Goal: Task Accomplishment & Management: Manage account settings

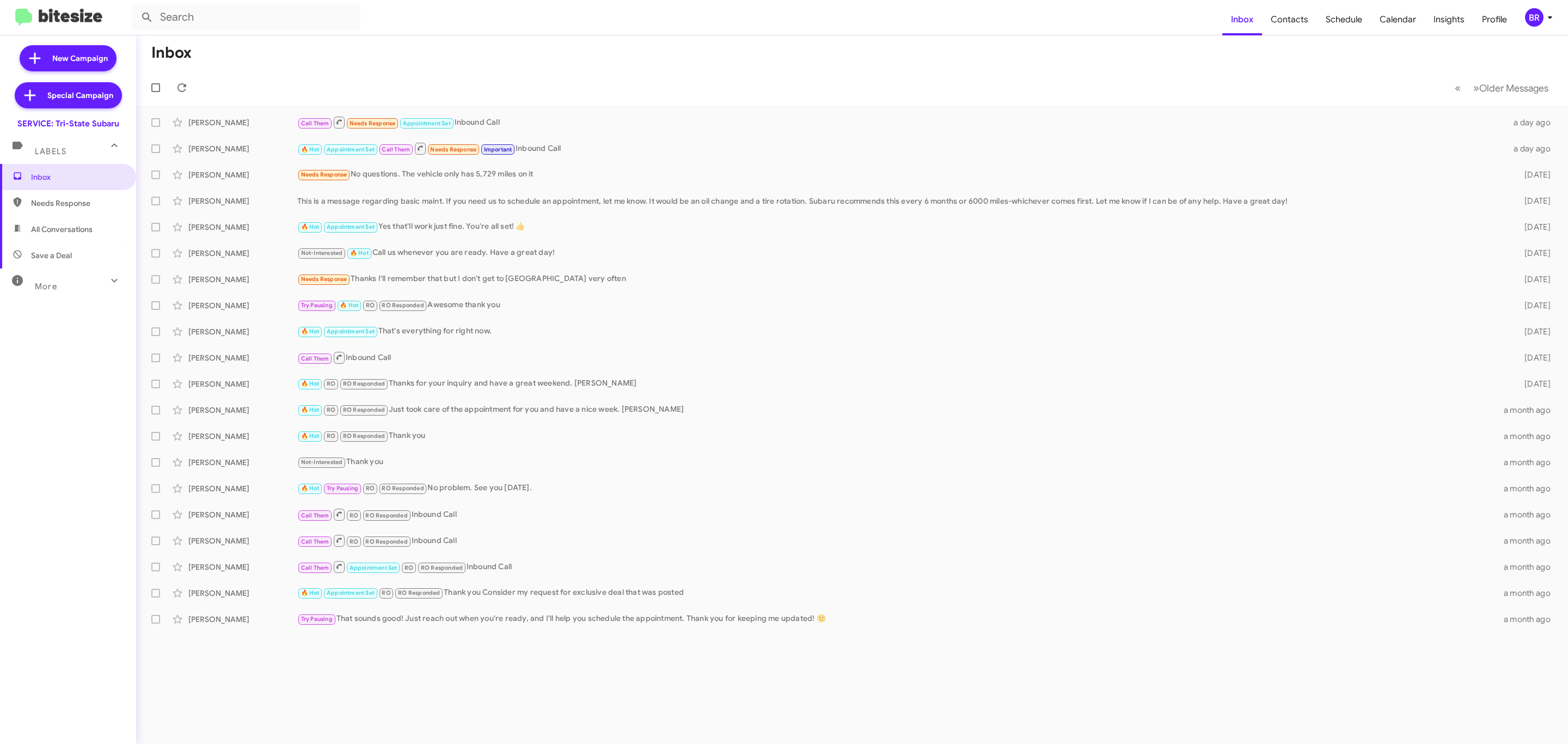
click at [1523, 20] on button "BR" at bounding box center [1536, 18] width 41 height 19
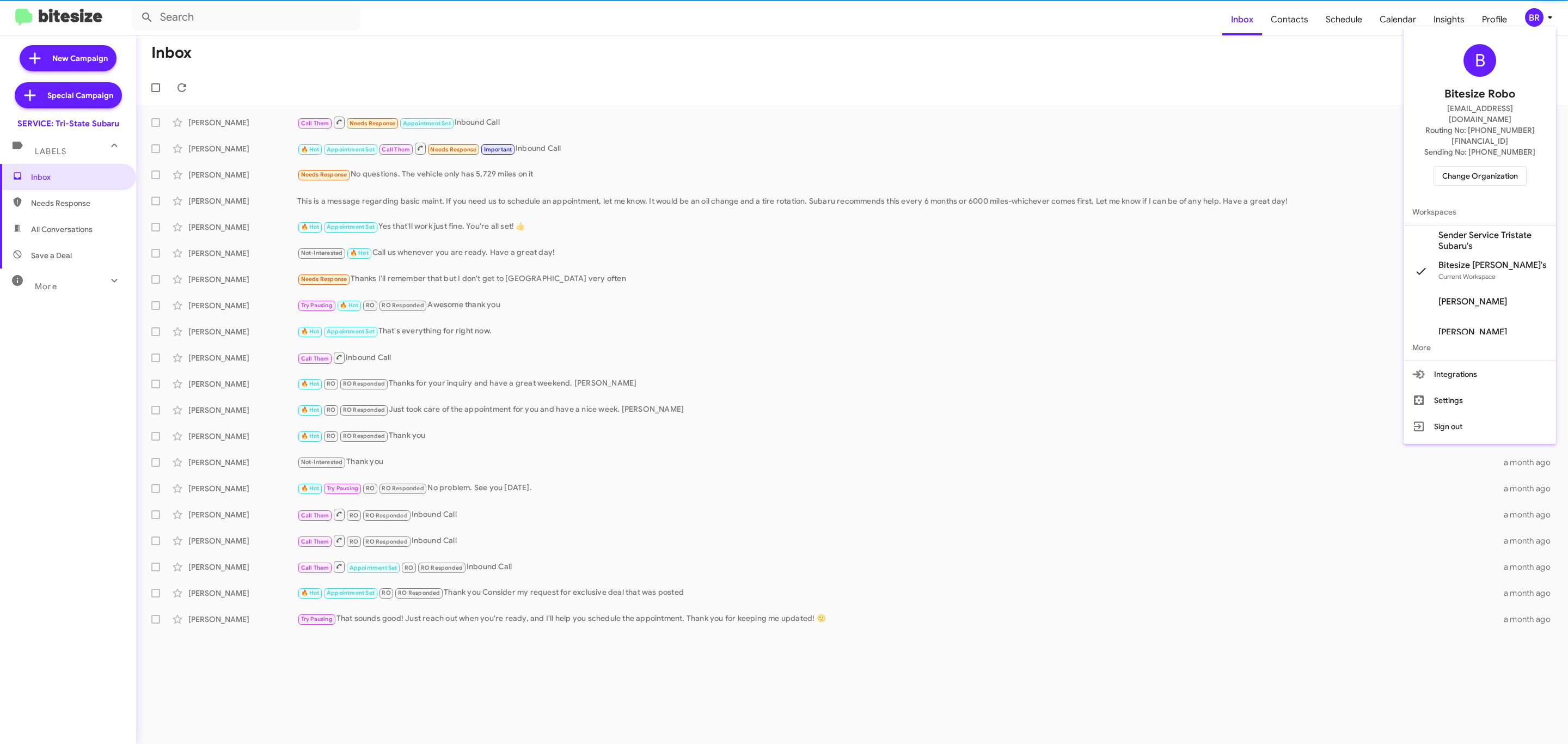
click at [1478, 167] on span "Change Organization" at bounding box center [1480, 176] width 76 height 19
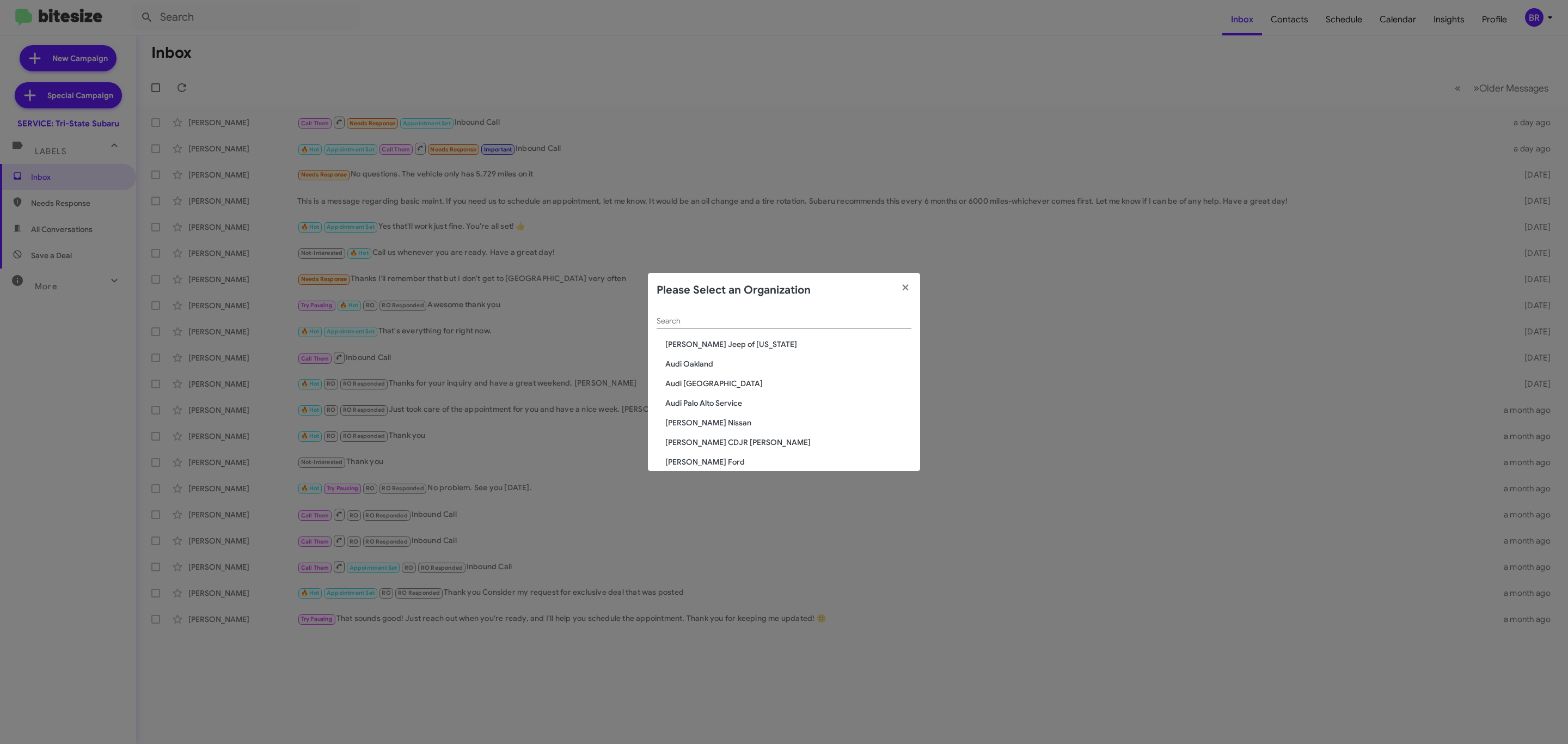
drag, startPoint x: 810, startPoint y: 305, endPoint x: 783, endPoint y: 326, distance: 34.2
click at [792, 322] on app-change-organization-modal "Please Select an Organization Search Adams Jeep of Maryland Audi Oakland Audi P…" at bounding box center [784, 372] width 272 height 198
click at [779, 330] on div "Search" at bounding box center [784, 323] width 254 height 31
click at [786, 324] on input "Search" at bounding box center [784, 320] width 254 height 8
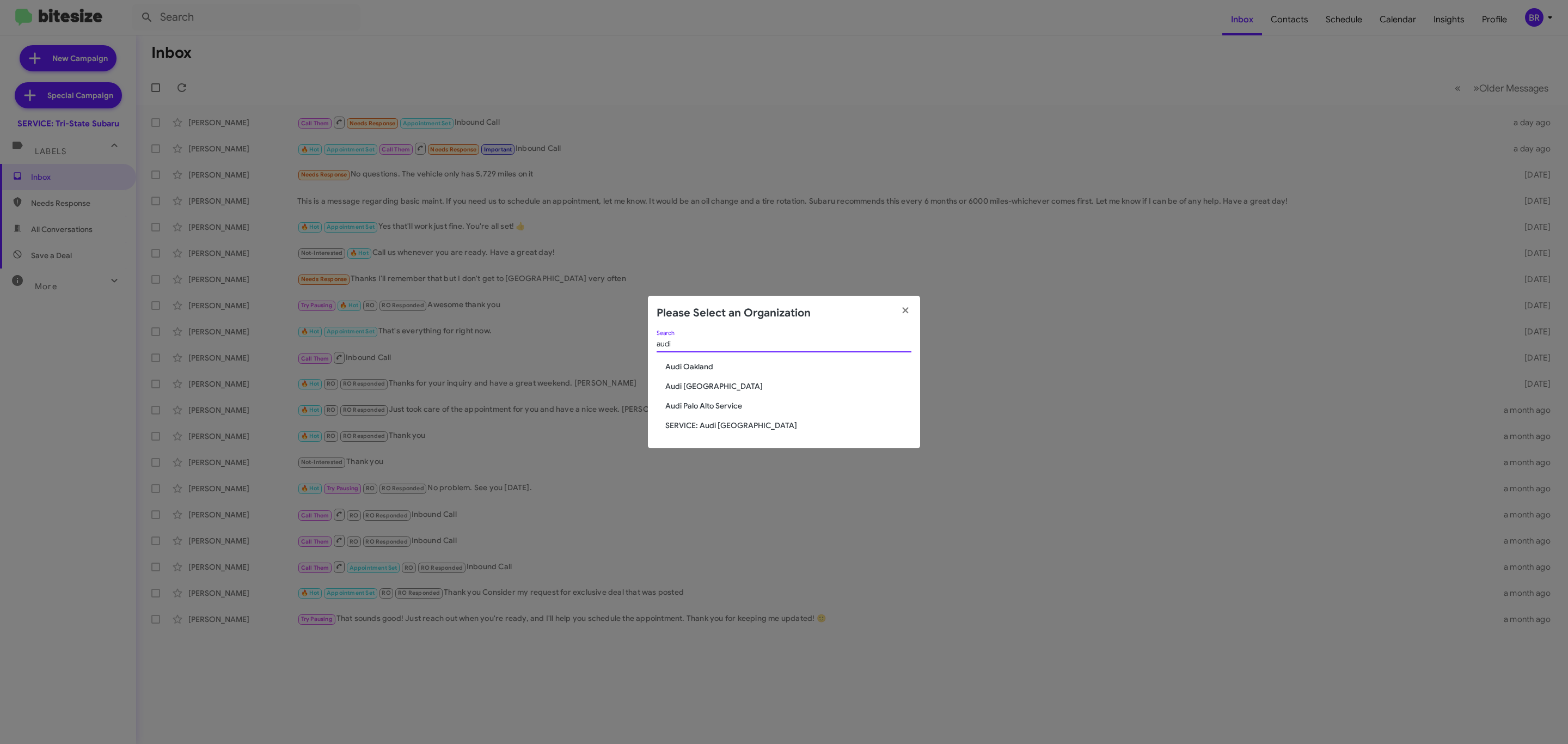
type input "audi"
click at [703, 371] on span "Audi Oakland" at bounding box center [788, 366] width 246 height 11
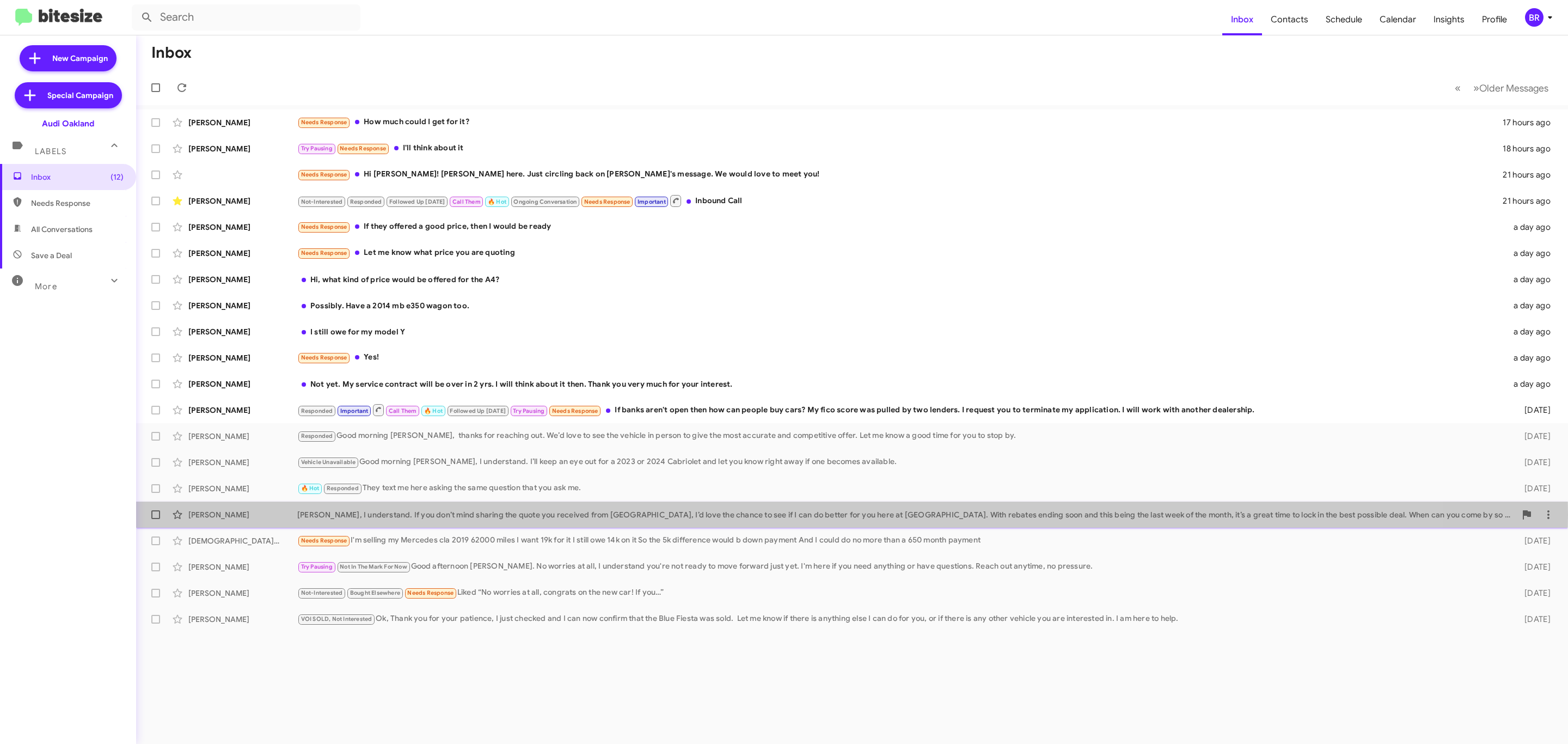
click at [537, 515] on div "[PERSON_NAME], I understand. If you don’t mind sharing the quote you received f…" at bounding box center [906, 515] width 1218 height 11
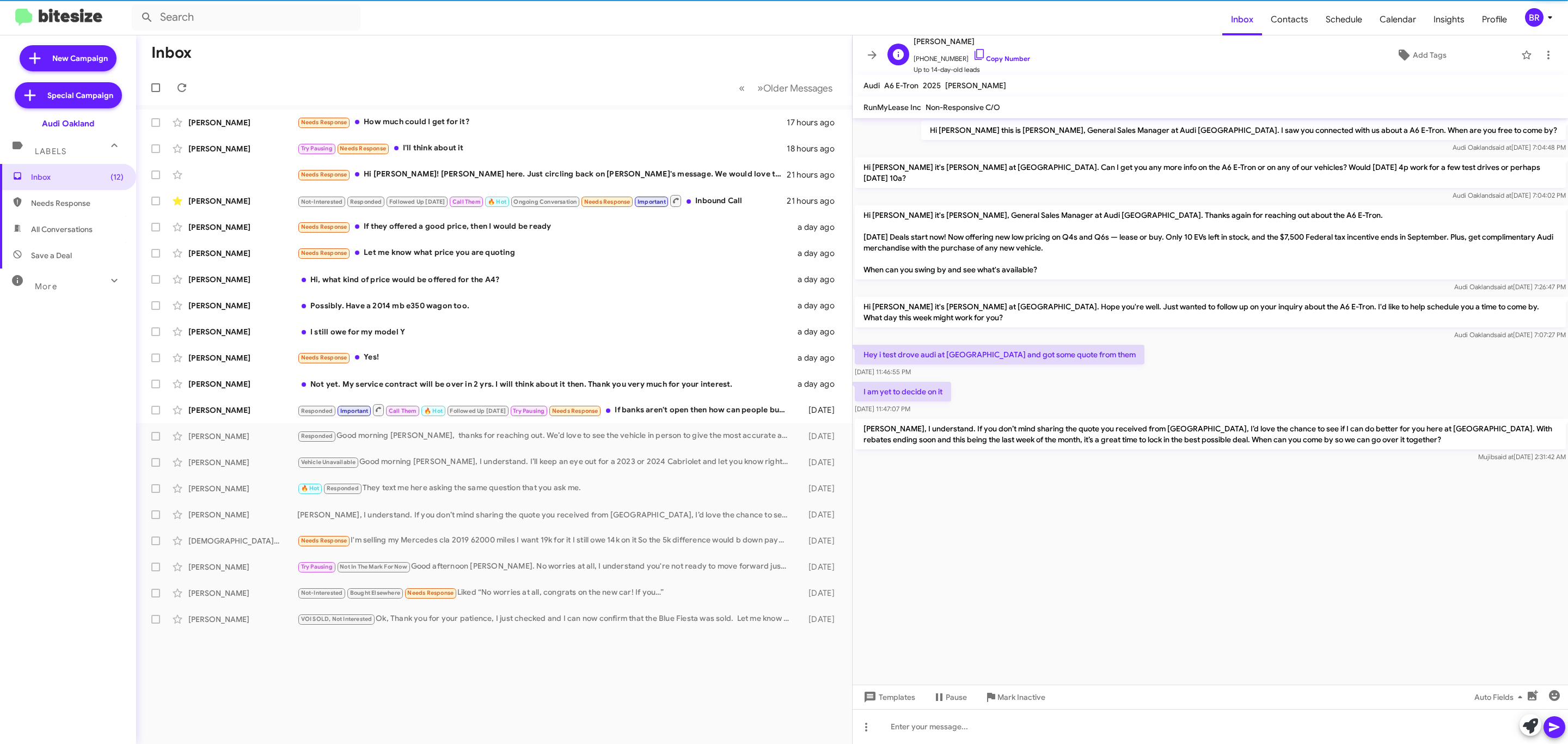
click at [982, 64] on span "[PHONE_NUMBER] Copy Number" at bounding box center [971, 56] width 117 height 17
click at [992, 59] on link "Copy Number" at bounding box center [1002, 58] width 57 height 8
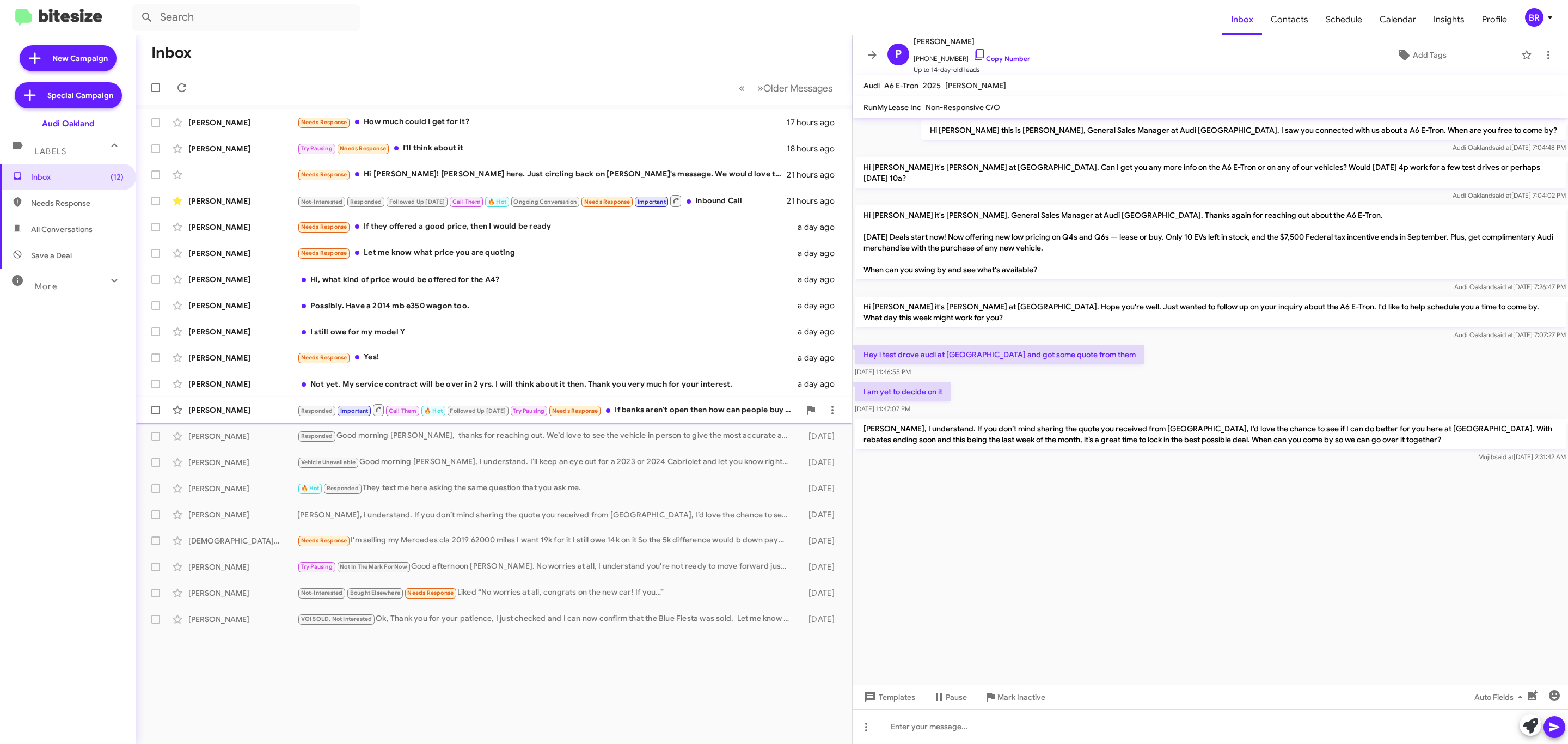
click at [710, 410] on div "Responded Important Call Them 🔥 Hot Followed Up [DATE] Try Pausing Needs Respon…" at bounding box center [548, 409] width 502 height 14
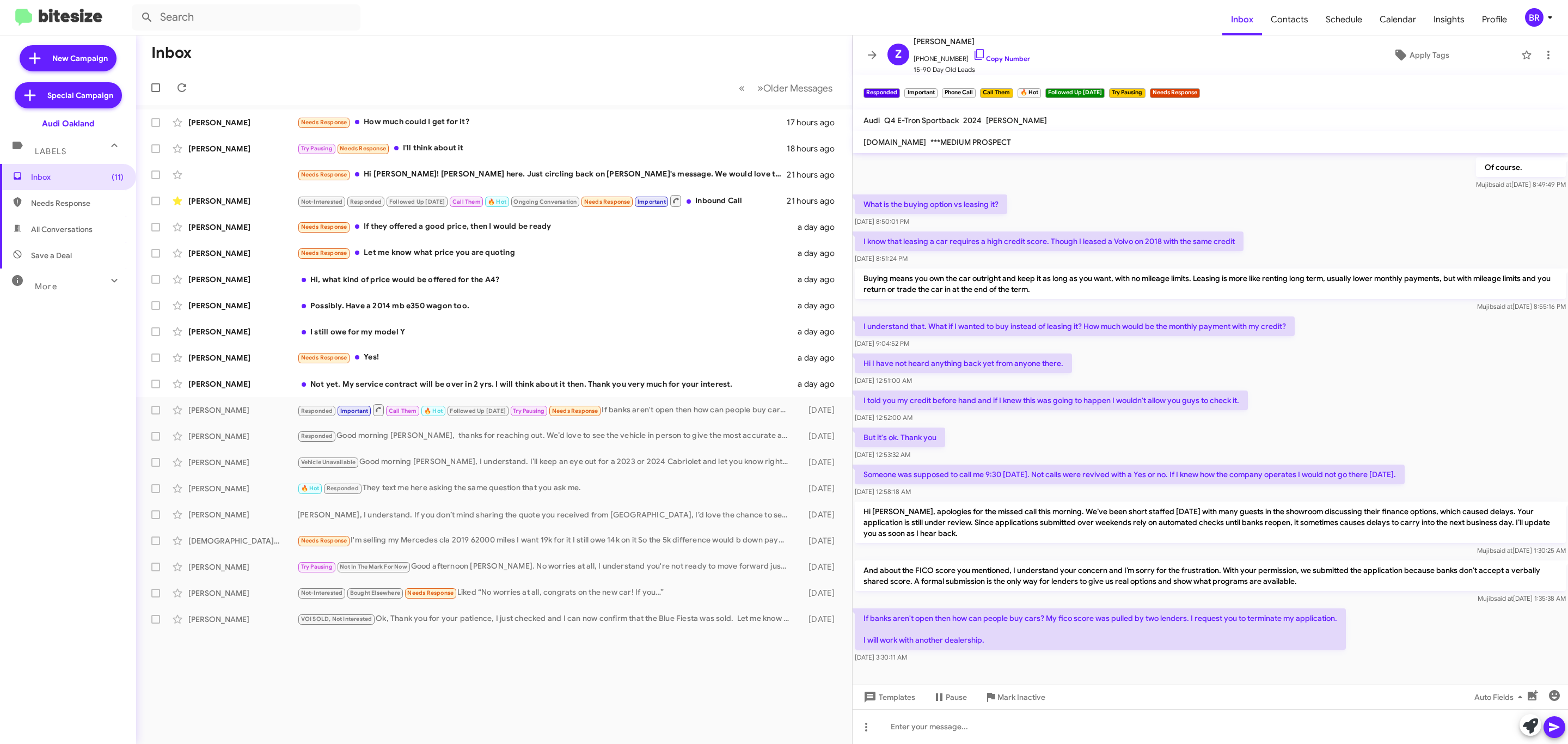
scroll to position [333, 0]
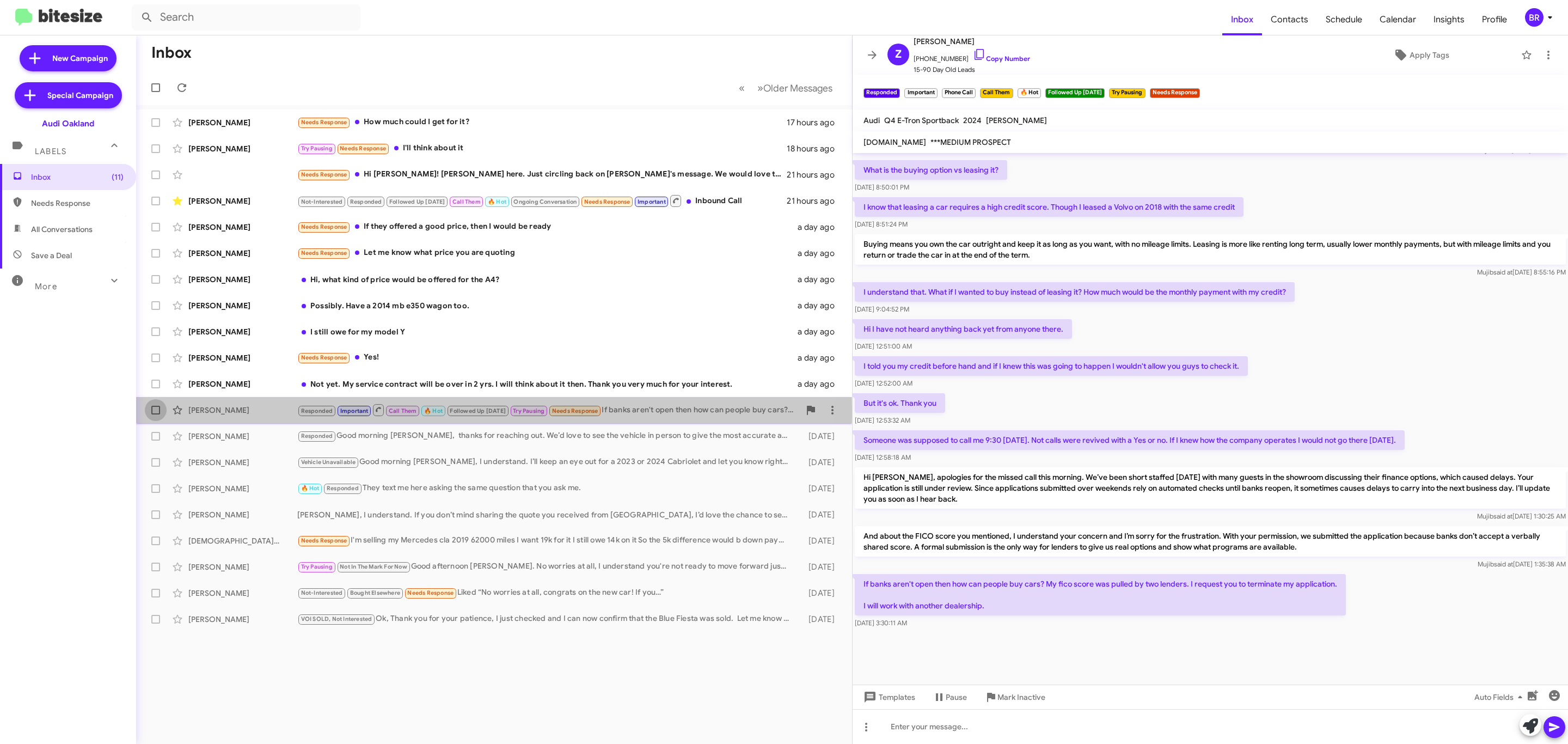
click at [152, 414] on span at bounding box center [155, 409] width 8 height 8
click at [155, 415] on input "checkbox" at bounding box center [155, 415] width 1 height 1
checkbox input "true"
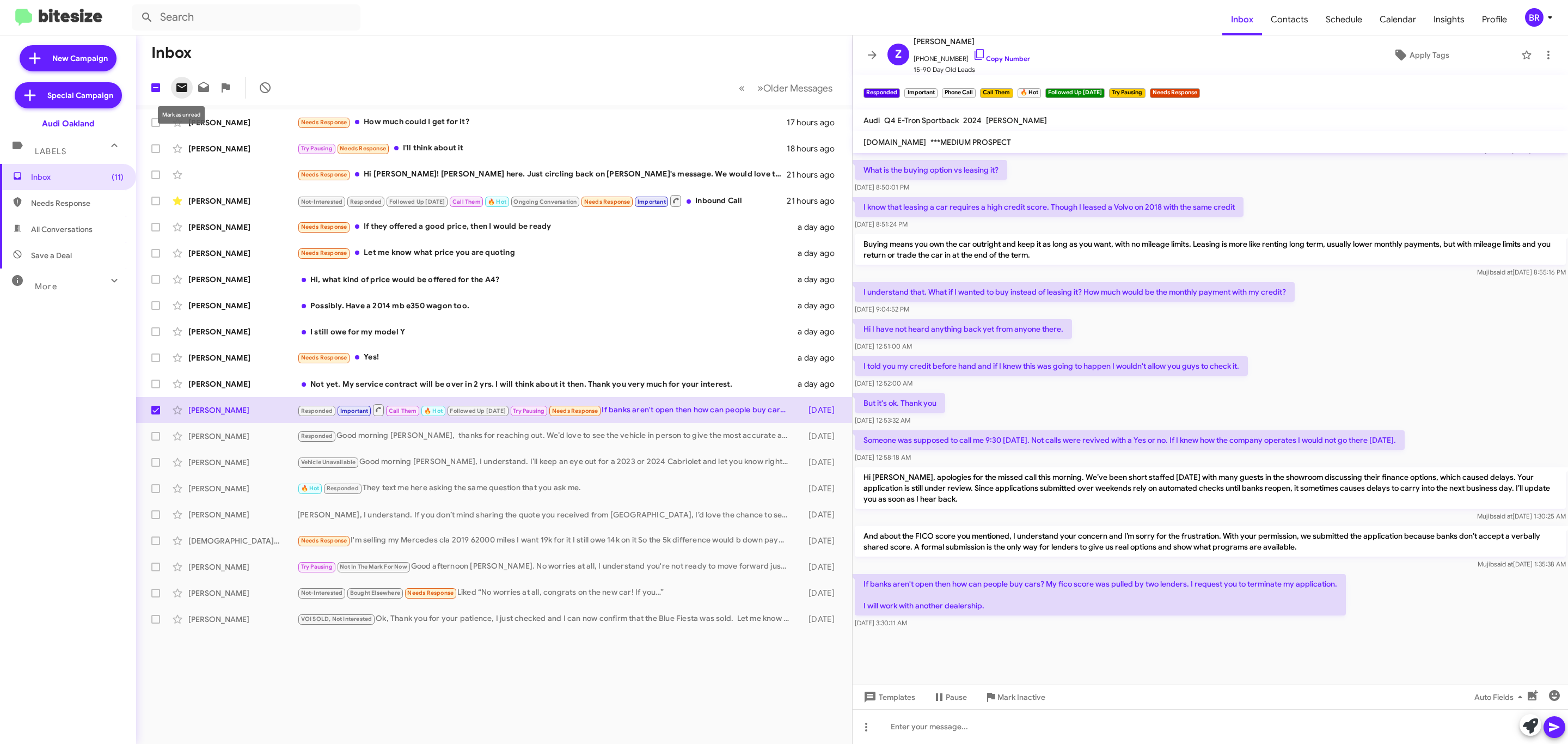
click at [175, 95] on button at bounding box center [182, 88] width 22 height 22
click at [180, 92] on icon at bounding box center [182, 87] width 11 height 8
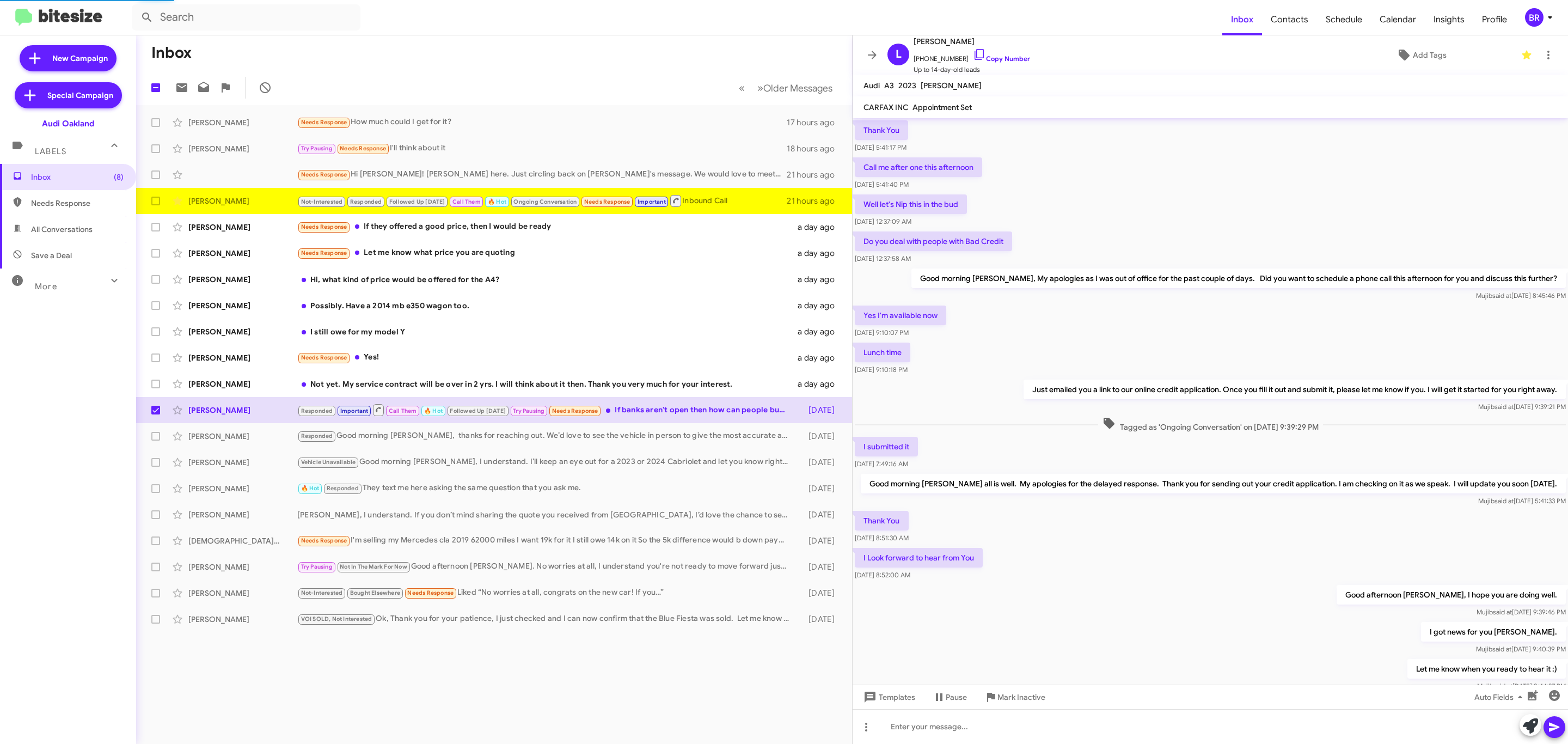
scroll to position [196, 0]
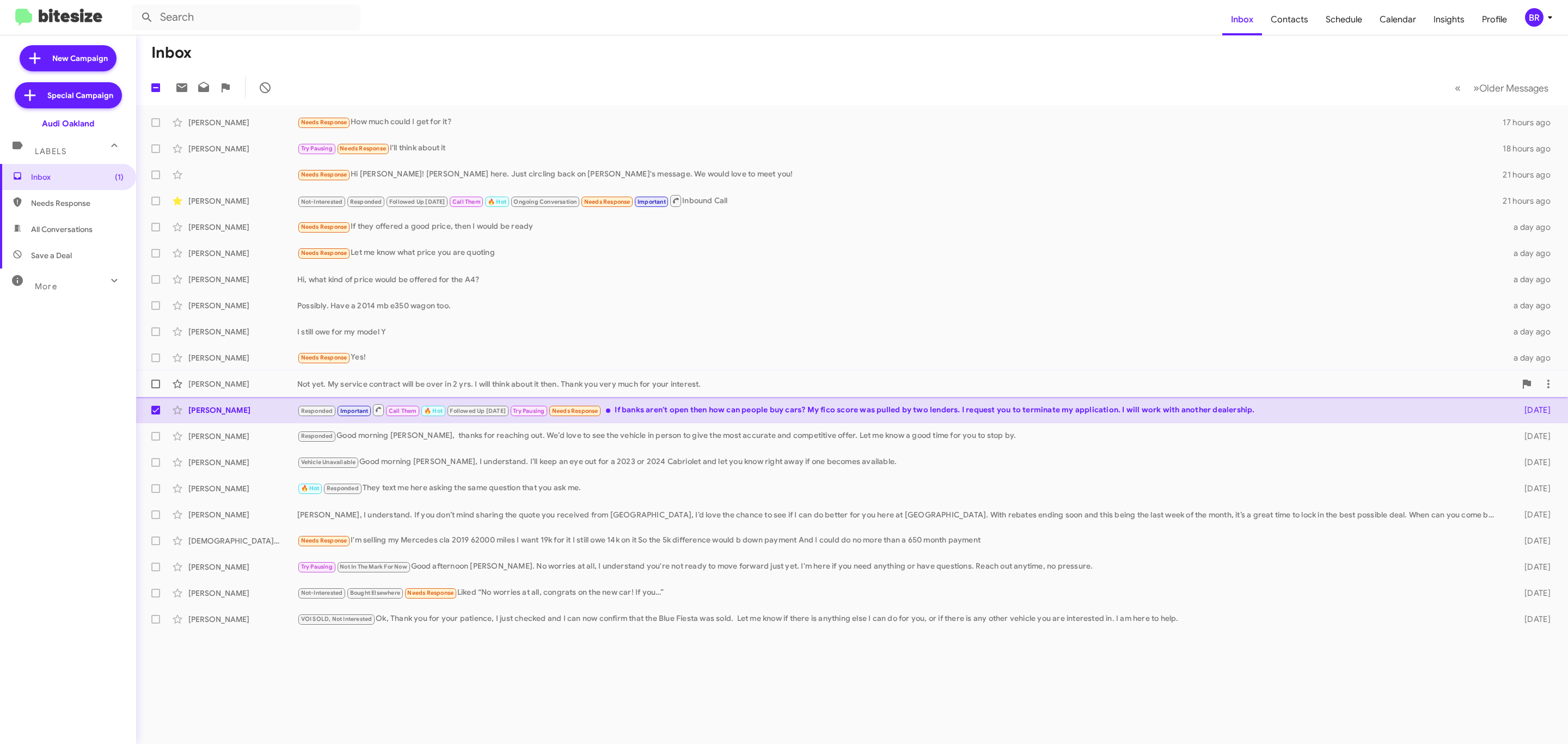
click at [159, 382] on span at bounding box center [155, 383] width 8 height 8
click at [155, 389] on input "checkbox" at bounding box center [155, 389] width 1 height 1
checkbox input "true"
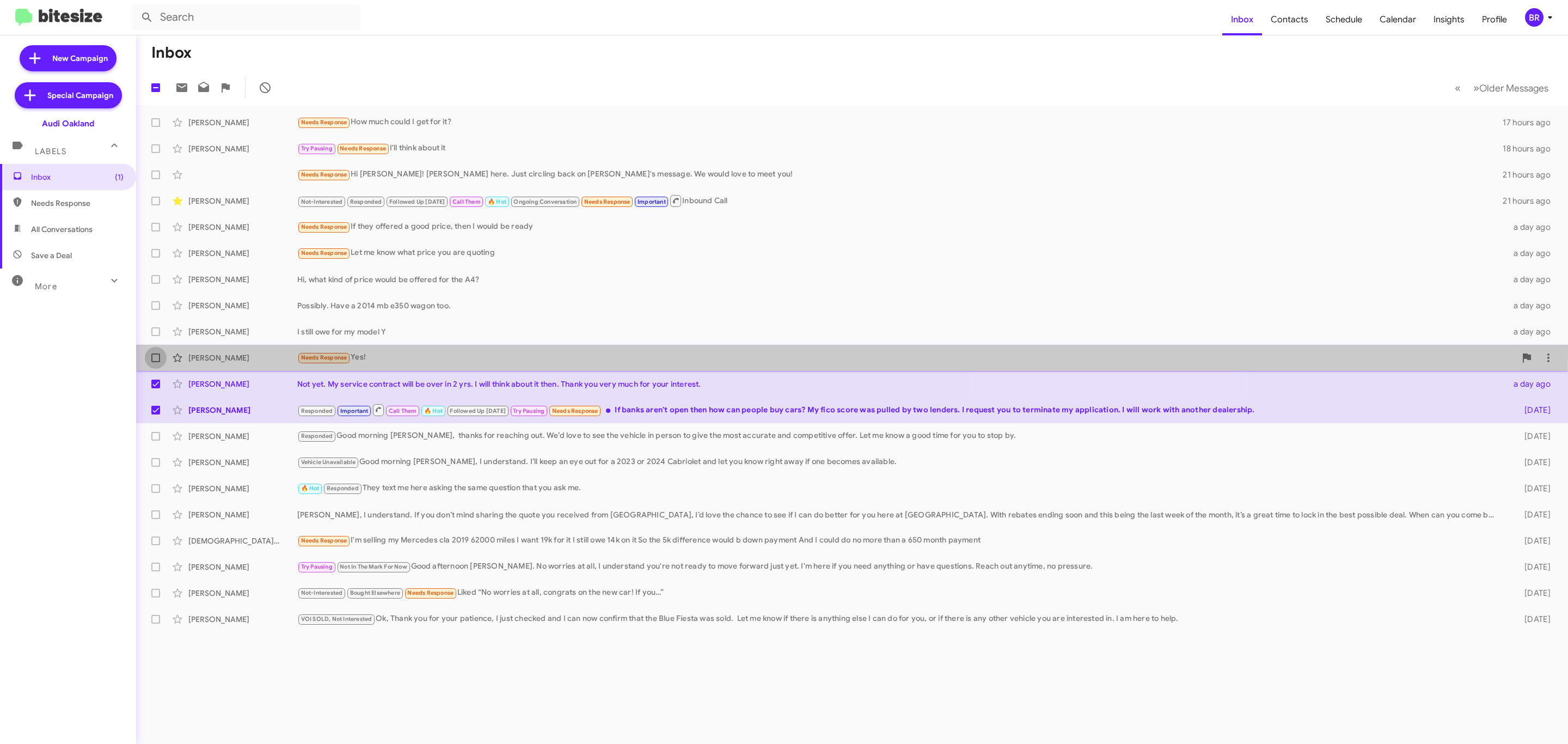
click at [159, 354] on span at bounding box center [155, 357] width 8 height 8
click at [155, 362] on input "checkbox" at bounding box center [155, 362] width 1 height 1
checkbox input "true"
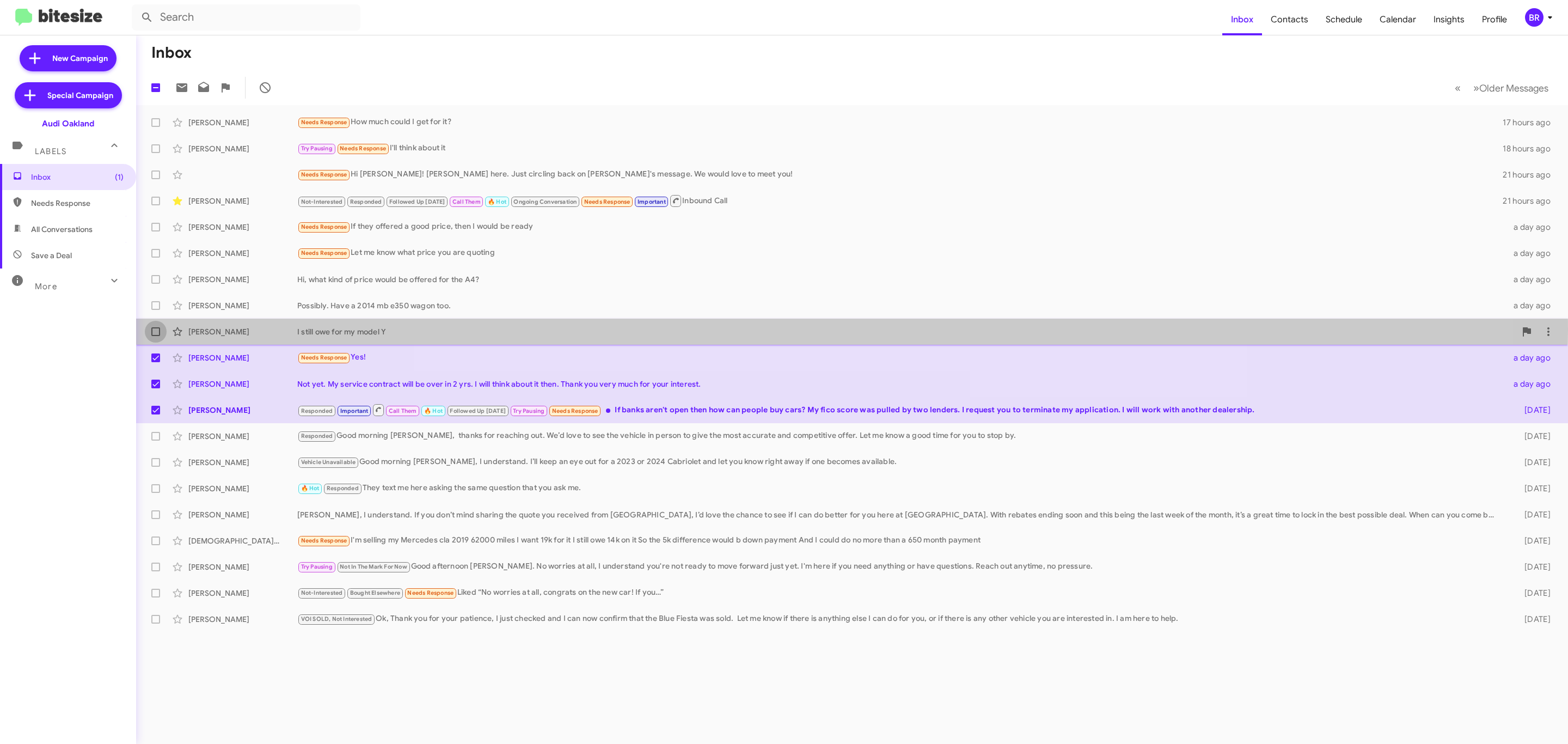
click at [157, 330] on span at bounding box center [155, 331] width 8 height 8
click at [155, 336] on input "checkbox" at bounding box center [155, 336] width 1 height 1
checkbox input "true"
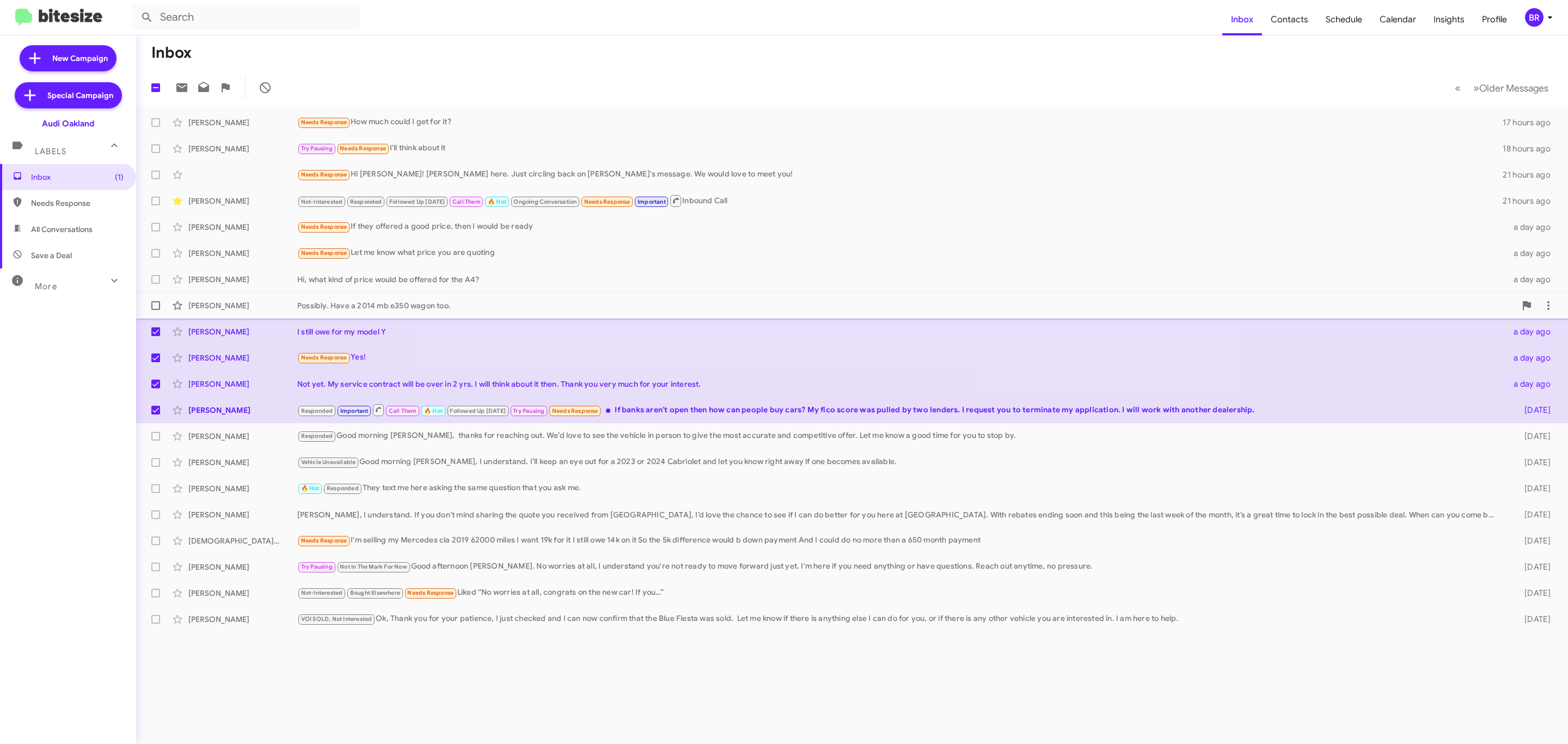
click at [156, 309] on span at bounding box center [155, 304] width 8 height 8
click at [155, 310] on input "checkbox" at bounding box center [155, 310] width 1 height 1
checkbox input "true"
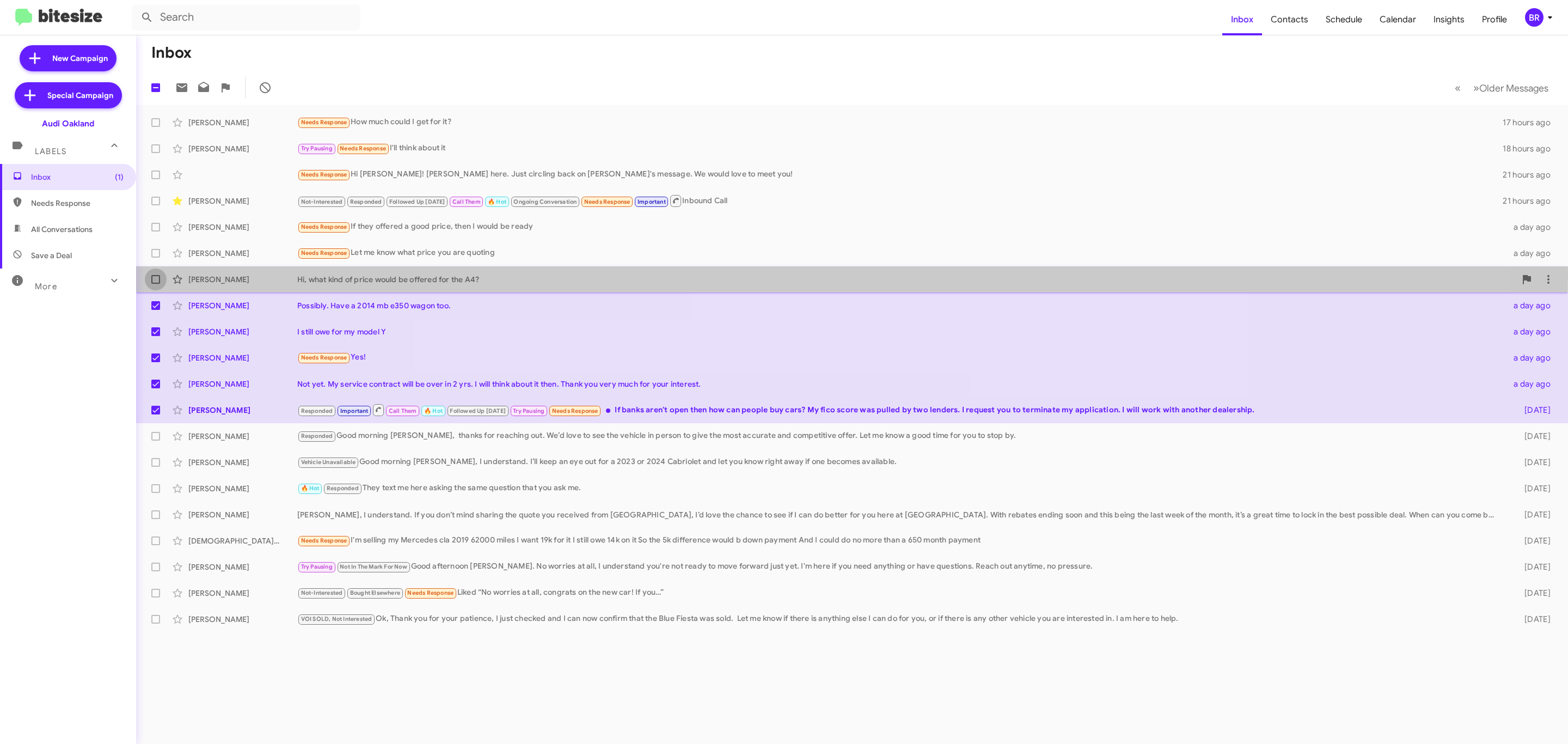
click at [155, 276] on span at bounding box center [155, 279] width 8 height 8
click at [155, 284] on input "checkbox" at bounding box center [155, 284] width 1 height 1
checkbox input "true"
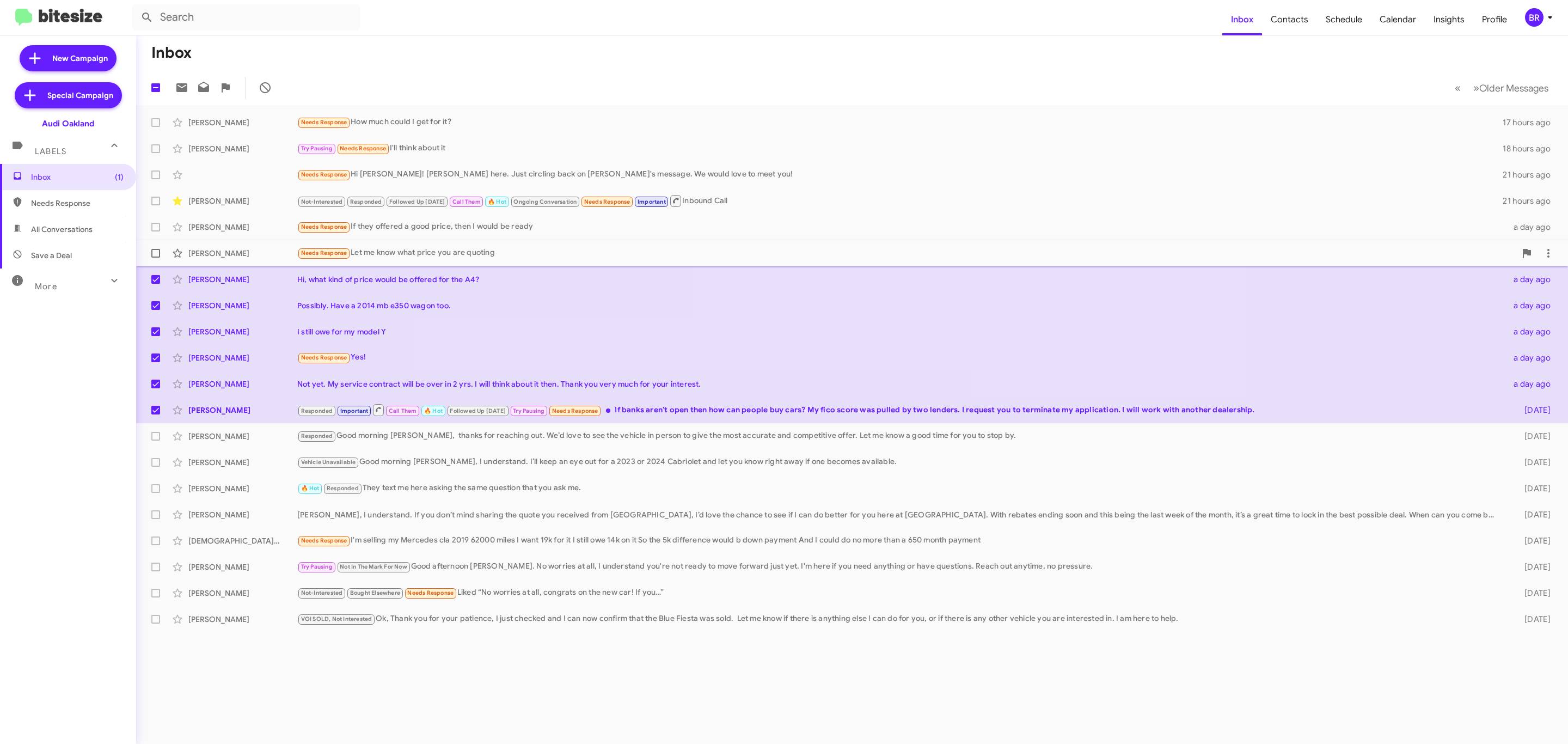
click at [147, 255] on label at bounding box center [156, 254] width 22 height 22
click at [155, 257] on input "checkbox" at bounding box center [155, 257] width 1 height 1
checkbox input "true"
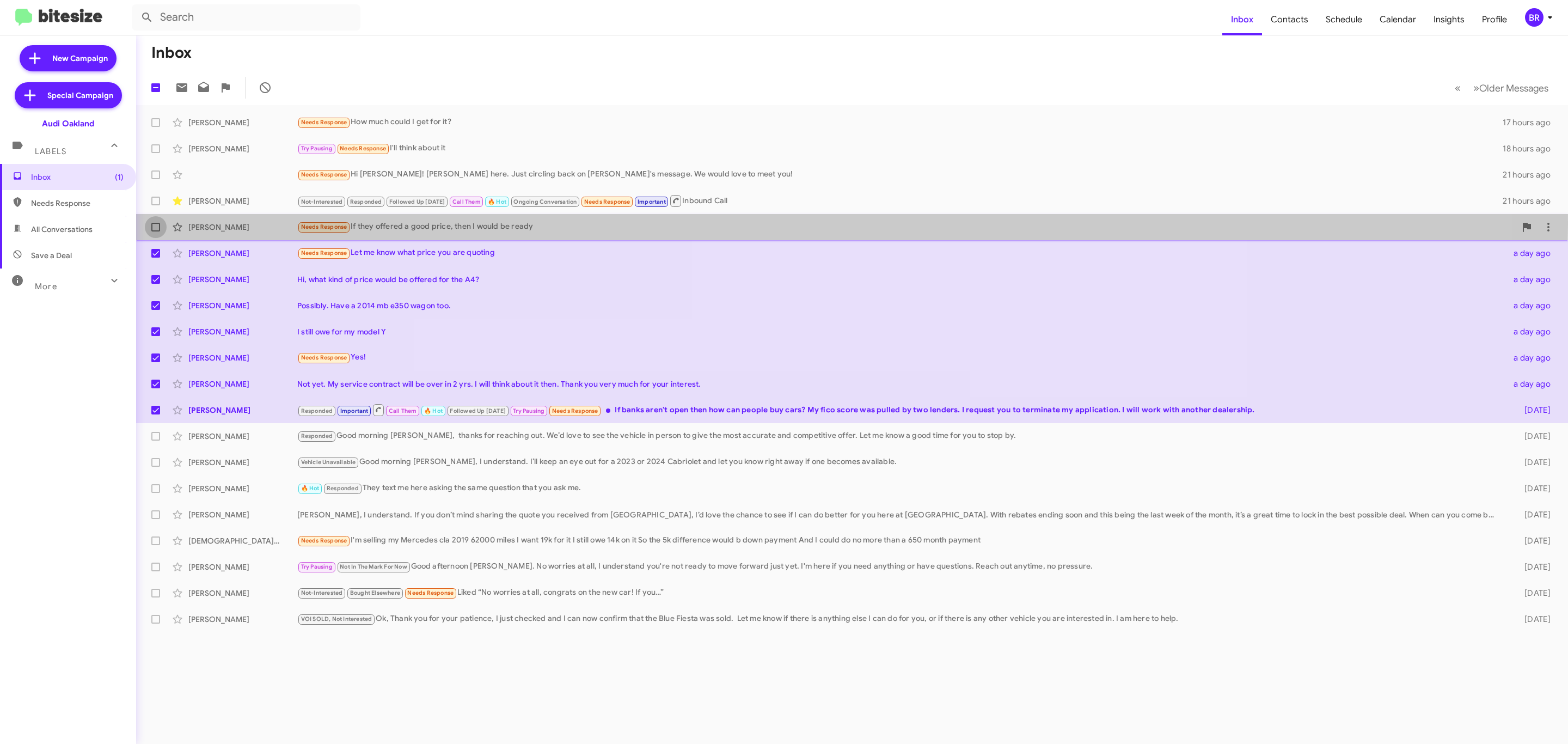
click at [156, 224] on span at bounding box center [155, 227] width 8 height 8
click at [155, 231] on input "checkbox" at bounding box center [155, 231] width 1 height 1
checkbox input "true"
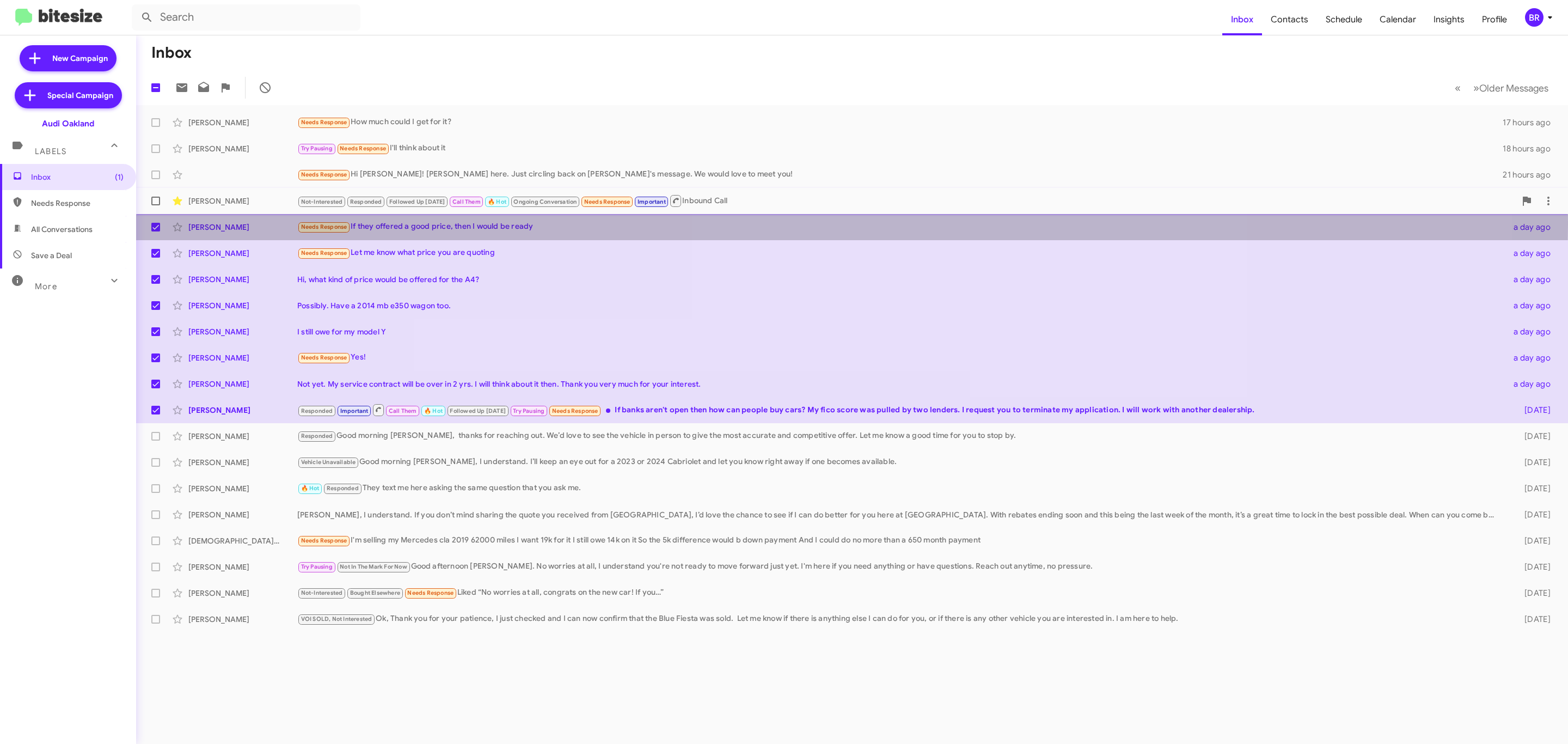
click at [154, 198] on span at bounding box center [155, 200] width 8 height 8
click at [155, 205] on input "checkbox" at bounding box center [155, 205] width 1 height 1
checkbox input "true"
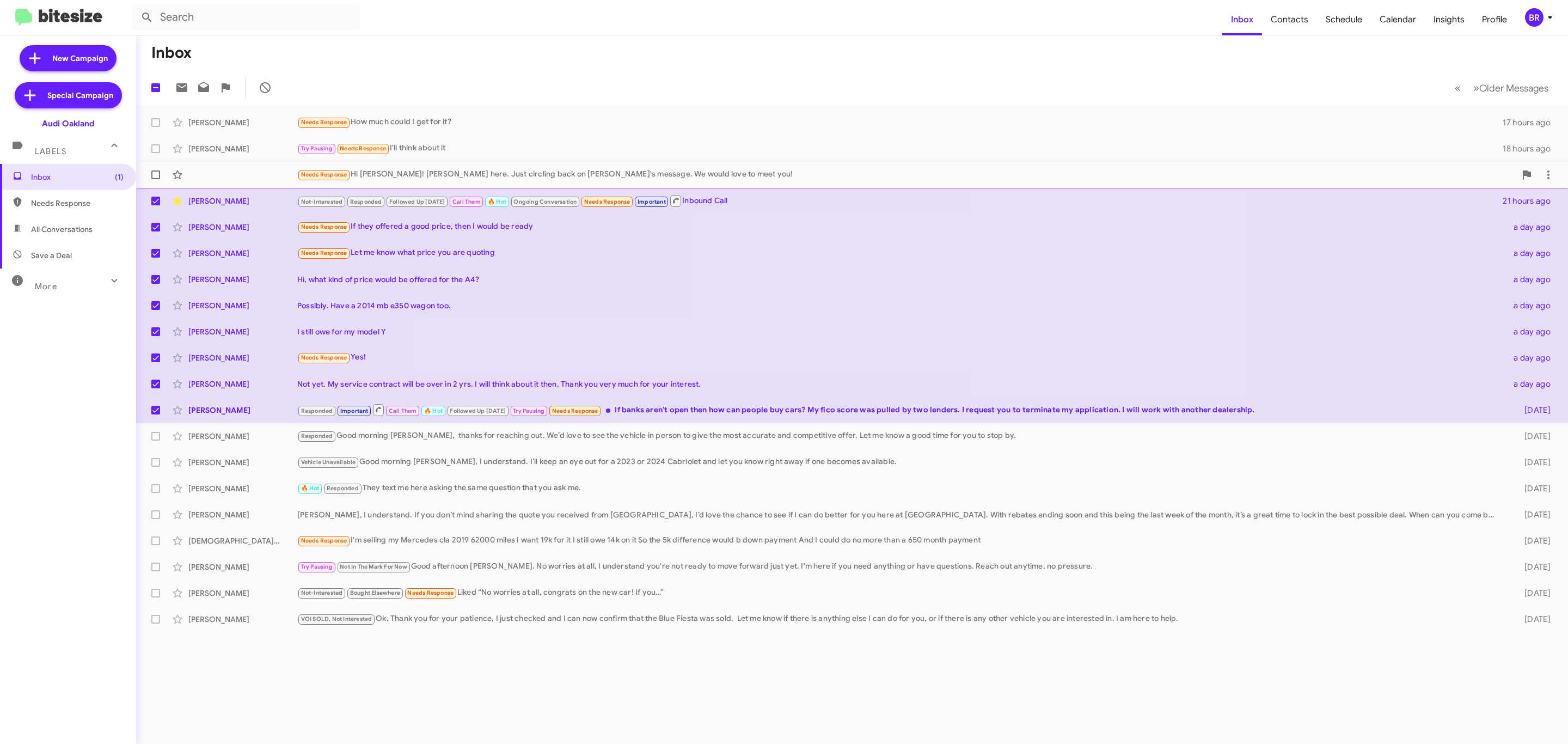
click at [155, 173] on span at bounding box center [155, 174] width 8 height 8
click at [155, 180] on input "checkbox" at bounding box center [155, 180] width 1 height 1
checkbox input "true"
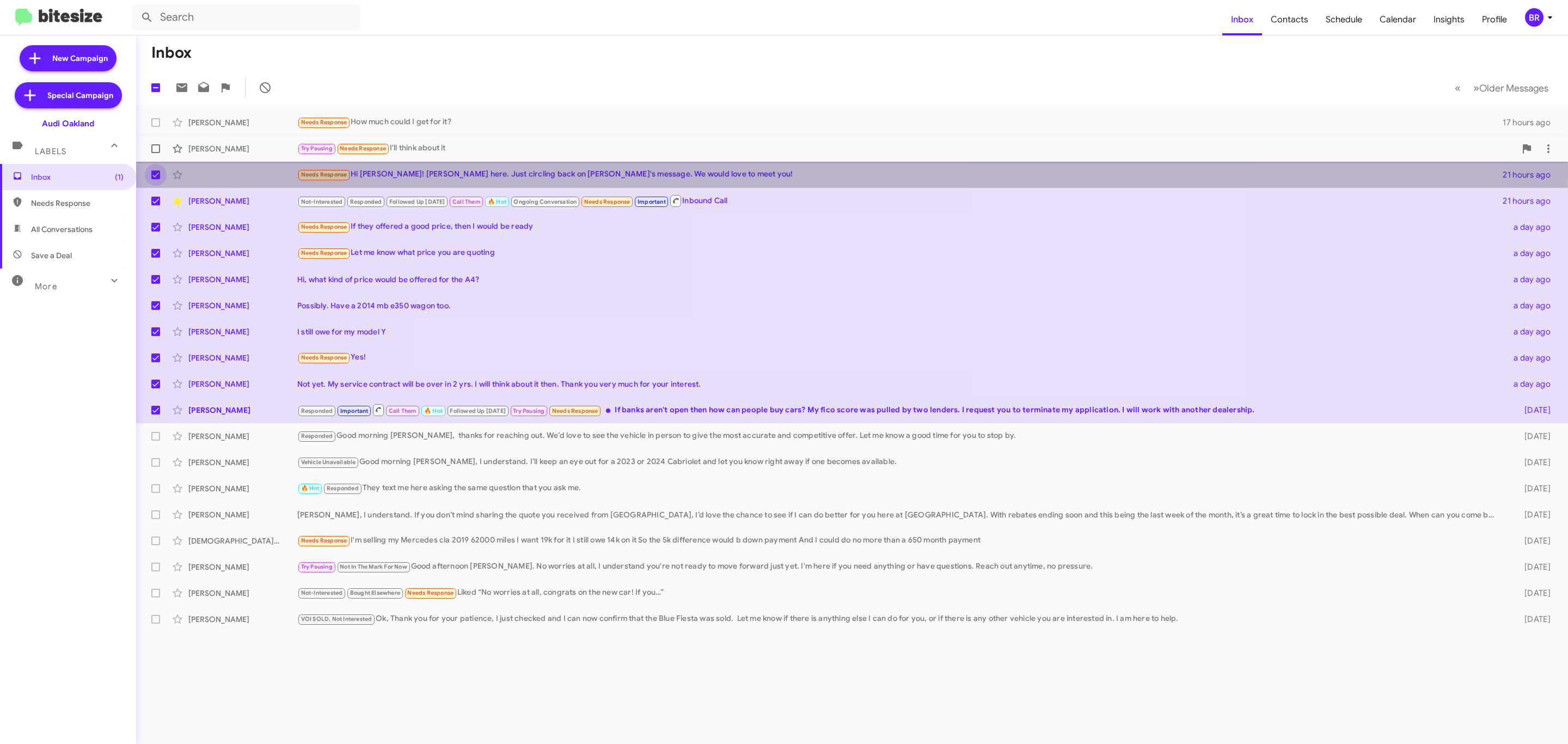
click at [147, 136] on span "Kevin Mapes Try Pausing Needs Response I'll think about it 18 hours ago" at bounding box center [852, 149] width 1432 height 26
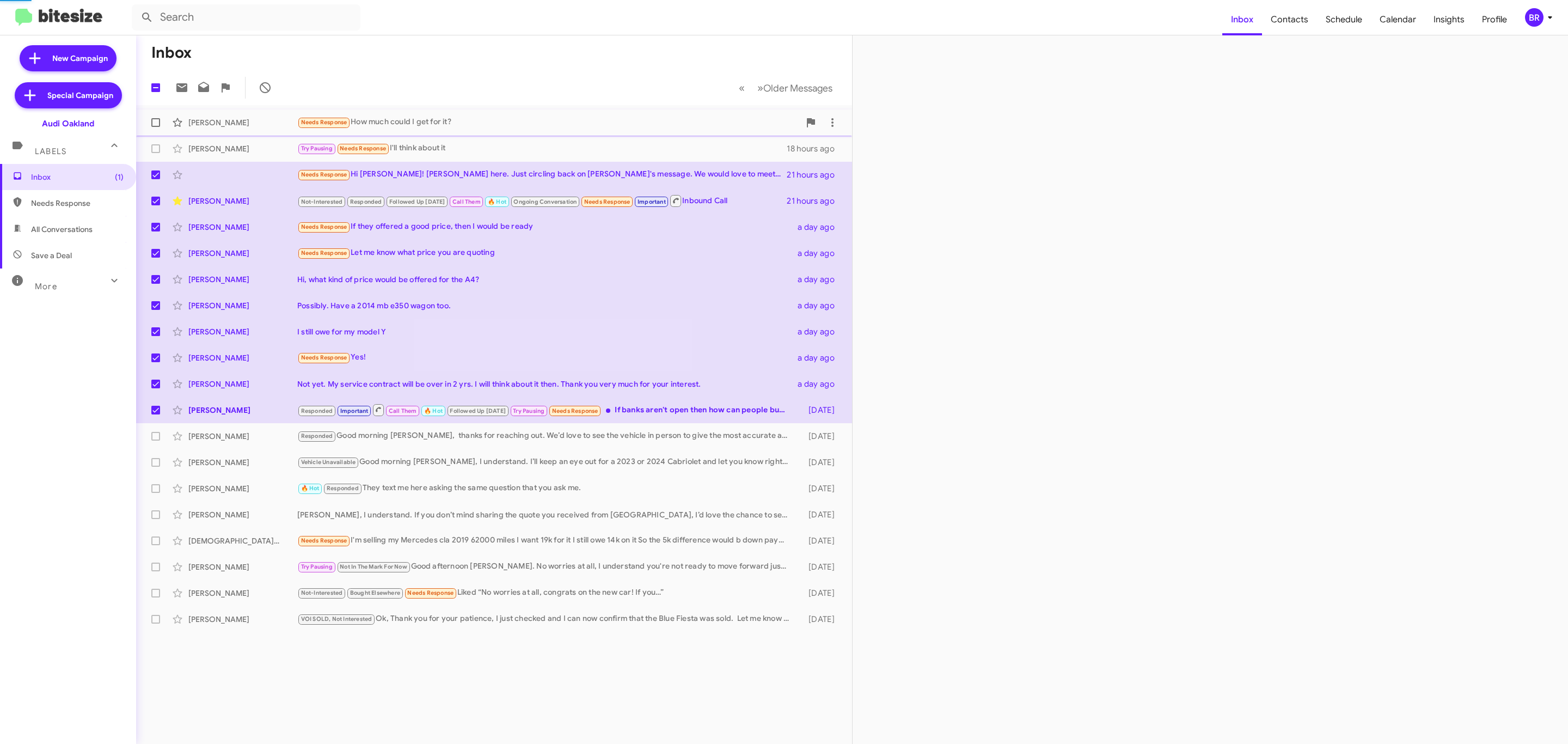
click at [153, 119] on span at bounding box center [155, 122] width 8 height 8
click at [155, 127] on input "checkbox" at bounding box center [155, 127] width 1 height 1
checkbox input "true"
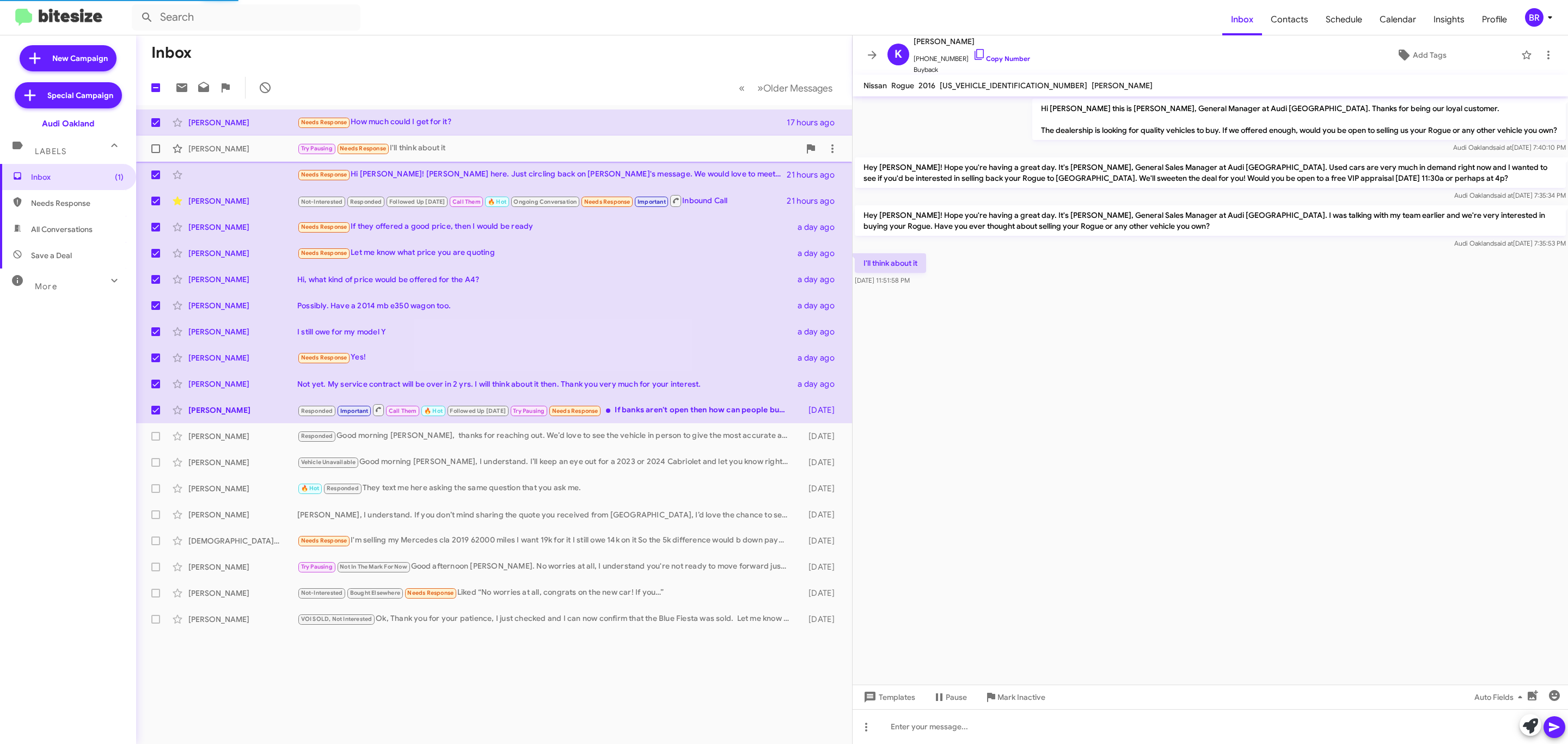
drag, startPoint x: 151, startPoint y: 155, endPoint x: 156, endPoint y: 155, distance: 5.0
click at [153, 157] on label at bounding box center [156, 149] width 22 height 22
click at [155, 154] on input "checkbox" at bounding box center [155, 153] width 1 height 1
checkbox input "true"
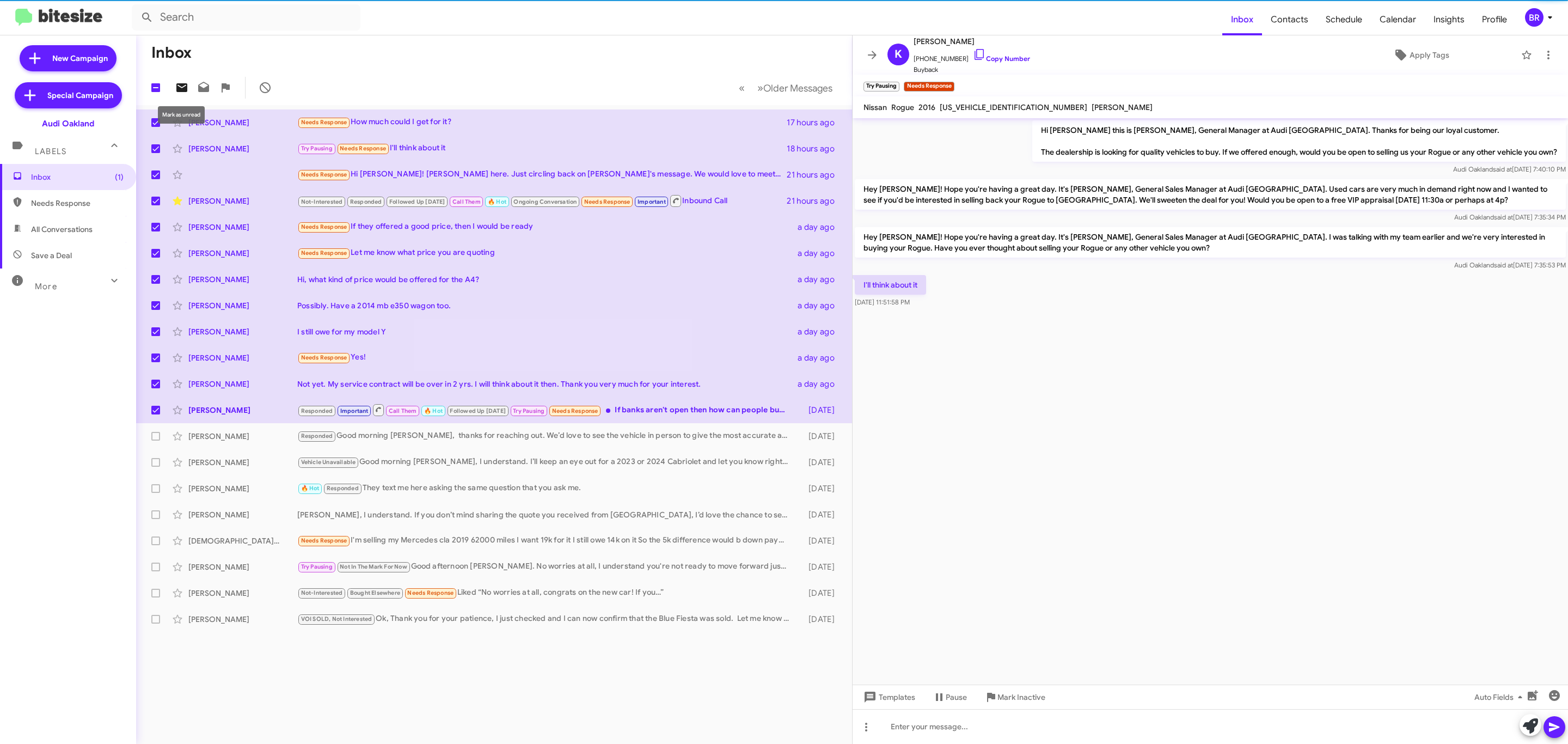
click at [177, 87] on icon at bounding box center [182, 87] width 11 height 8
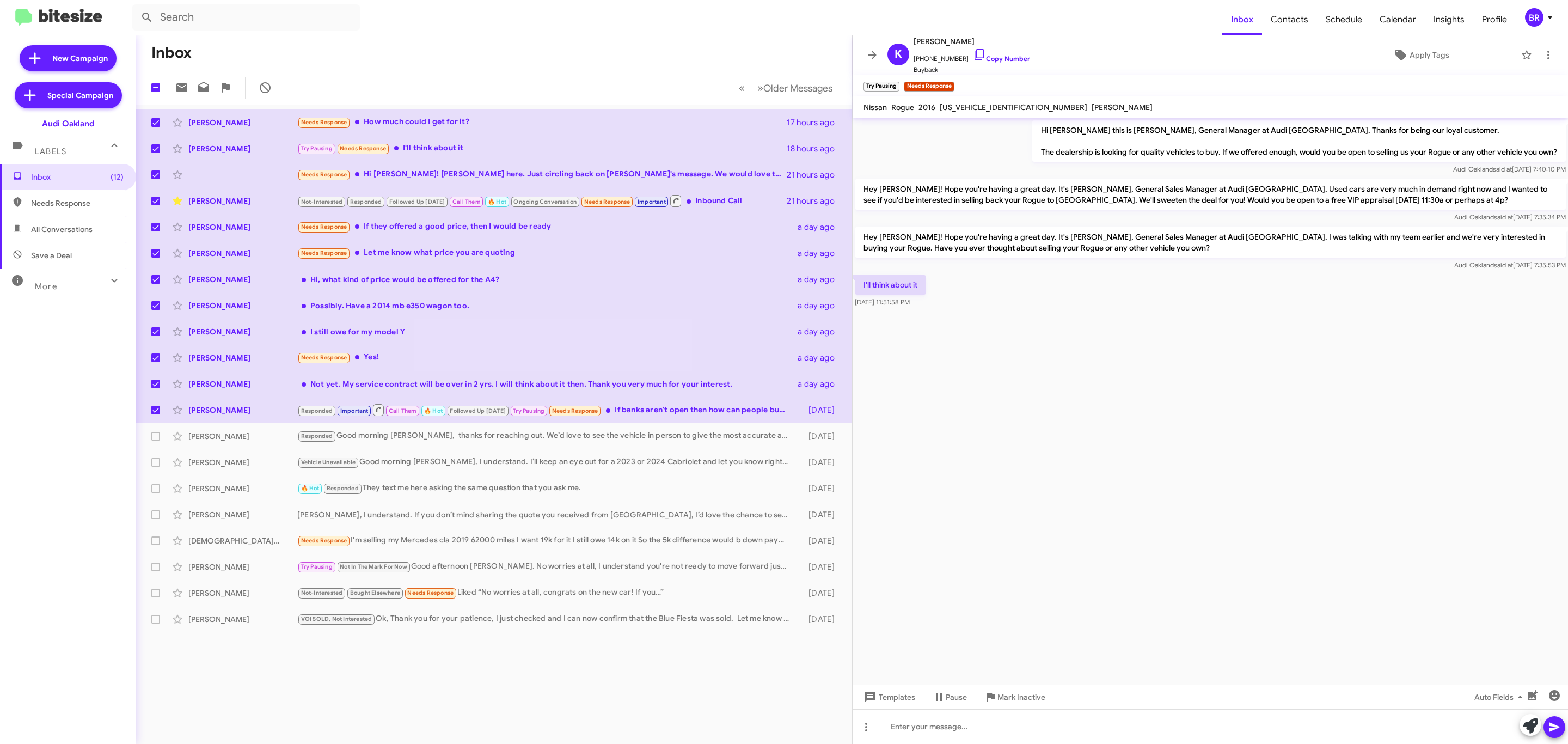
click at [1536, 17] on div "BR" at bounding box center [1534, 18] width 19 height 19
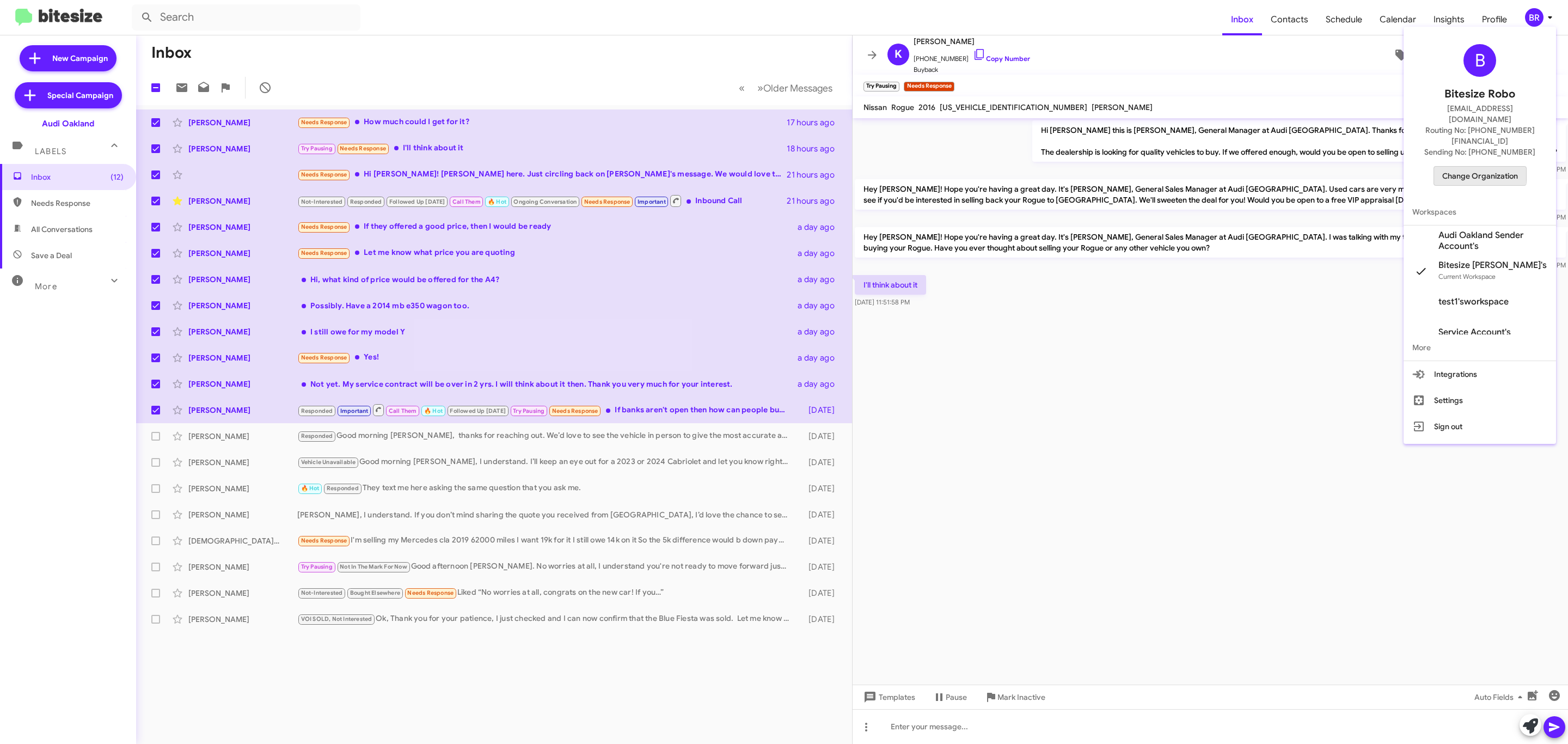
click at [1480, 167] on span "Change Organization" at bounding box center [1480, 176] width 76 height 19
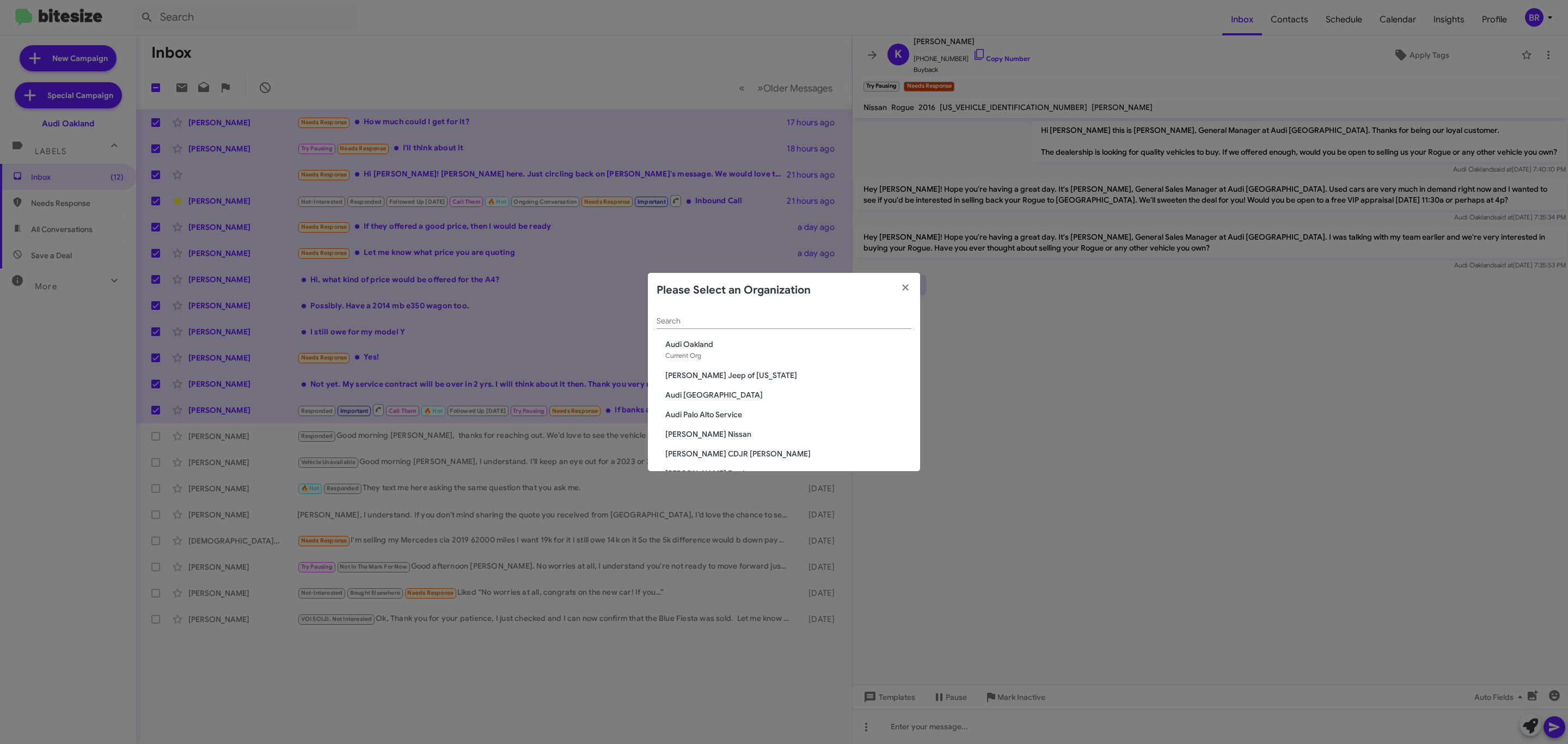
click at [771, 316] on div "Search" at bounding box center [784, 317] width 254 height 21
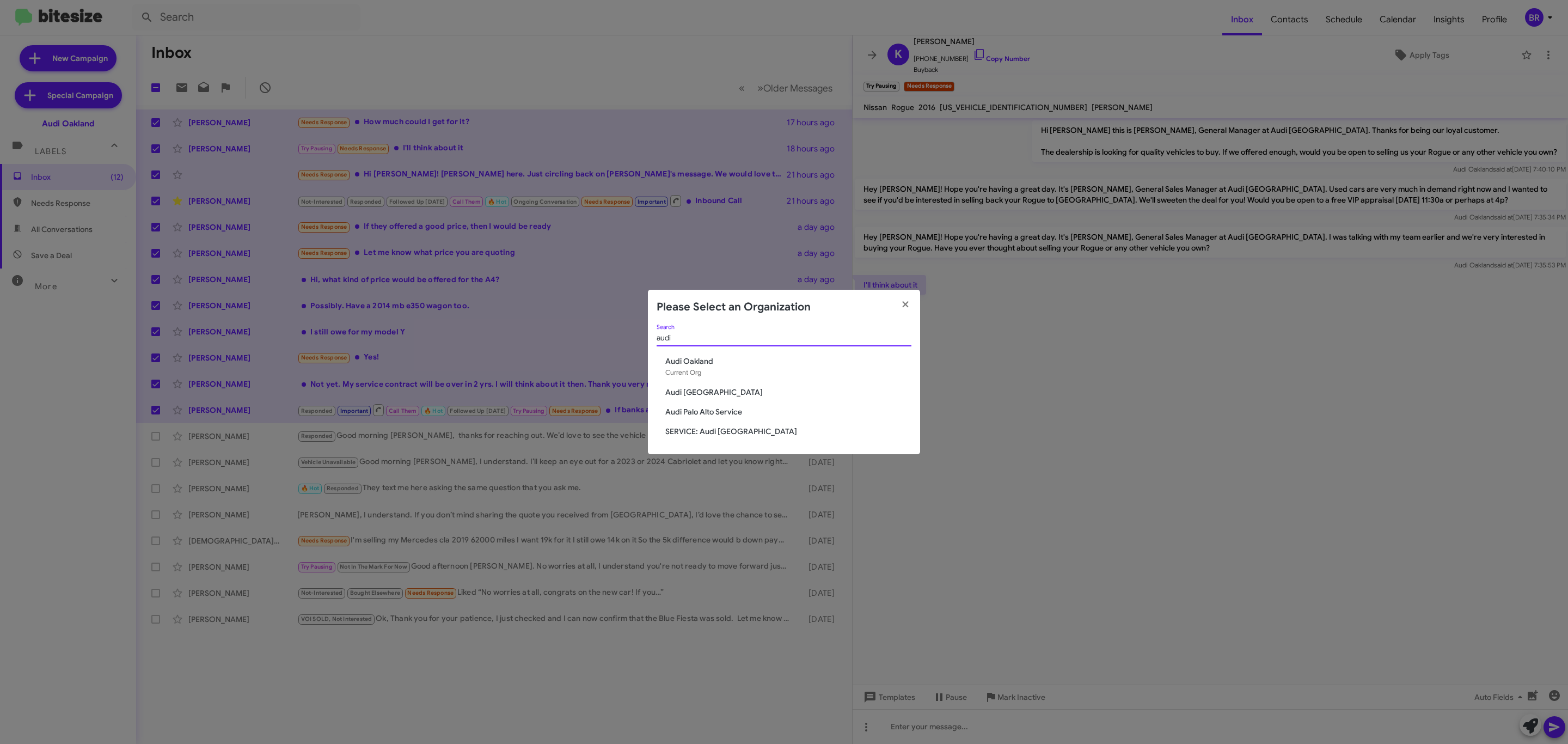
type input "audi"
click at [701, 387] on span "Audi [GEOGRAPHIC_DATA]" at bounding box center [788, 392] width 246 height 11
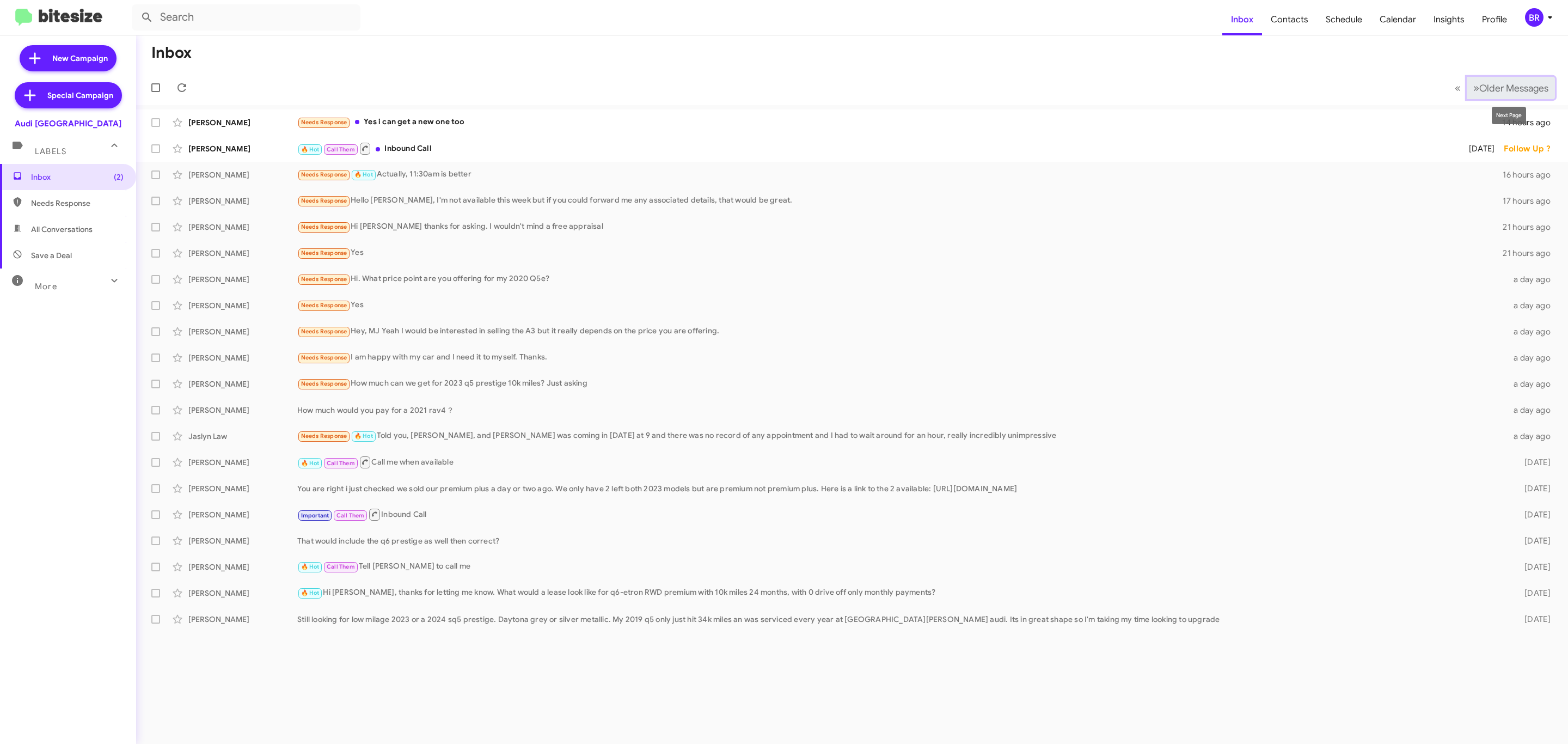
click at [1512, 90] on span "Older Messages" at bounding box center [1513, 88] width 69 height 12
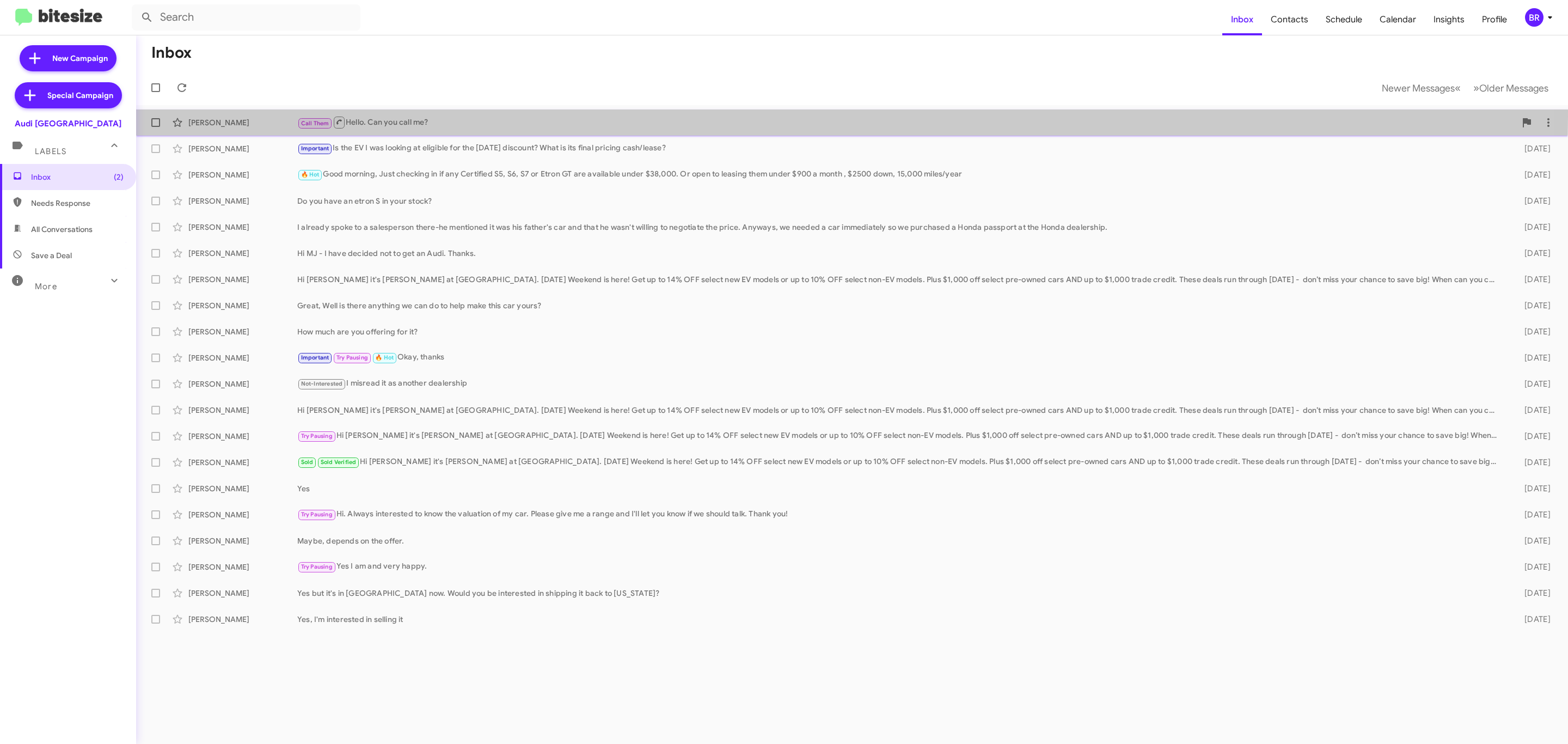
click at [454, 117] on div "Call Them Hello. Can you call me?" at bounding box center [906, 122] width 1218 height 14
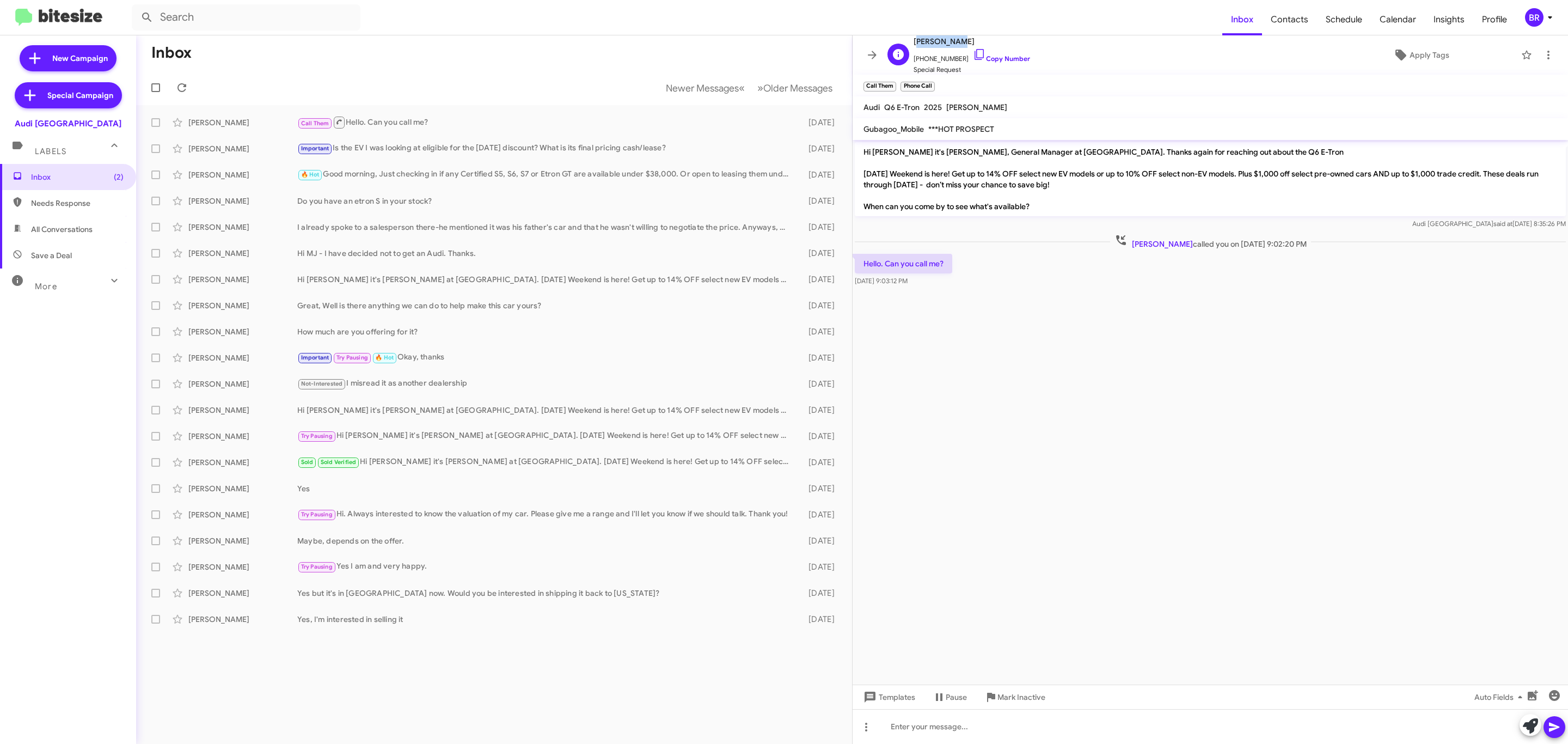
drag, startPoint x: 956, startPoint y: 43, endPoint x: 913, endPoint y: 40, distance: 43.1
click at [913, 40] on span "Vadim Katz" at bounding box center [971, 42] width 117 height 13
copy span "Vadim Katz"
click at [710, 77] on button "Newer Messages « Previous" at bounding box center [705, 88] width 92 height 22
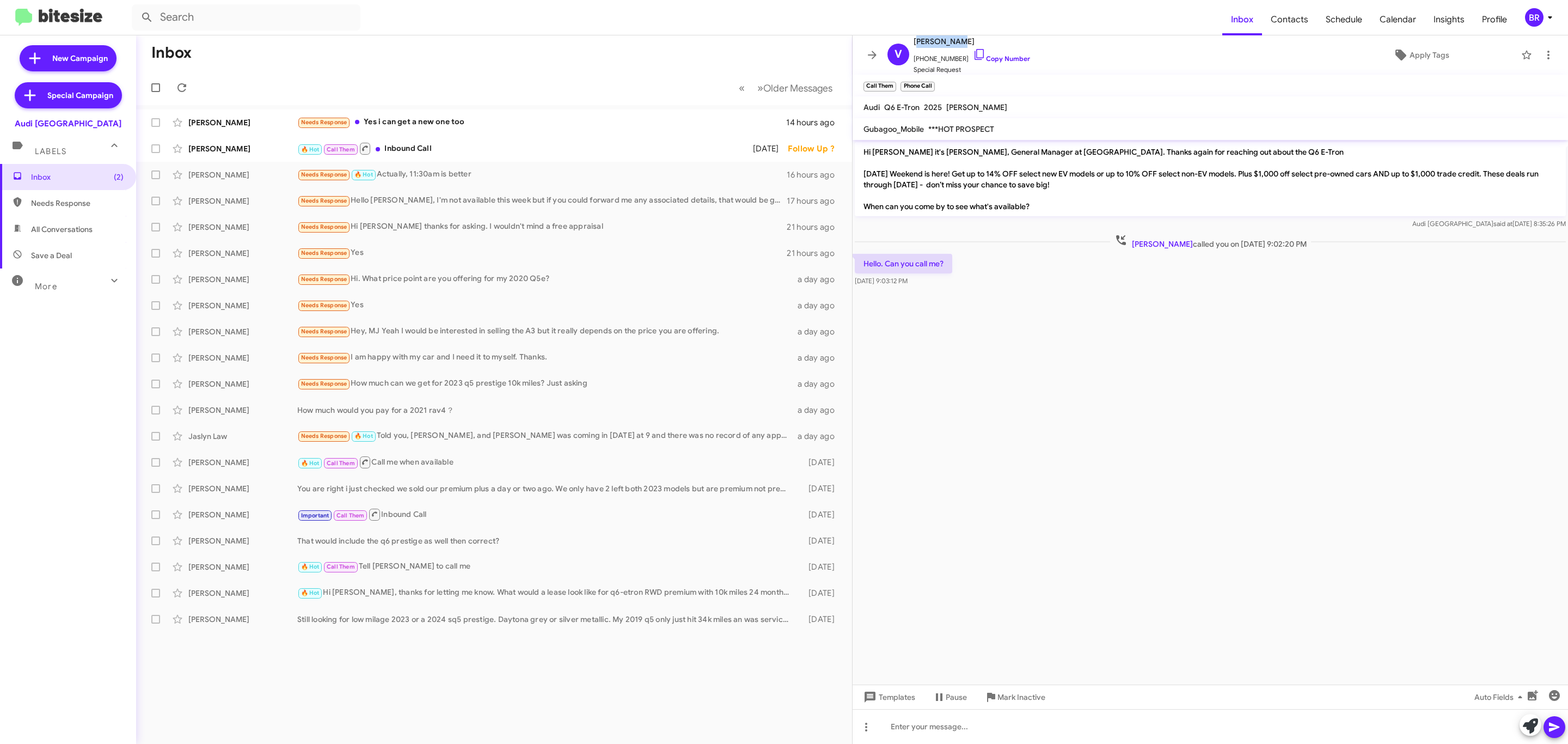
click at [866, 52] on span at bounding box center [872, 55] width 22 height 13
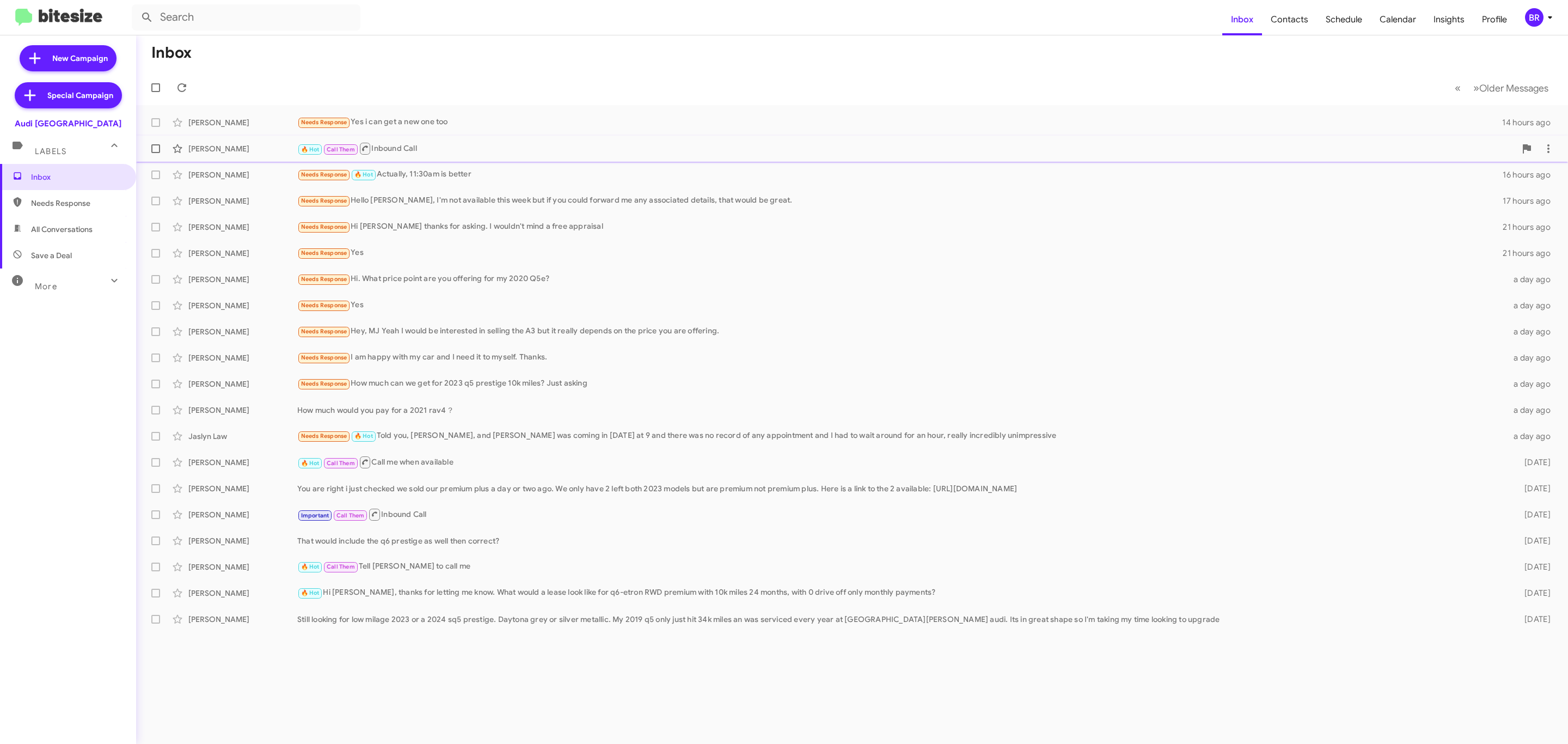
click at [156, 145] on span at bounding box center [155, 148] width 8 height 8
click at [155, 153] on input "checkbox" at bounding box center [155, 153] width 1 height 1
checkbox input "true"
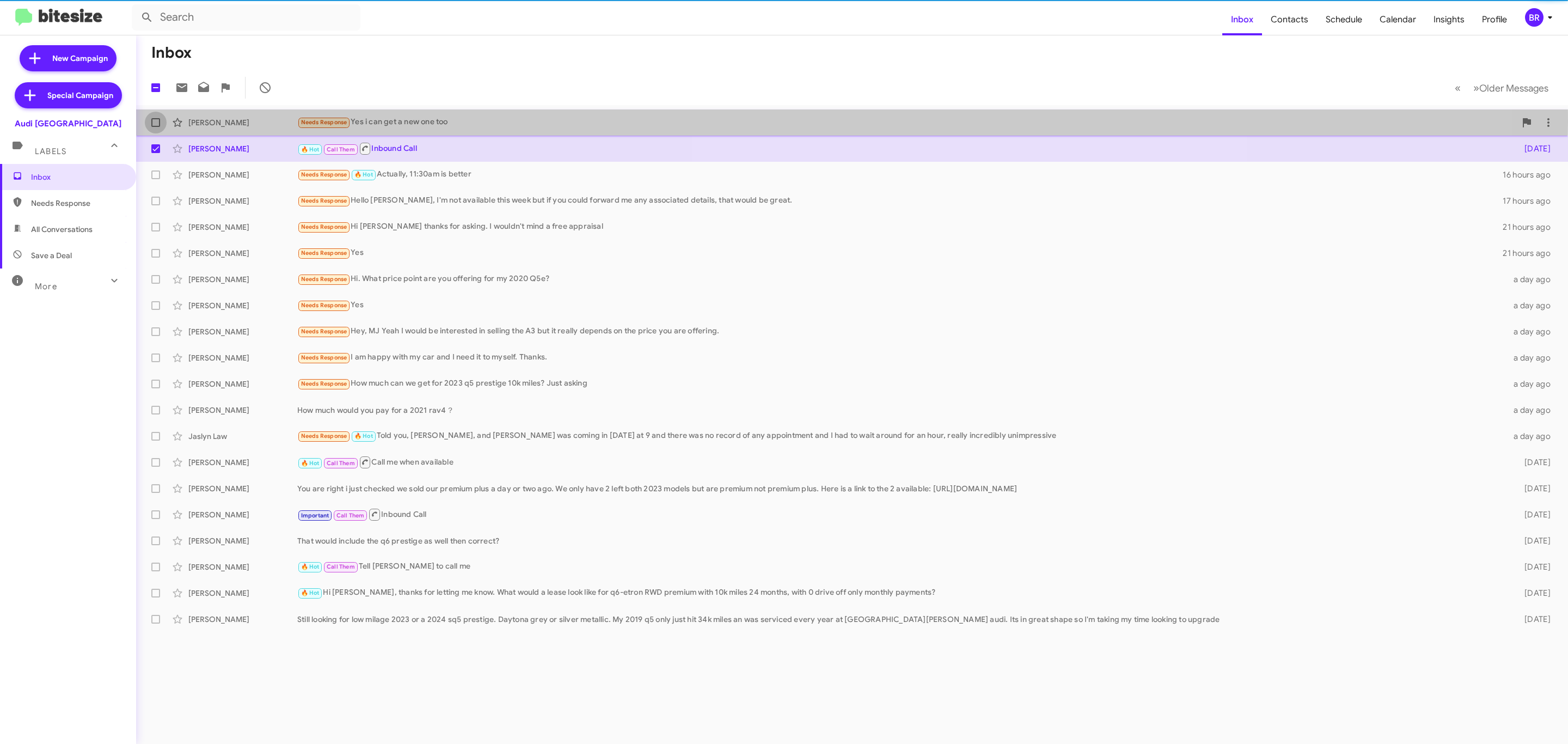
click at [156, 122] on span at bounding box center [155, 122] width 8 height 8
click at [155, 127] on input "checkbox" at bounding box center [155, 127] width 1 height 1
checkbox input "true"
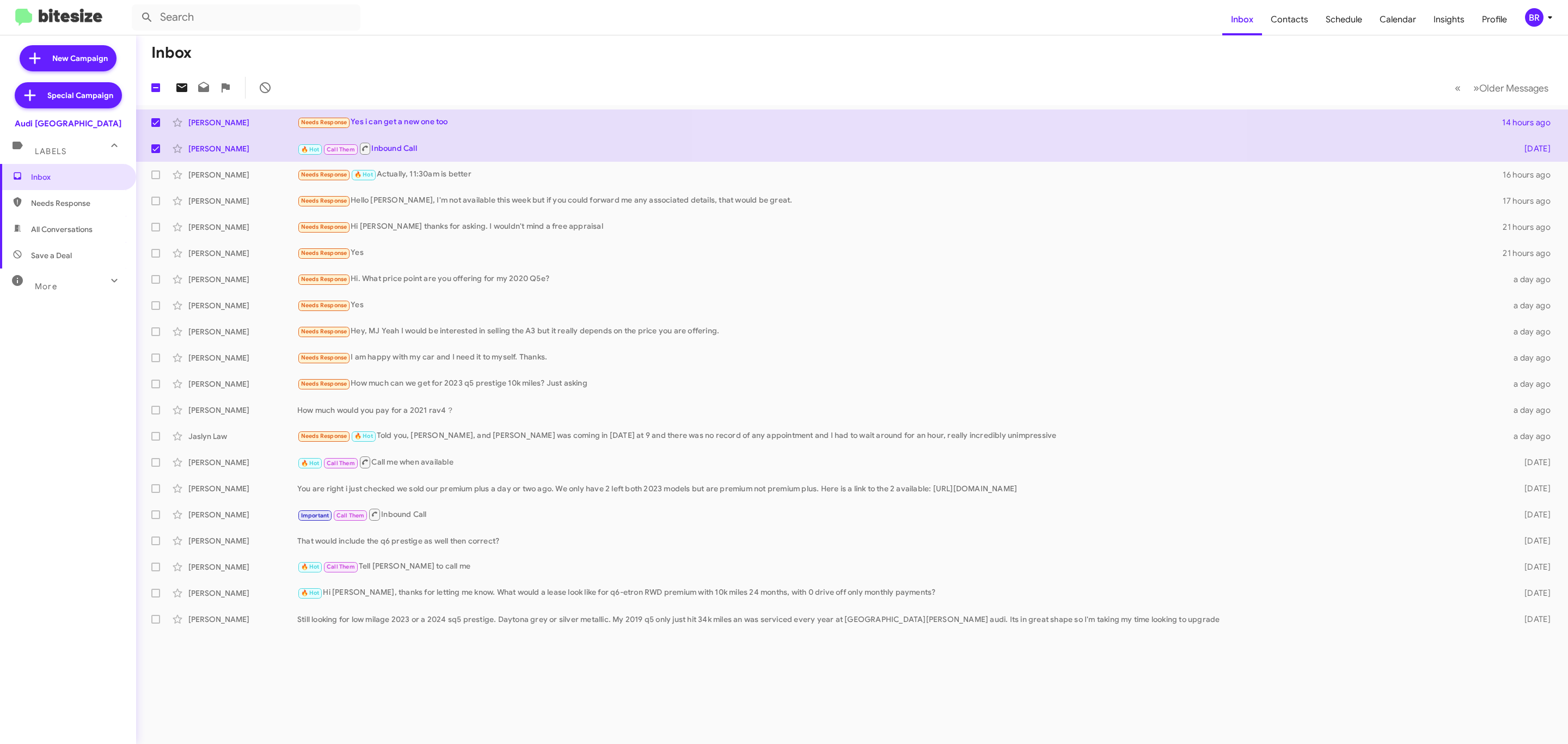
click at [178, 83] on icon at bounding box center [181, 88] width 13 height 13
click at [1525, 14] on div "BR" at bounding box center [1534, 18] width 19 height 19
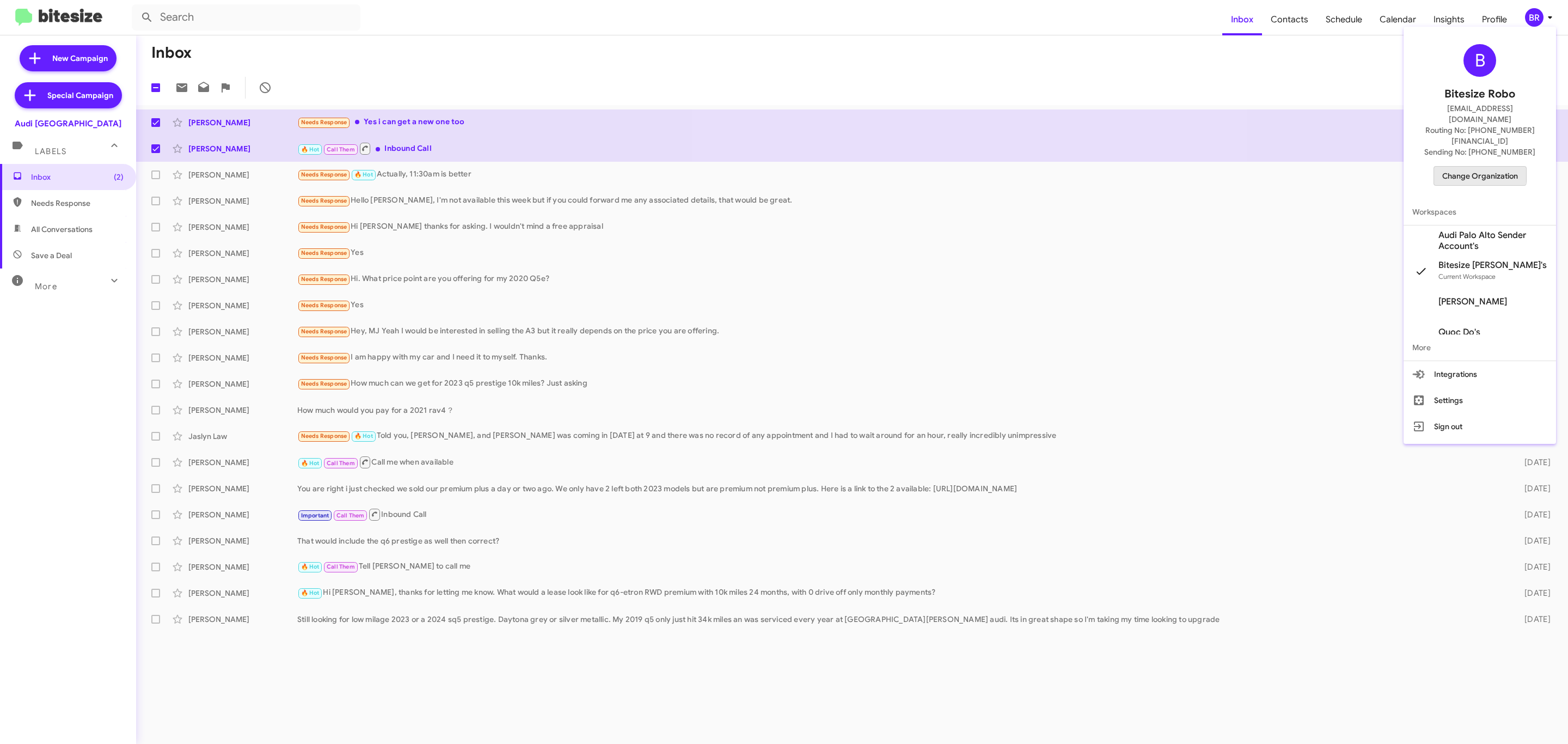
click at [1474, 167] on span "Change Organization" at bounding box center [1480, 176] width 76 height 19
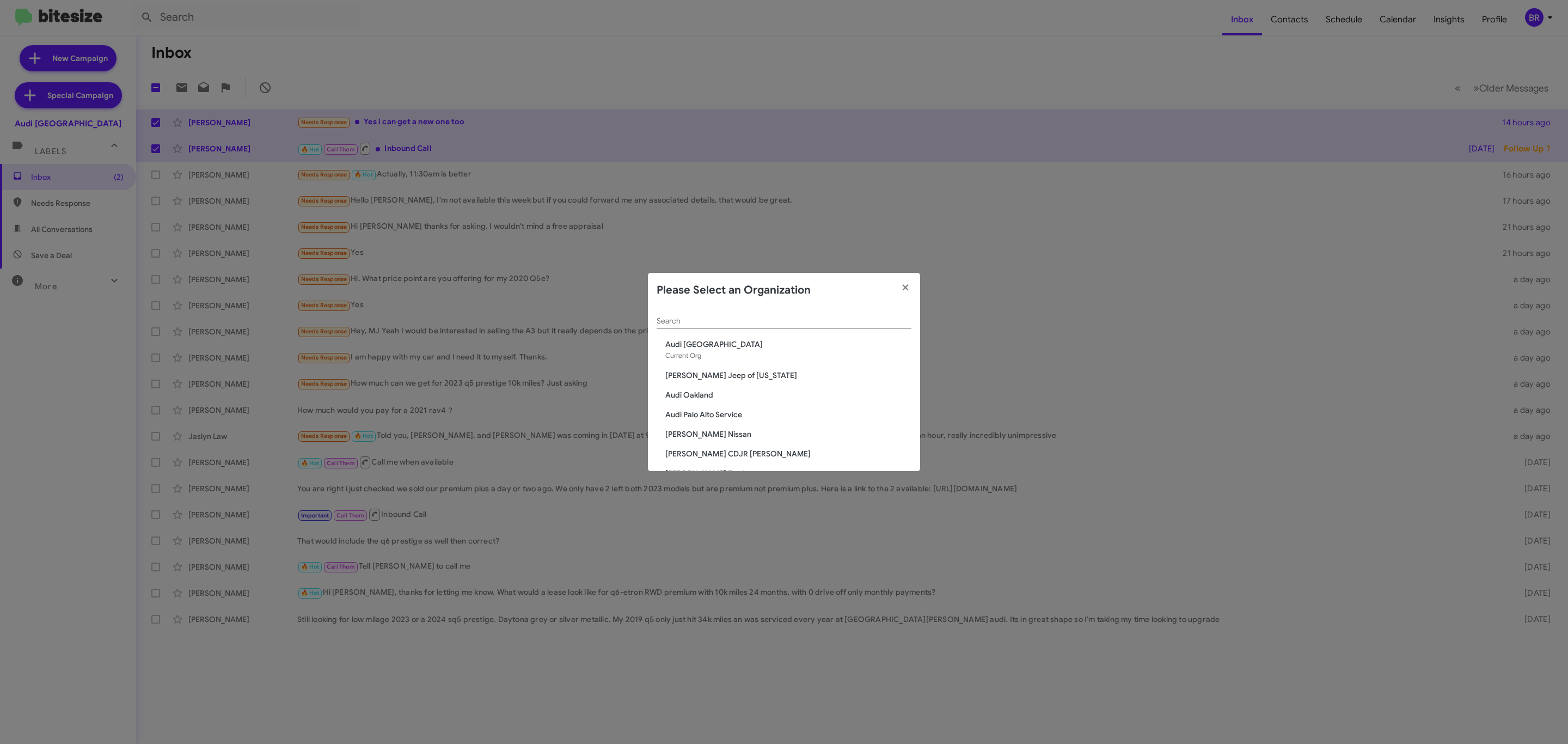
click at [772, 314] on div "Search" at bounding box center [784, 317] width 254 height 21
click at [689, 315] on div "Search" at bounding box center [784, 317] width 254 height 21
click at [708, 317] on input "Search" at bounding box center [784, 320] width 254 height 8
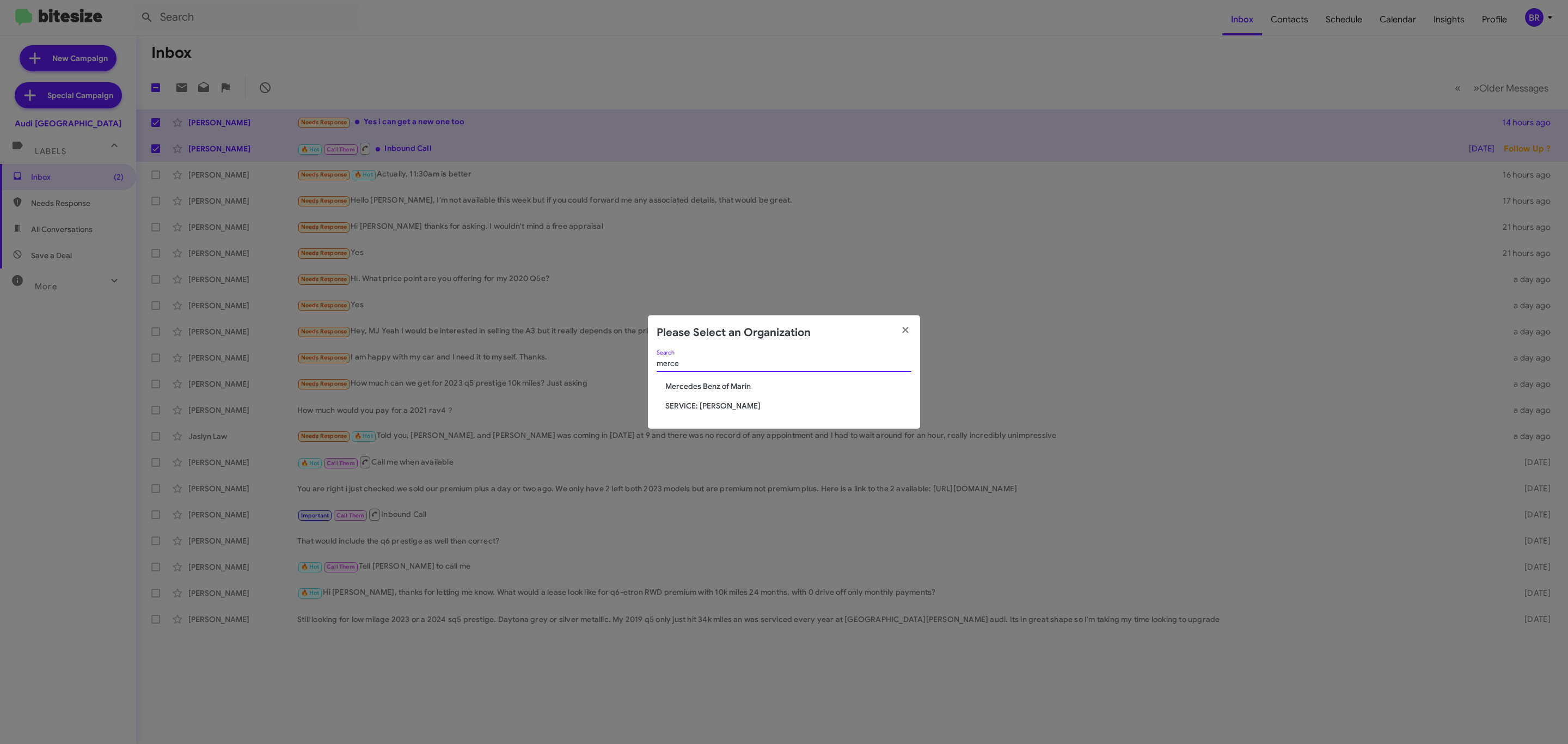
type input "merce"
click at [732, 386] on span "Mercedes Benz of Marin" at bounding box center [788, 386] width 246 height 11
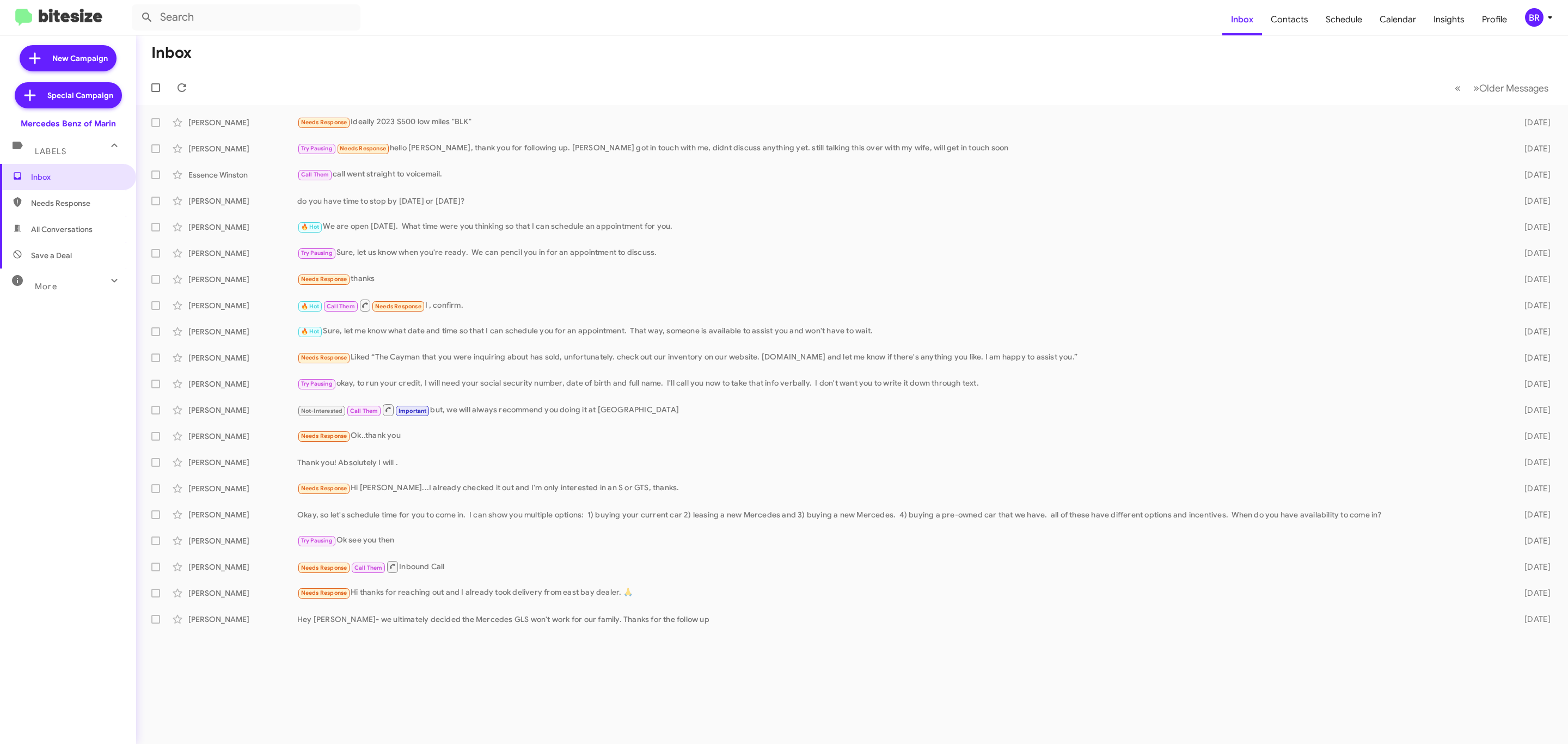
click at [1543, 23] on icon at bounding box center [1549, 18] width 13 height 13
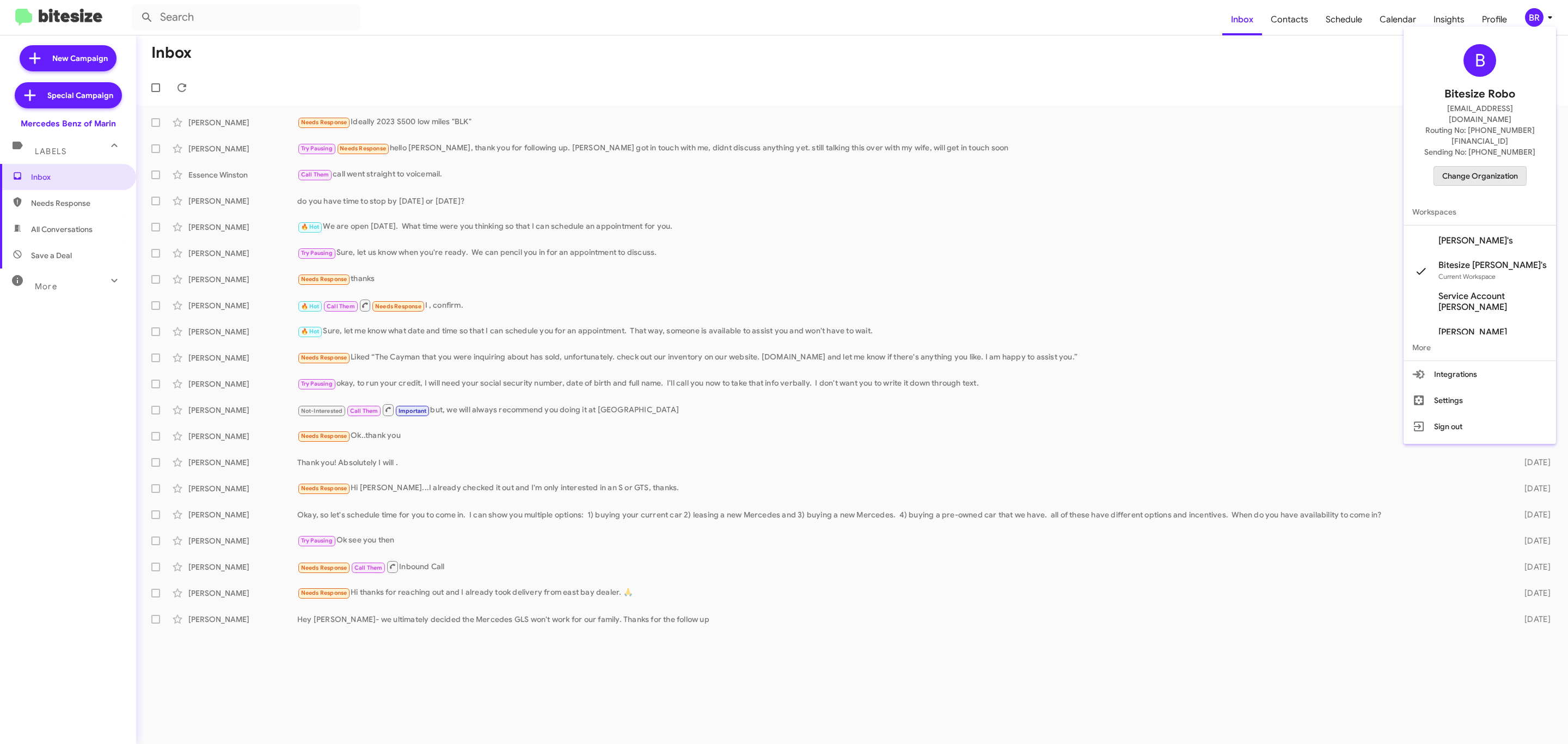
click at [1467, 167] on span "Change Organization" at bounding box center [1480, 176] width 76 height 19
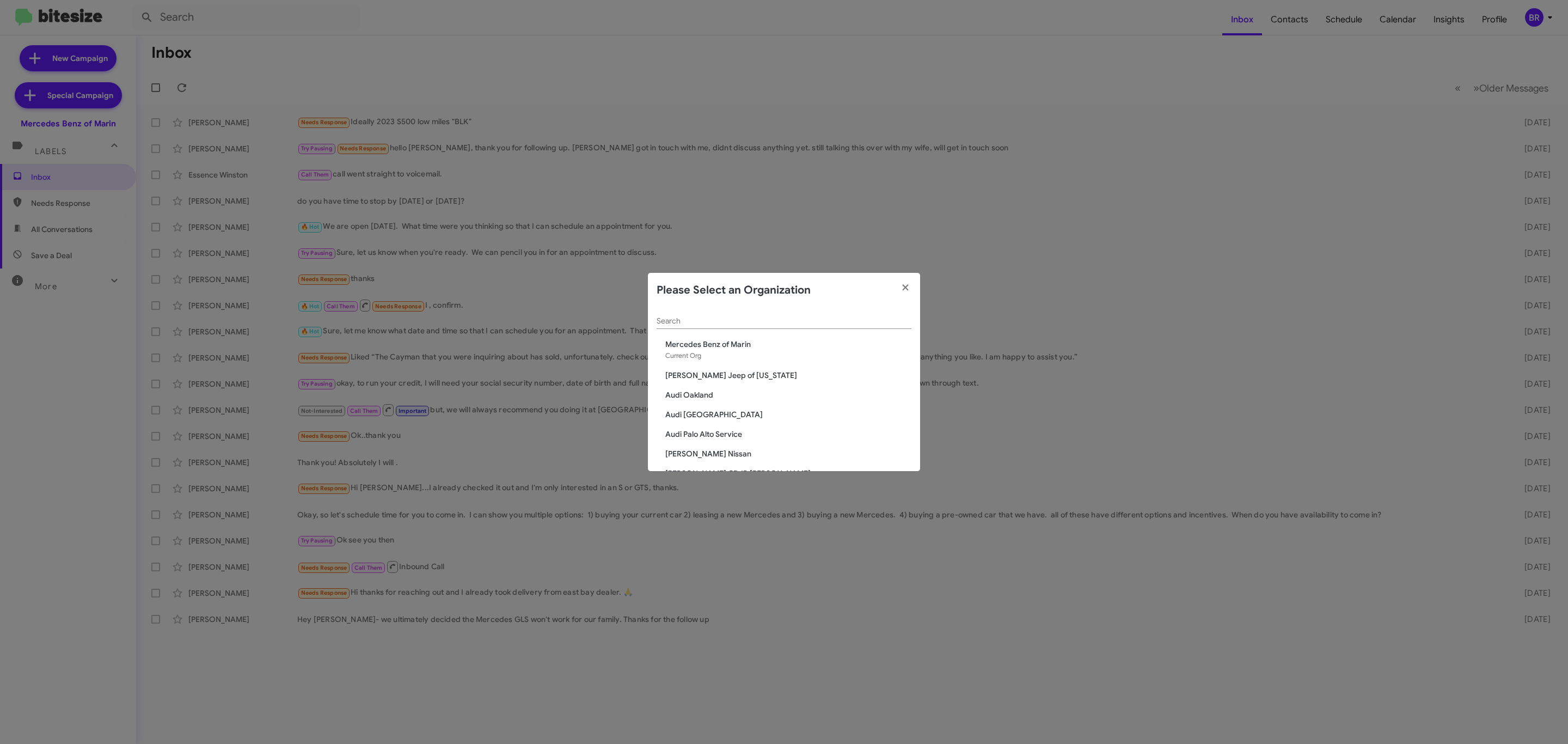
click at [767, 309] on div "Search" at bounding box center [784, 317] width 254 height 21
click at [763, 315] on div "Search" at bounding box center [784, 317] width 254 height 21
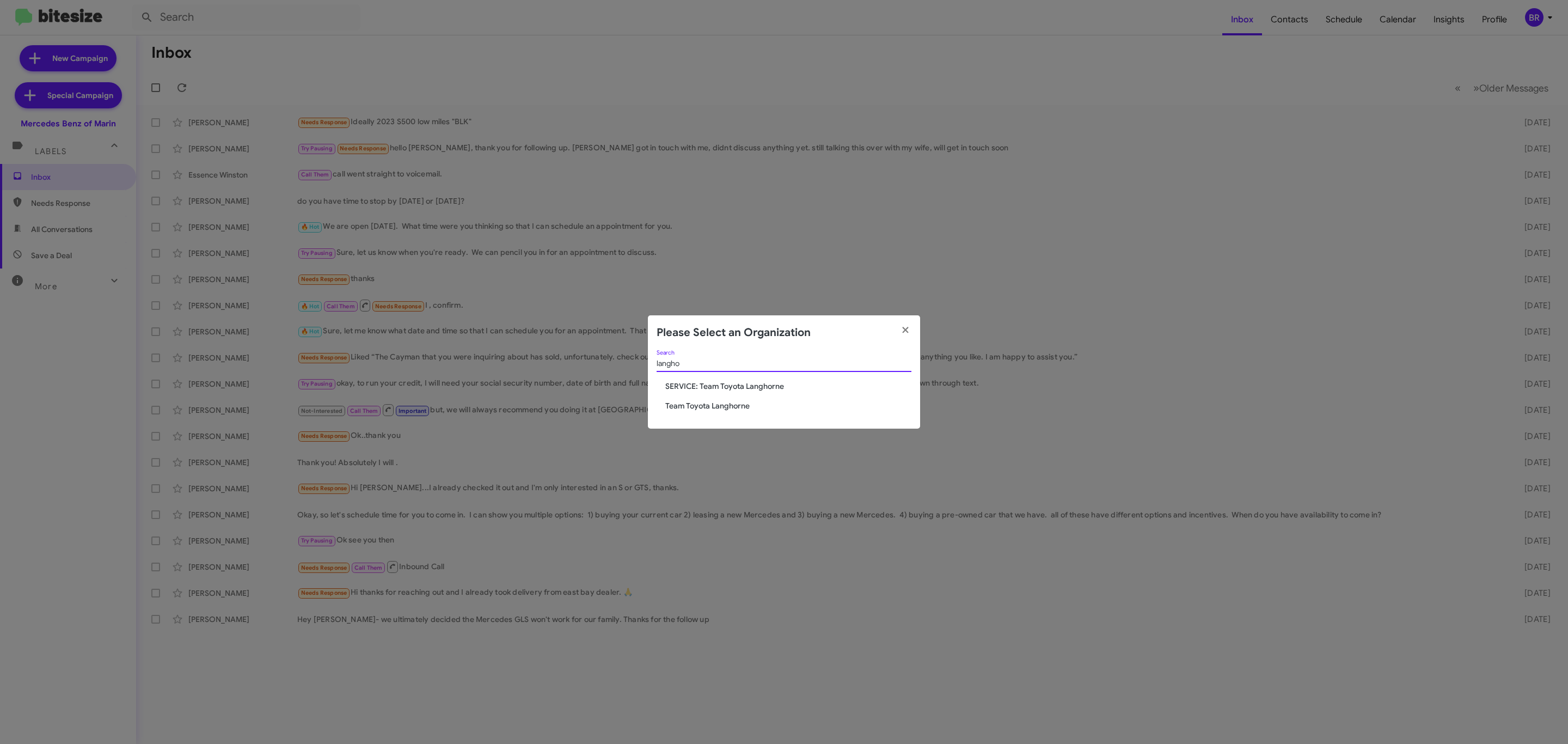
type input "langho"
click at [719, 404] on span "Team Toyota Langhorne" at bounding box center [788, 405] width 246 height 11
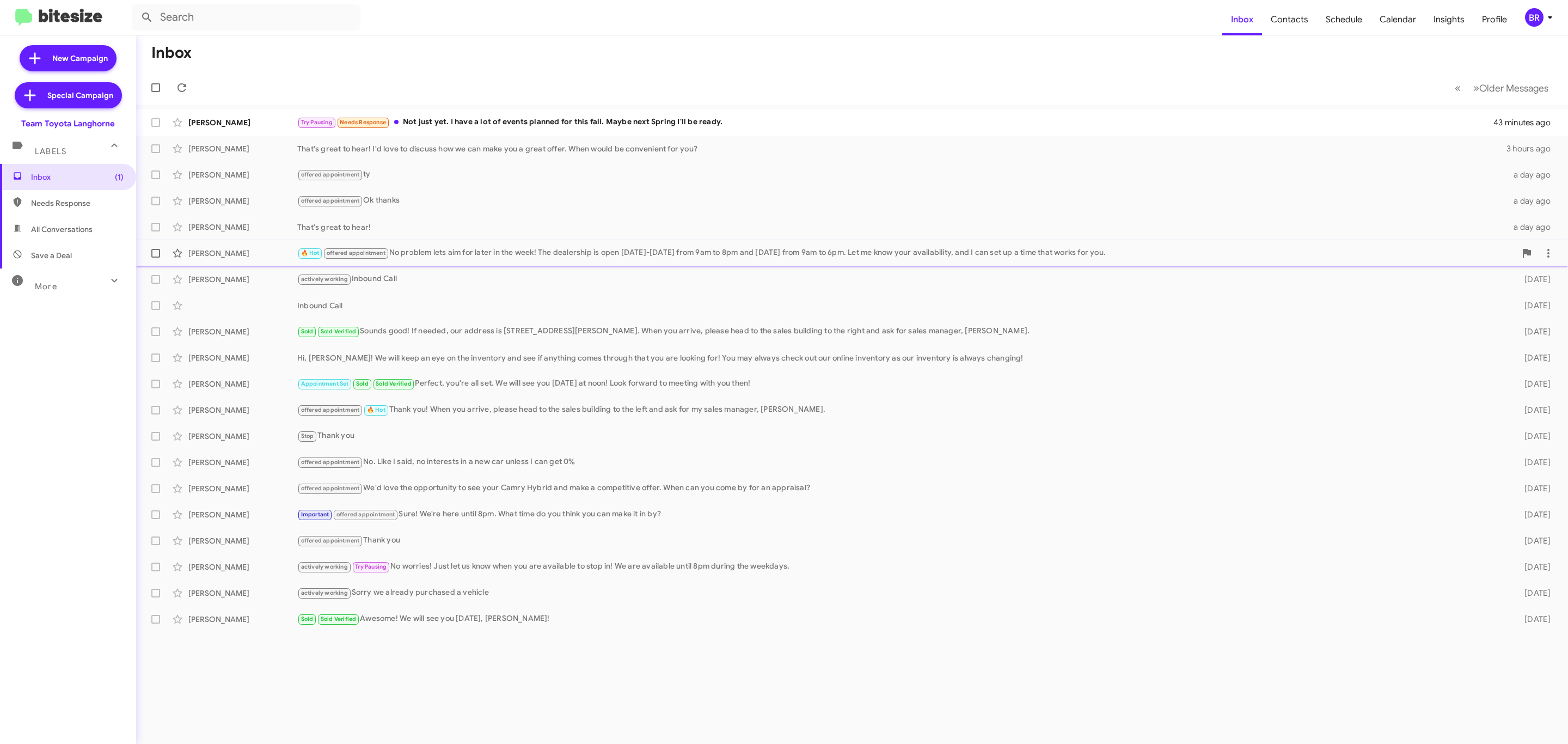
click at [484, 252] on div "🔥 Hot offered appointment No problem lets aim for later in the week! The dealer…" at bounding box center [906, 254] width 1218 height 13
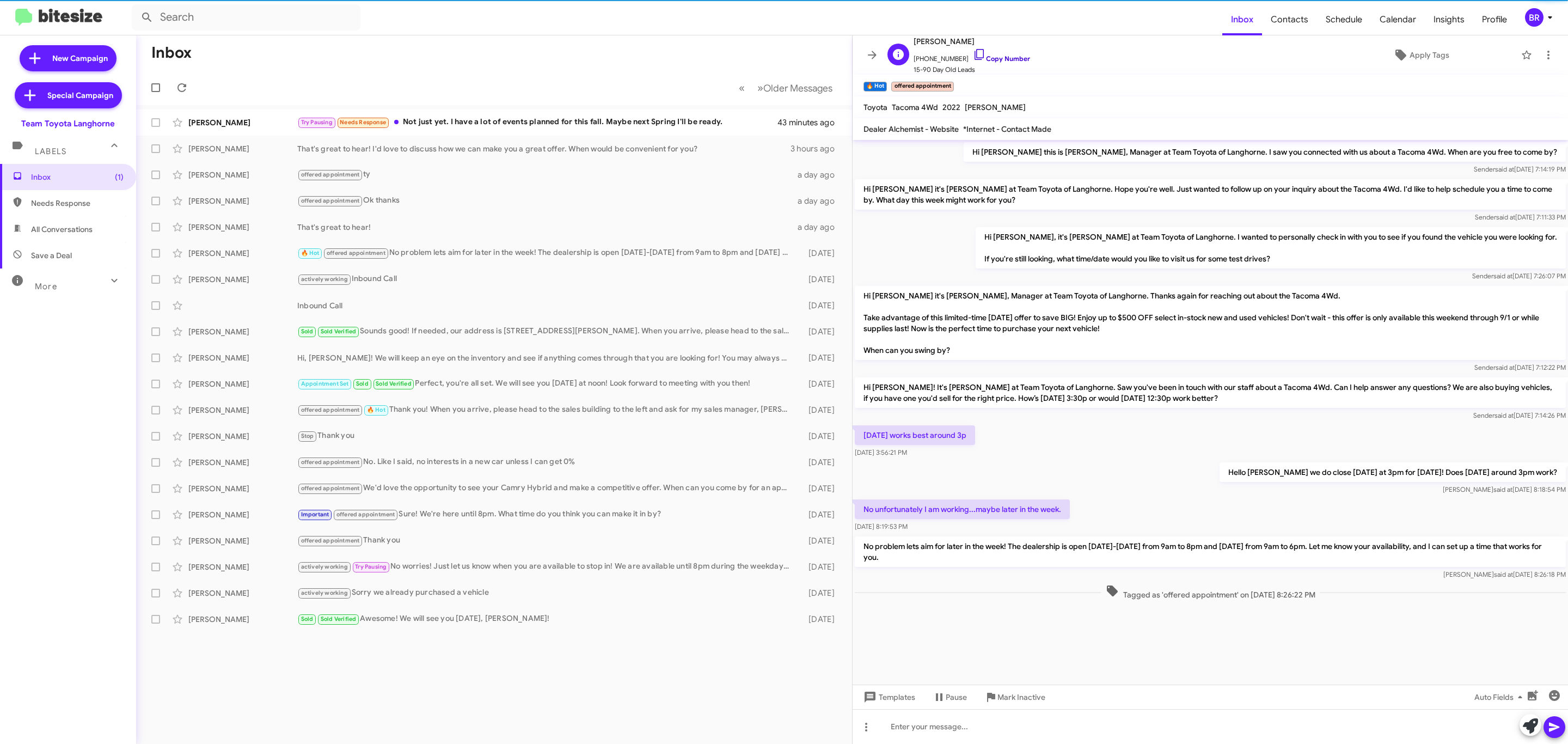
click at [1001, 62] on link "Copy Number" at bounding box center [1002, 58] width 57 height 8
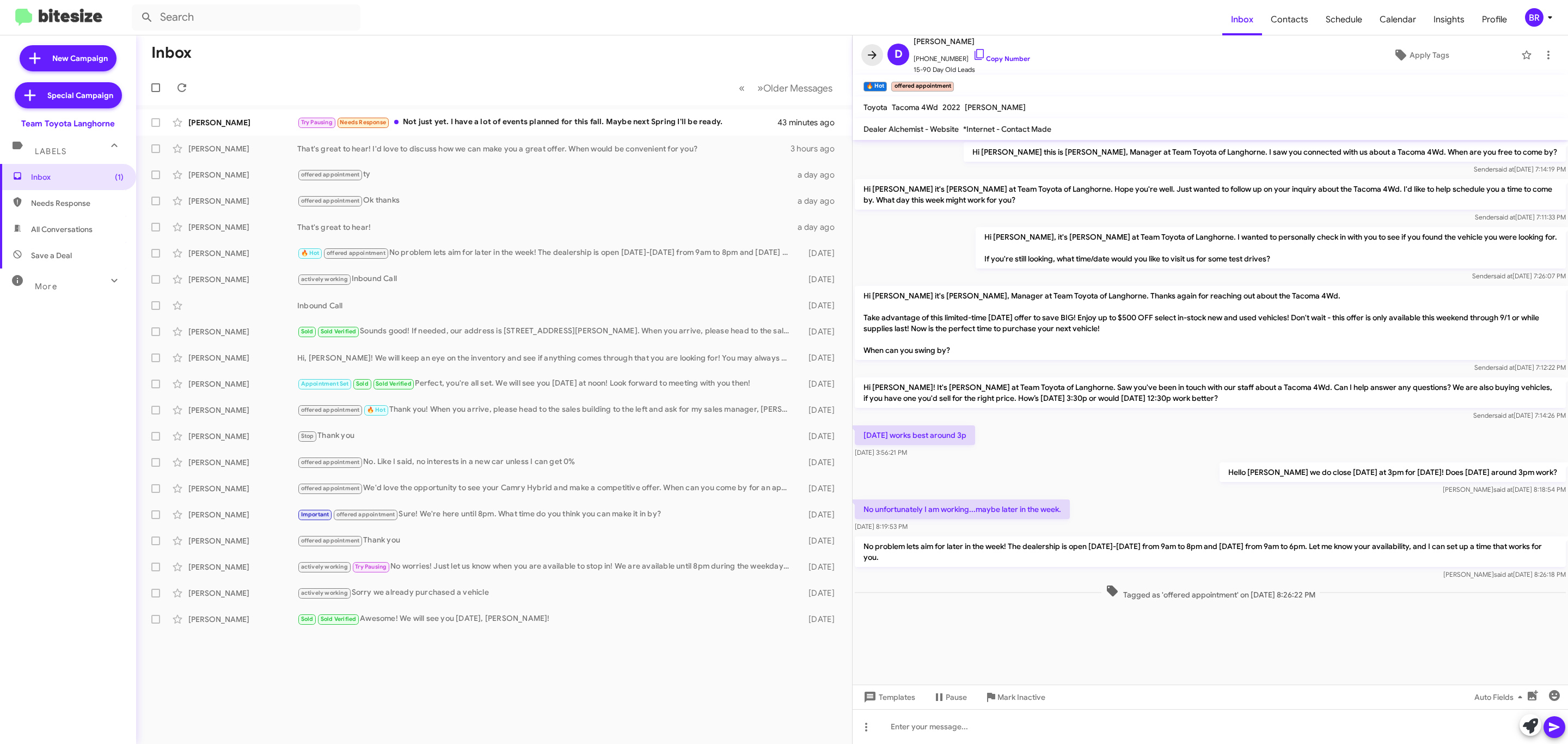
click at [872, 46] on button at bounding box center [872, 56] width 22 height 22
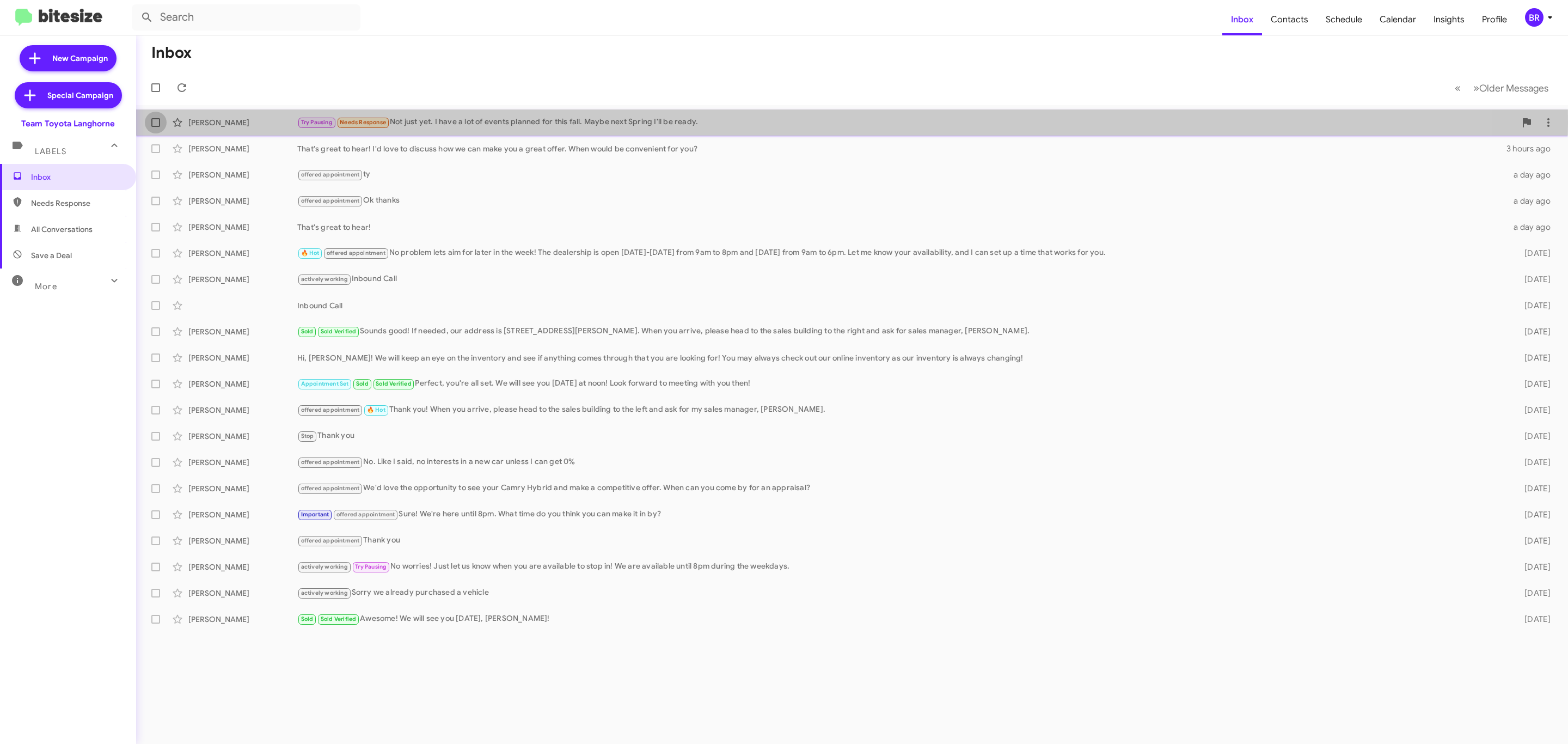
click at [147, 123] on label at bounding box center [156, 123] width 22 height 22
click at [155, 127] on input "checkbox" at bounding box center [155, 127] width 1 height 1
checkbox input "true"
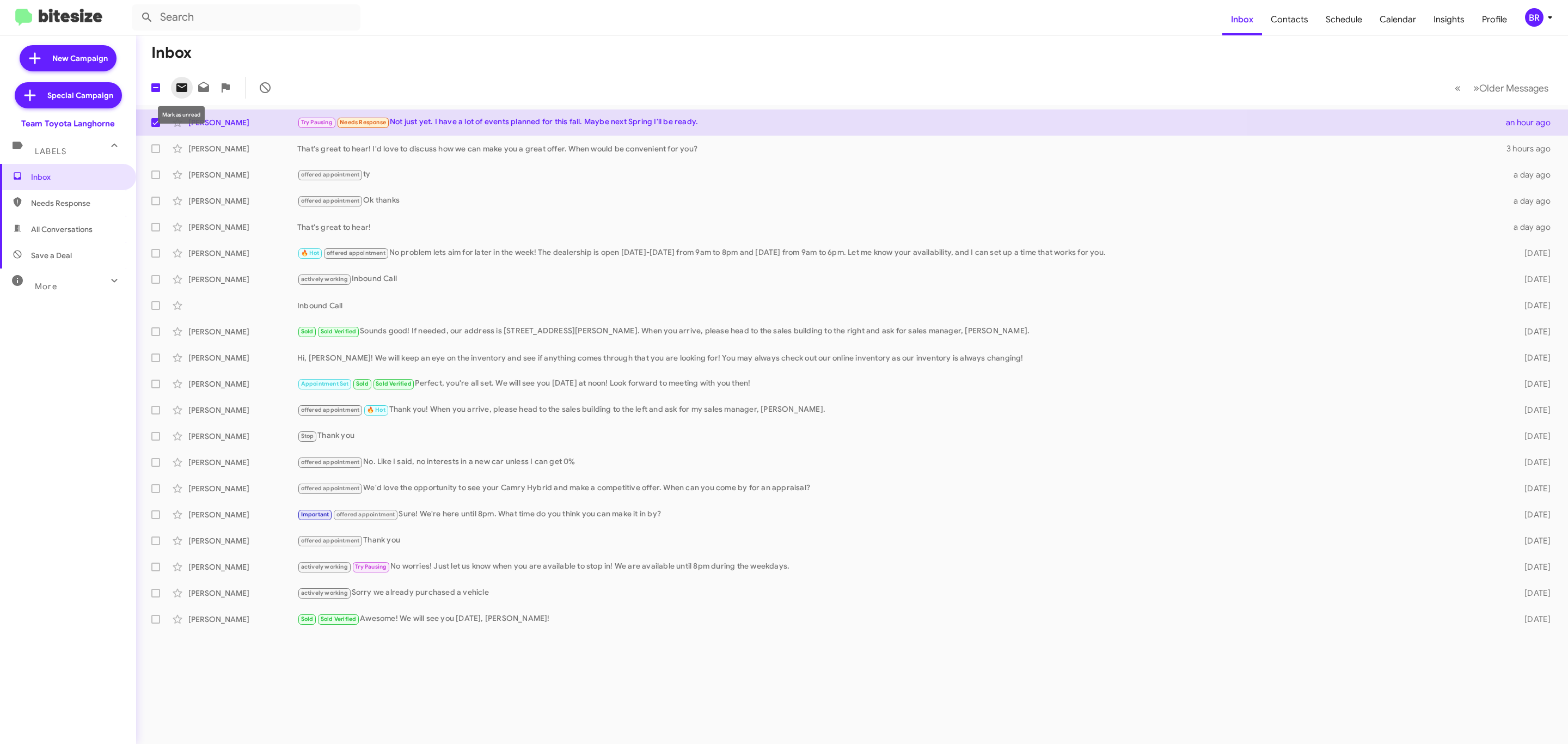
click at [185, 87] on icon at bounding box center [182, 87] width 11 height 8
click at [1534, 24] on div "BR" at bounding box center [1534, 18] width 19 height 19
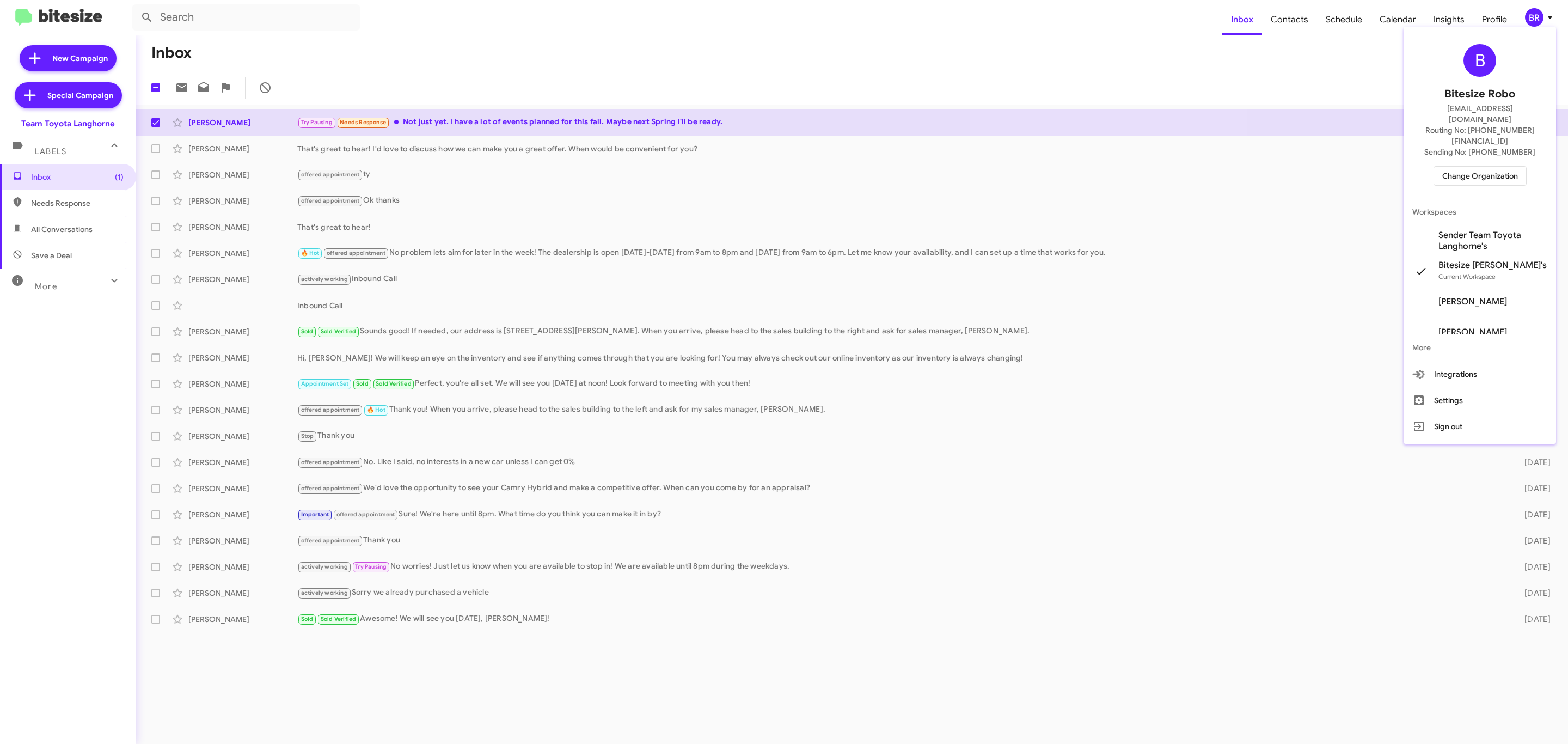
click at [1486, 167] on span "Change Organization" at bounding box center [1480, 176] width 76 height 19
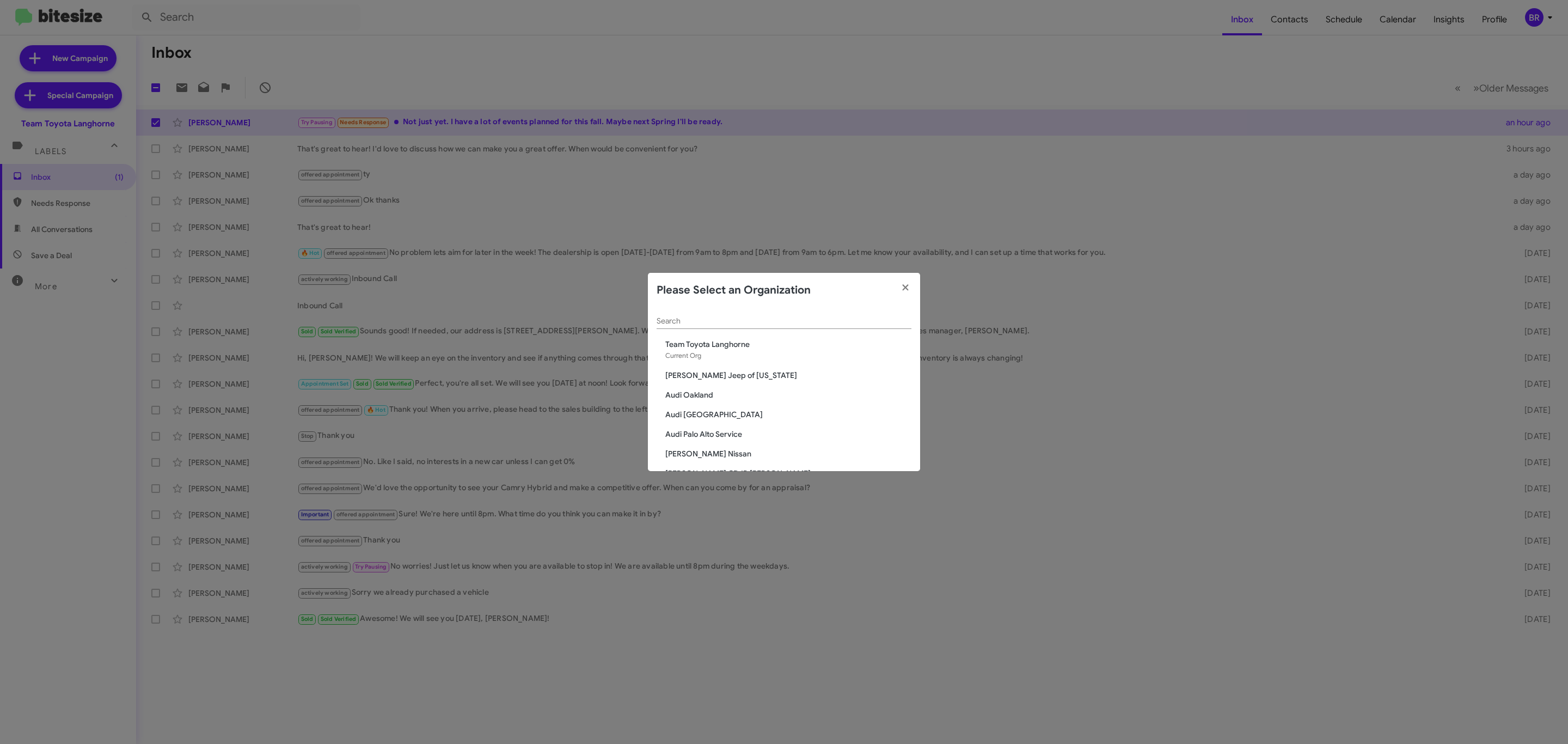
click at [781, 318] on input "Search" at bounding box center [784, 320] width 254 height 8
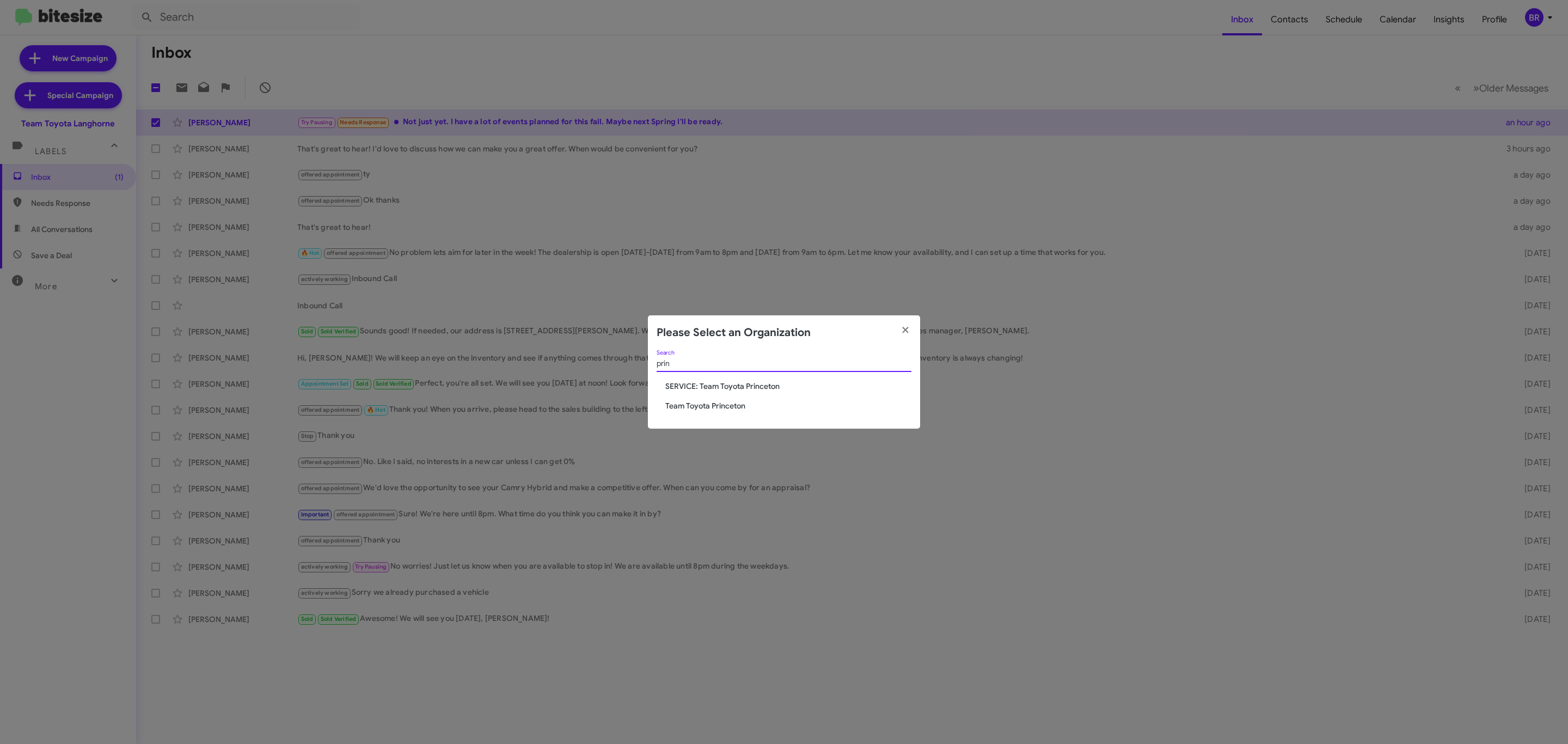
type input "prin"
click at [710, 398] on div "prin Search SERVICE: Team Toyota Princeton Team Toyota Princeton" at bounding box center [784, 389] width 272 height 79
click at [708, 405] on span "Team Toyota Princeton" at bounding box center [788, 405] width 246 height 11
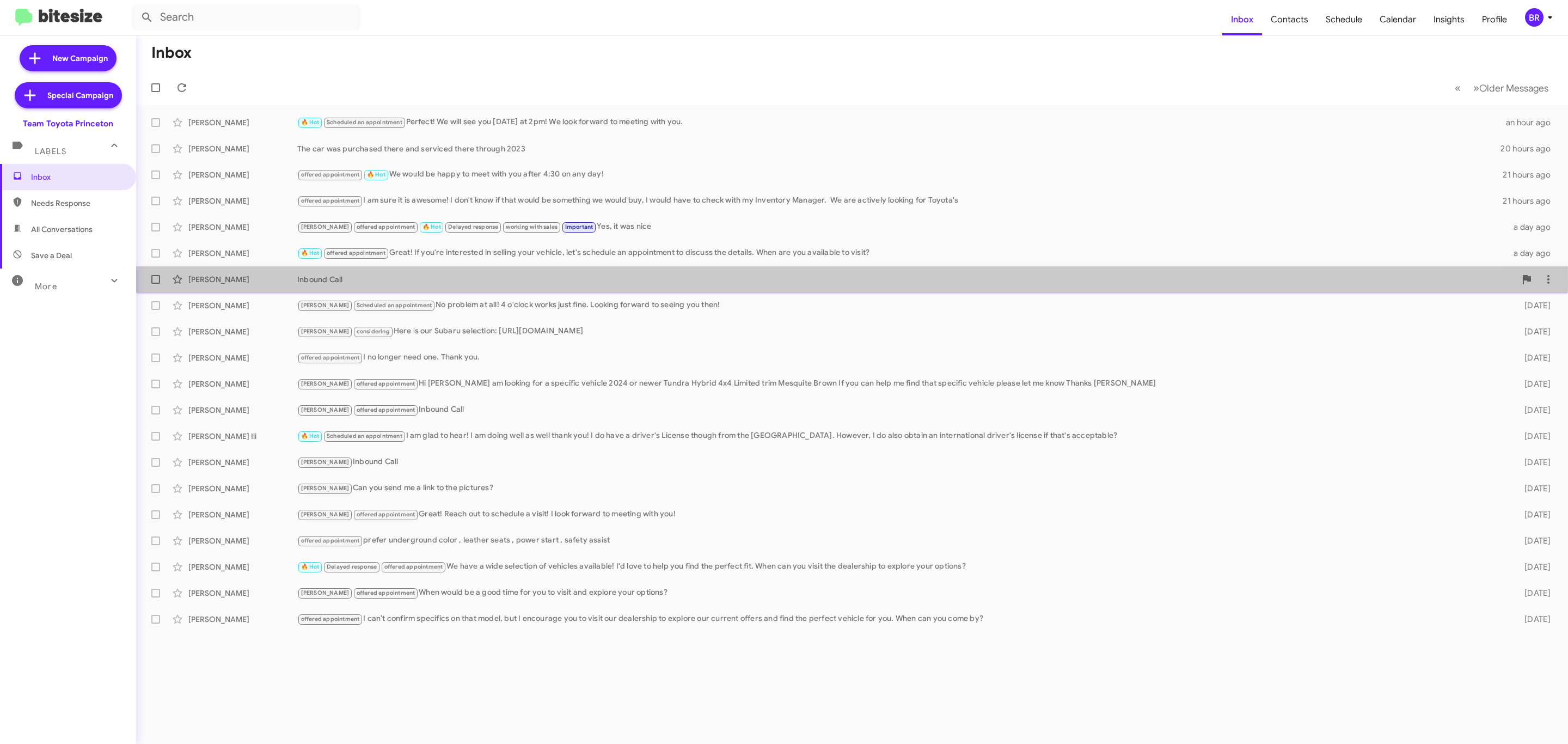
click at [428, 282] on div "Inbound Call" at bounding box center [906, 279] width 1218 height 11
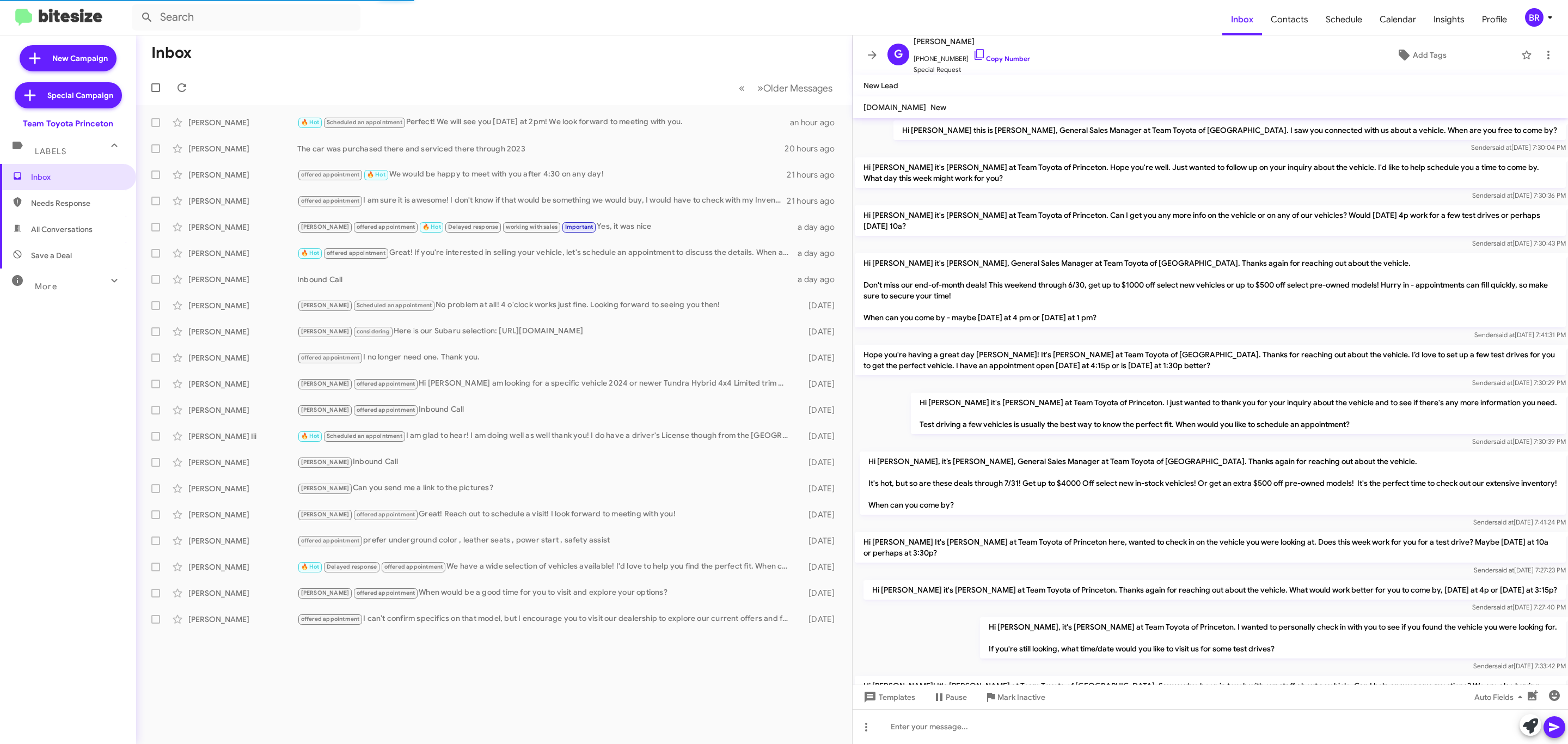
scroll to position [242, 0]
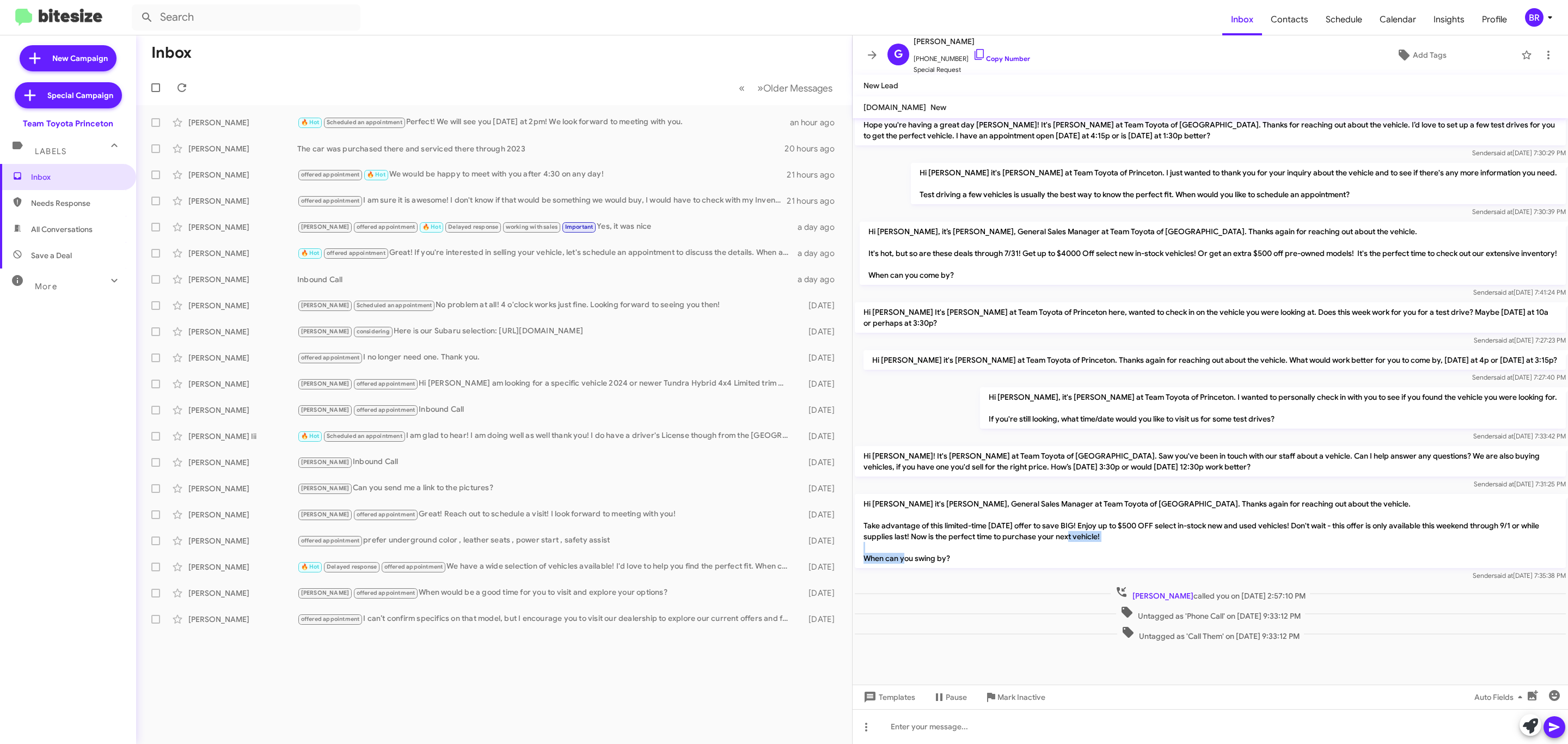
drag, startPoint x: 952, startPoint y: 554, endPoint x: 864, endPoint y: 553, distance: 88.0
click at [864, 553] on p "Hi [PERSON_NAME] it's [PERSON_NAME], General Sales Manager at Team Toyota of [G…" at bounding box center [1210, 531] width 710 height 74
copy p "When can you swing by?"
drag, startPoint x: 907, startPoint y: 502, endPoint x: 898, endPoint y: 504, distance: 9.2
click at [908, 502] on p "Hi [PERSON_NAME] it's [PERSON_NAME], General Sales Manager at Team Toyota of [G…" at bounding box center [1210, 531] width 710 height 74
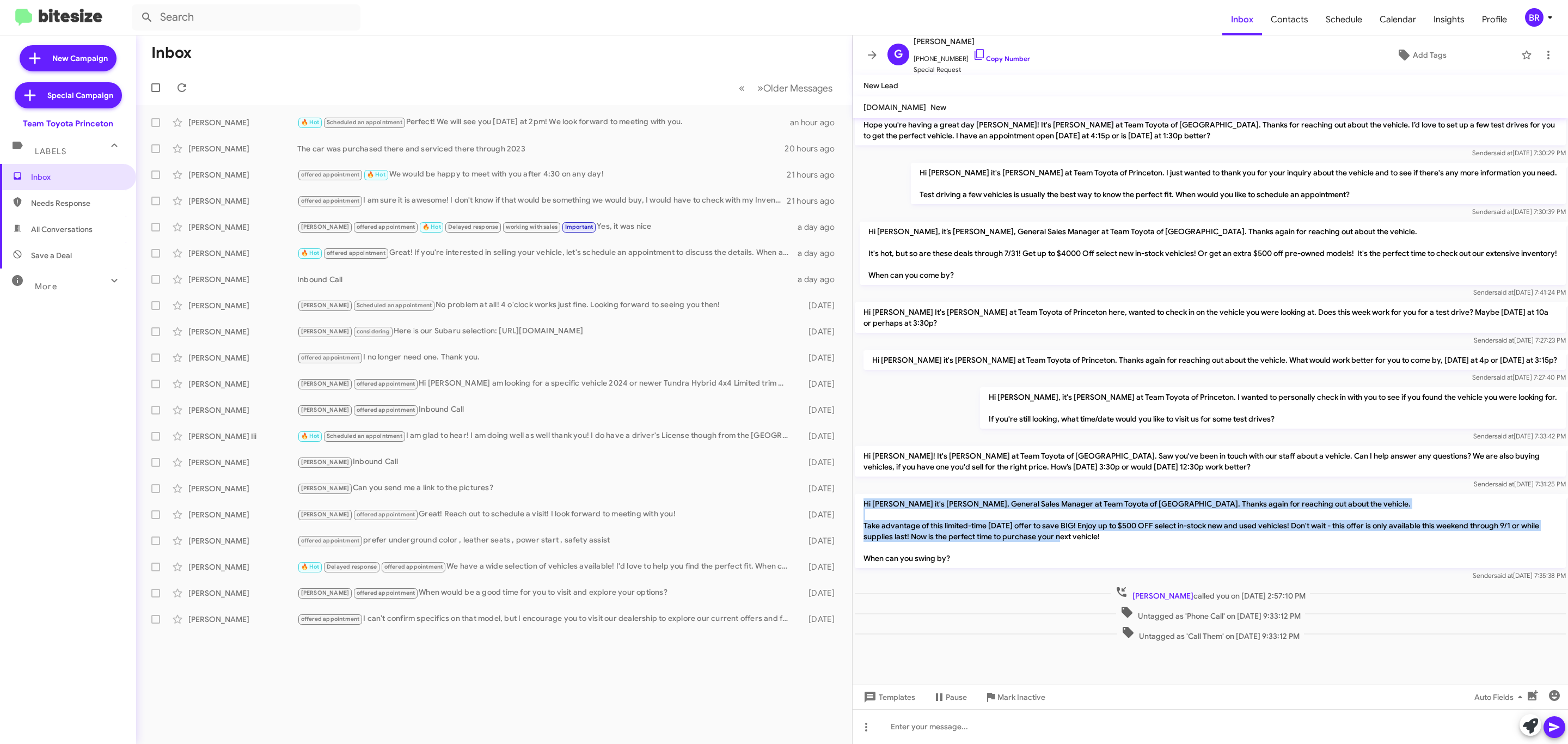
drag, startPoint x: 860, startPoint y: 502, endPoint x: 1158, endPoint y: 534, distance: 299.7
click at [1158, 534] on p "Hi [PERSON_NAME] it's [PERSON_NAME], General Sales Manager at Team Toyota of [G…" at bounding box center [1210, 531] width 710 height 74
copy p "Hi [PERSON_NAME] it's [PERSON_NAME], General Sales Manager at Team Toyota of [G…"
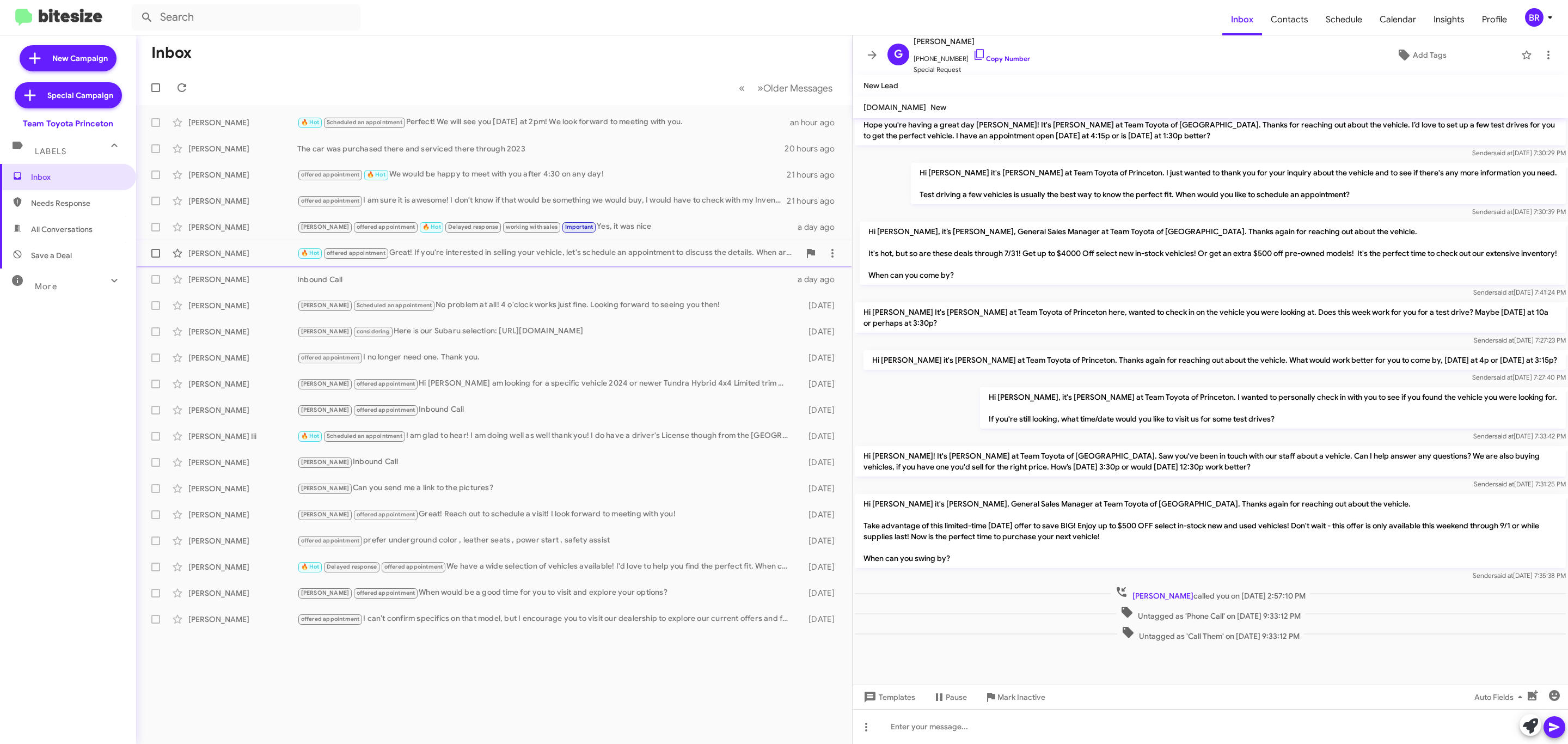
click at [243, 249] on div "[PERSON_NAME]" at bounding box center [243, 254] width 109 height 11
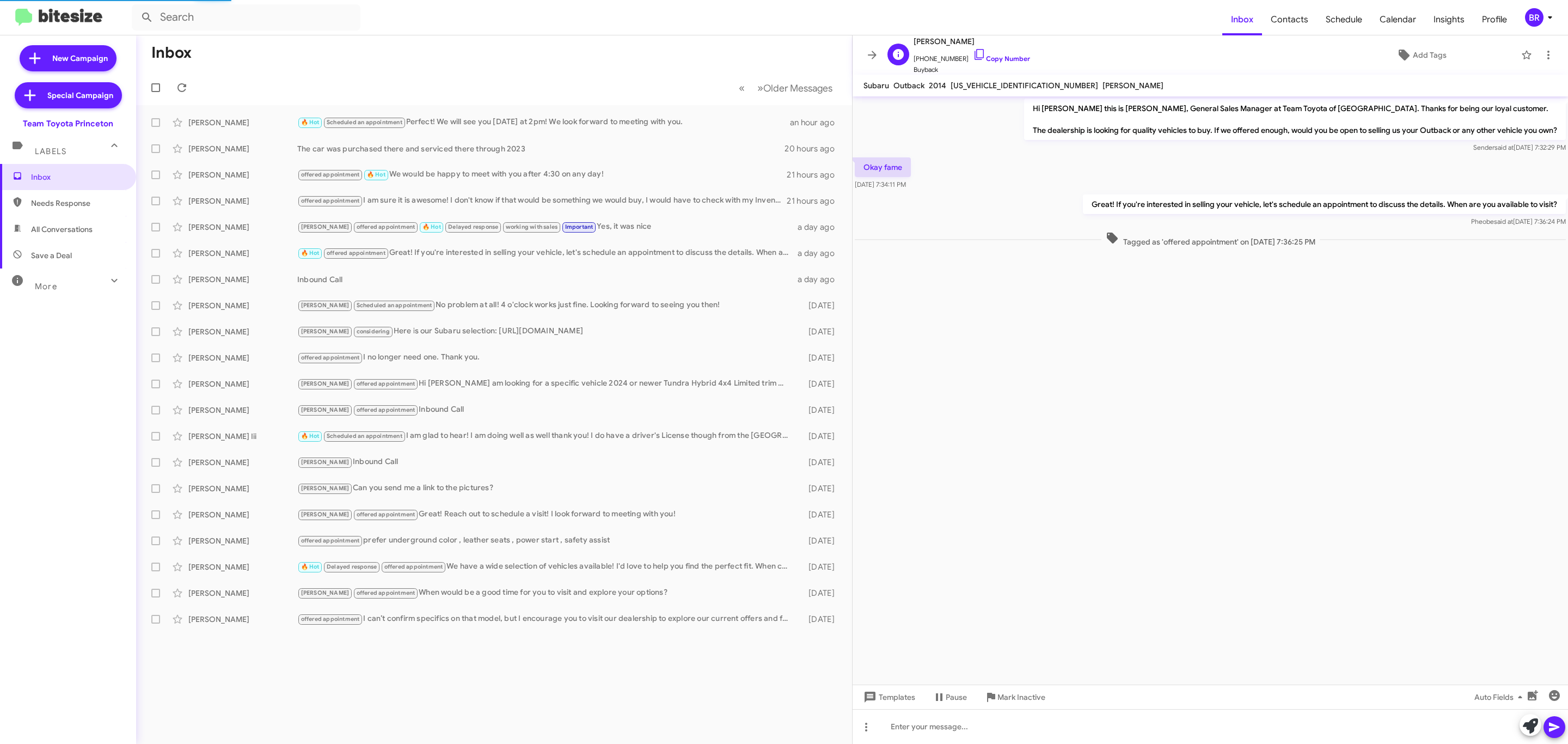
click at [936, 38] on span "[PERSON_NAME]" at bounding box center [971, 42] width 117 height 13
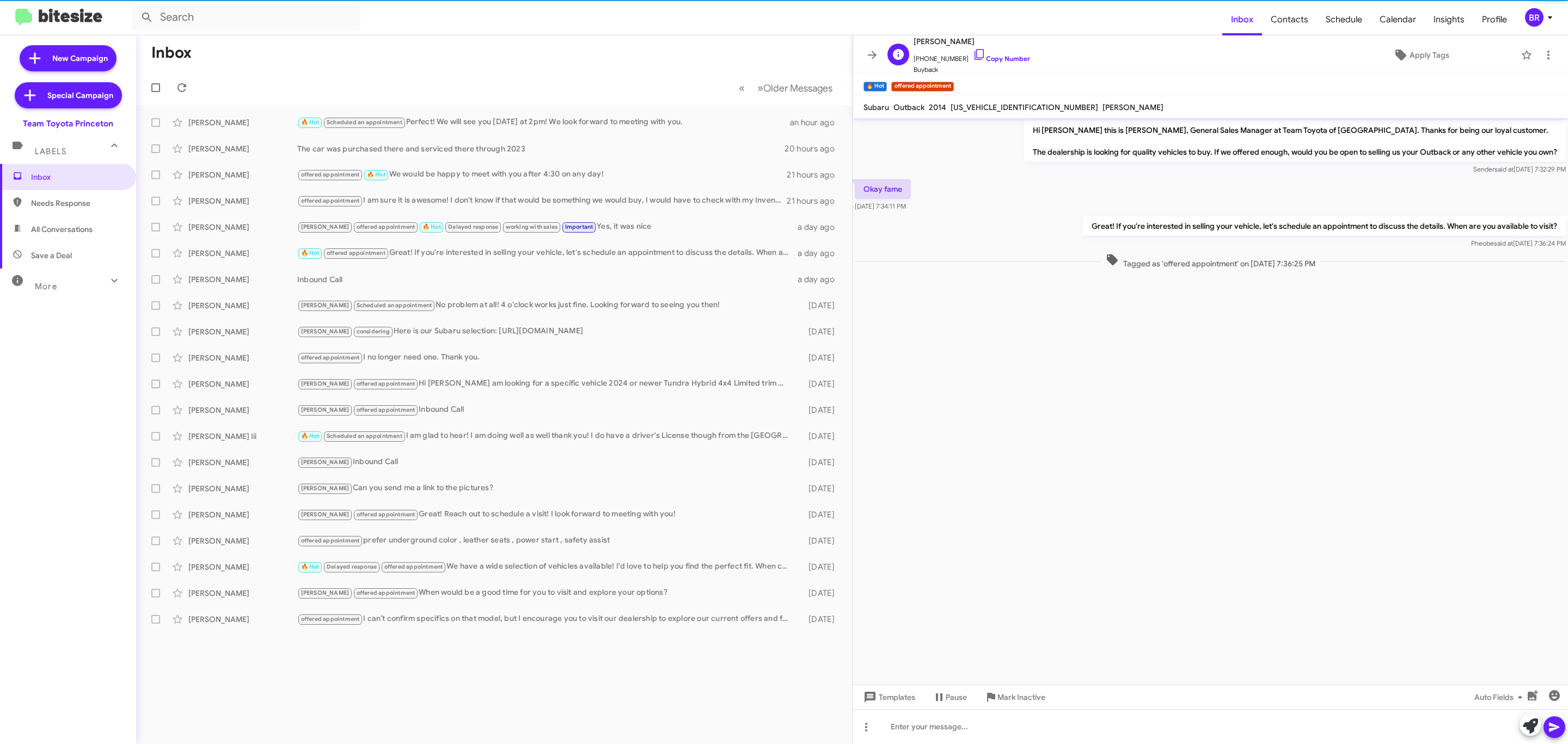
click at [936, 38] on span "[PERSON_NAME]" at bounding box center [971, 42] width 117 height 13
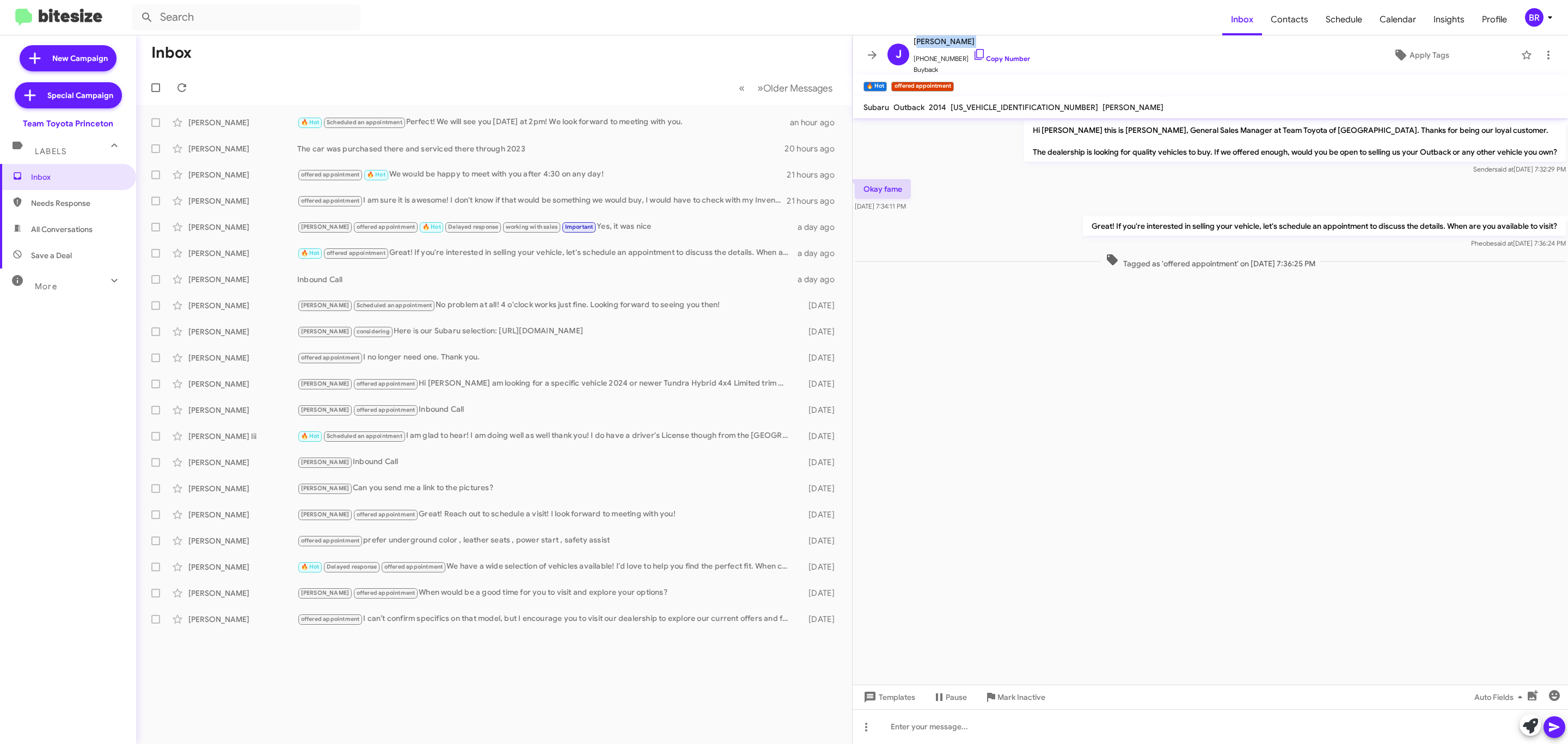
copy span "[PERSON_NAME]"
click at [869, 54] on icon at bounding box center [872, 55] width 13 height 13
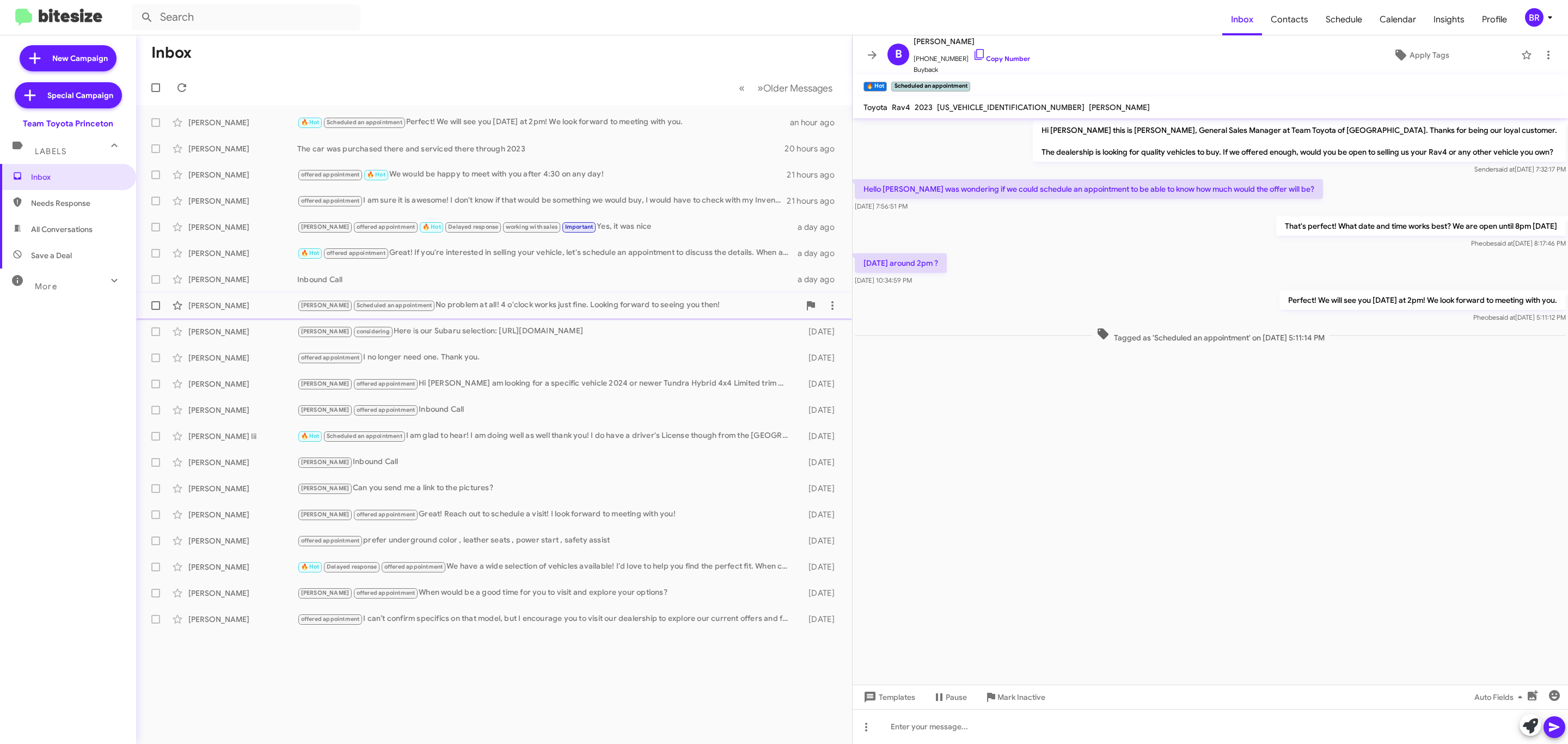
click at [454, 305] on div "Lee Scheduled an appointment No problem at all! 4 o'clock works just fine. Look…" at bounding box center [548, 305] width 502 height 13
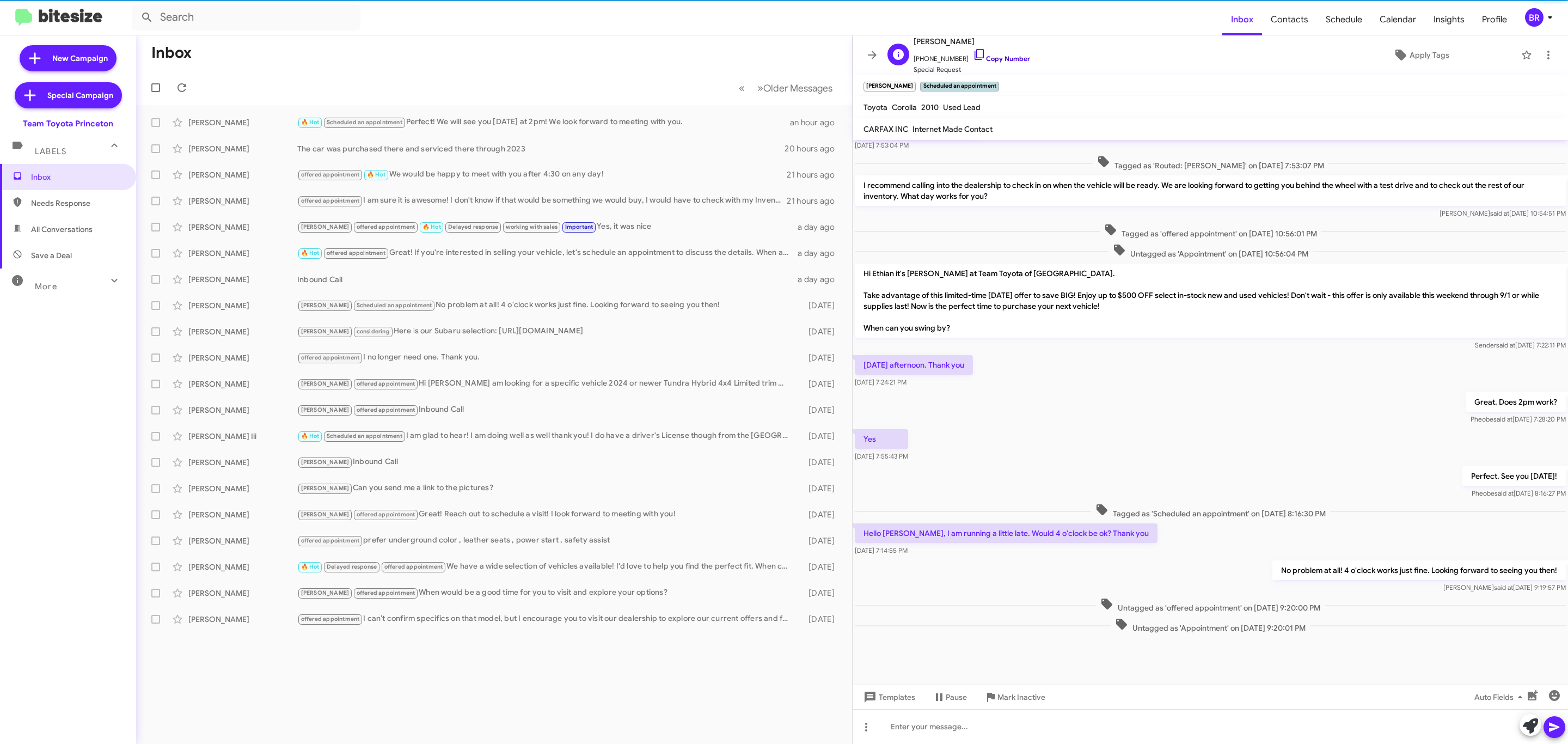
click at [998, 57] on link "Copy Number" at bounding box center [1002, 58] width 57 height 8
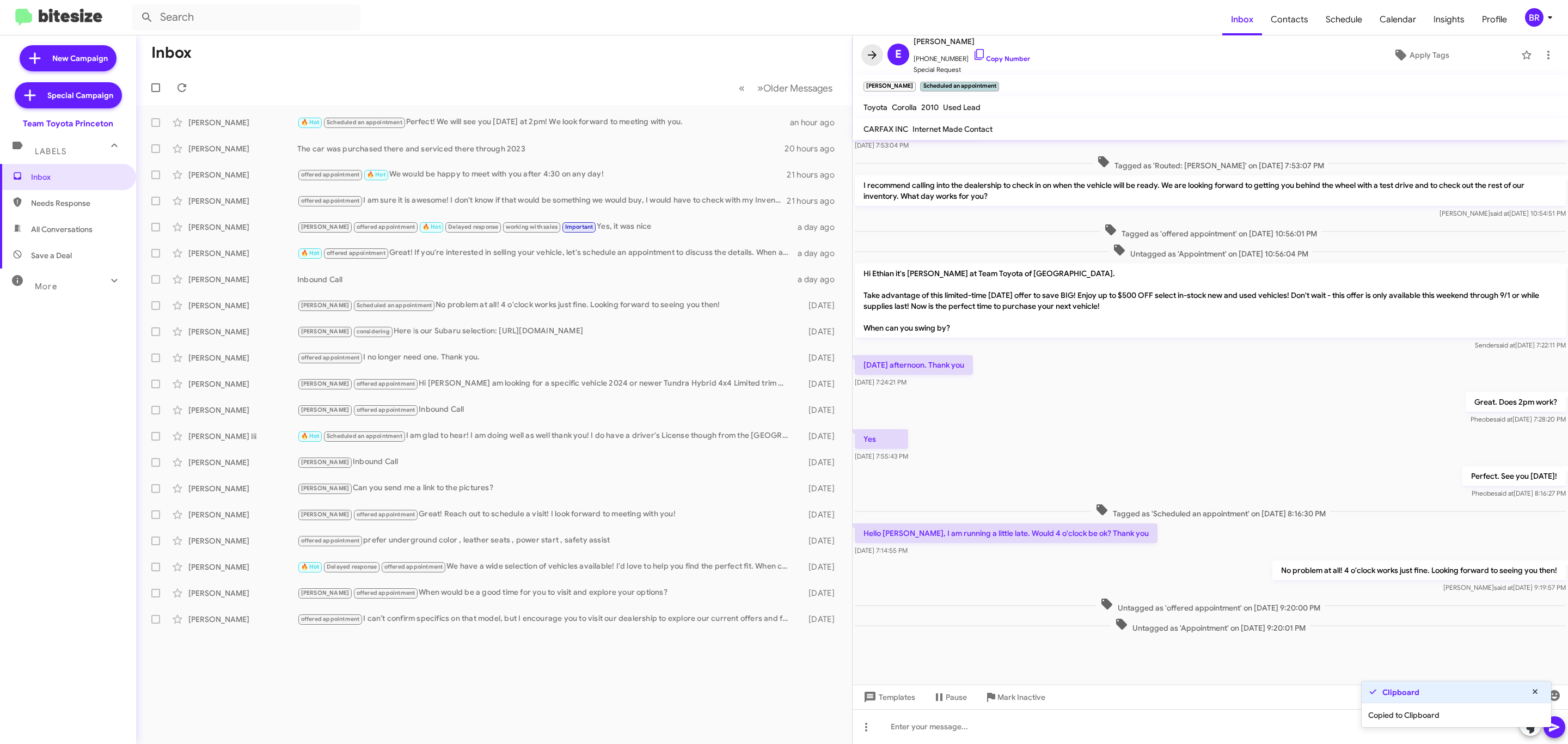
click at [872, 51] on icon at bounding box center [872, 55] width 13 height 13
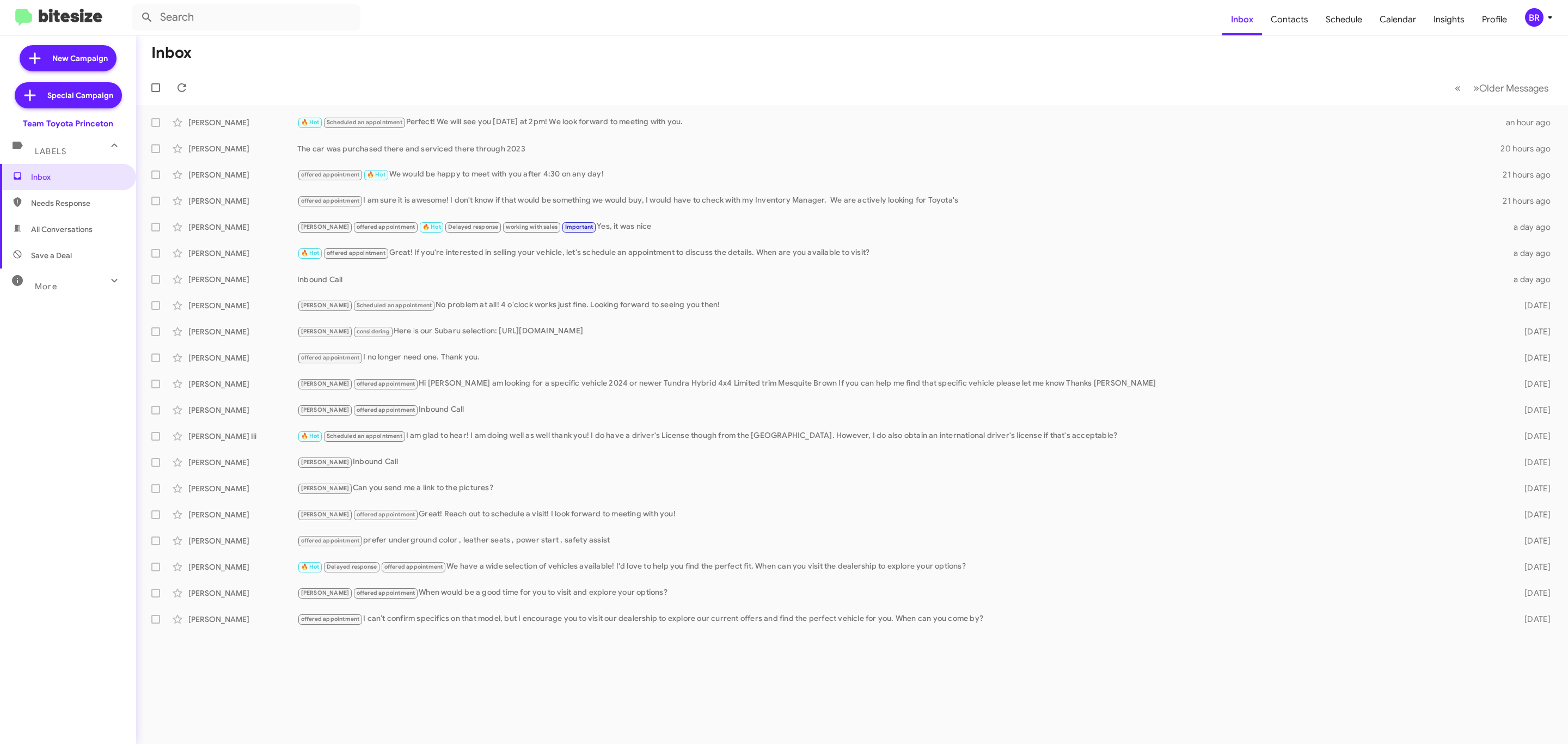
click at [580, 11] on form at bounding box center [676, 18] width 1091 height 26
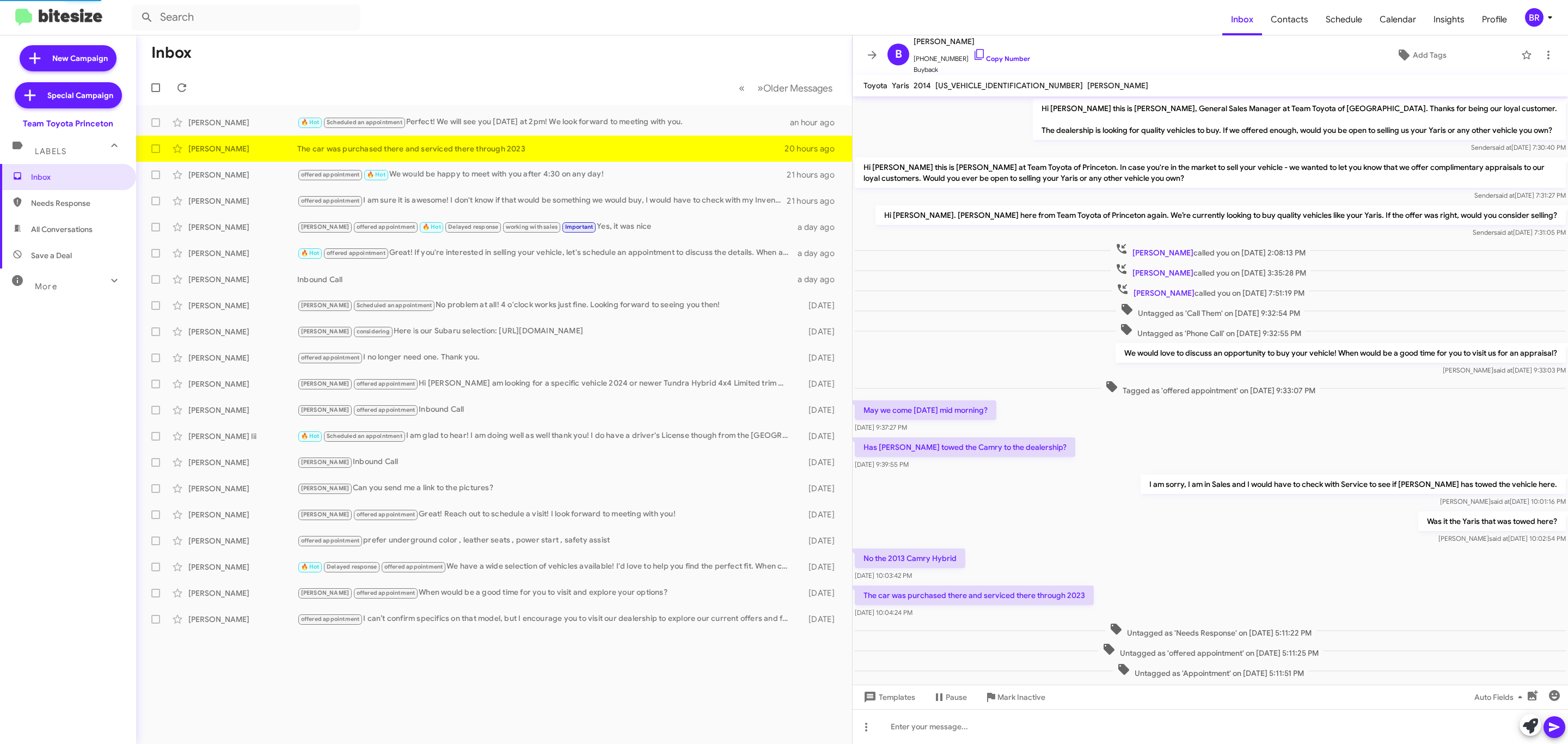
scroll to position [55, 0]
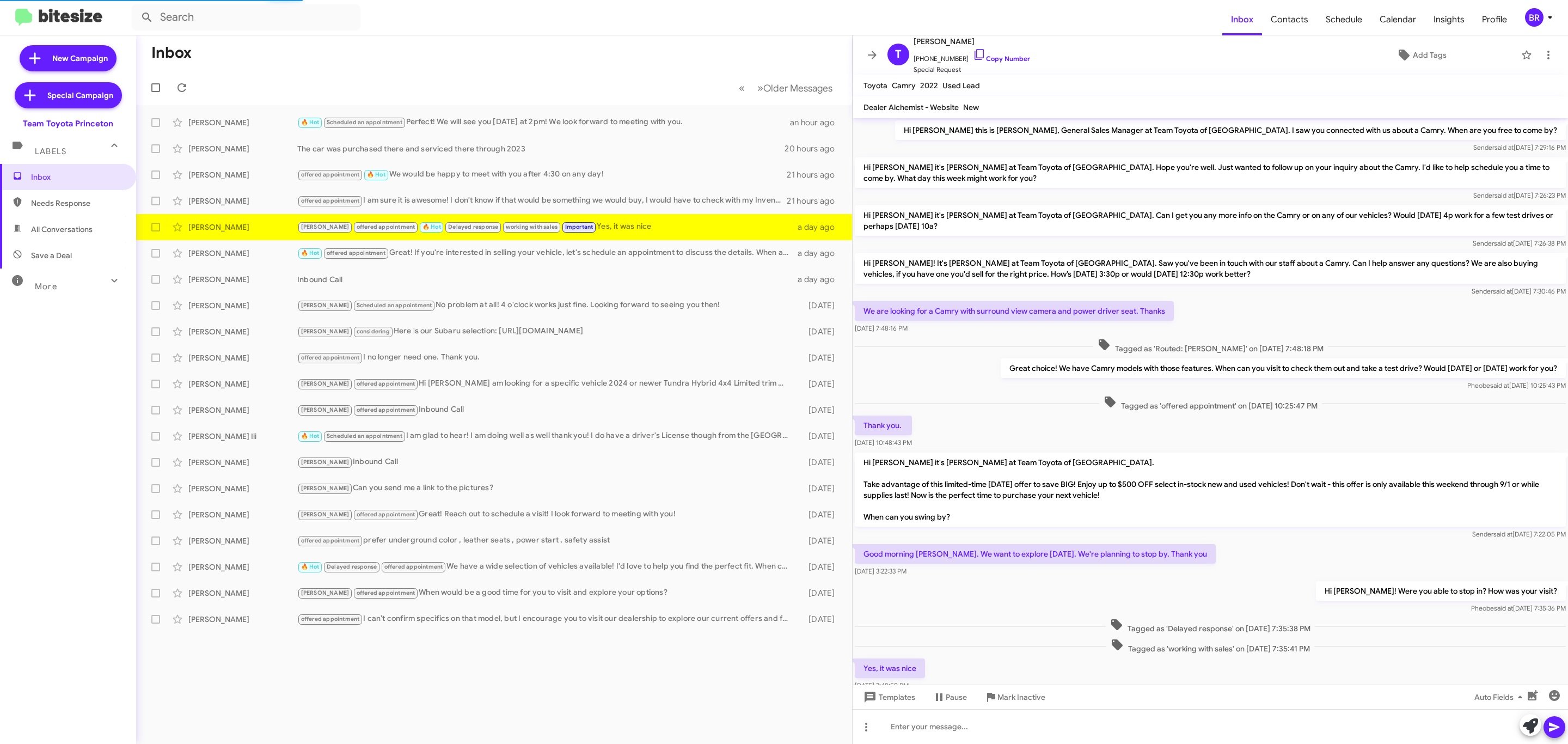
scroll to position [52, 0]
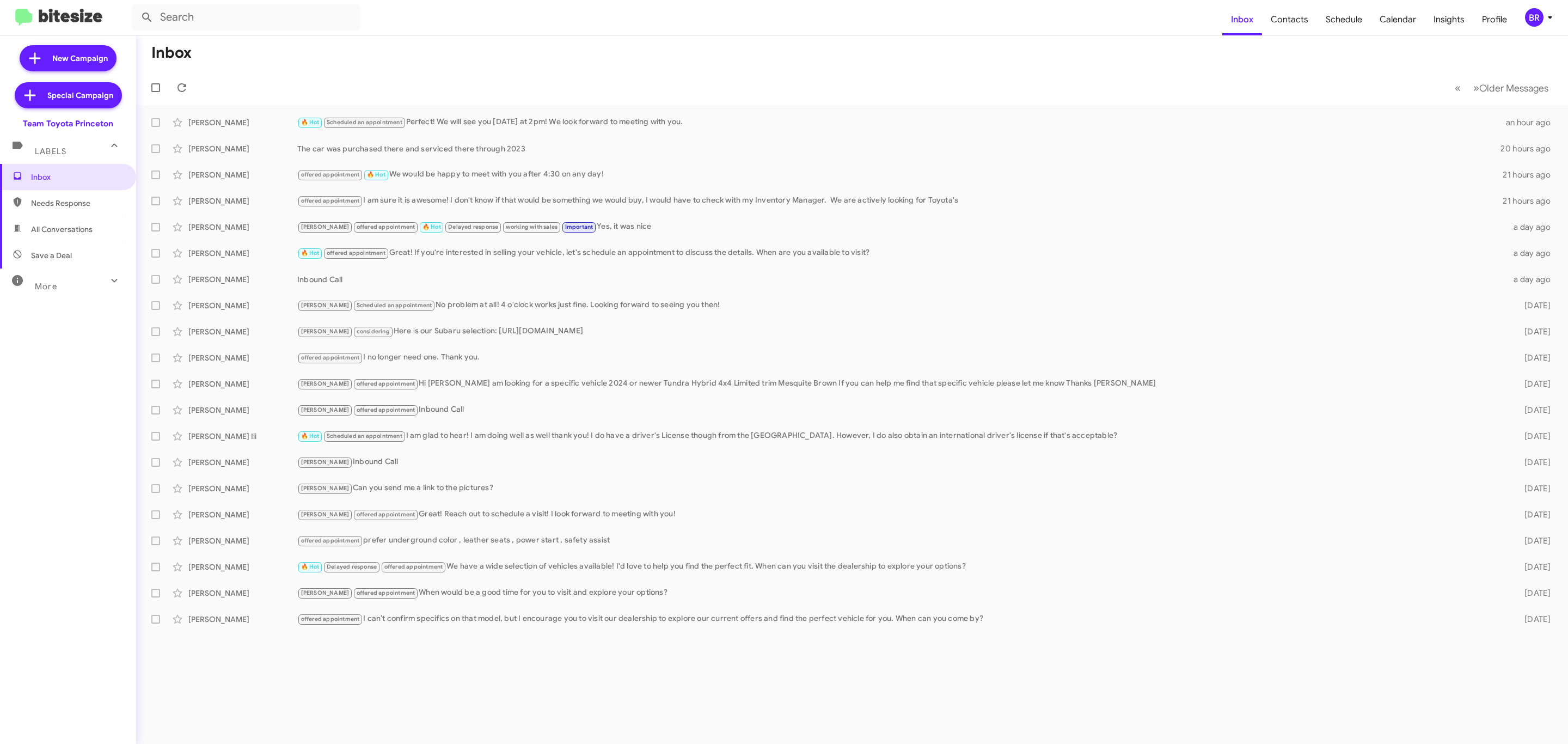
click at [1537, 28] on mat-toolbar "Inbox Contacts Schedule Calendar Insights Profile BR" at bounding box center [784, 18] width 1568 height 35
click at [1536, 21] on div "BR" at bounding box center [1534, 18] width 19 height 19
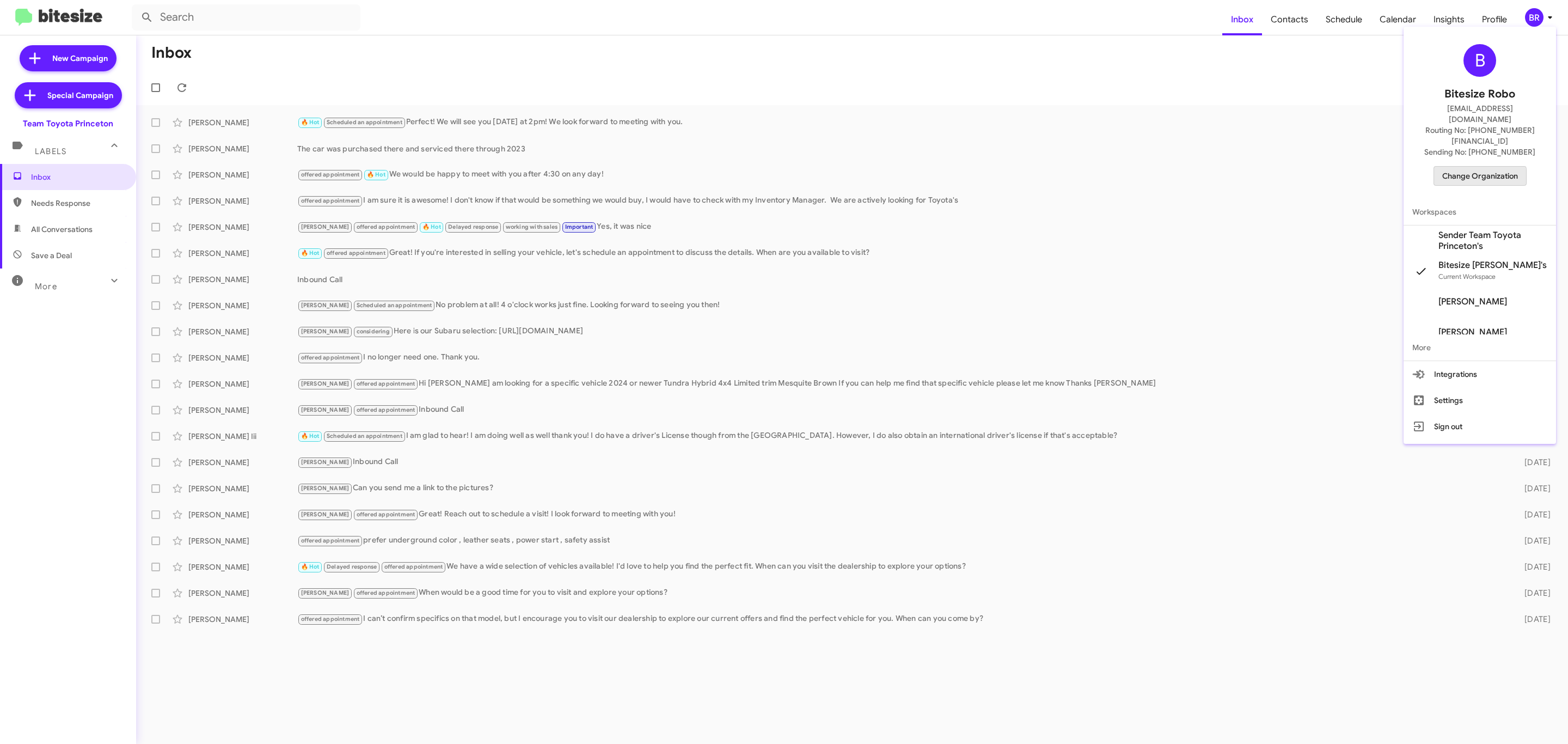
click at [1455, 167] on span "Change Organization" at bounding box center [1480, 176] width 76 height 19
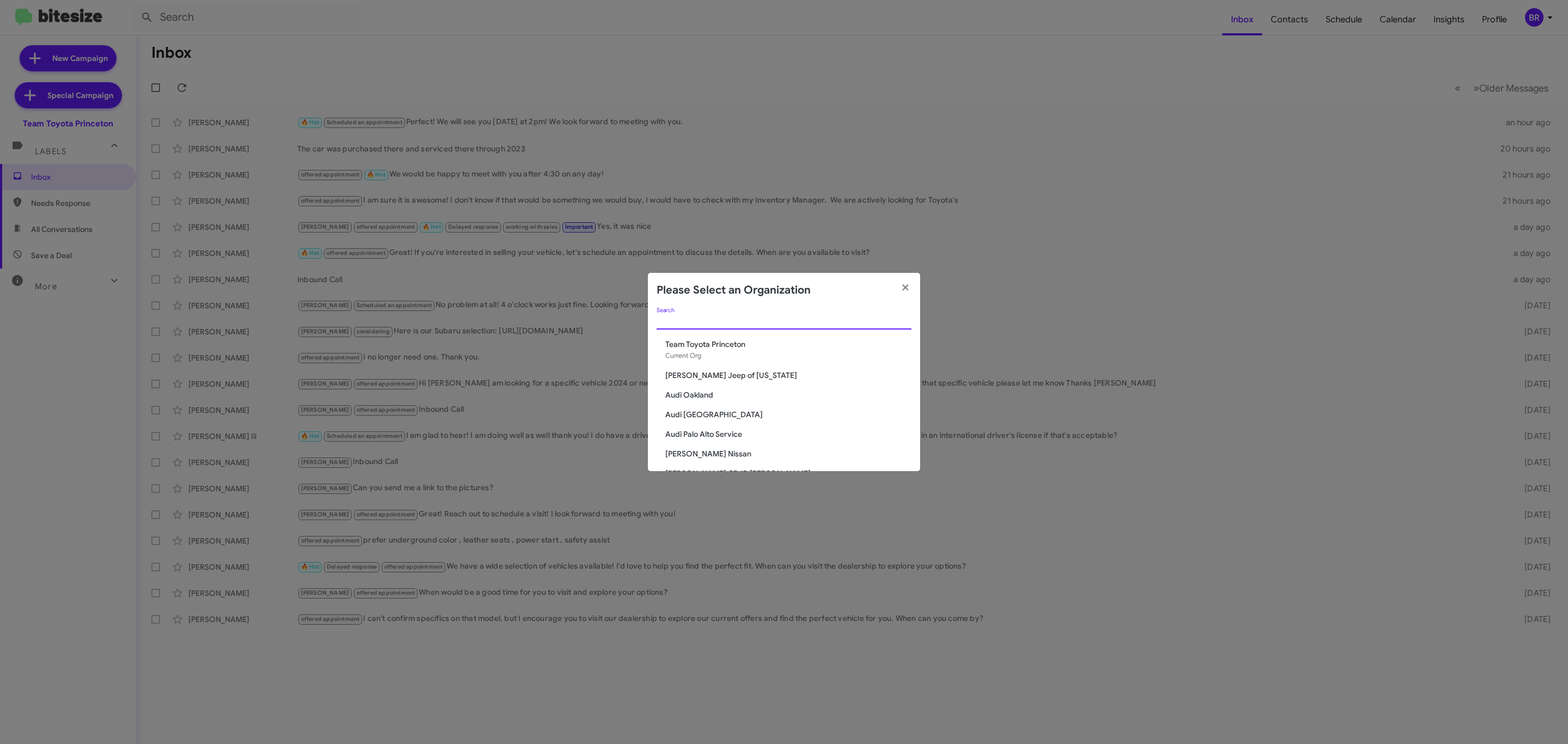
click at [807, 321] on input "Search" at bounding box center [784, 320] width 254 height 8
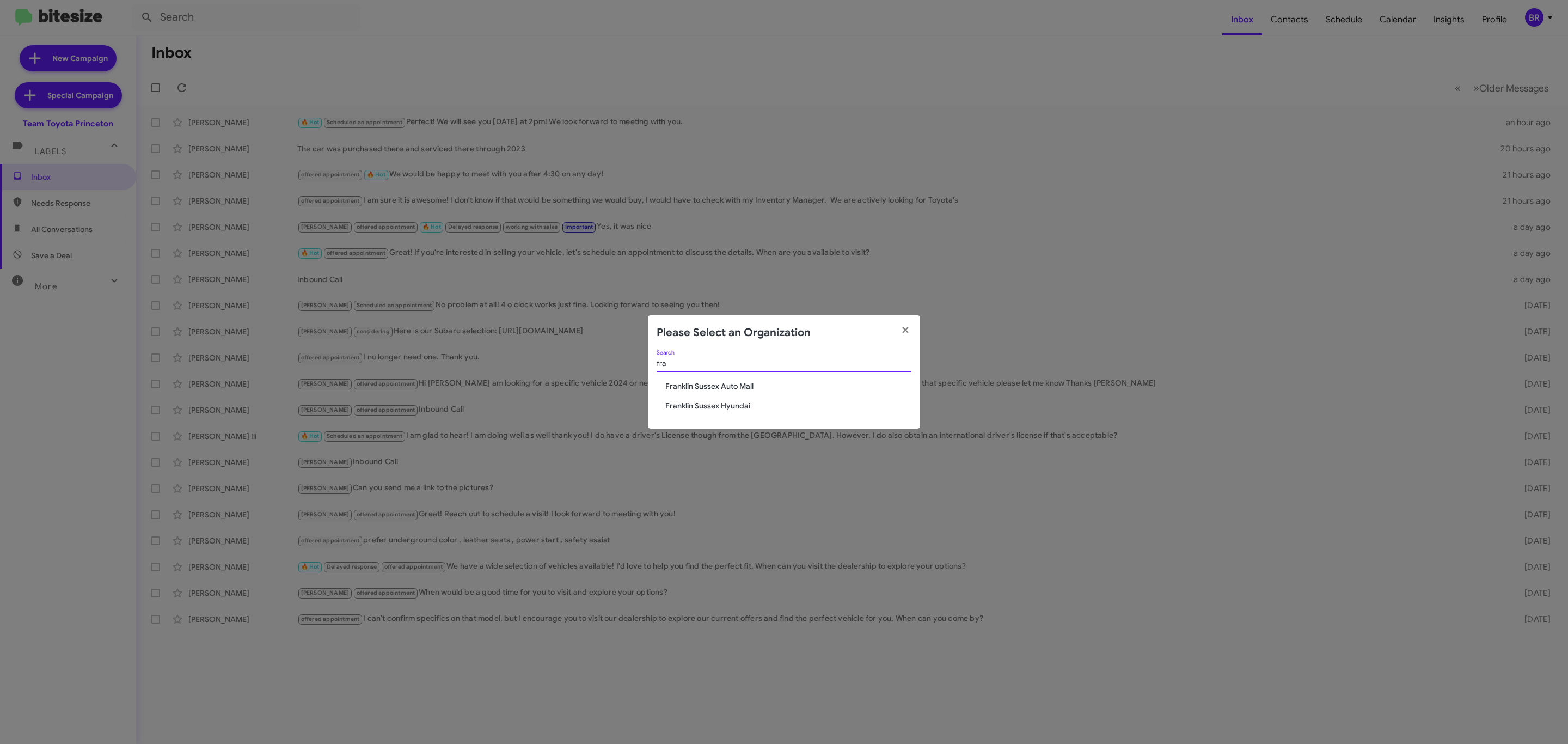
type input "fra"
click at [735, 382] on span "Franklin Sussex Auto Mall" at bounding box center [788, 386] width 246 height 11
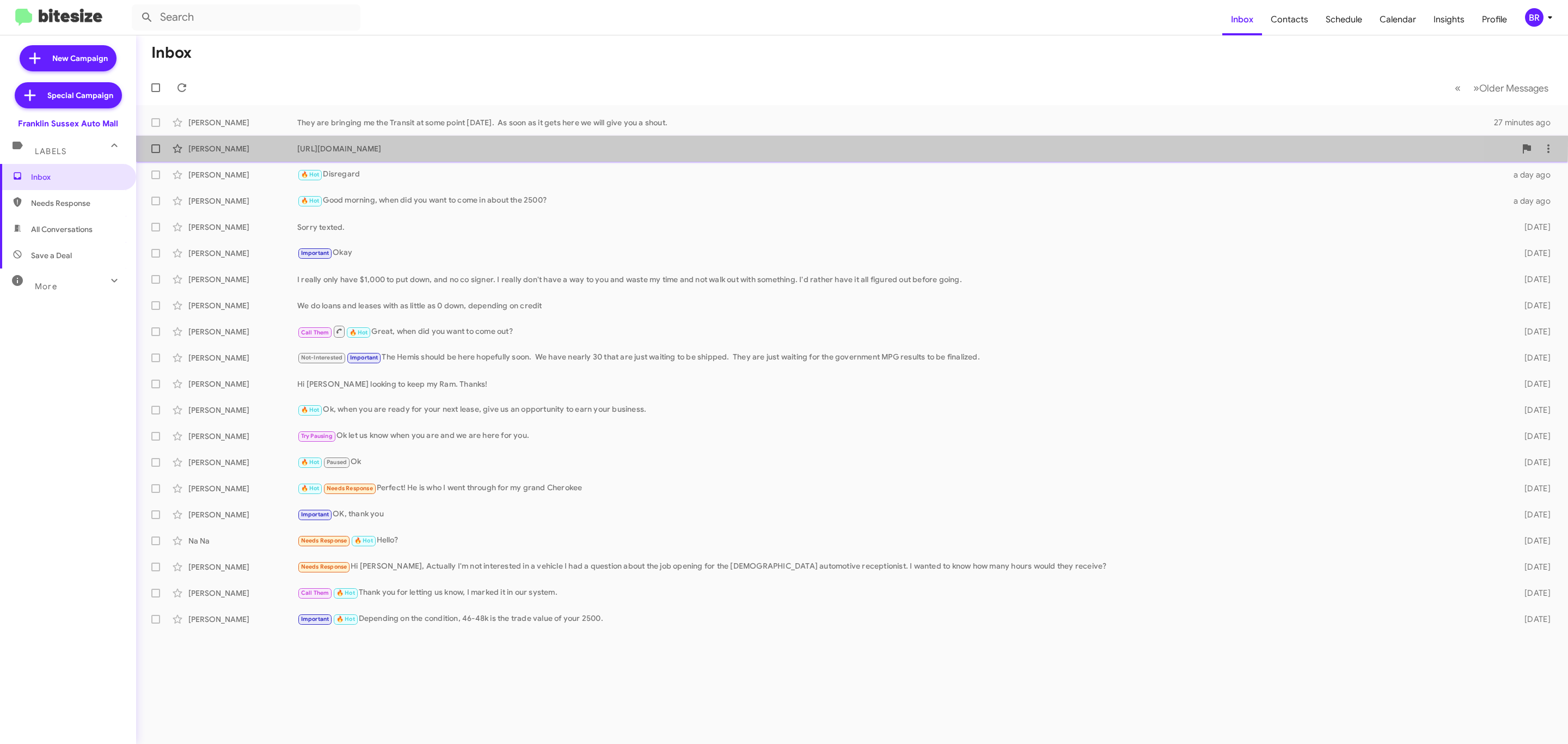
click at [488, 140] on div "[PERSON_NAME] [URL][DOMAIN_NAME] a day ago" at bounding box center [852, 149] width 1414 height 22
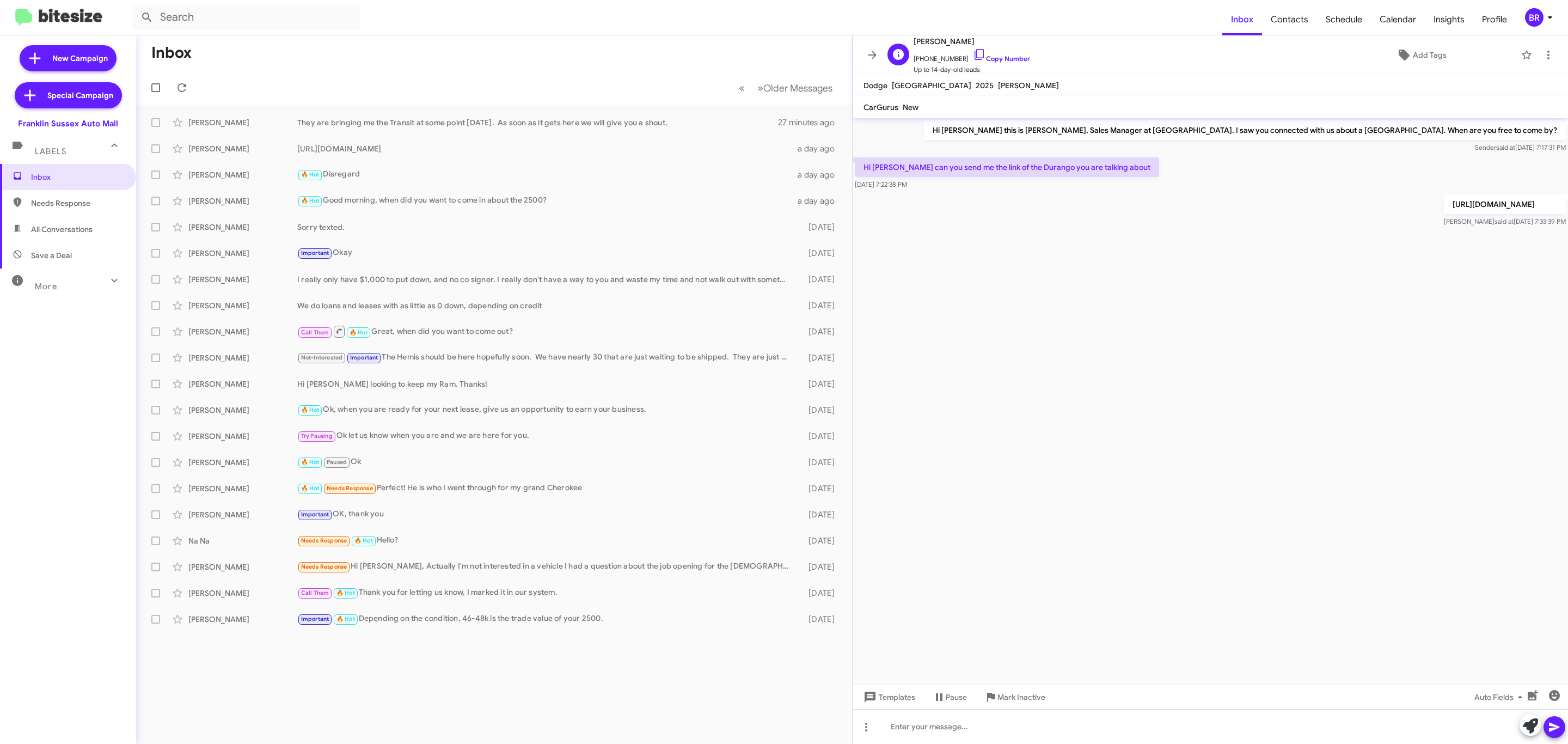
click at [995, 61] on link "Copy Number" at bounding box center [1002, 58] width 57 height 8
click at [870, 56] on icon at bounding box center [871, 55] width 8 height 8
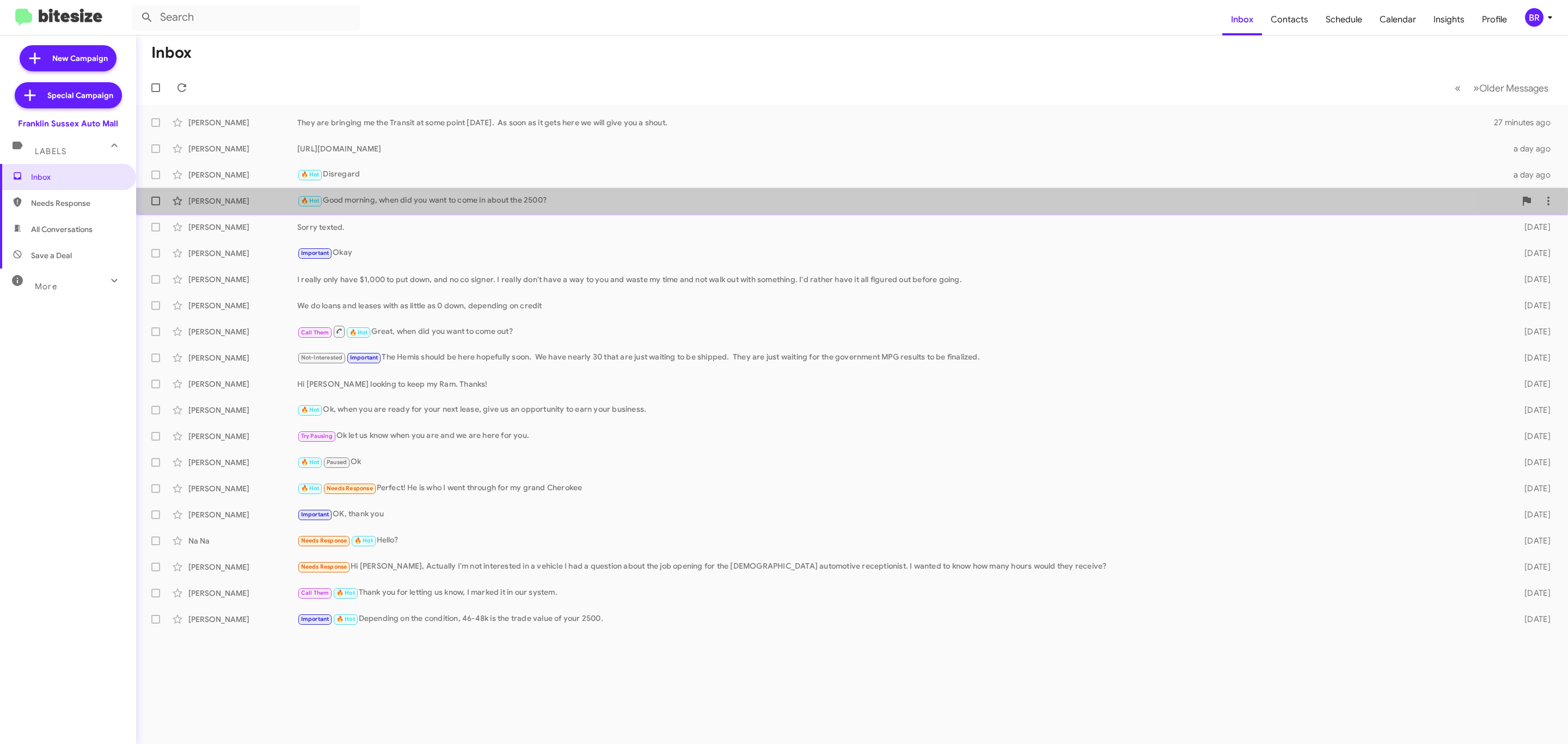
click at [485, 195] on div "🔥 Hot Good morning, when did you want to come in about the 2500?" at bounding box center [906, 201] width 1218 height 13
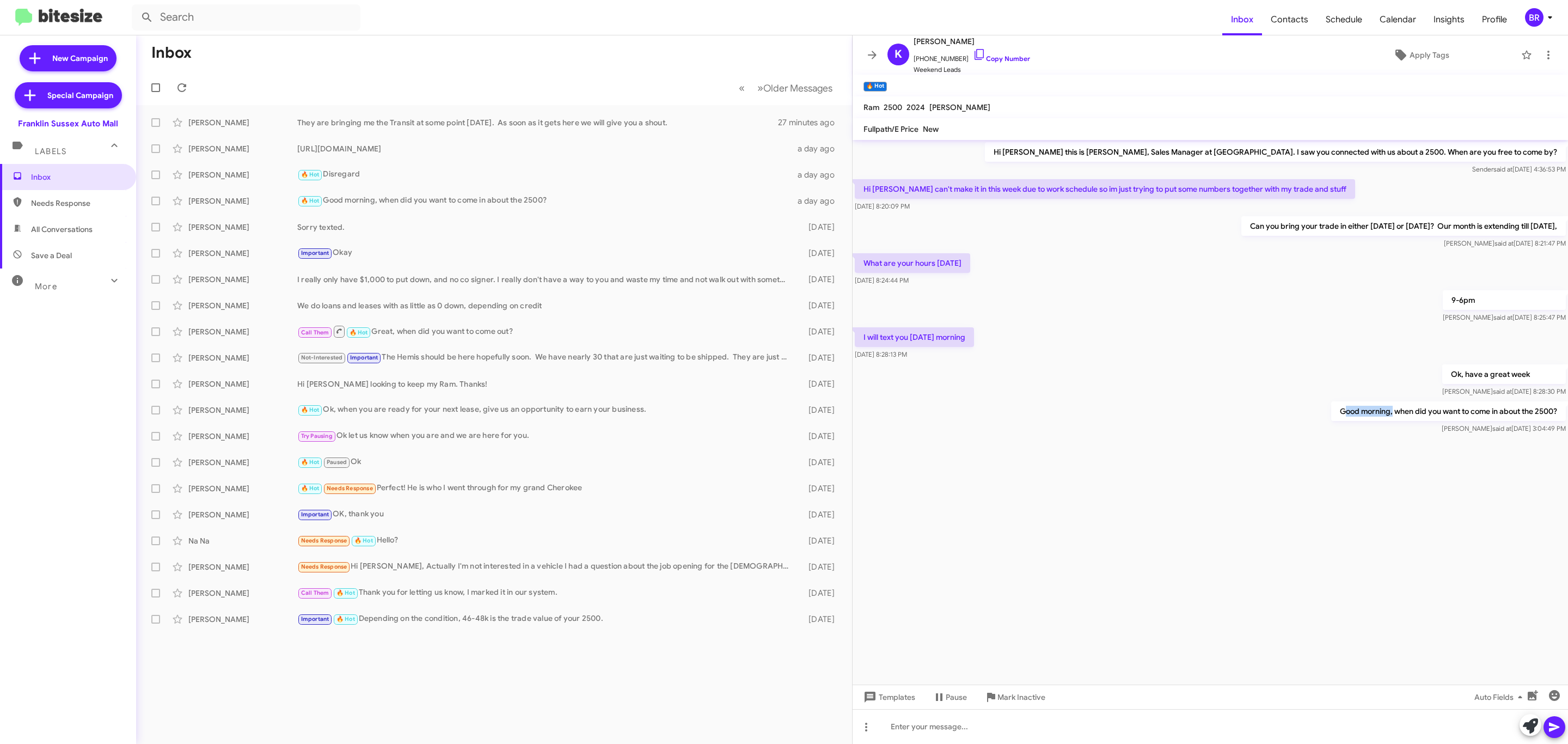
drag, startPoint x: 1340, startPoint y: 414, endPoint x: 1389, endPoint y: 414, distance: 49.0
click at [1389, 414] on p "Good morning, when did you want to come in about the 2500?" at bounding box center [1449, 411] width 235 height 19
click at [1362, 439] on div at bounding box center [1209, 447] width 715 height 22
drag, startPoint x: 1336, startPoint y: 411, endPoint x: 1553, endPoint y: 411, distance: 217.0
click at [1553, 411] on p "Good morning, when did you want to come in about the 2500?" at bounding box center [1449, 411] width 235 height 19
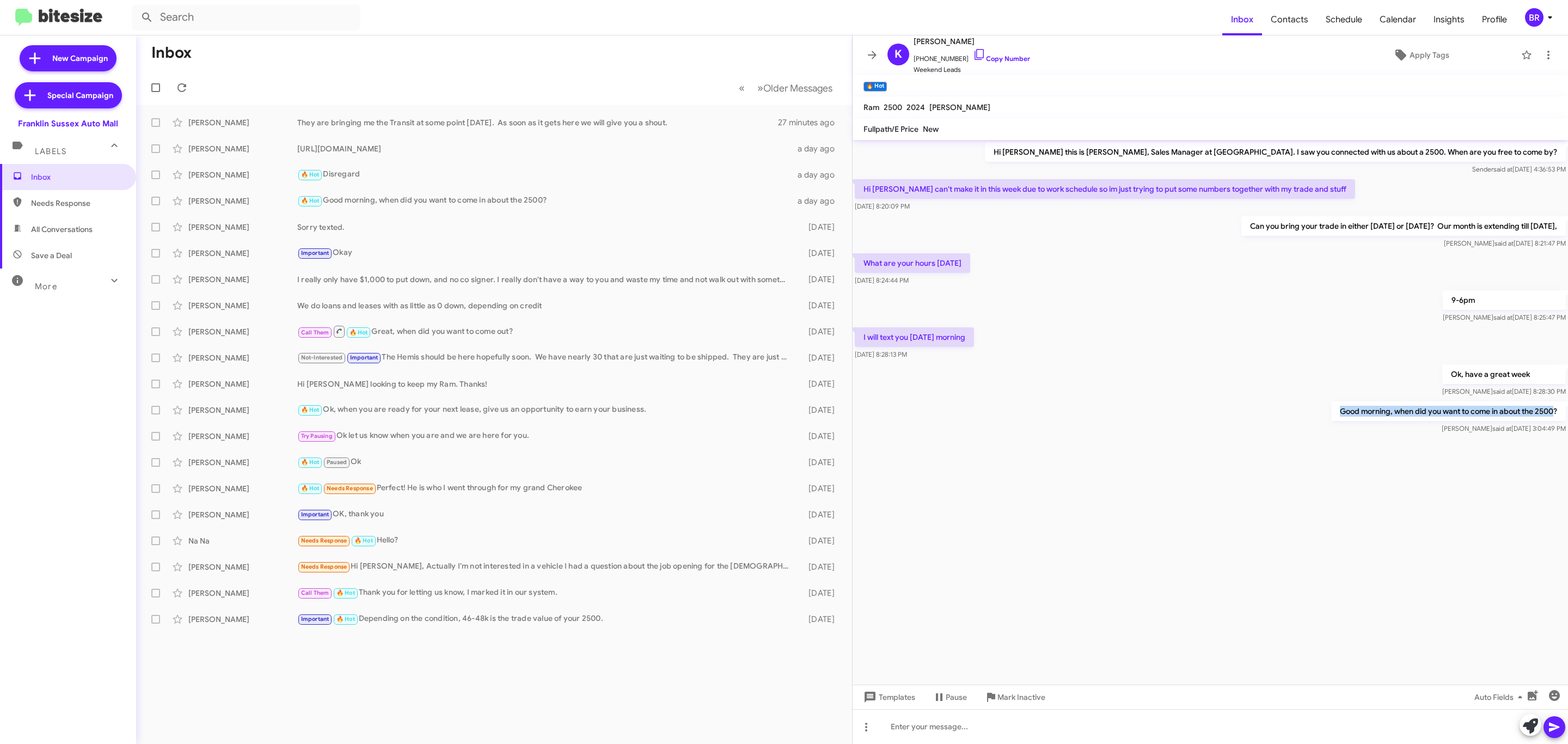
copy p "Good morning, when did you want to come in about the 2500"
click at [877, 56] on icon at bounding box center [872, 55] width 13 height 13
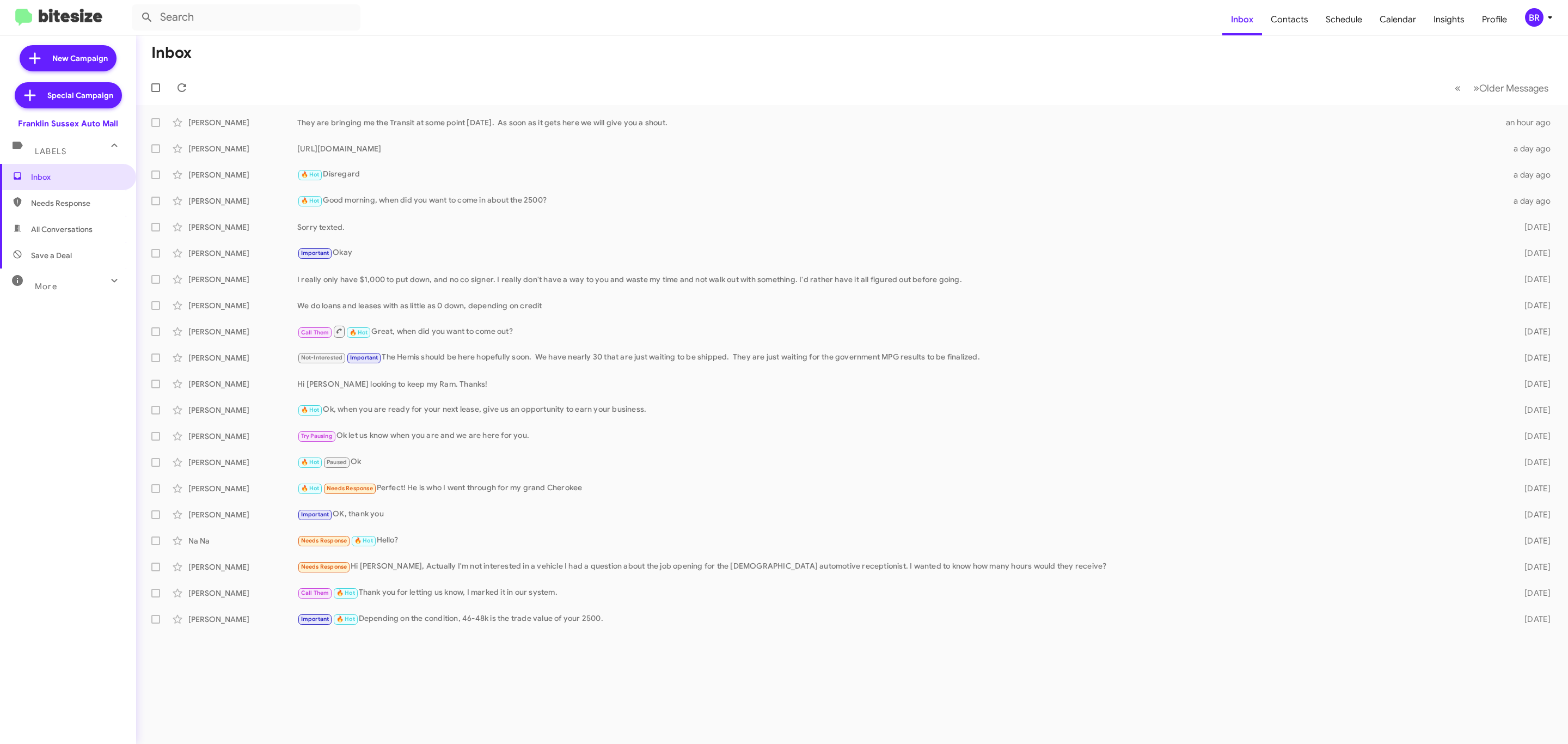
click at [1543, 24] on span "BR" at bounding box center [1540, 18] width 32 height 19
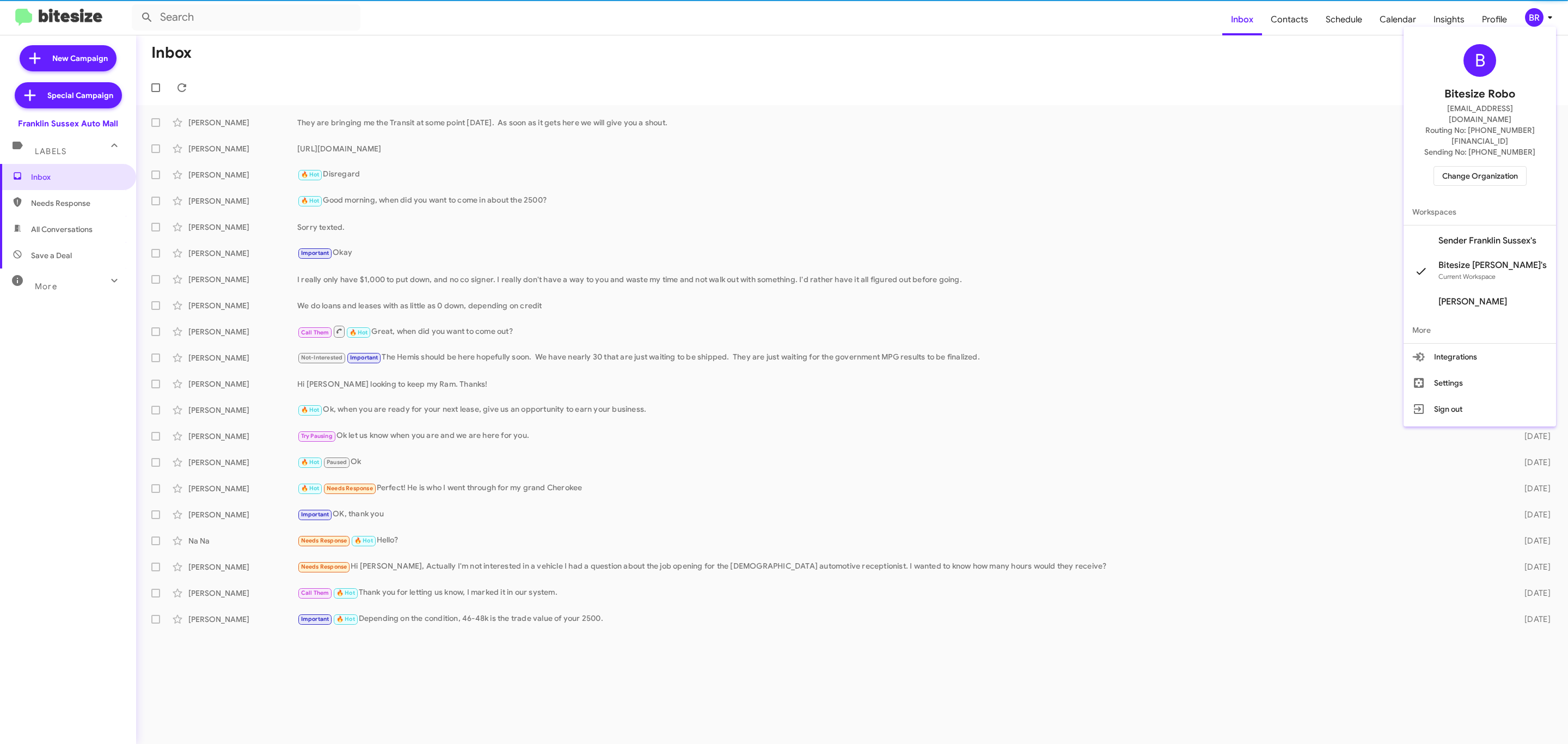
click at [1537, 21] on div at bounding box center [784, 372] width 1568 height 744
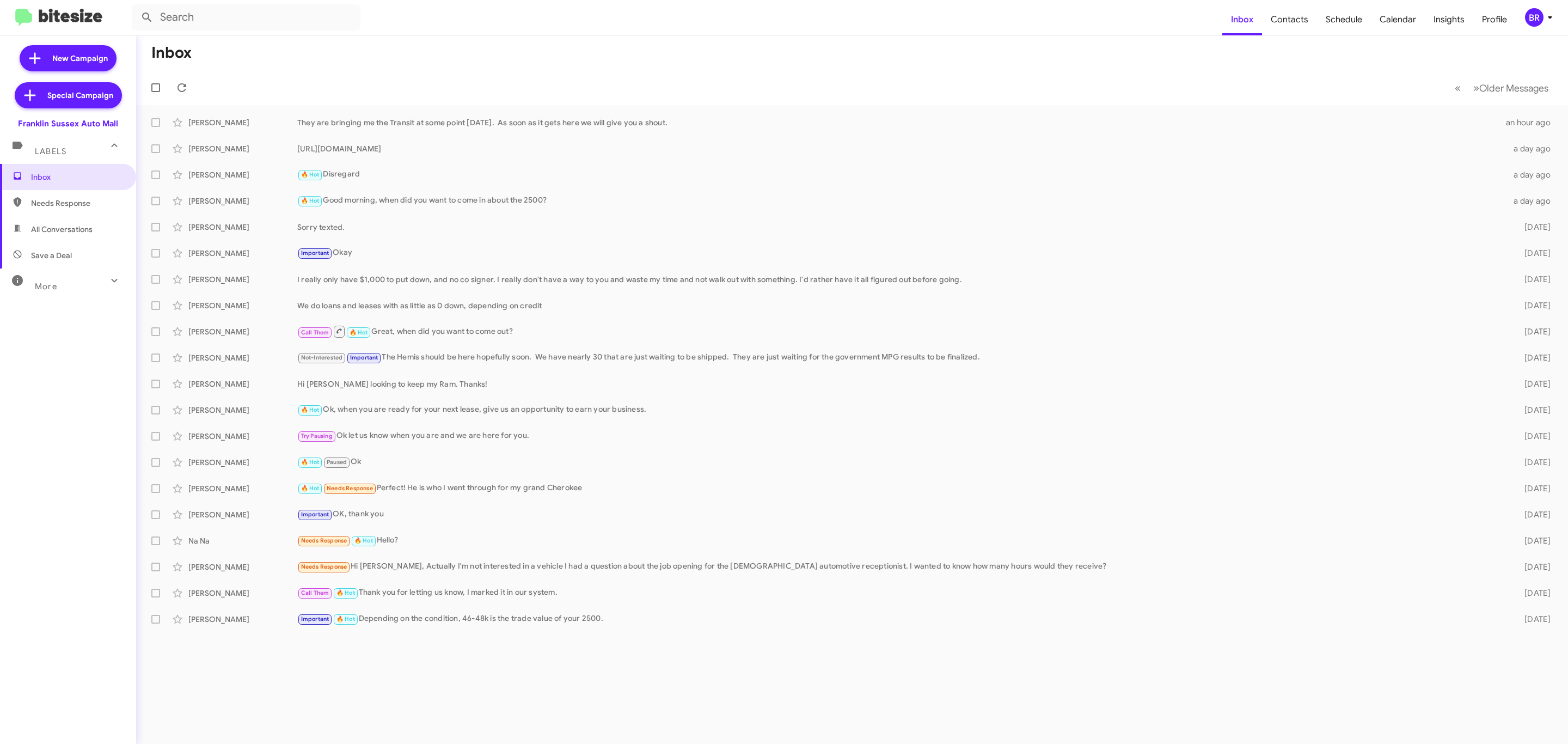
click at [1543, 24] on span "BR" at bounding box center [1540, 18] width 32 height 19
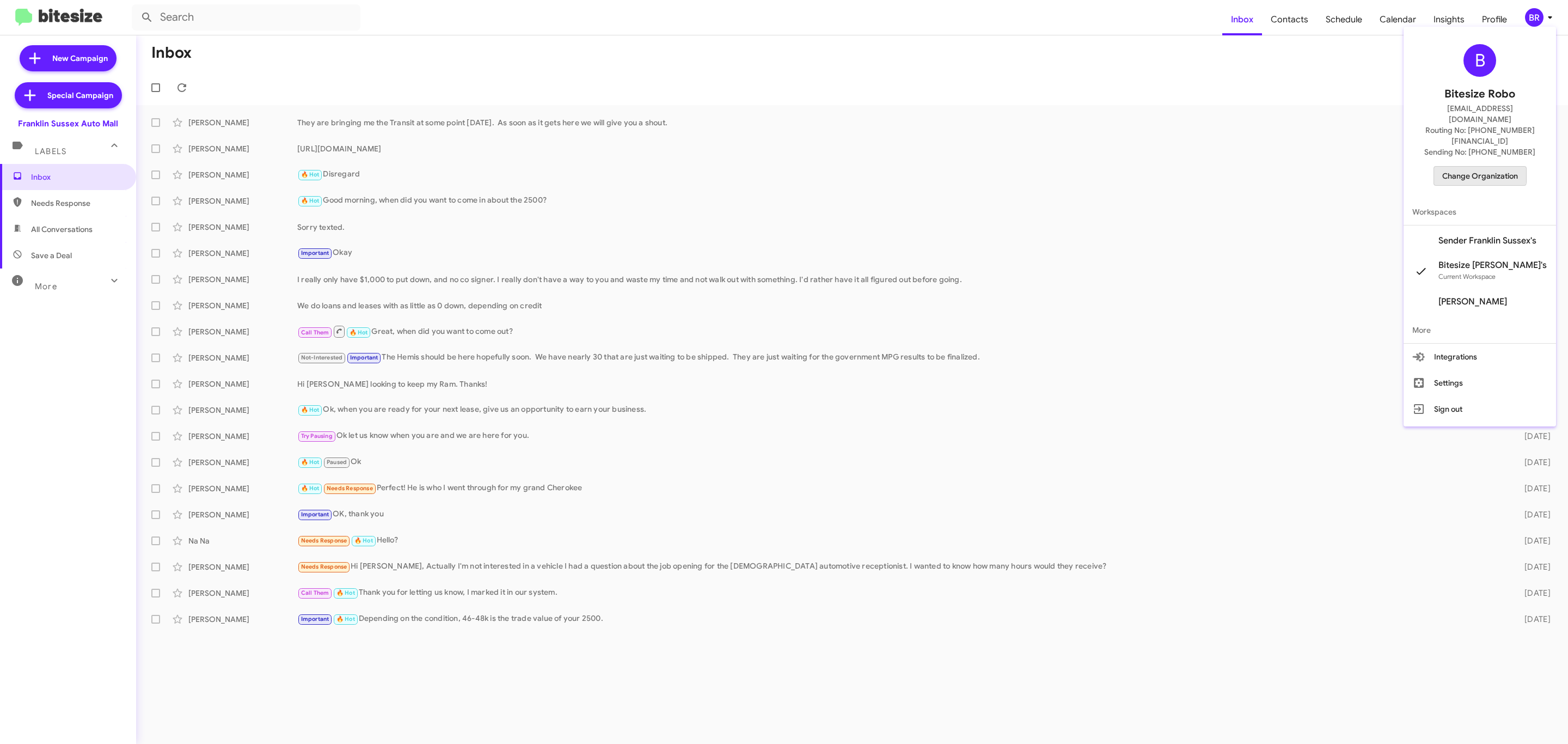
click at [1468, 167] on span "Change Organization" at bounding box center [1480, 176] width 76 height 19
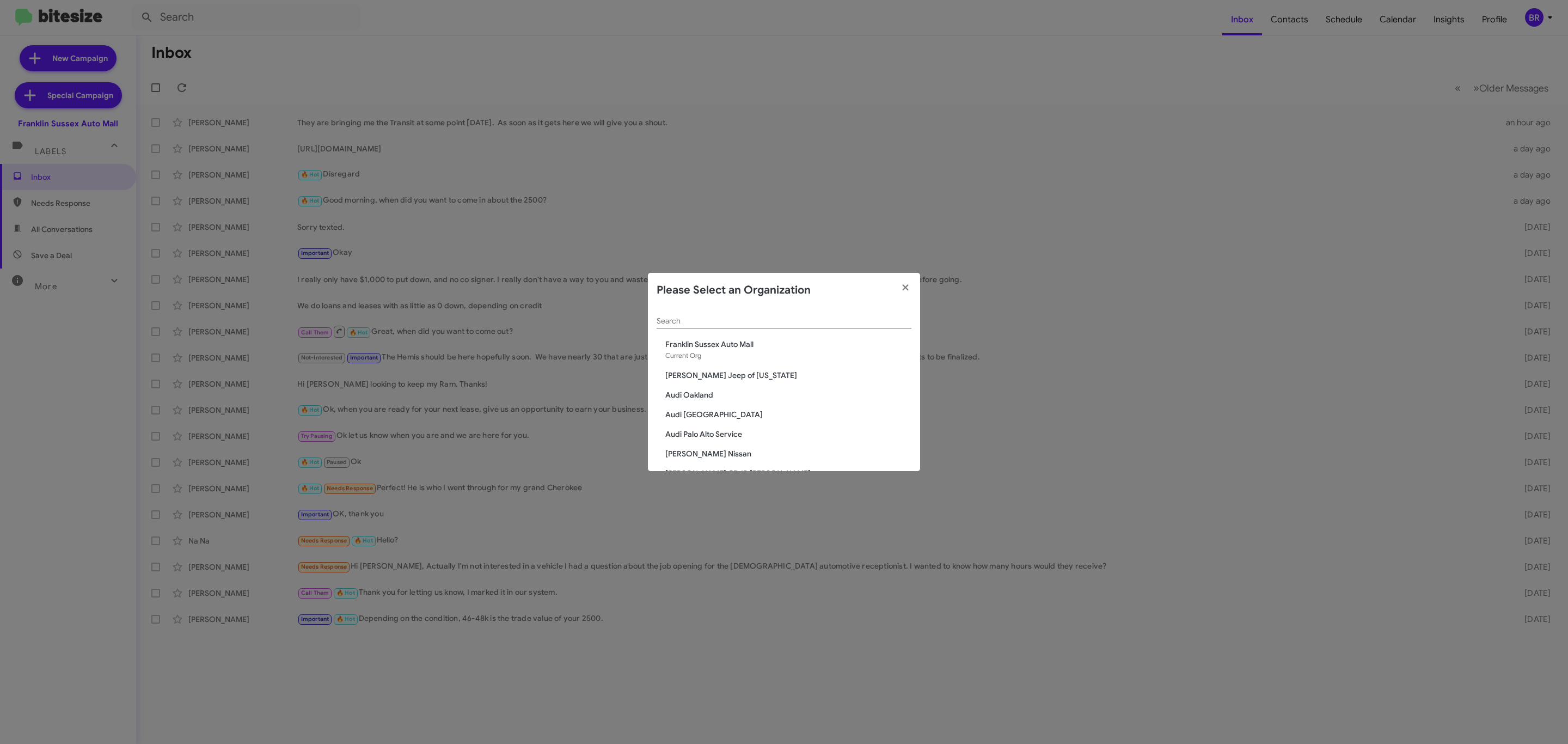
click at [741, 316] on input "Search" at bounding box center [784, 320] width 254 height 8
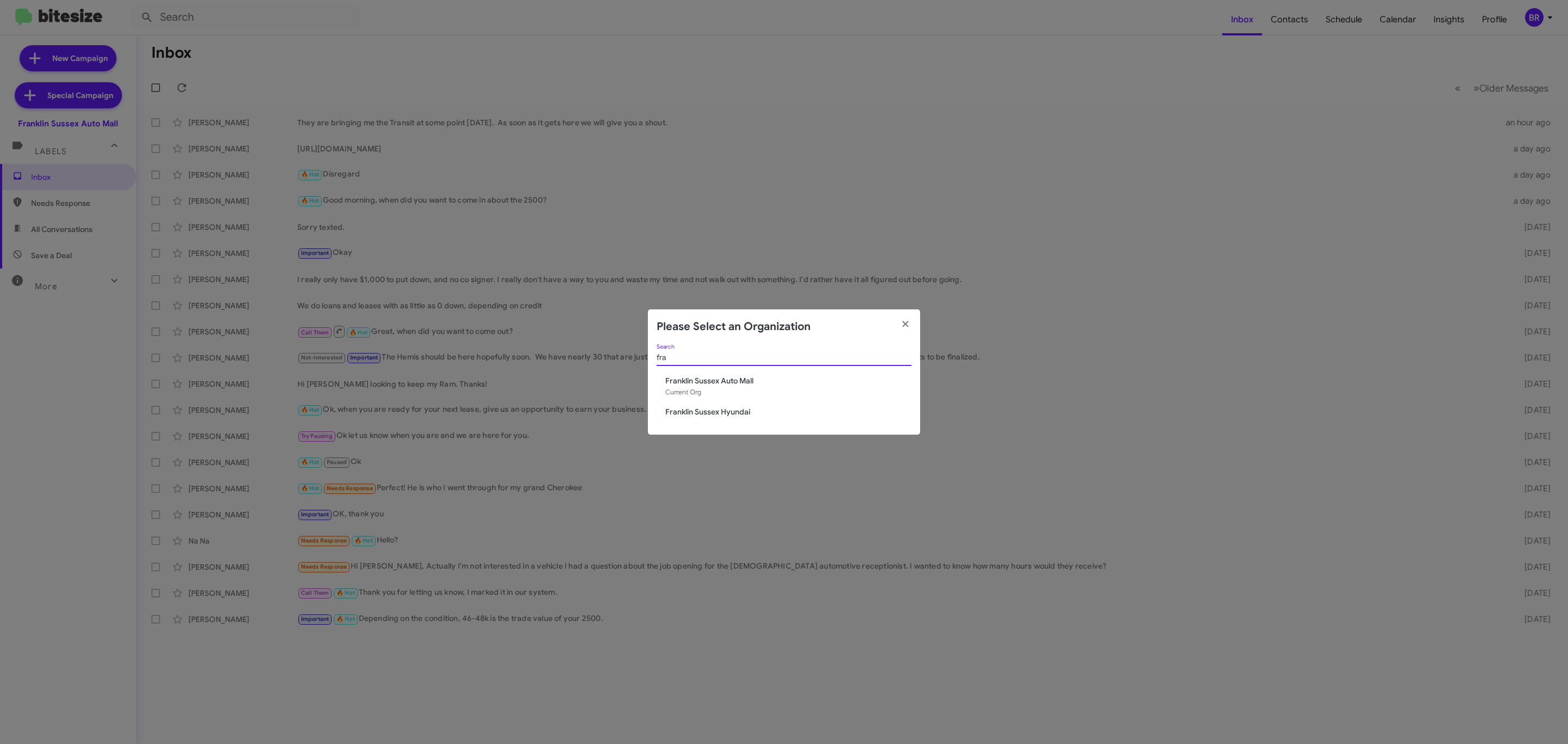
type input "fra"
click at [739, 414] on span "Franklin Sussex Hyundai" at bounding box center [788, 412] width 246 height 11
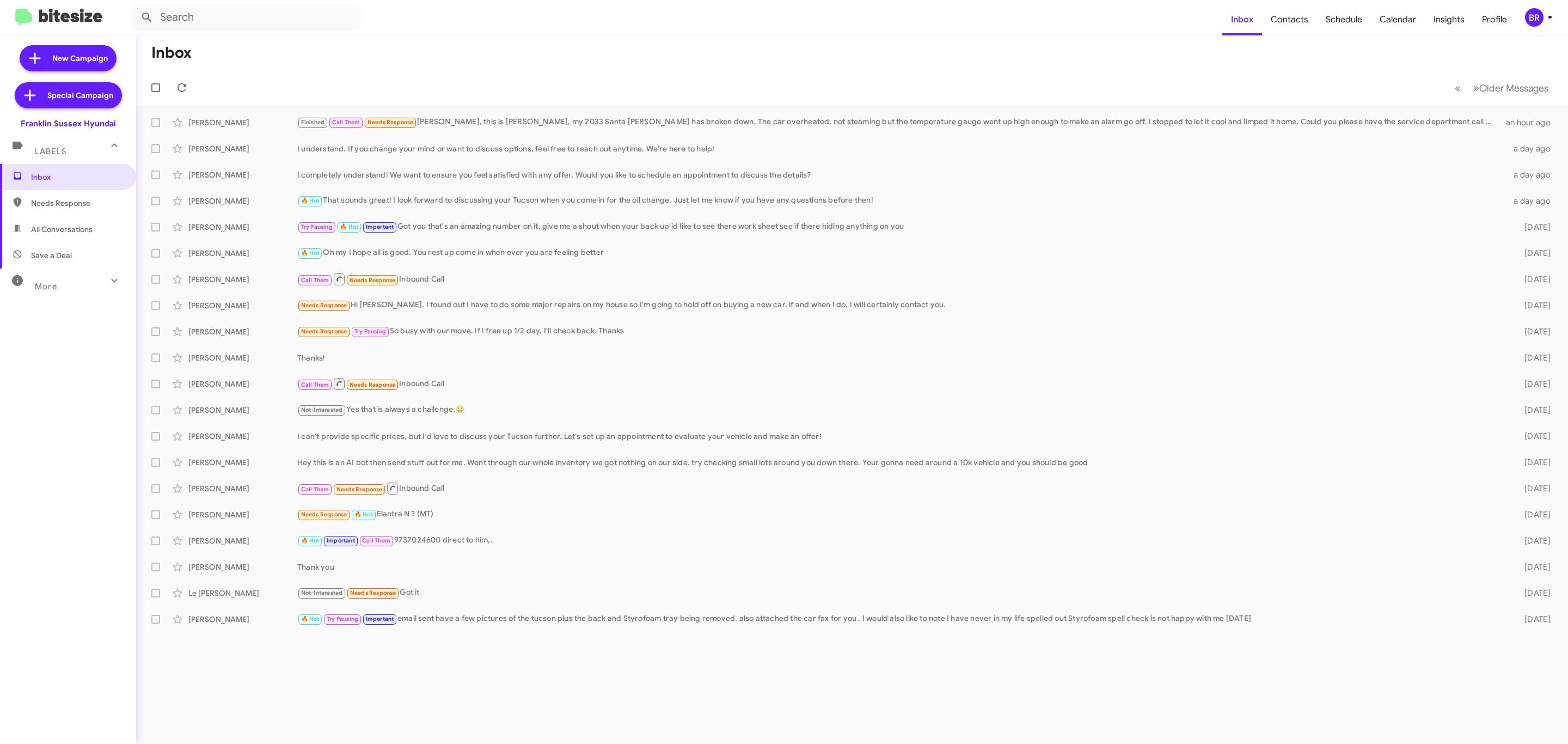
click at [1537, 17] on div "BR" at bounding box center [1534, 18] width 19 height 19
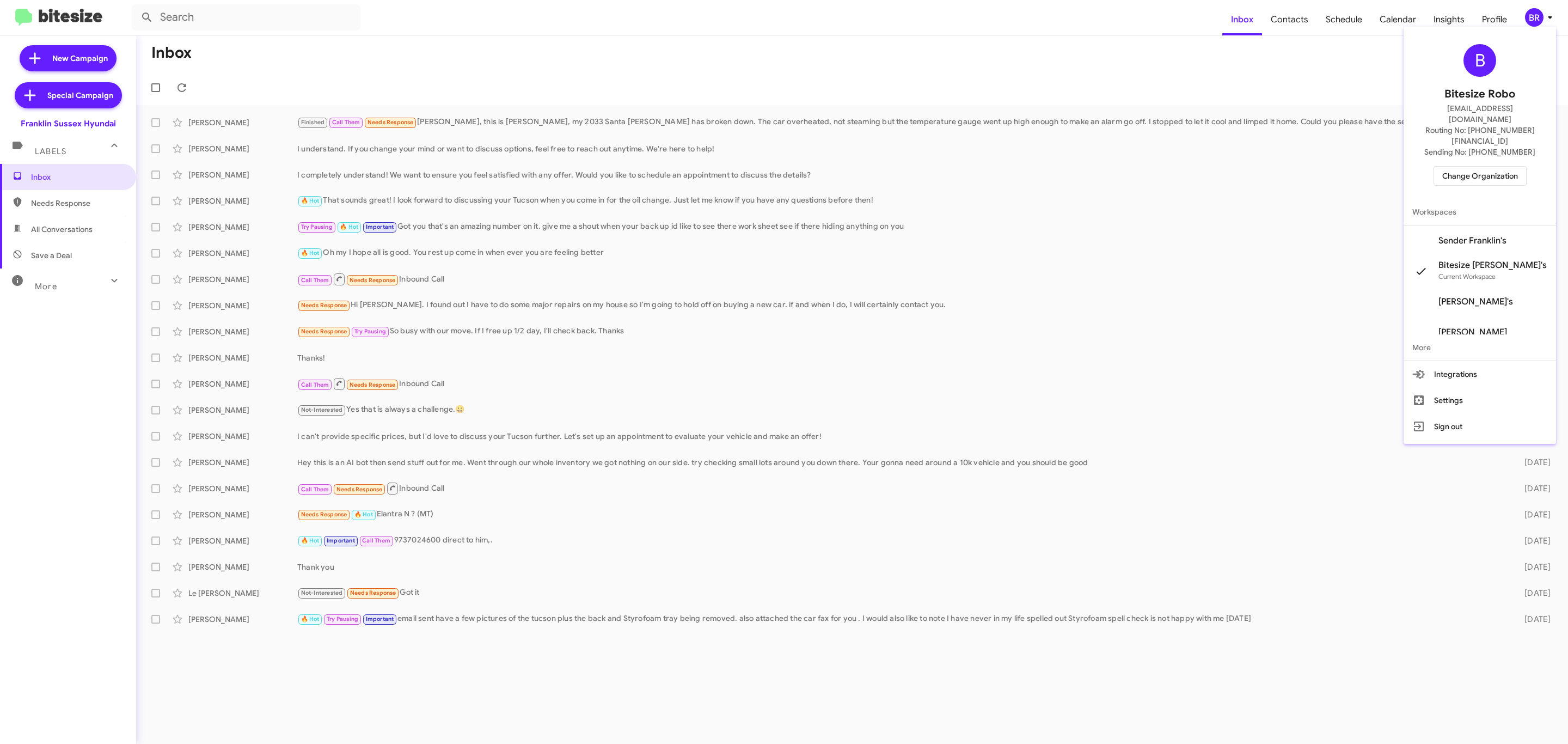
click at [1467, 167] on span "Change Organization" at bounding box center [1480, 176] width 76 height 19
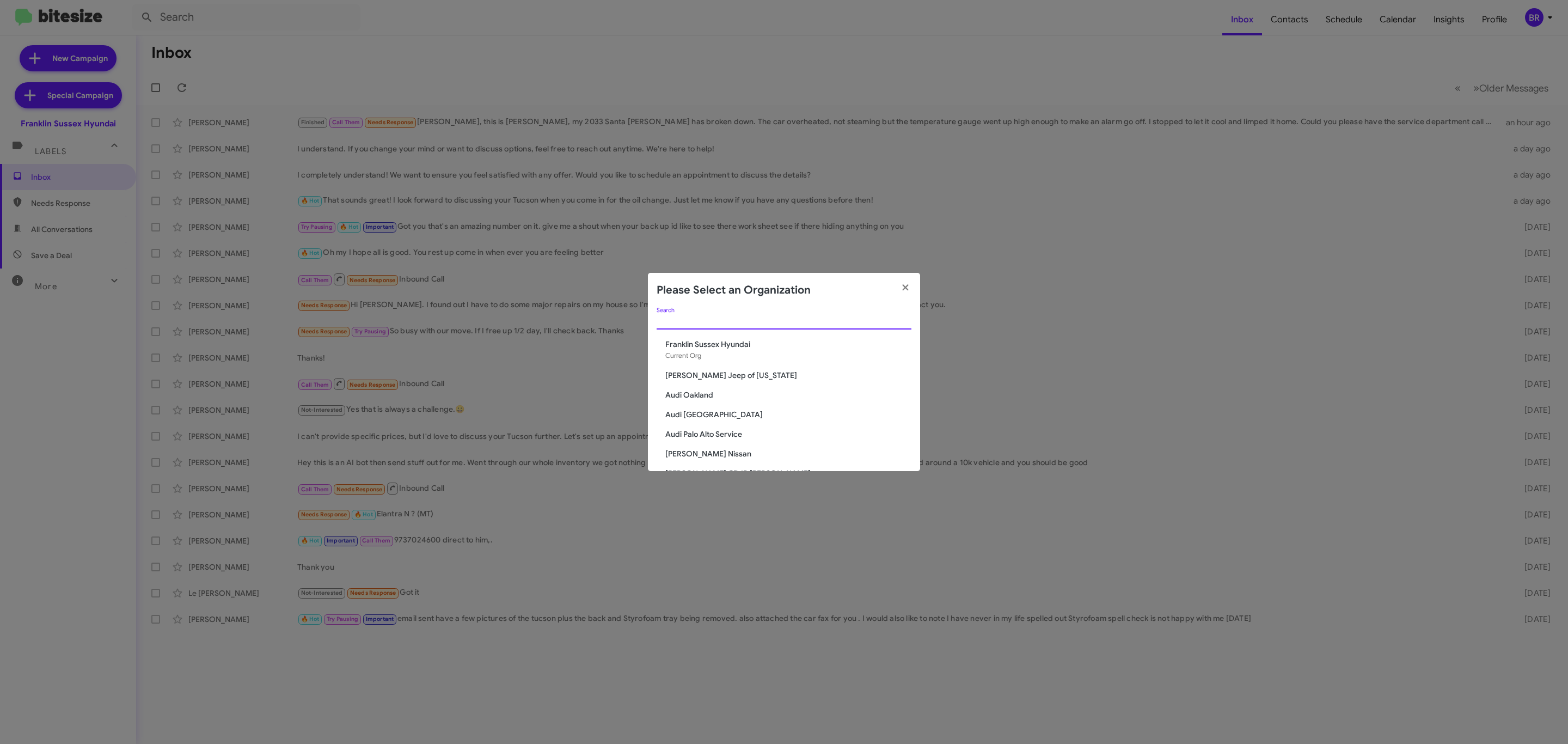
click at [802, 321] on input "Search" at bounding box center [784, 320] width 254 height 8
type input "[PERSON_NAME]"
click at [717, 362] on span "[PERSON_NAME] Chevrolet" at bounding box center [788, 364] width 246 height 11
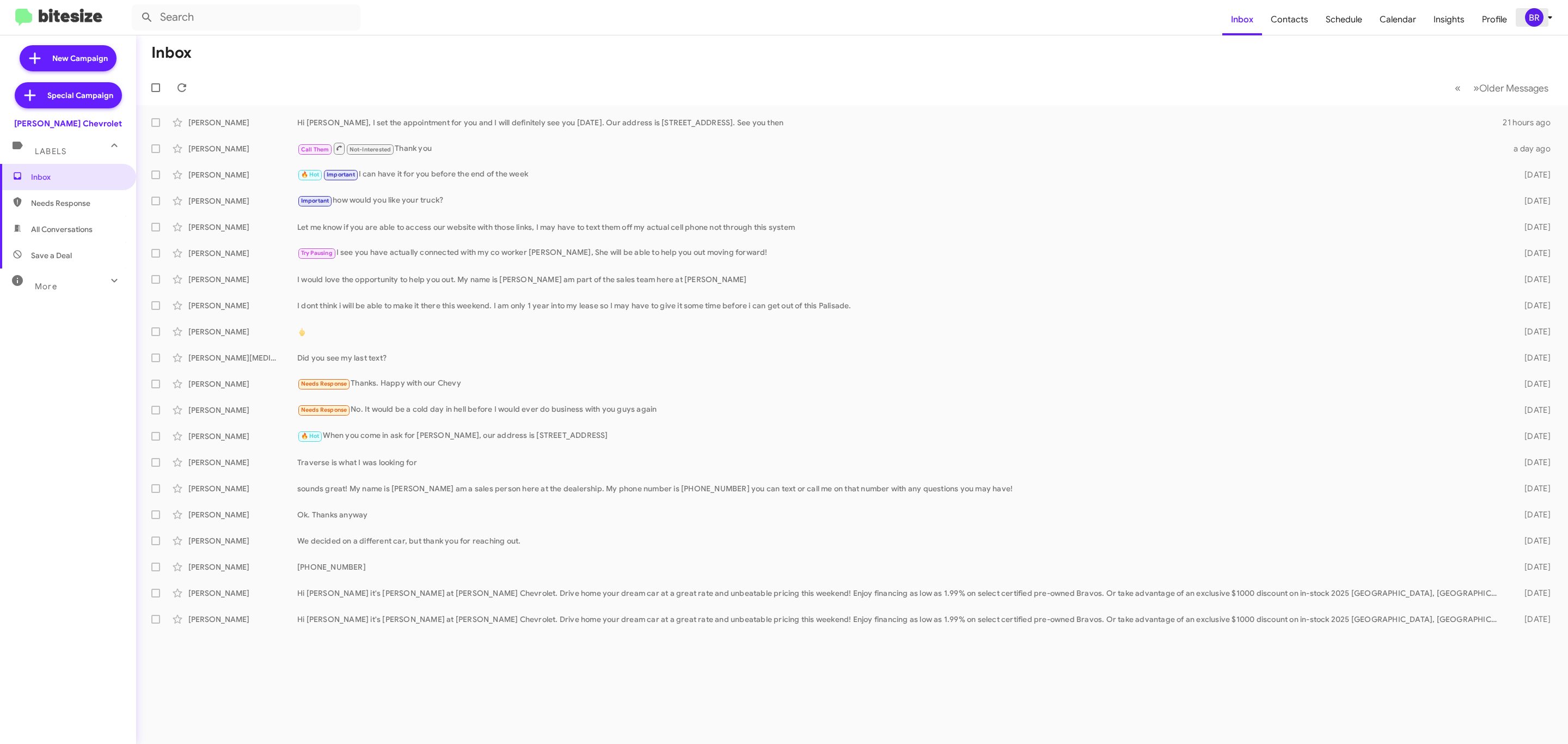
click at [1547, 12] on icon at bounding box center [1549, 18] width 13 height 13
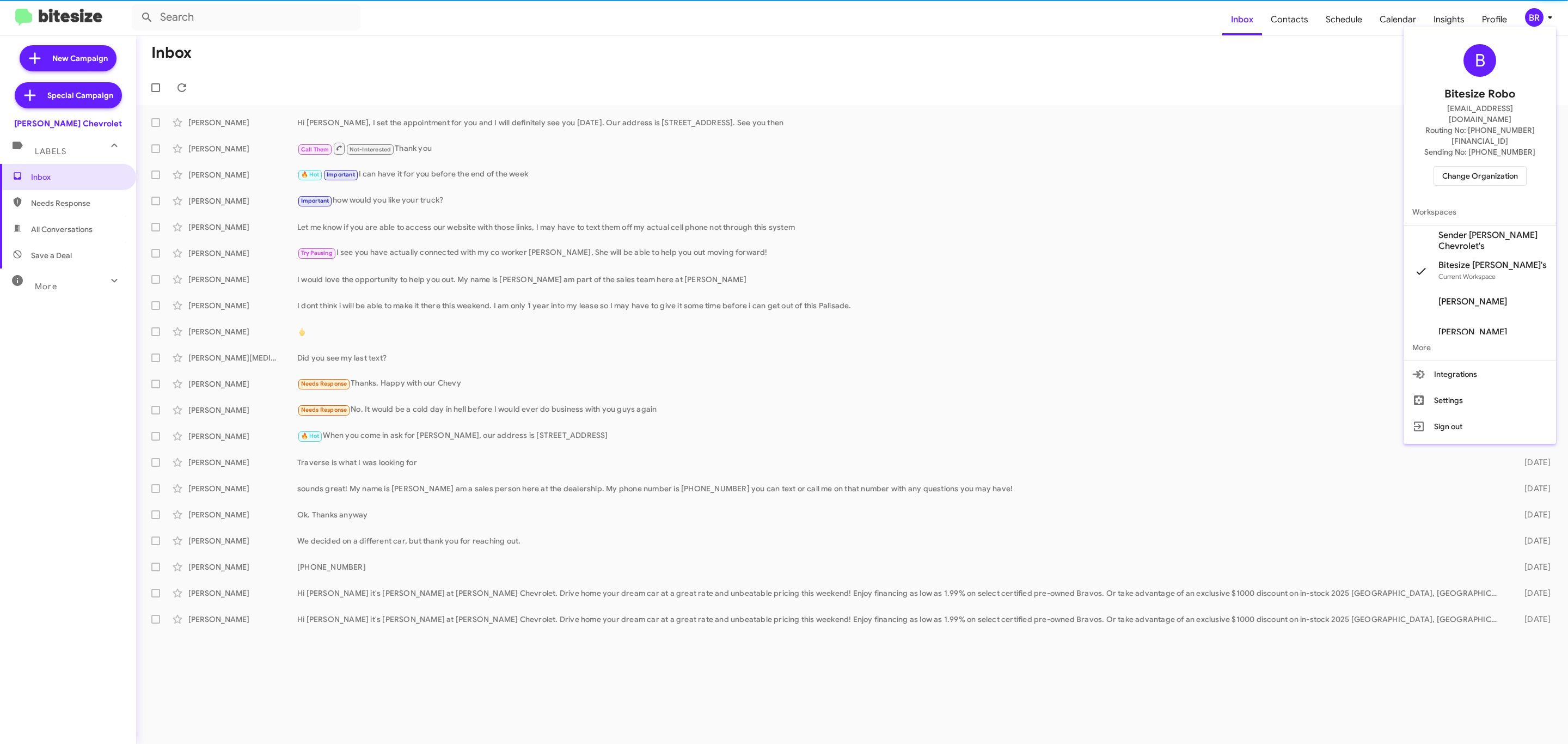
click at [1475, 167] on span "Change Organization" at bounding box center [1480, 176] width 76 height 19
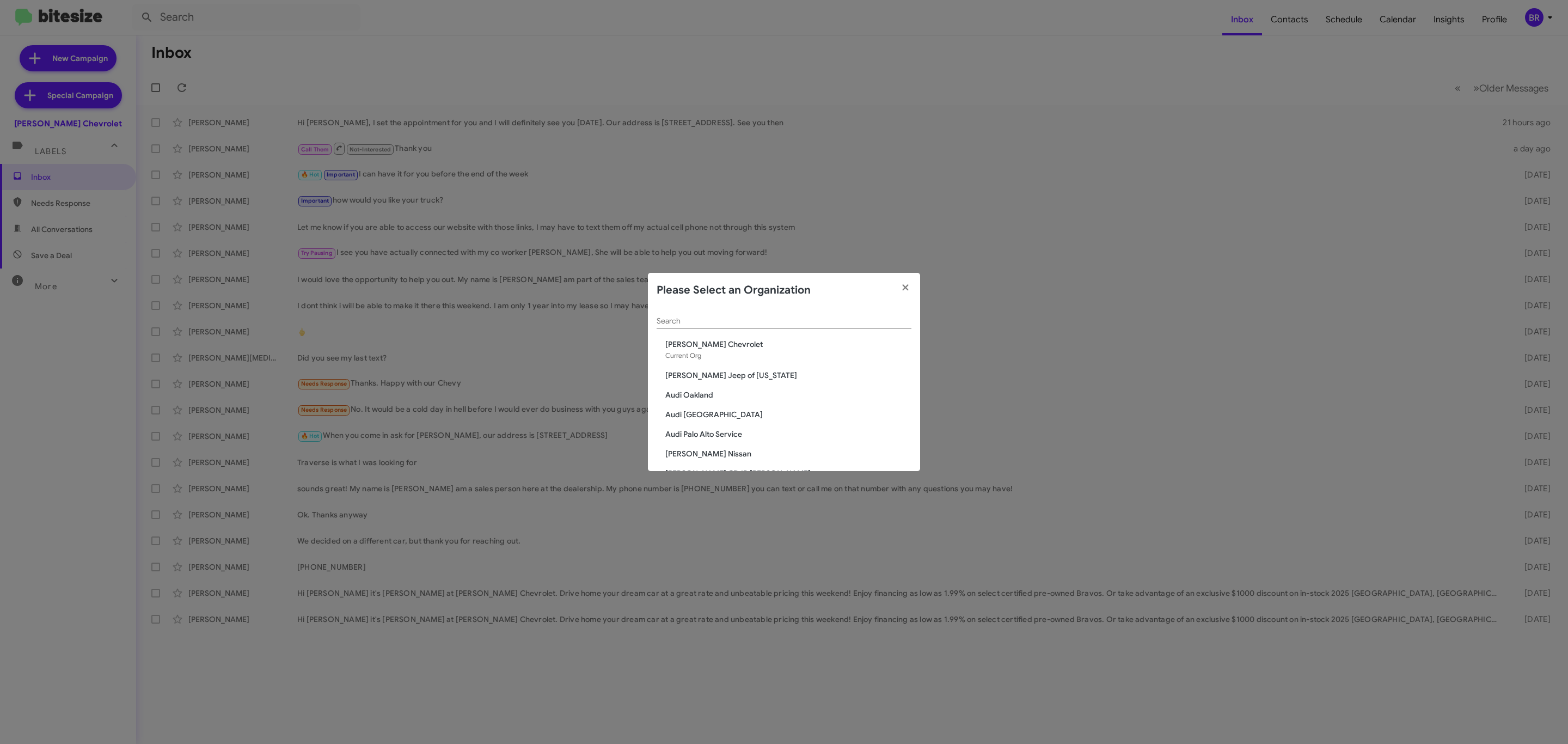
click at [776, 327] on div "Search" at bounding box center [784, 317] width 254 height 21
type input "[PERSON_NAME]"
click at [719, 416] on span "[PERSON_NAME] Kia of [PERSON_NAME]" at bounding box center [788, 415] width 246 height 11
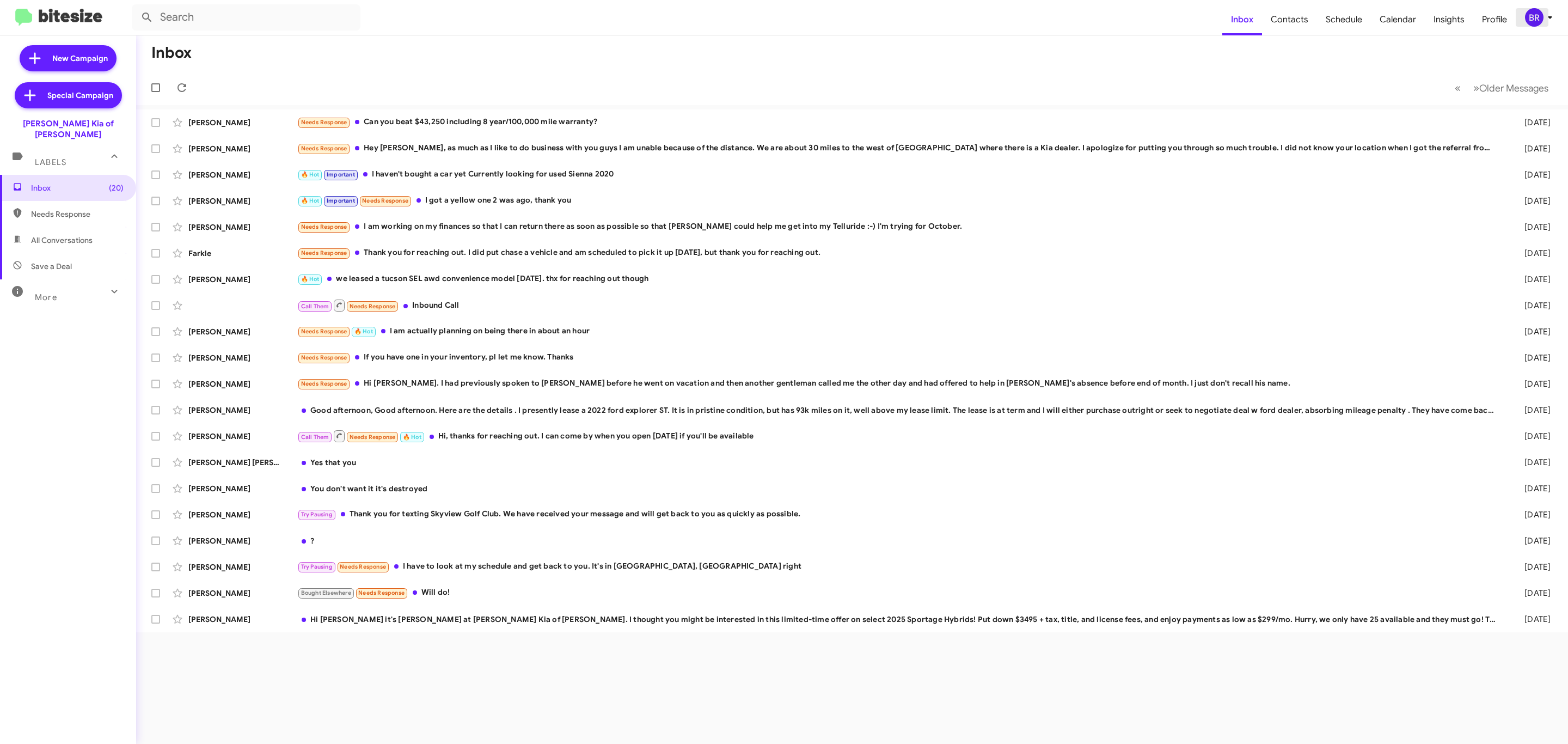
click at [1525, 10] on span "BR" at bounding box center [1540, 18] width 32 height 19
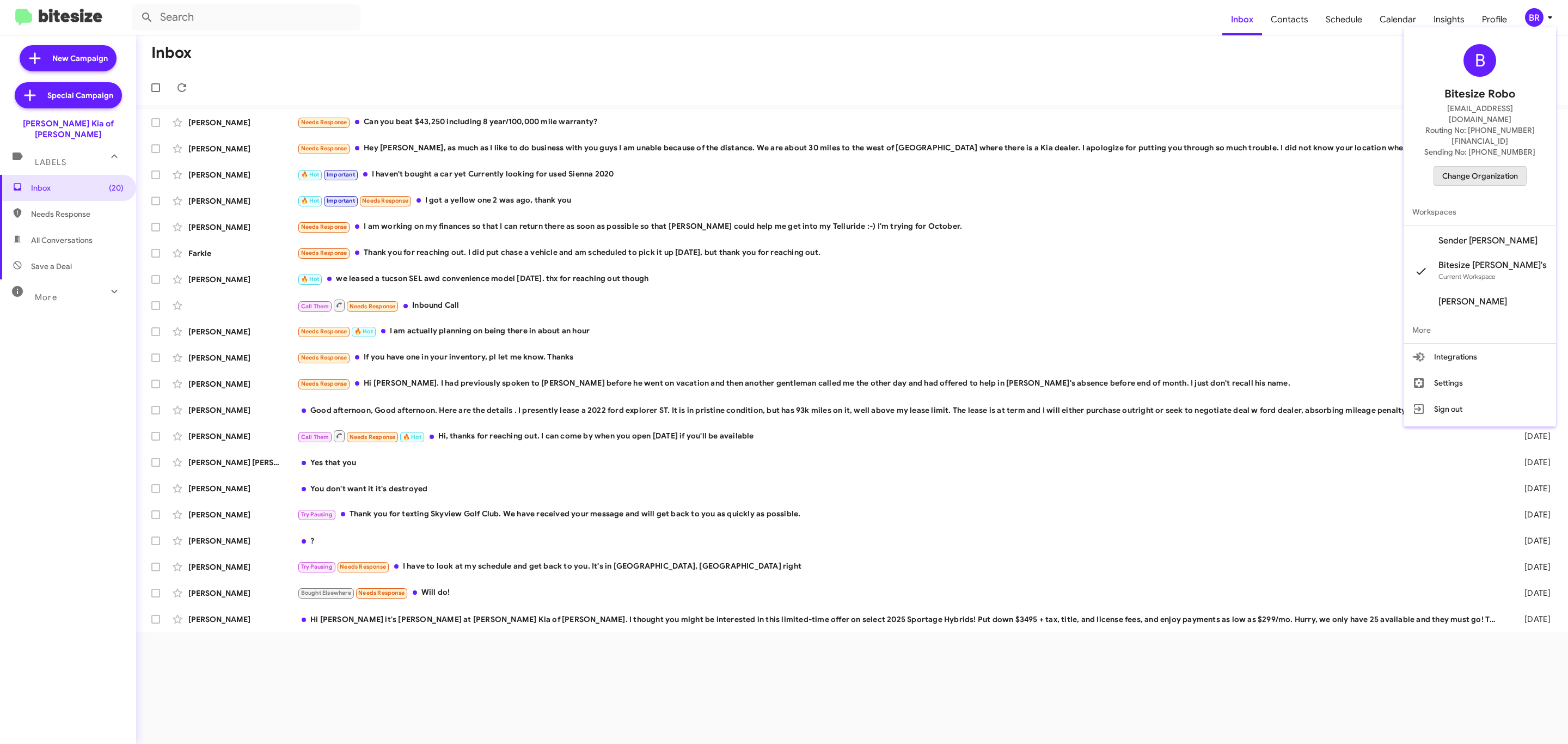
click at [1466, 167] on span "Change Organization" at bounding box center [1480, 176] width 76 height 19
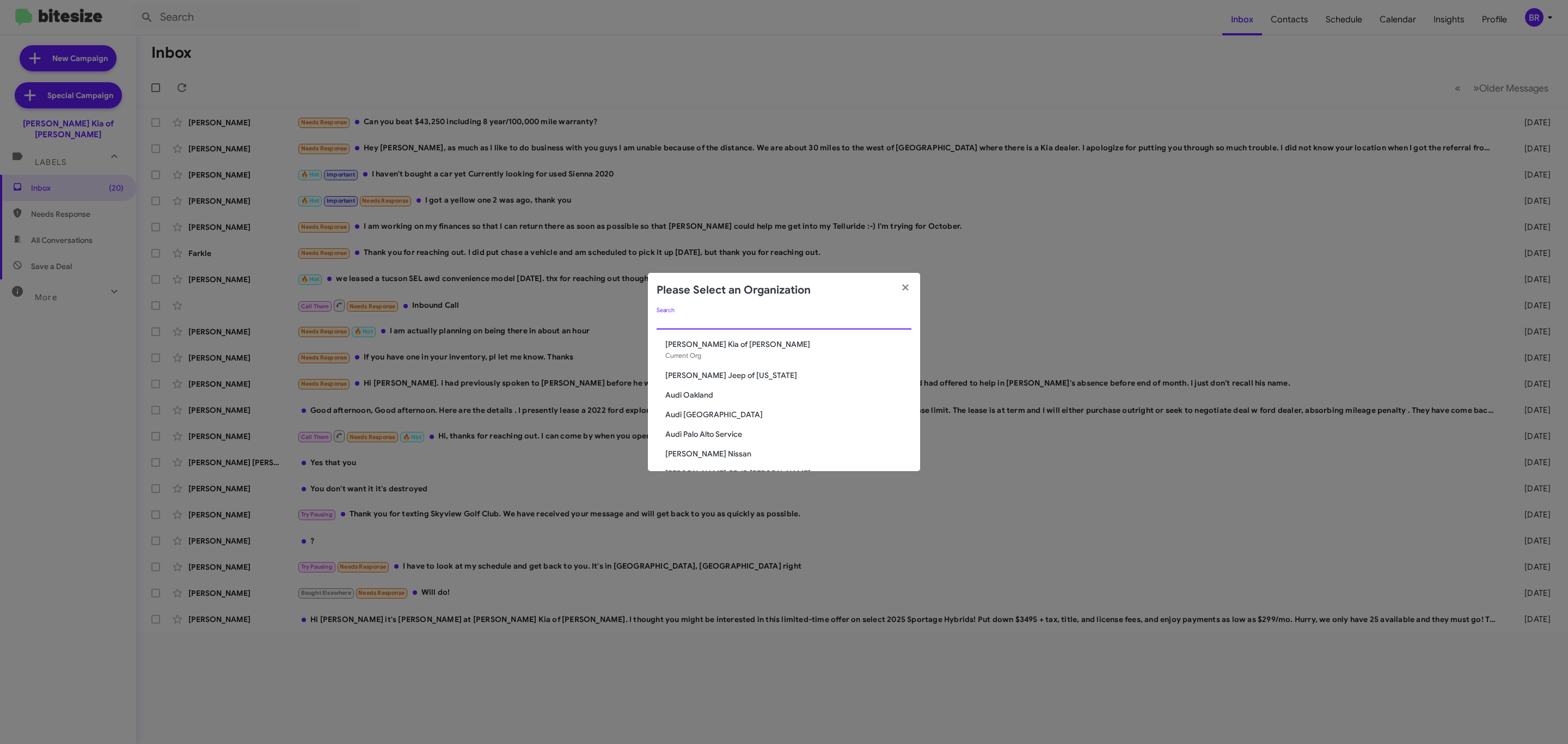
click at [735, 318] on input "Search" at bounding box center [784, 320] width 254 height 8
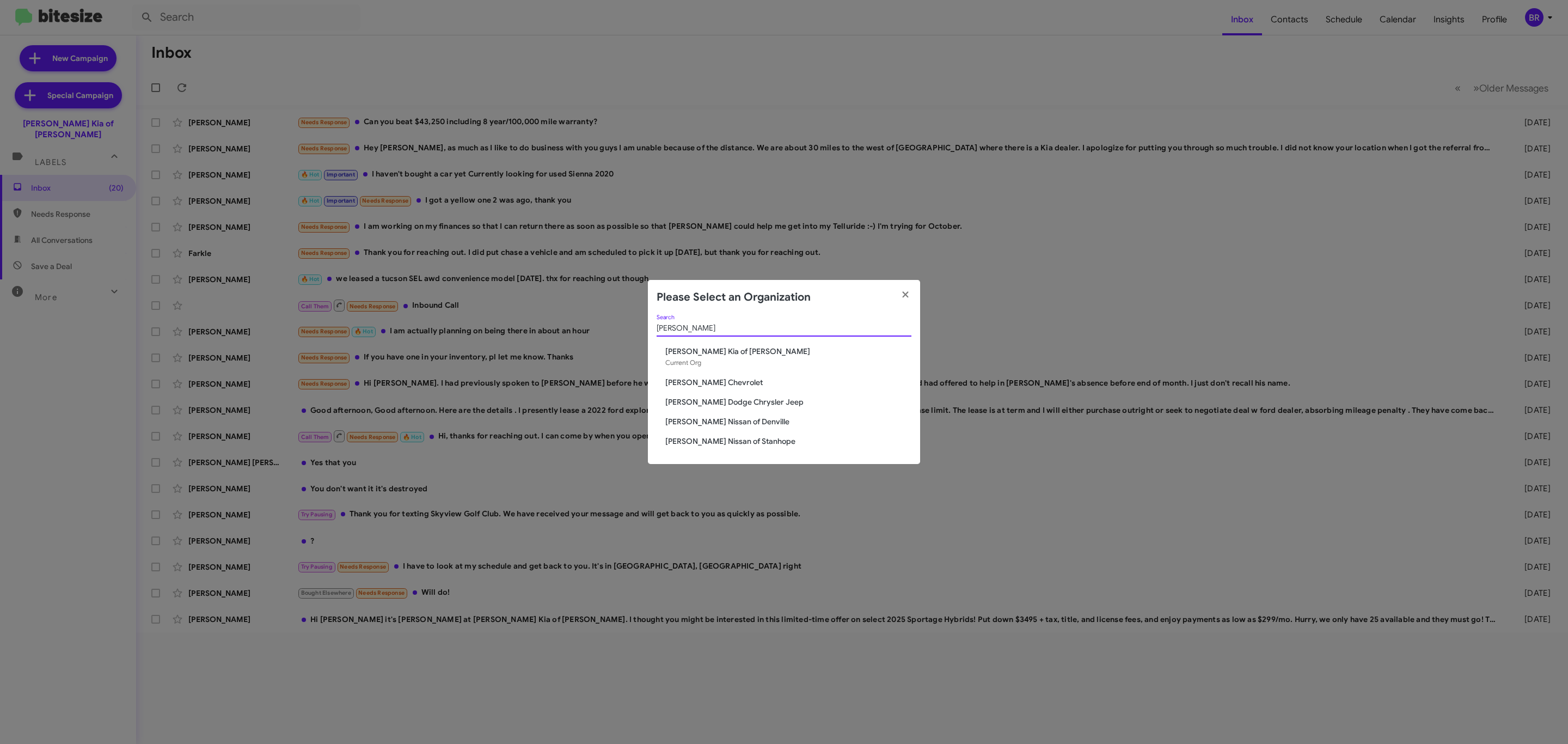
type input "nielsen"
click at [739, 401] on span "[PERSON_NAME] Dodge Chrysler Jeep" at bounding box center [788, 402] width 246 height 11
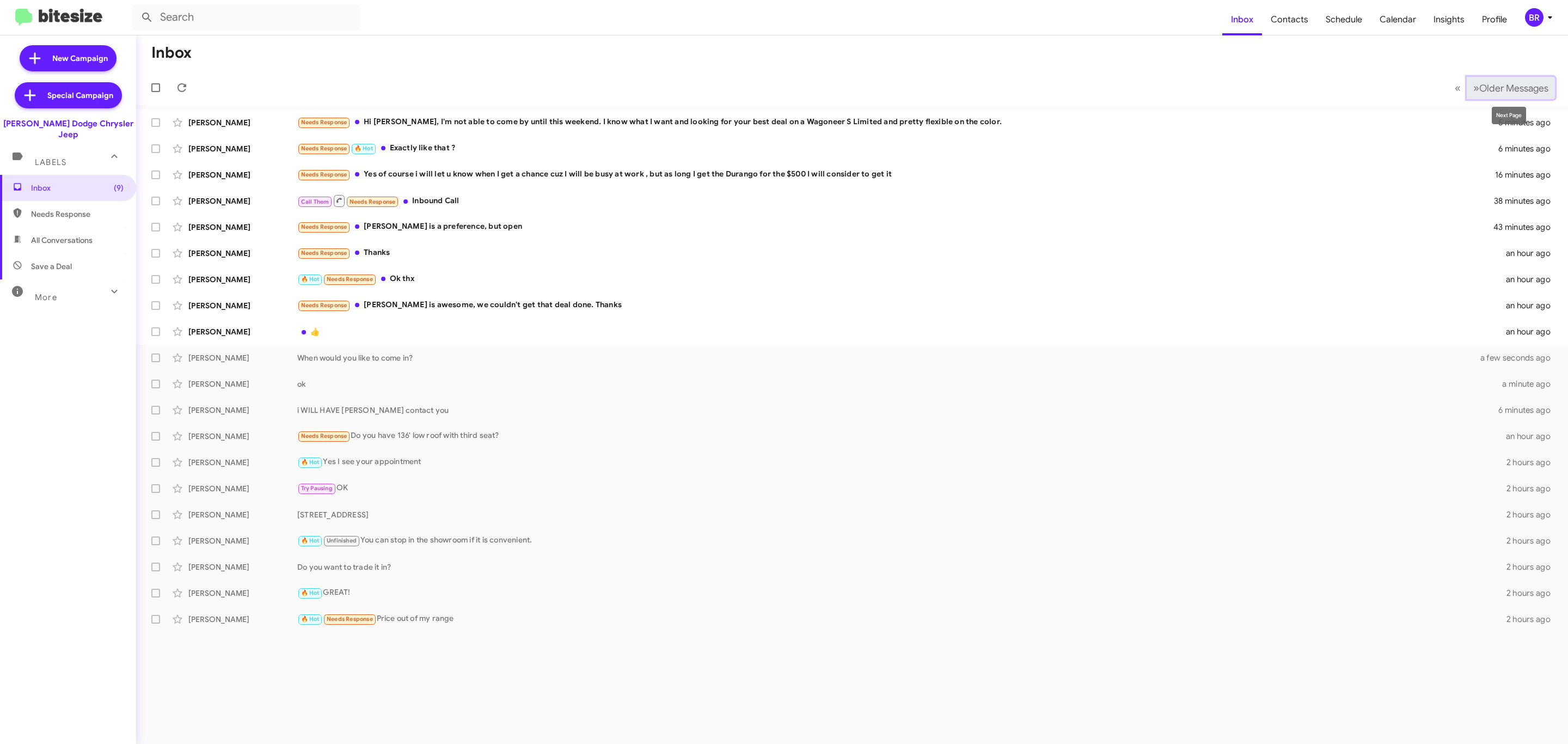
click at [1473, 84] on span "»" at bounding box center [1475, 88] width 6 height 14
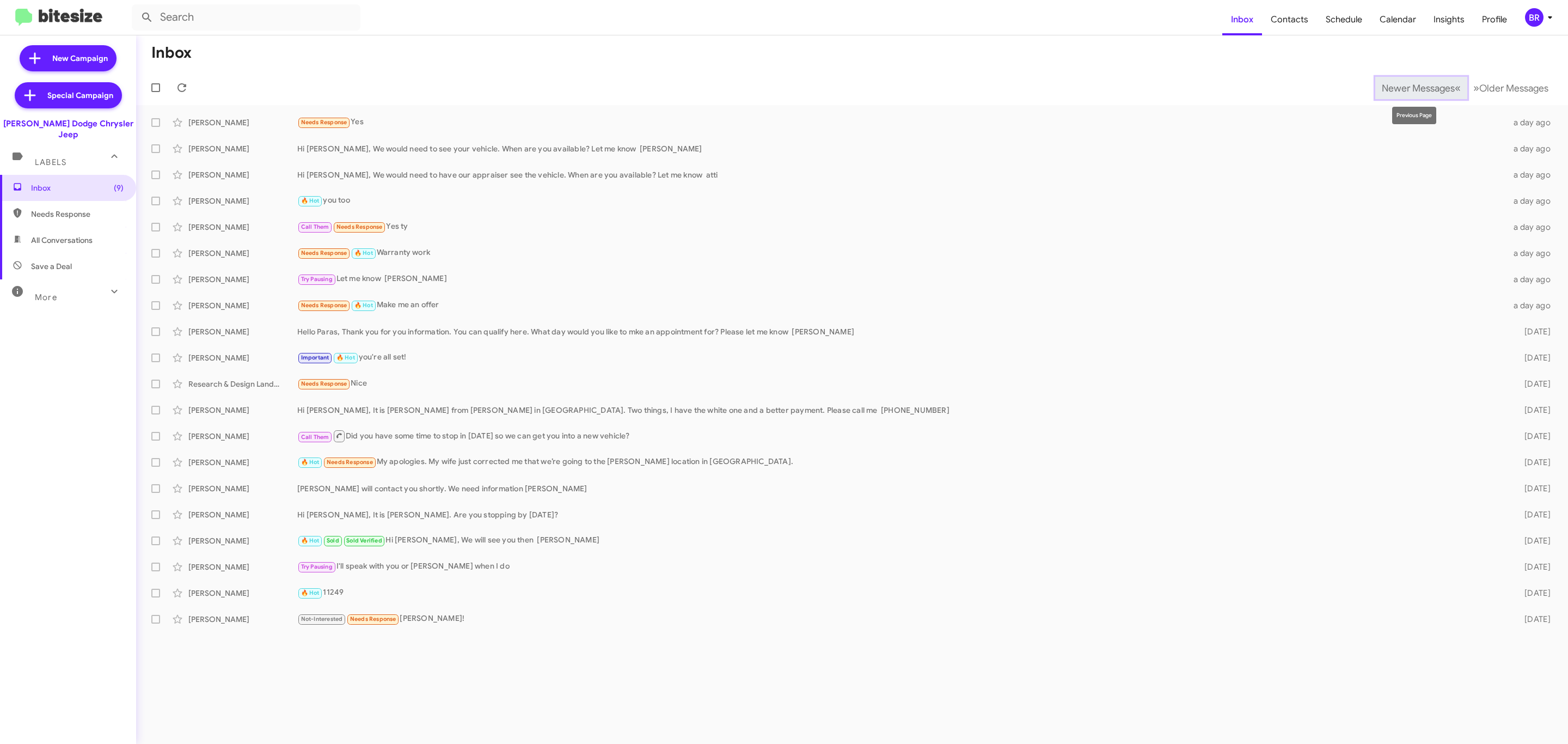
click at [1398, 93] on span "Newer Messages" at bounding box center [1417, 88] width 73 height 12
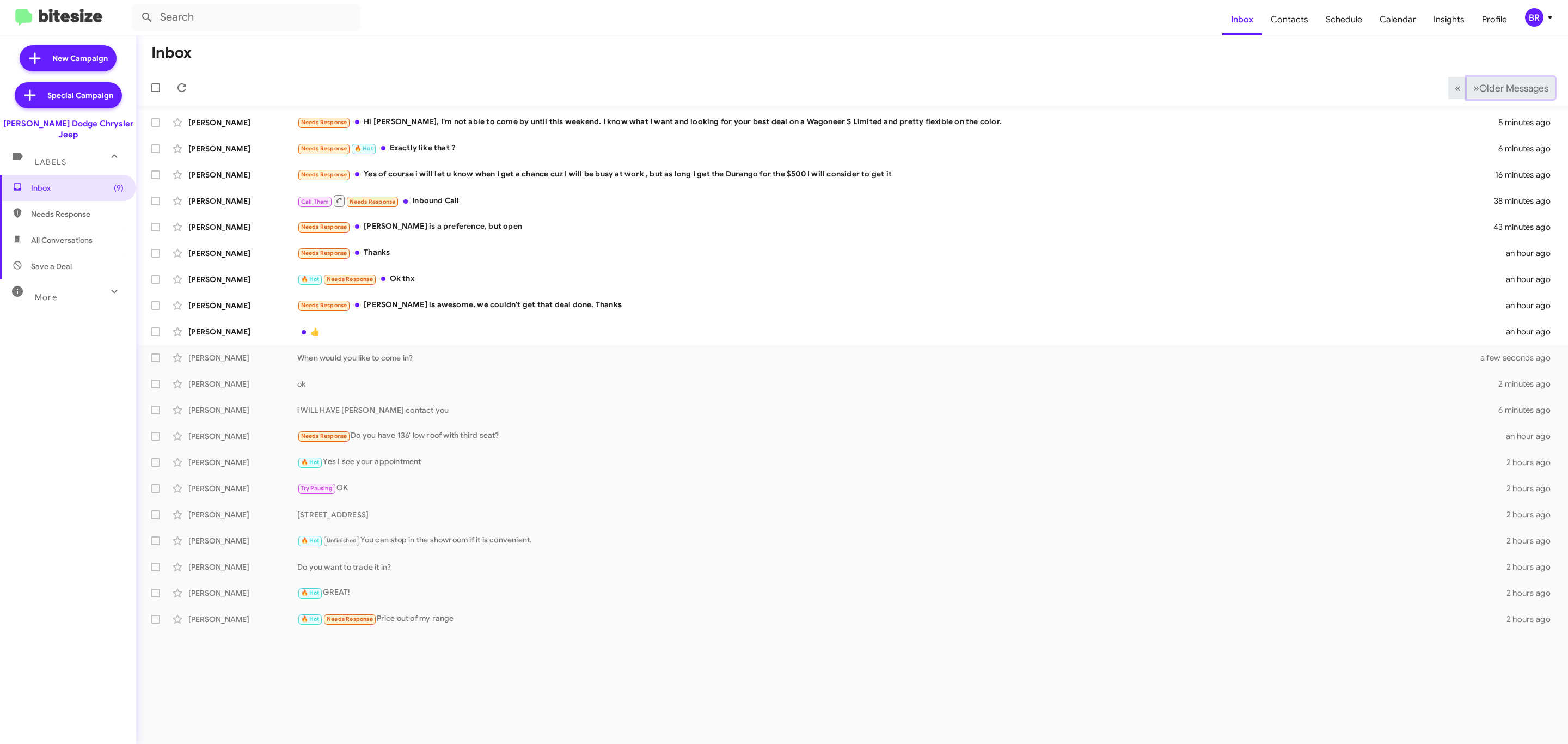
click at [1500, 88] on span "Older Messages" at bounding box center [1513, 88] width 69 height 12
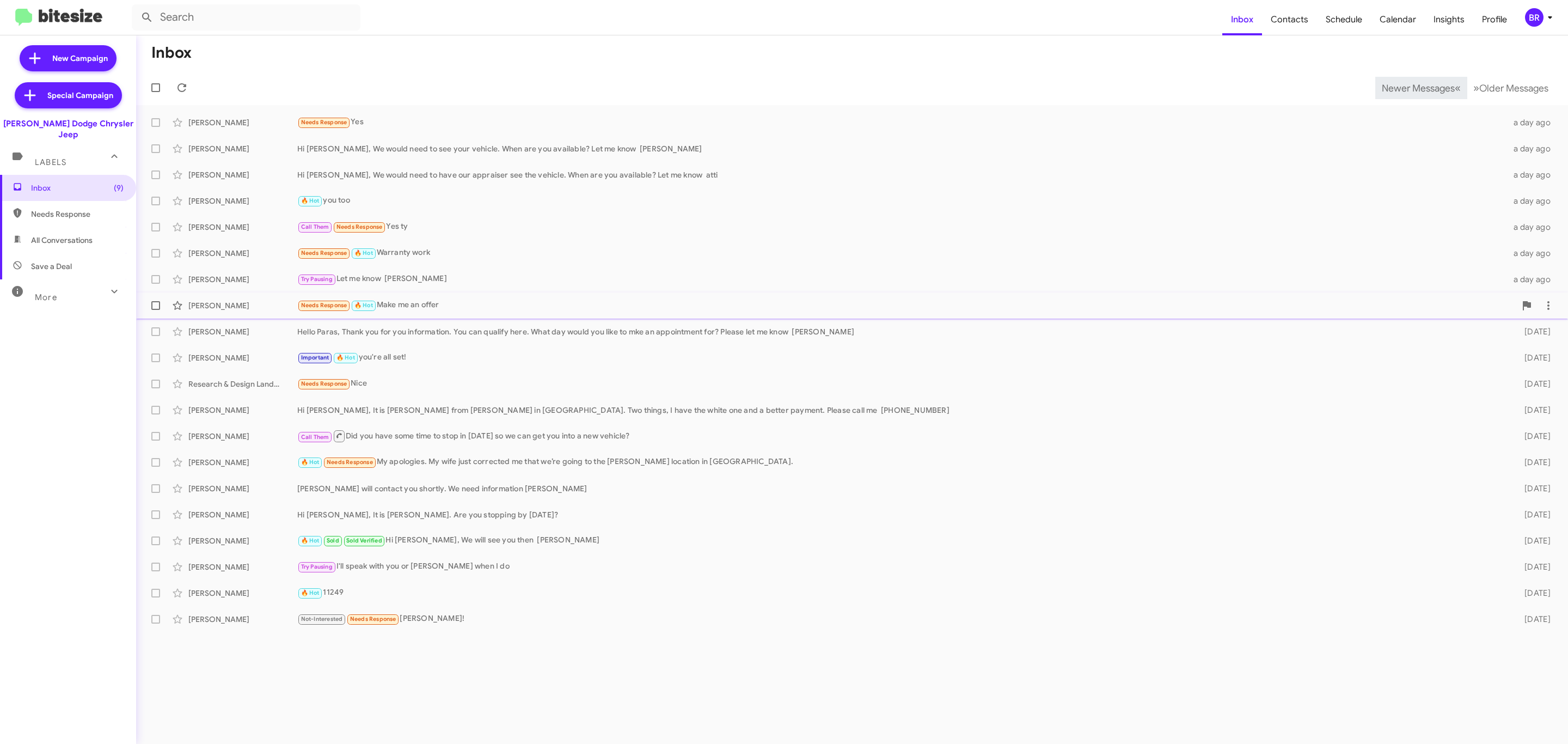
click at [253, 305] on div "Fred Jackson" at bounding box center [243, 305] width 109 height 11
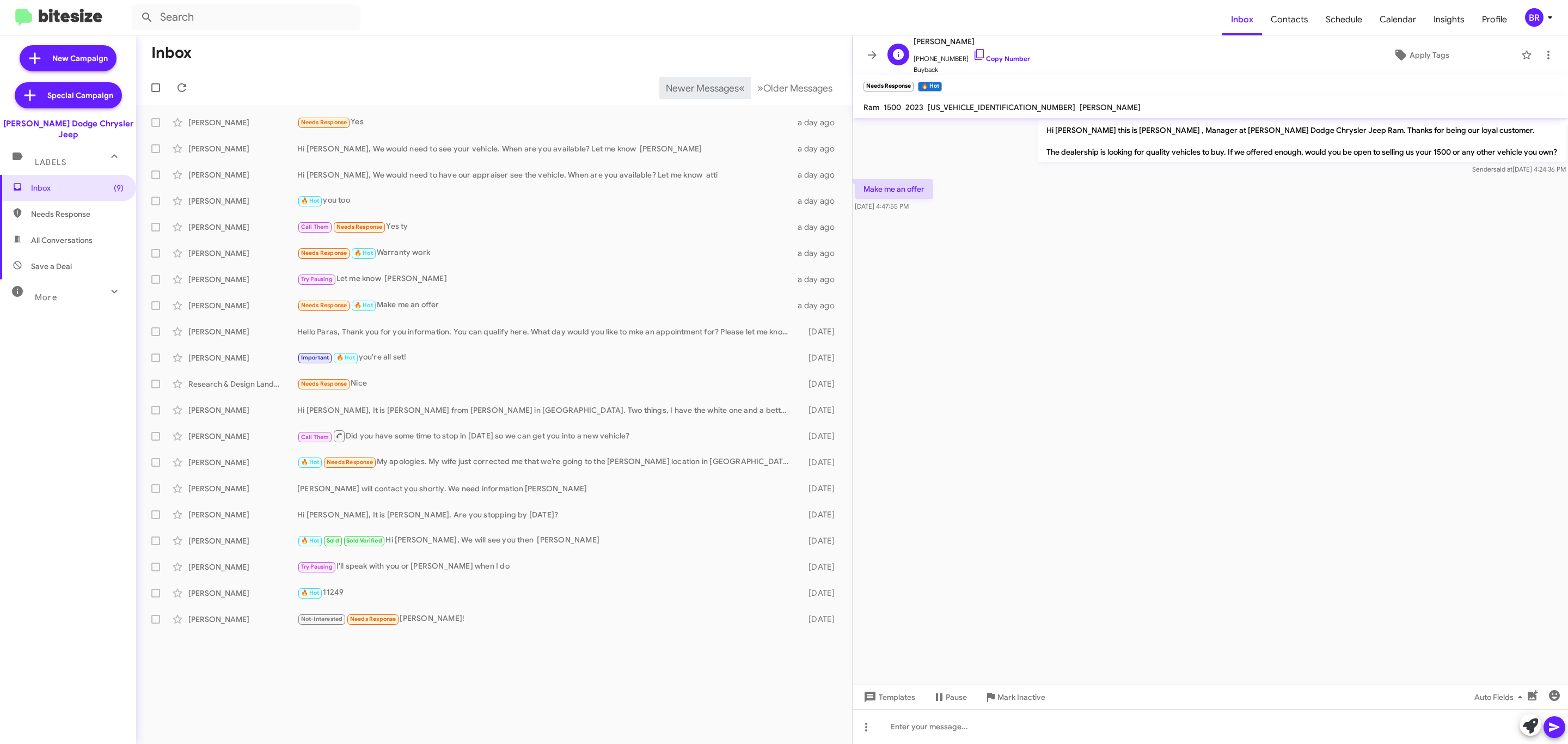
click at [923, 36] on span "Fred Jackson" at bounding box center [971, 42] width 117 height 13
copy span "Fred Jackson"
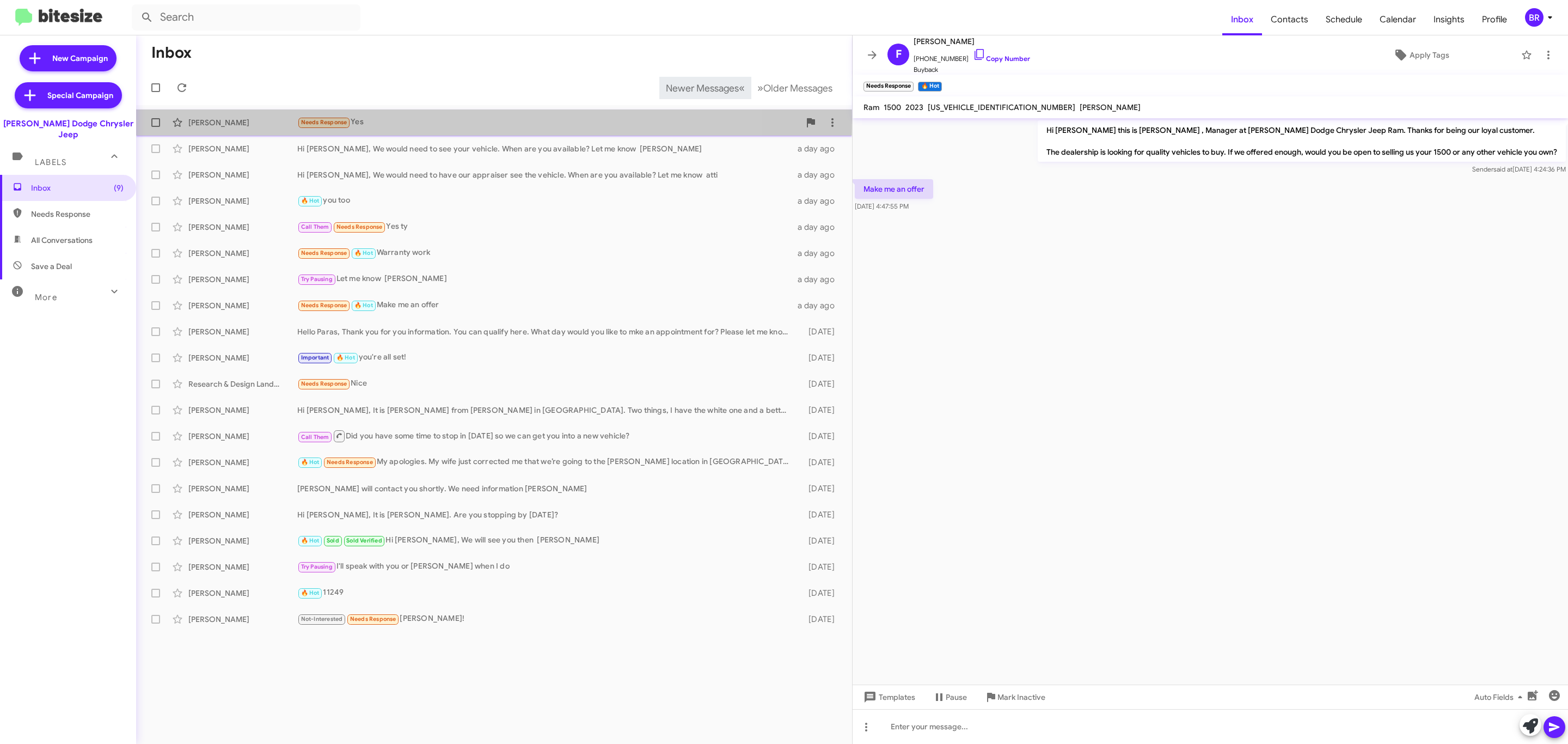
click at [253, 119] on div "George Kovacs" at bounding box center [243, 123] width 109 height 11
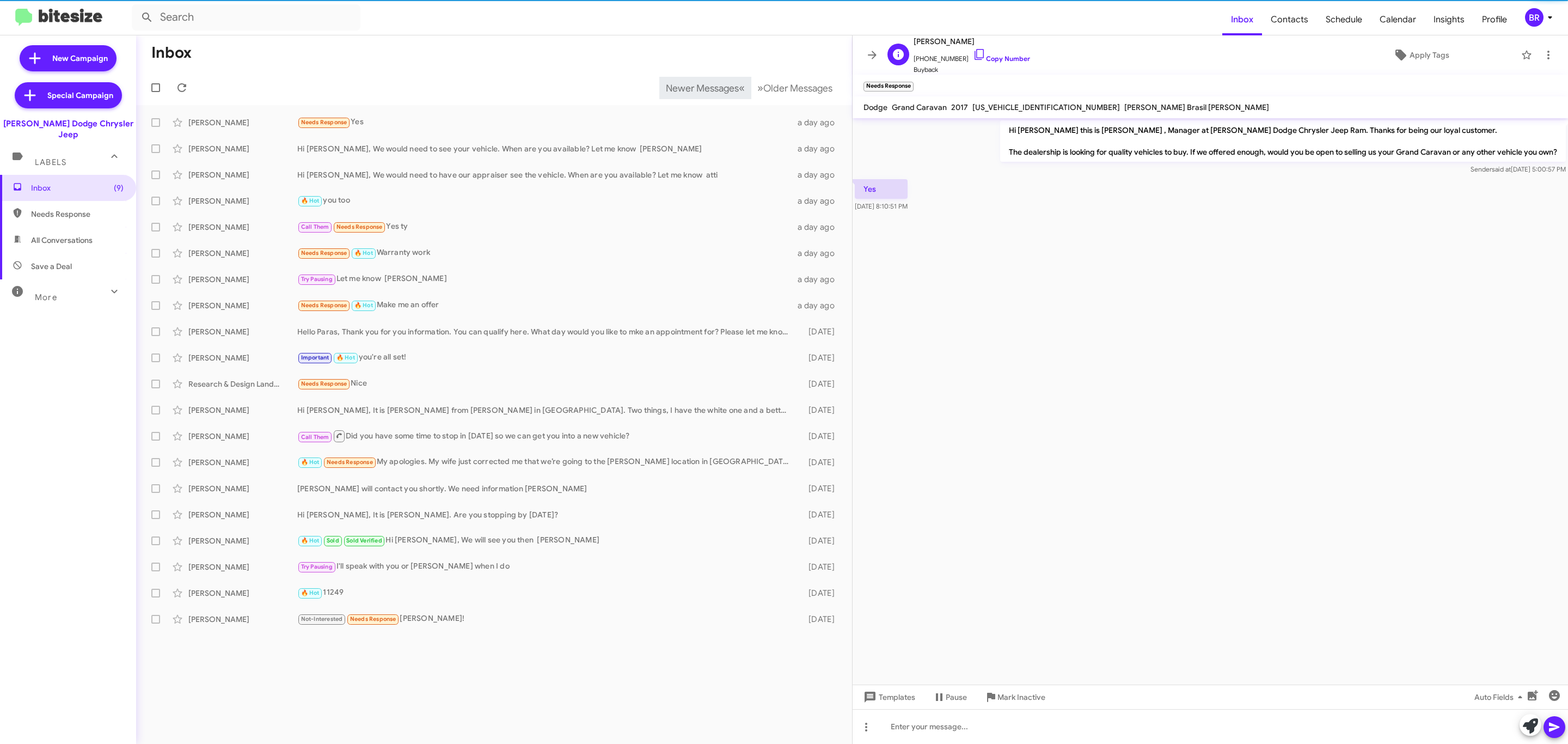
click at [940, 45] on span "George Kovacs" at bounding box center [971, 42] width 117 height 13
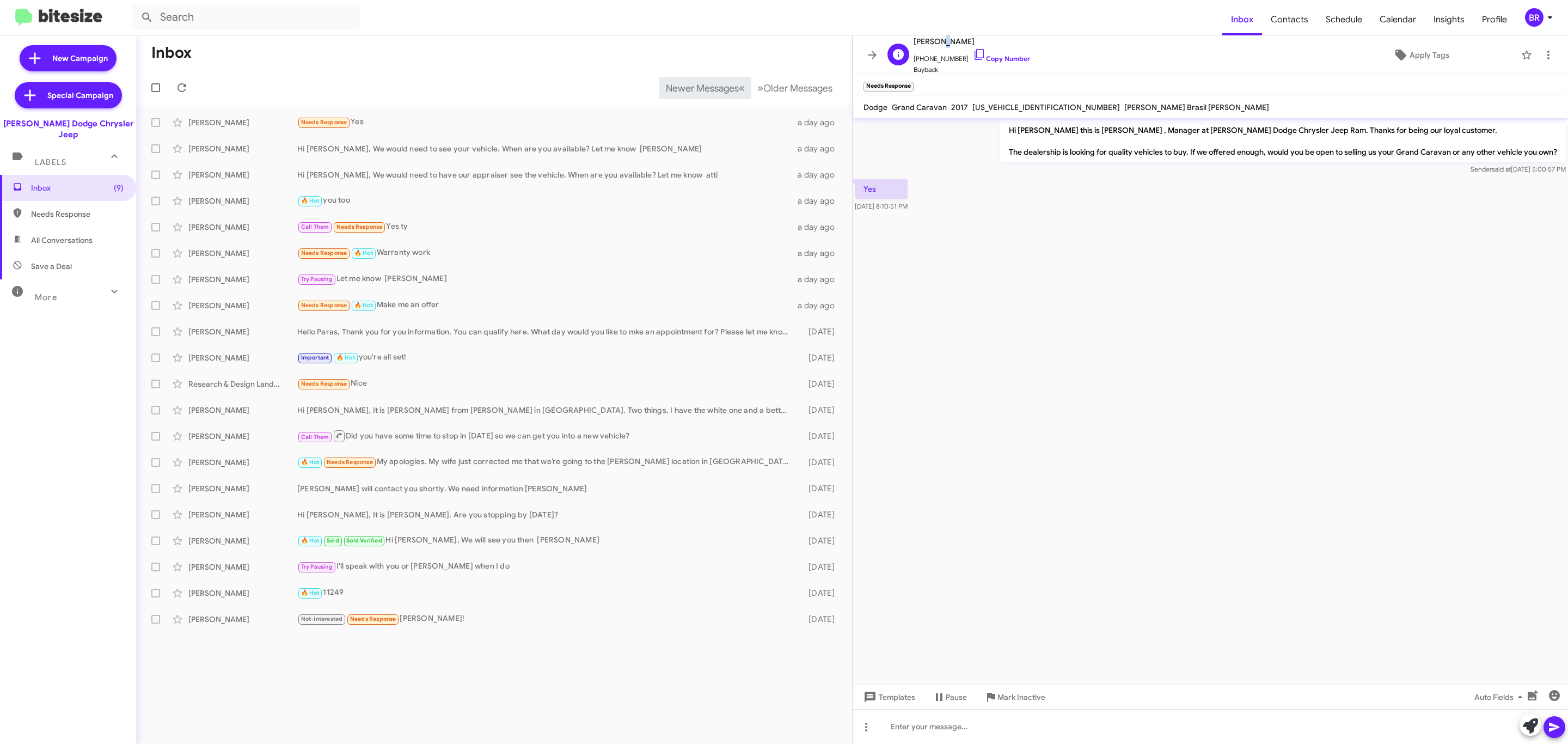
click at [940, 45] on span "George Kovacs" at bounding box center [971, 42] width 117 height 13
click at [936, 43] on span "George Kovacs" at bounding box center [971, 42] width 117 height 13
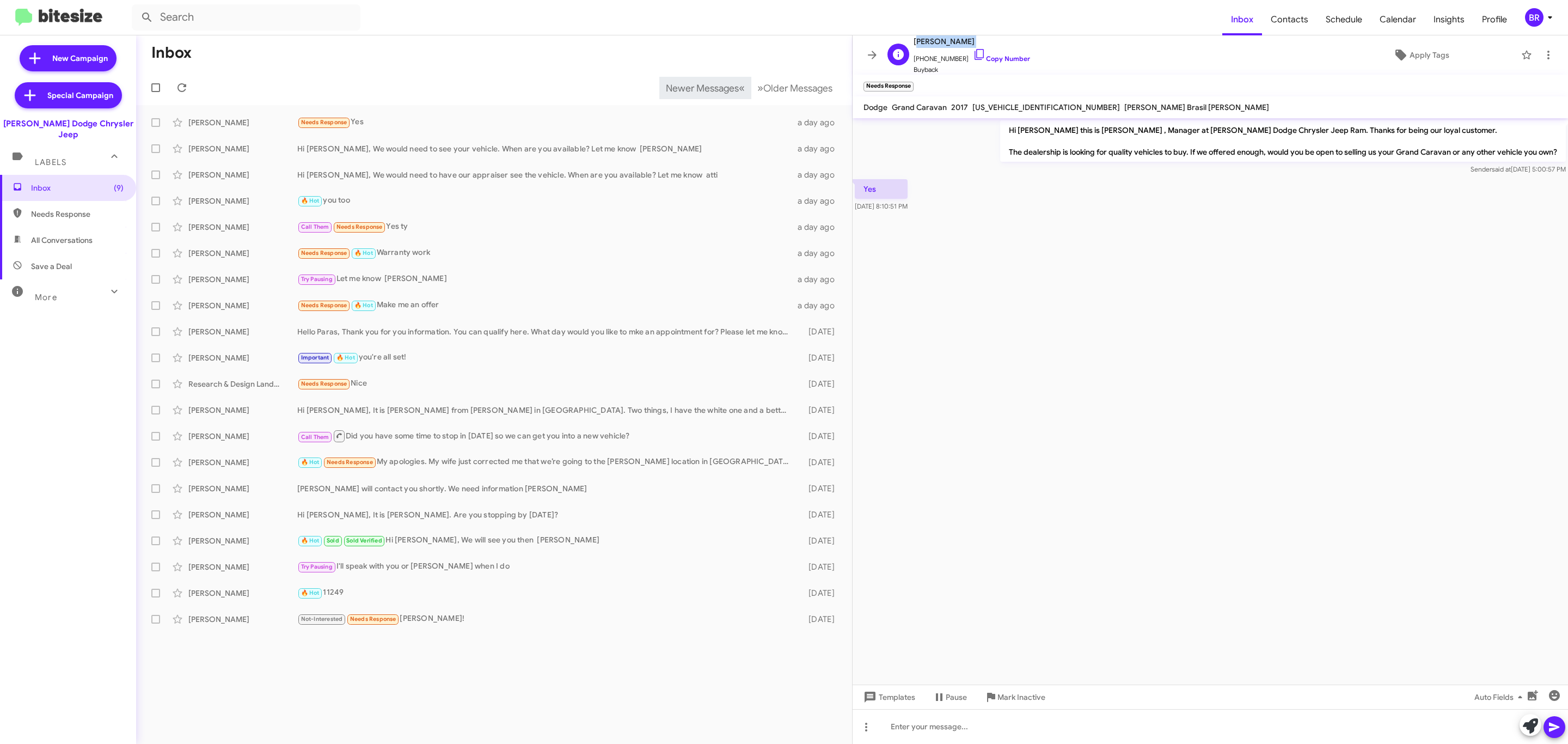
click at [936, 43] on span "George Kovacs" at bounding box center [971, 42] width 117 height 13
copy span "George Kovacs"
click at [262, 147] on div "Carlos Atiencia" at bounding box center [243, 149] width 109 height 11
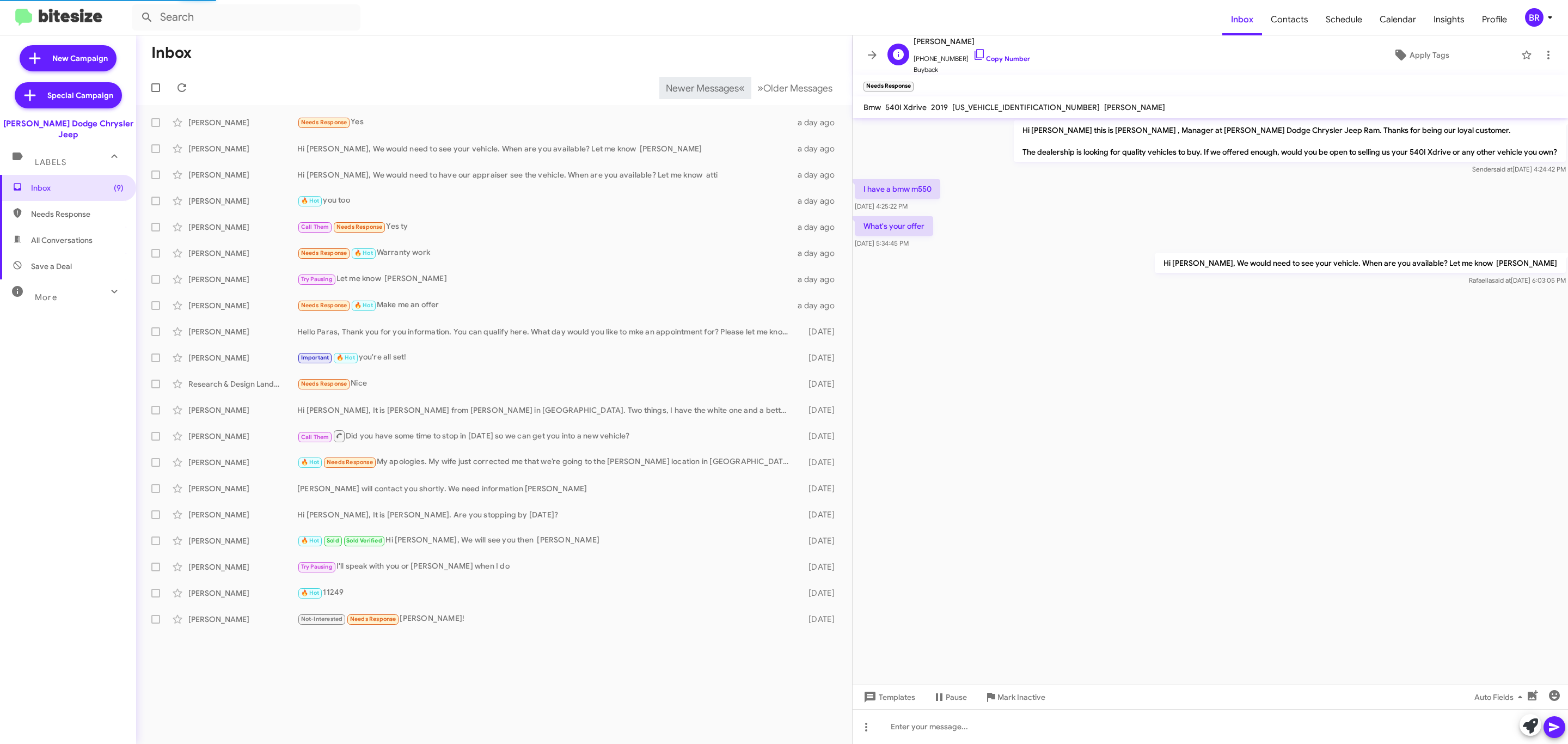
click at [947, 39] on span "Carlos Atiencia" at bounding box center [971, 42] width 117 height 13
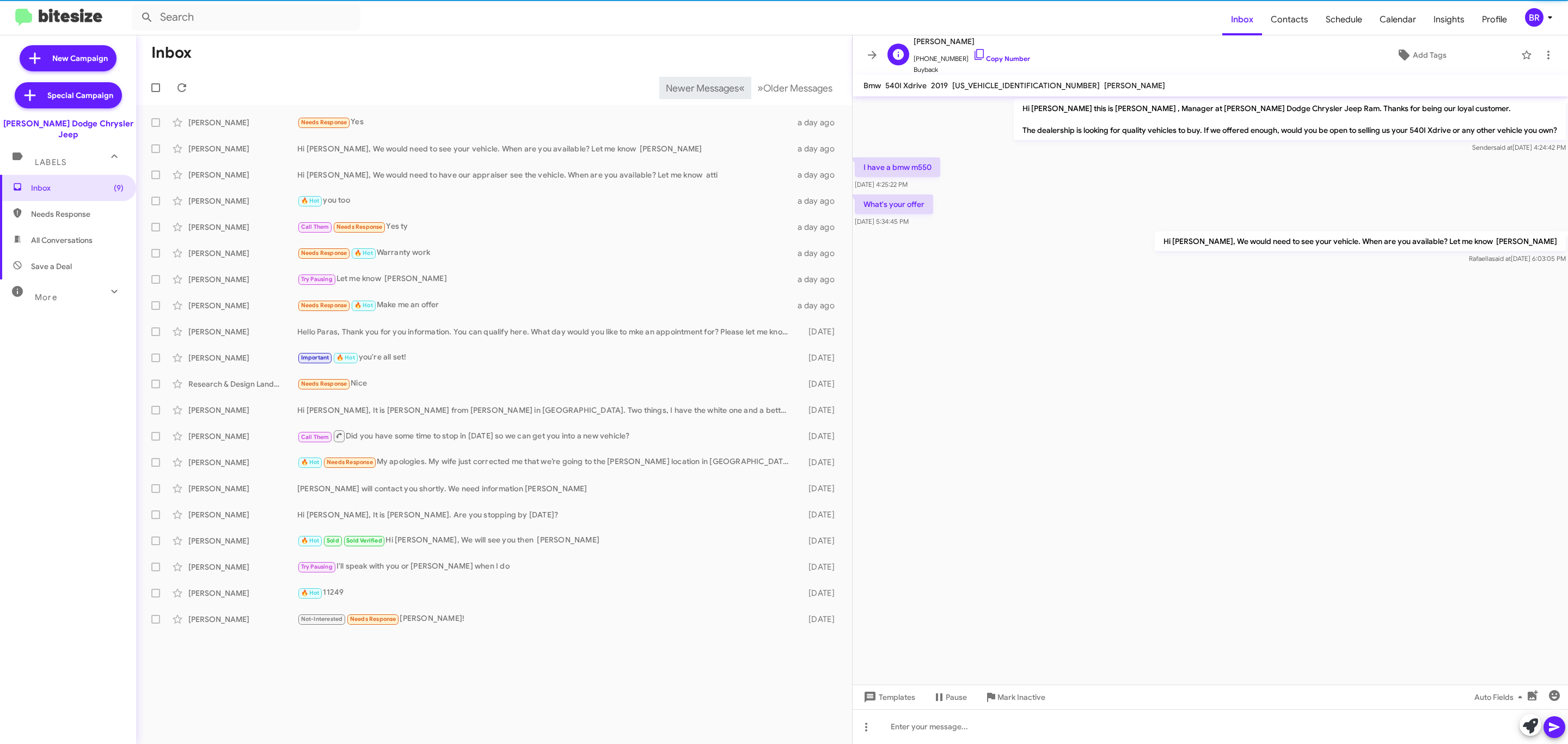
click at [947, 39] on span "Carlos Atiencia" at bounding box center [971, 42] width 117 height 13
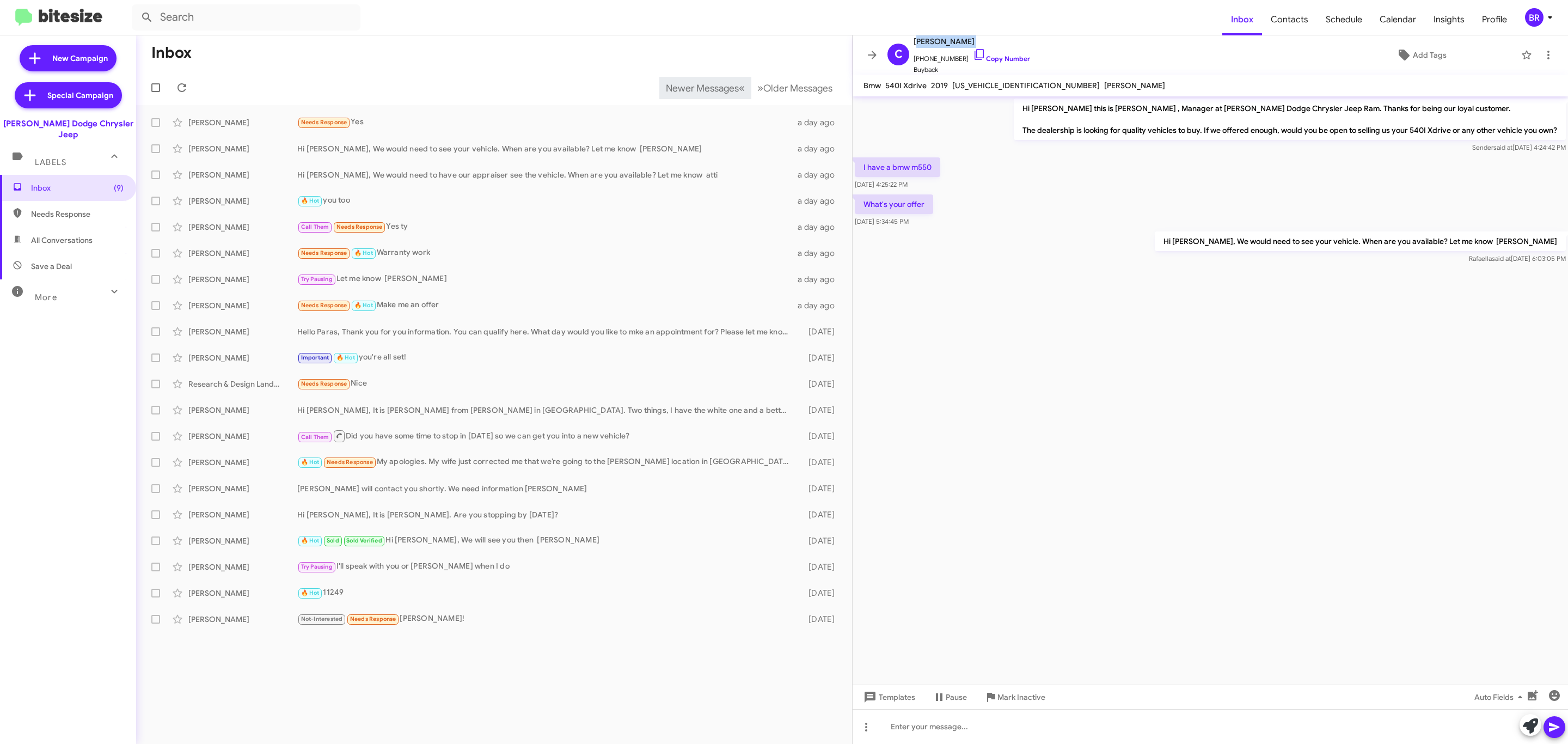
copy span "Carlos Atiencia"
click at [682, 78] on button "Newer Messages « Previous" at bounding box center [705, 88] width 92 height 22
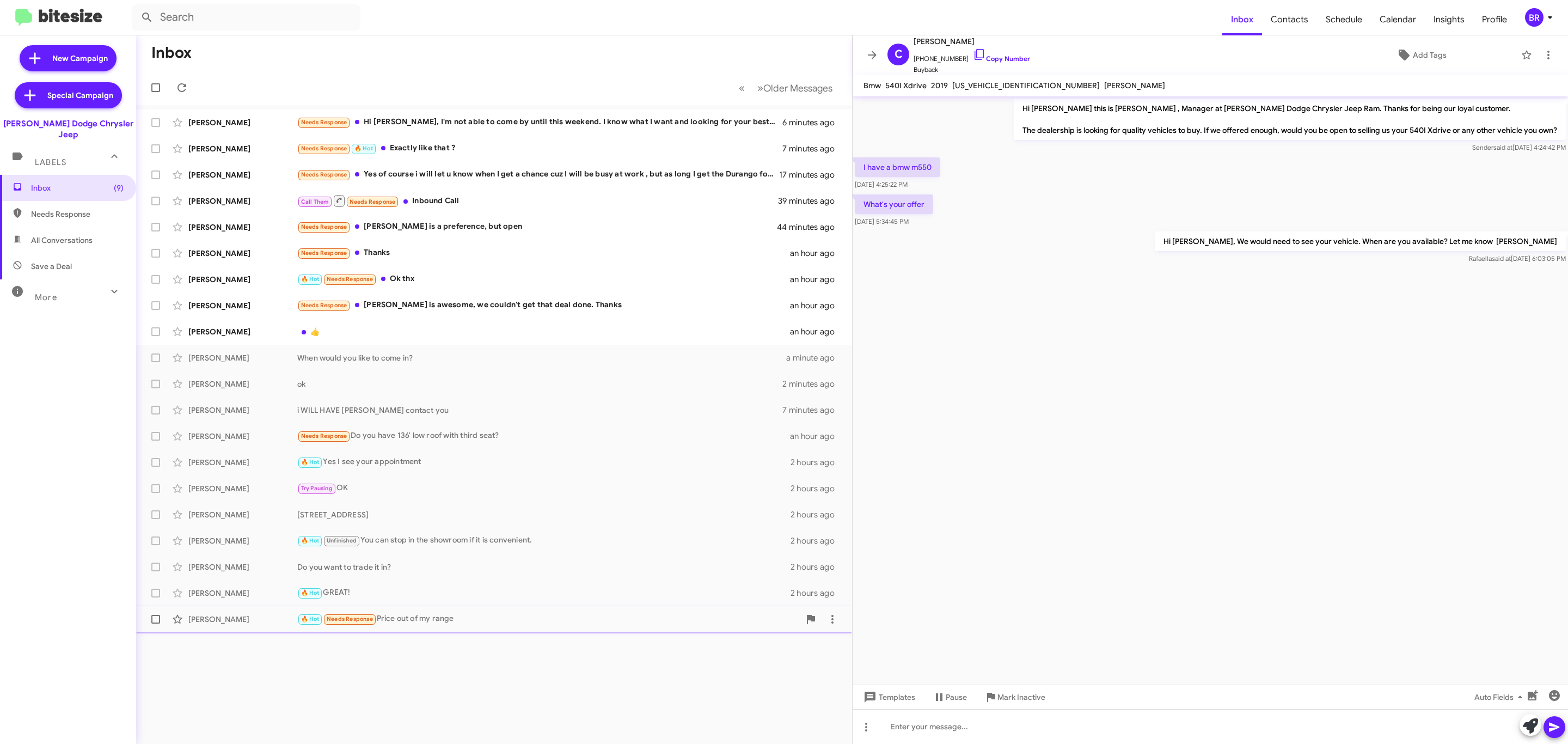
click at [276, 621] on div "Douglas Maven" at bounding box center [243, 619] width 109 height 11
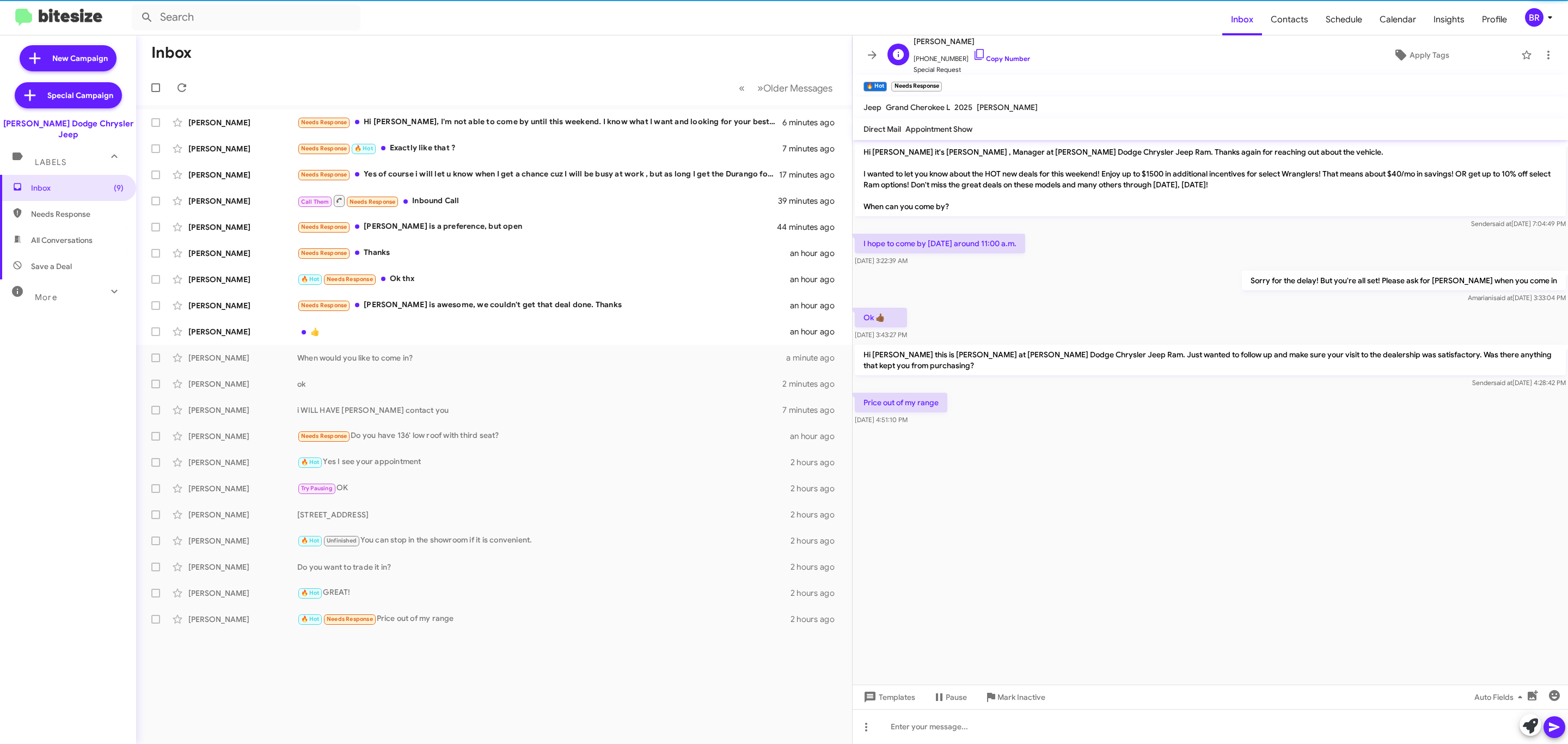
click at [950, 40] on span "Douglas Maven" at bounding box center [971, 42] width 117 height 13
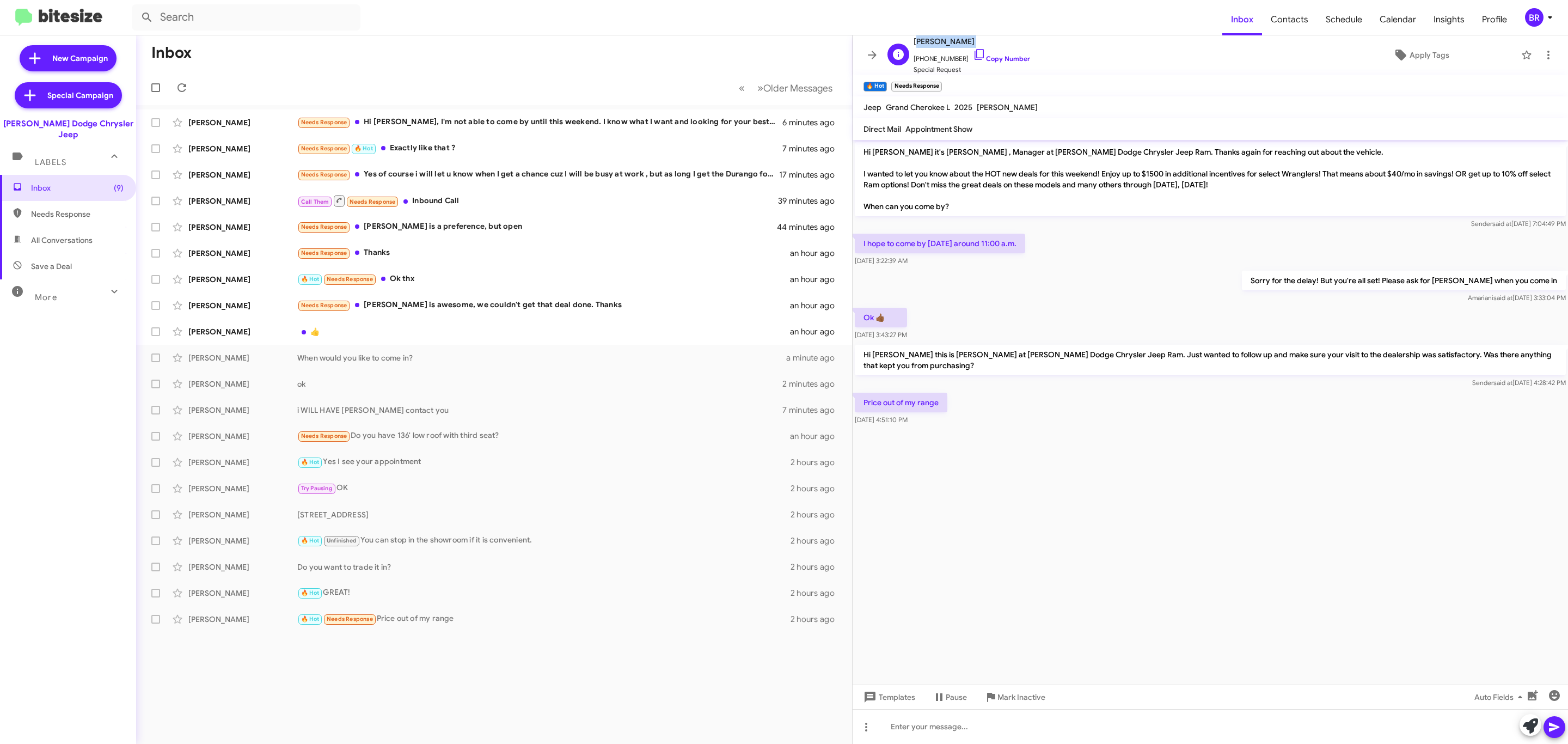
click at [950, 40] on span "Douglas Maven" at bounding box center [971, 42] width 117 height 13
copy span "Douglas Maven"
click at [800, 83] on span "Older Messages" at bounding box center [797, 88] width 69 height 12
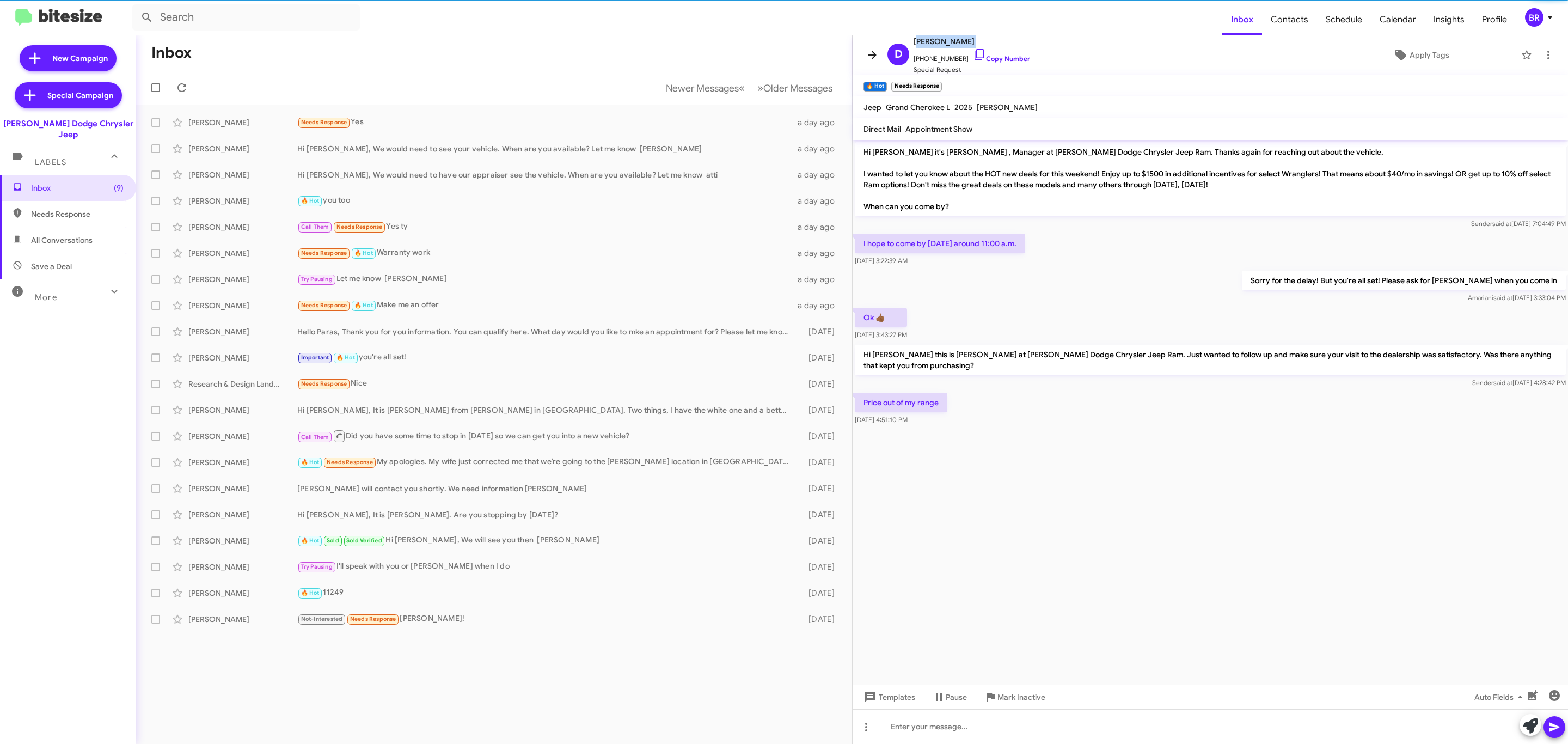
click at [877, 57] on icon at bounding box center [872, 55] width 13 height 13
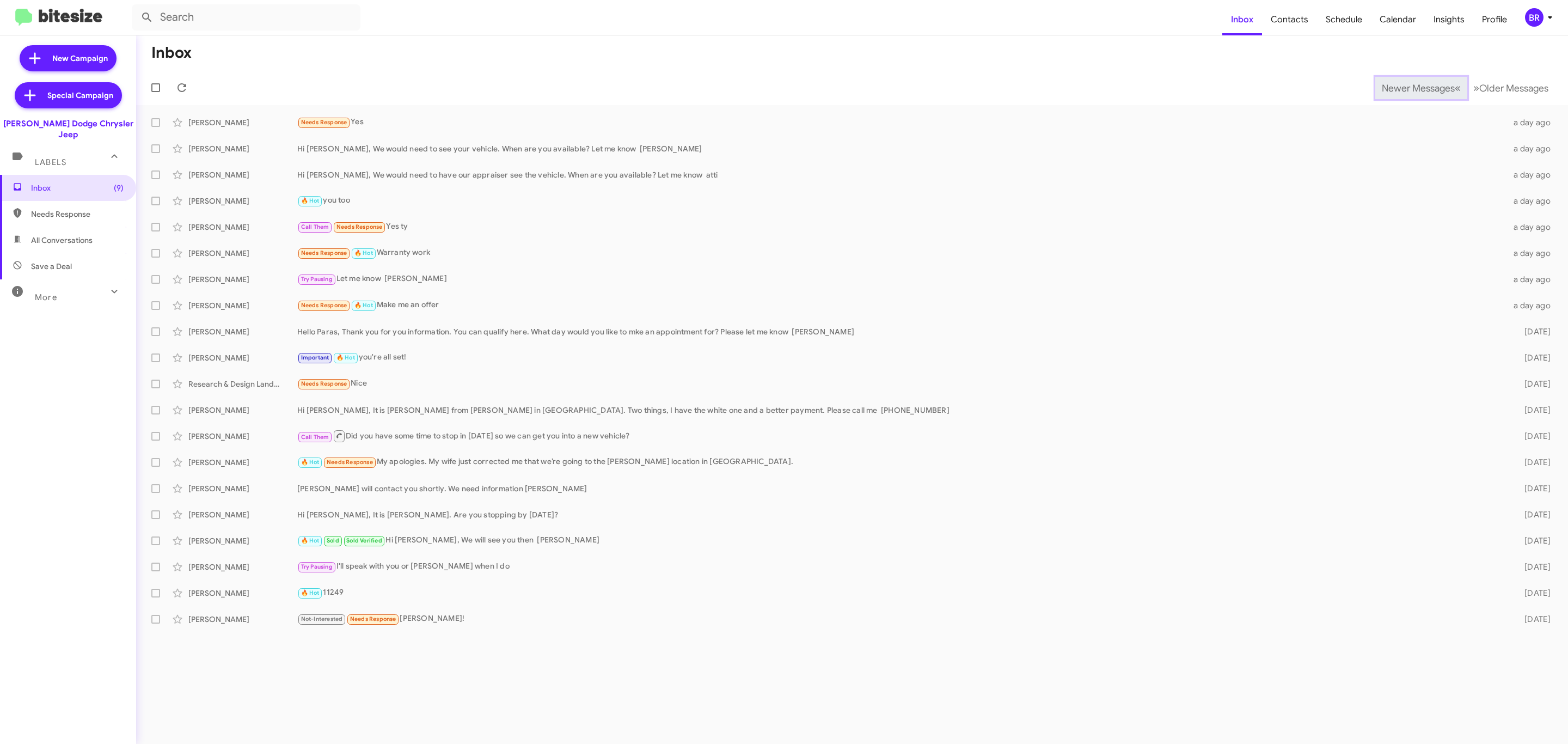
click at [1409, 87] on span "Newer Messages" at bounding box center [1417, 88] width 73 height 12
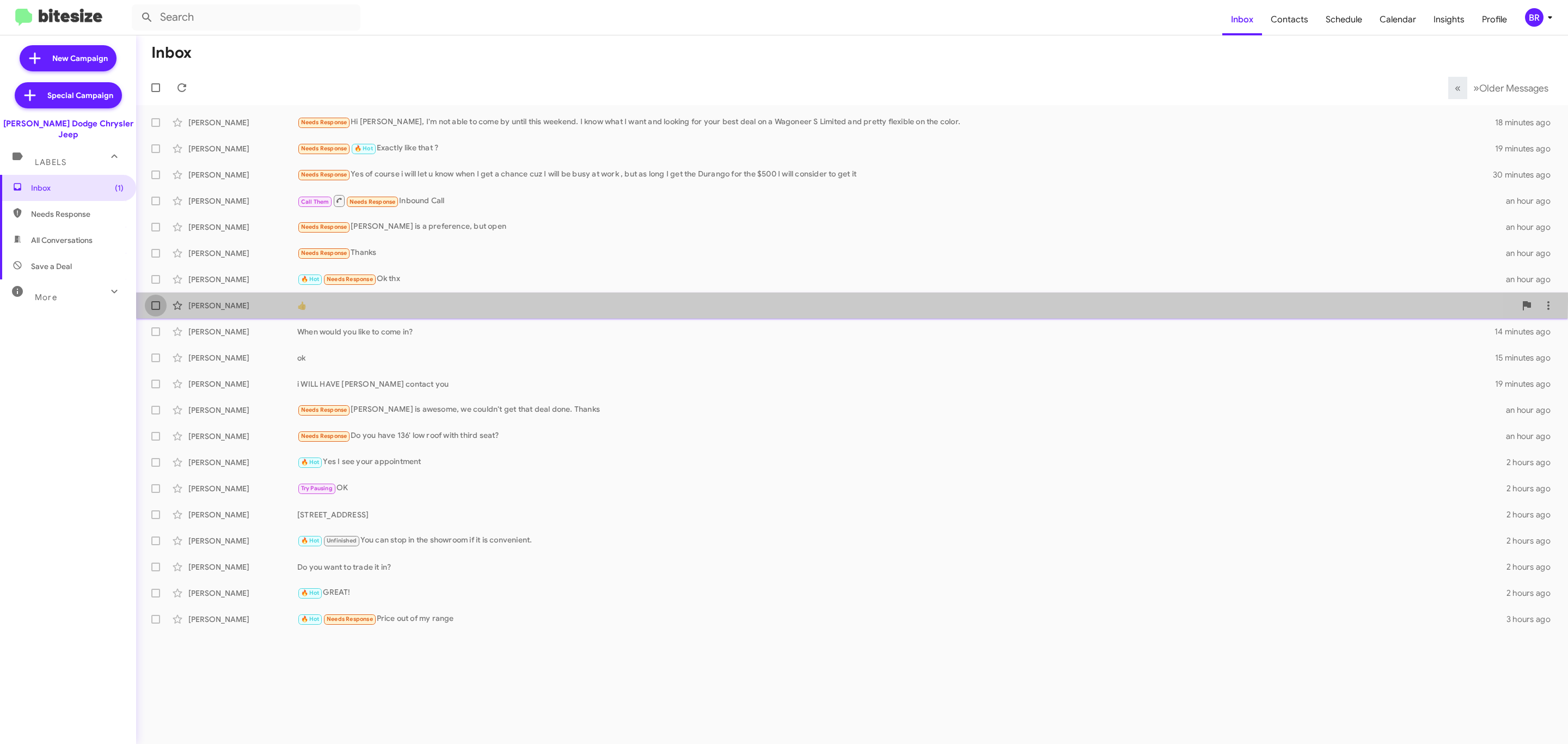
click at [153, 301] on span at bounding box center [155, 304] width 8 height 8
click at [155, 310] on input "checkbox" at bounding box center [155, 310] width 1 height 1
checkbox input "true"
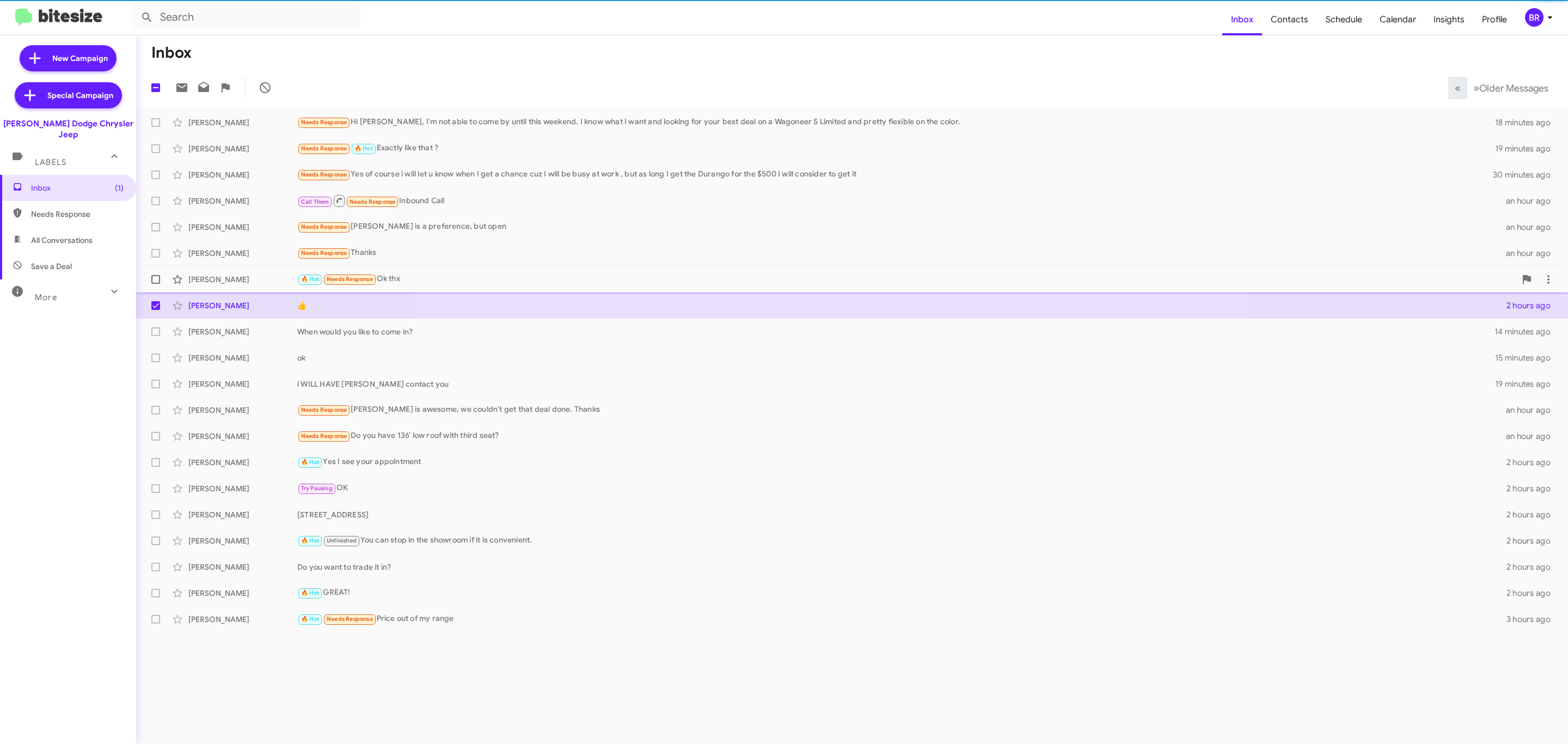
click at [154, 278] on span at bounding box center [155, 279] width 8 height 8
click at [155, 284] on input "checkbox" at bounding box center [155, 284] width 1 height 1
checkbox input "true"
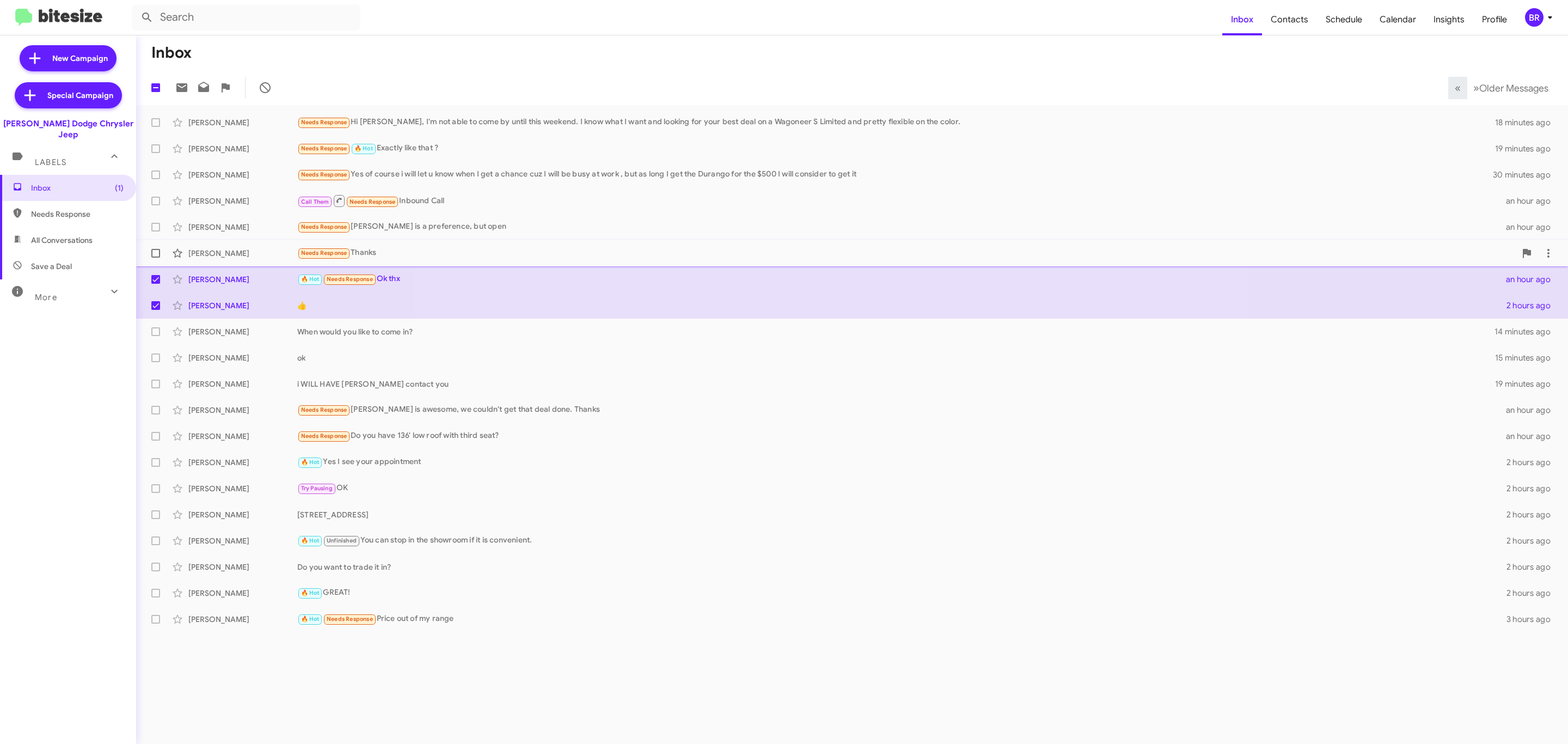
click at [156, 254] on span at bounding box center [155, 253] width 8 height 8
click at [155, 257] on input "checkbox" at bounding box center [155, 257] width 1 height 1
checkbox input "true"
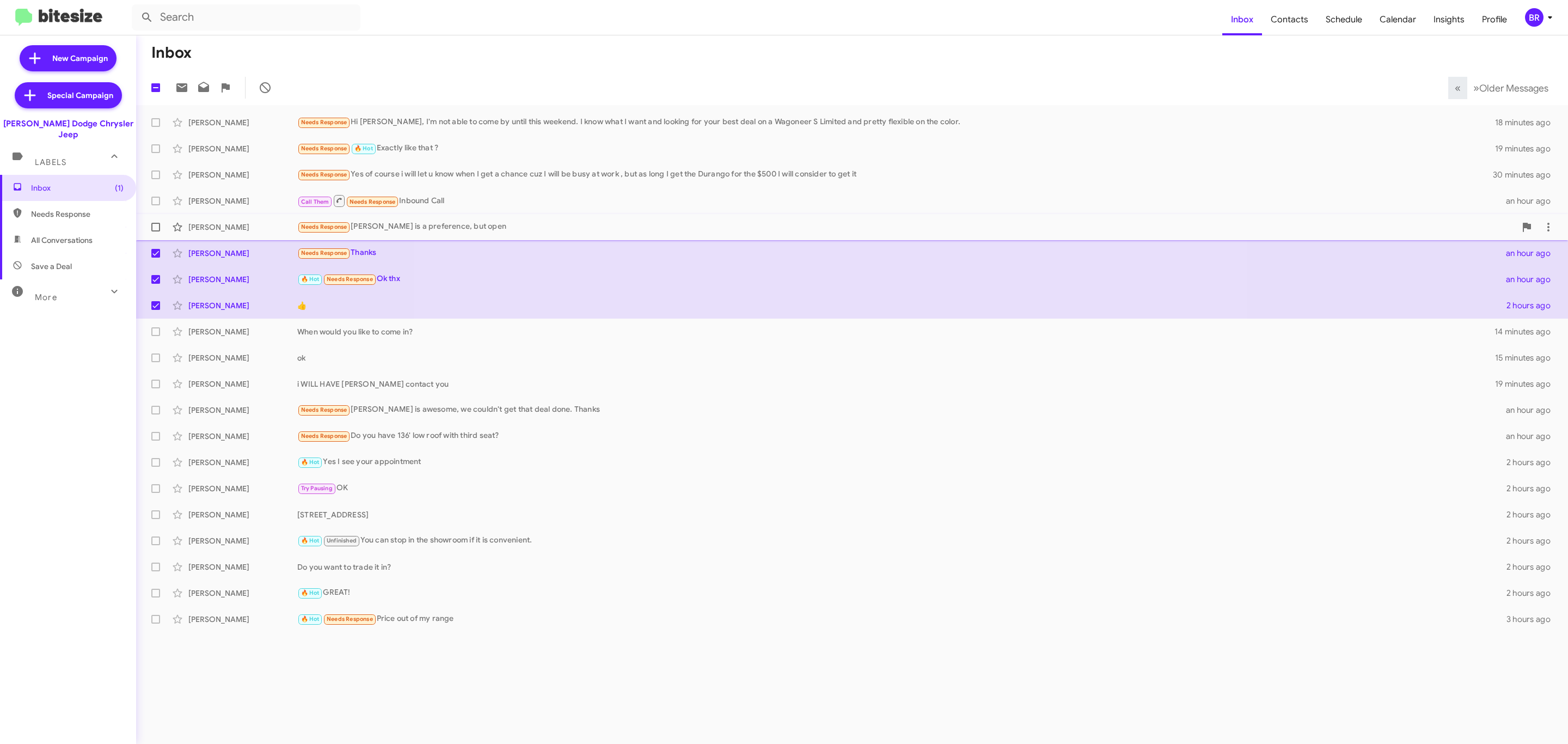
click at [152, 230] on span at bounding box center [155, 227] width 8 height 8
click at [155, 231] on input "checkbox" at bounding box center [155, 231] width 1 height 1
checkbox input "true"
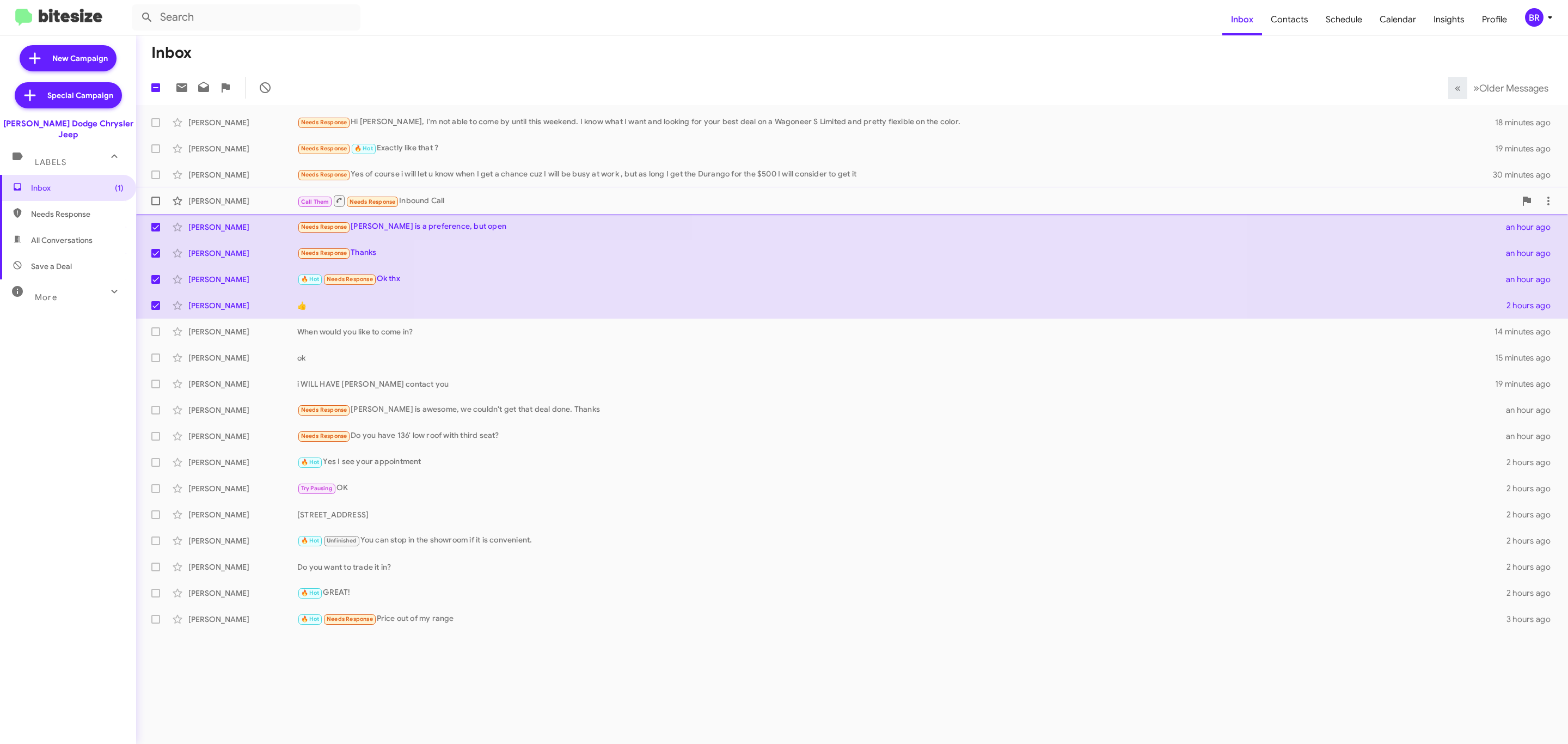
click at [160, 198] on label at bounding box center [156, 201] width 22 height 22
click at [155, 205] on input "checkbox" at bounding box center [155, 205] width 1 height 1
checkbox input "true"
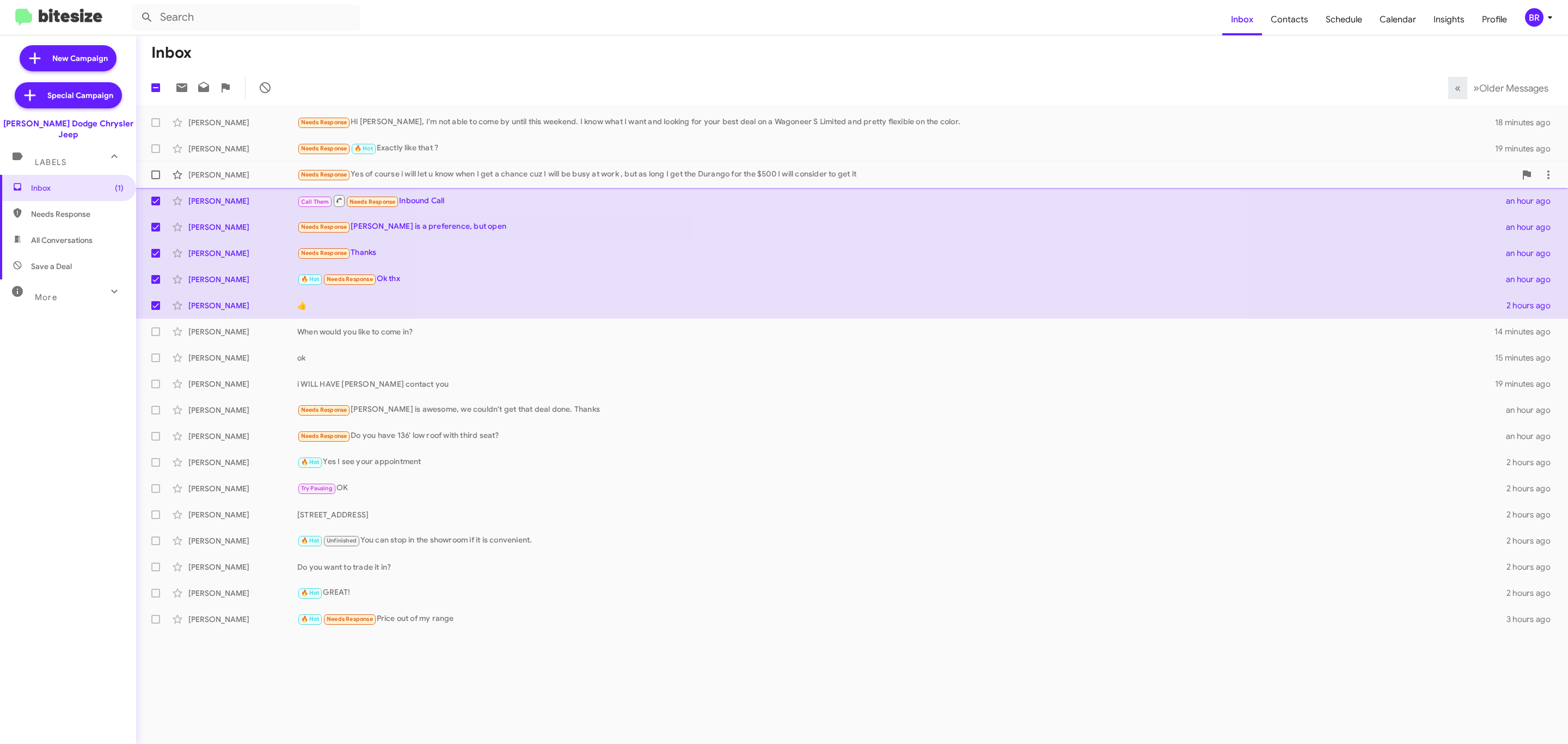
click at [153, 174] on span at bounding box center [155, 174] width 8 height 8
click at [155, 180] on input "checkbox" at bounding box center [155, 180] width 1 height 1
checkbox input "true"
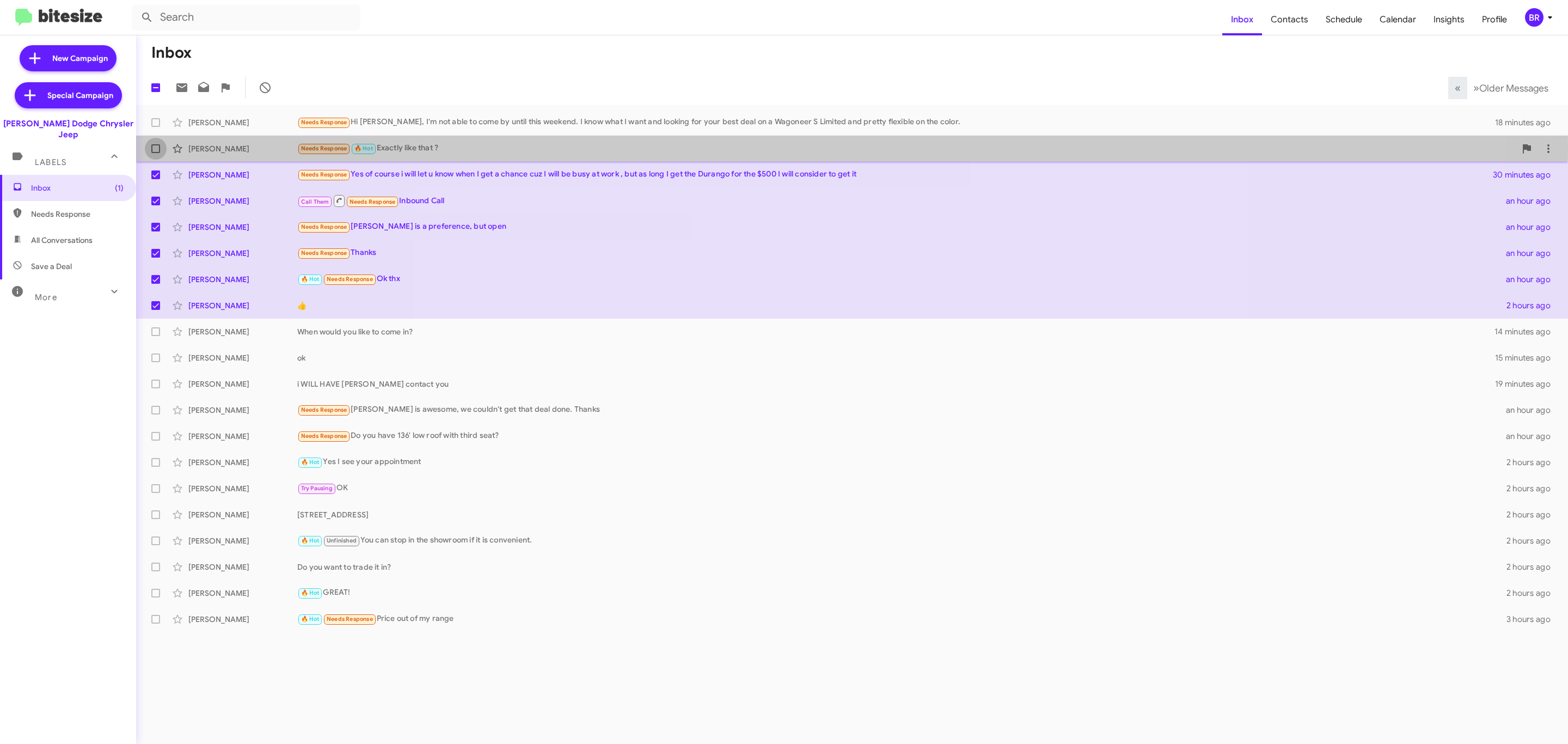
click at [154, 151] on span at bounding box center [155, 148] width 8 height 8
click at [155, 153] on input "checkbox" at bounding box center [155, 153] width 1 height 1
checkbox input "true"
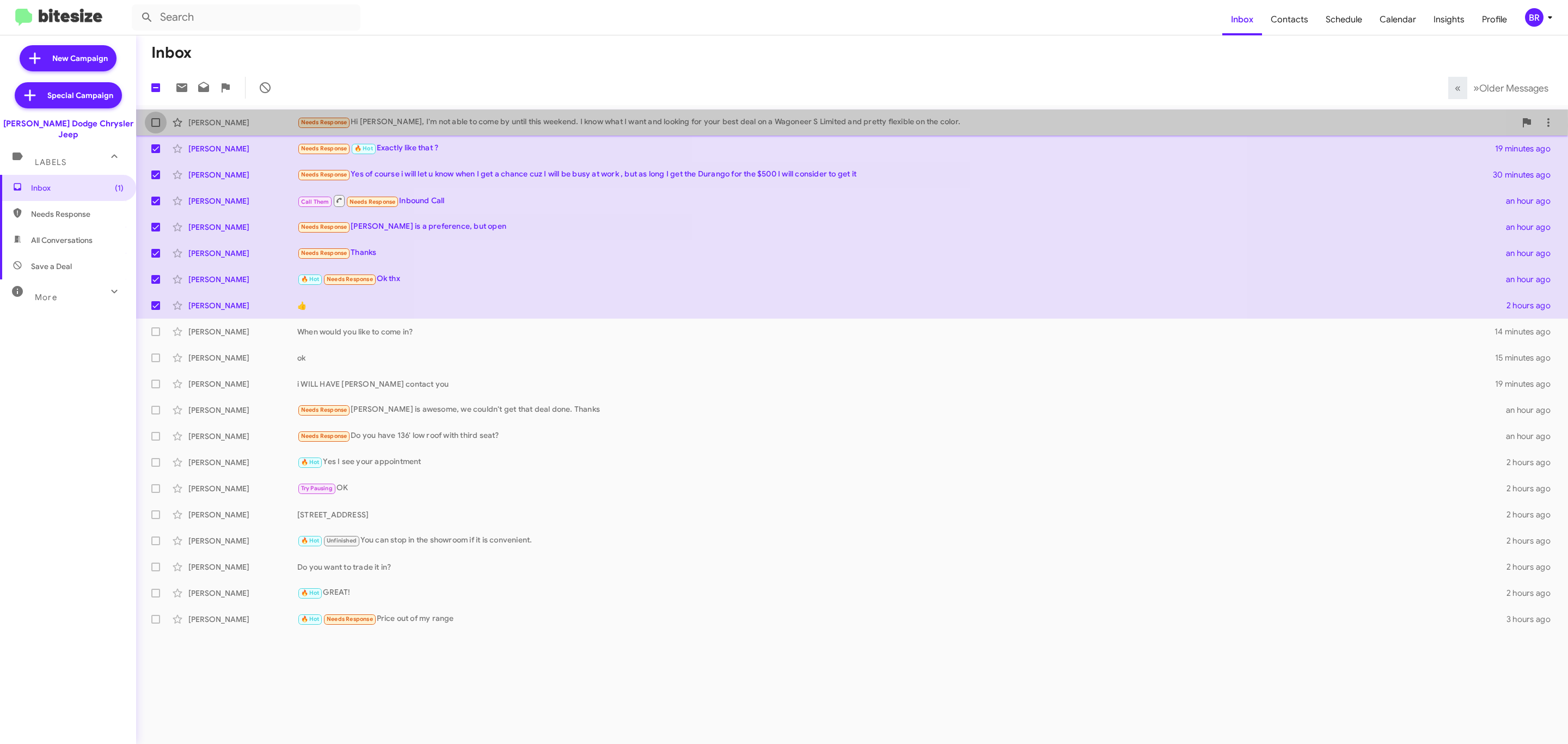
click at [154, 127] on span at bounding box center [155, 122] width 8 height 8
click at [155, 127] on input "checkbox" at bounding box center [155, 127] width 1 height 1
checkbox input "true"
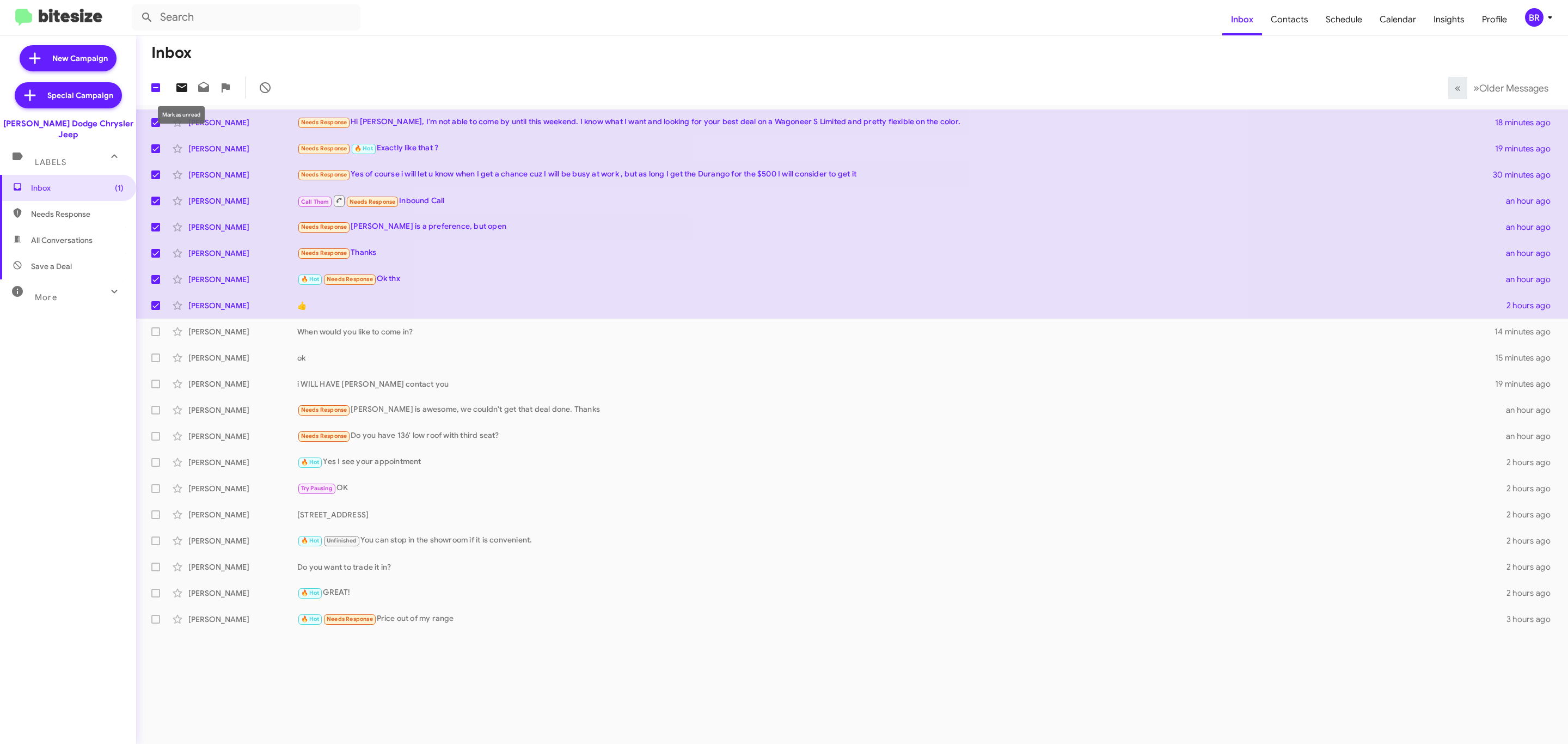
click at [177, 85] on icon at bounding box center [182, 87] width 11 height 8
click at [1540, 28] on mat-toolbar "Inbox Contacts Schedule Calendar Insights Profile BR" at bounding box center [784, 18] width 1568 height 35
click at [1531, 21] on div "BR" at bounding box center [1534, 18] width 19 height 19
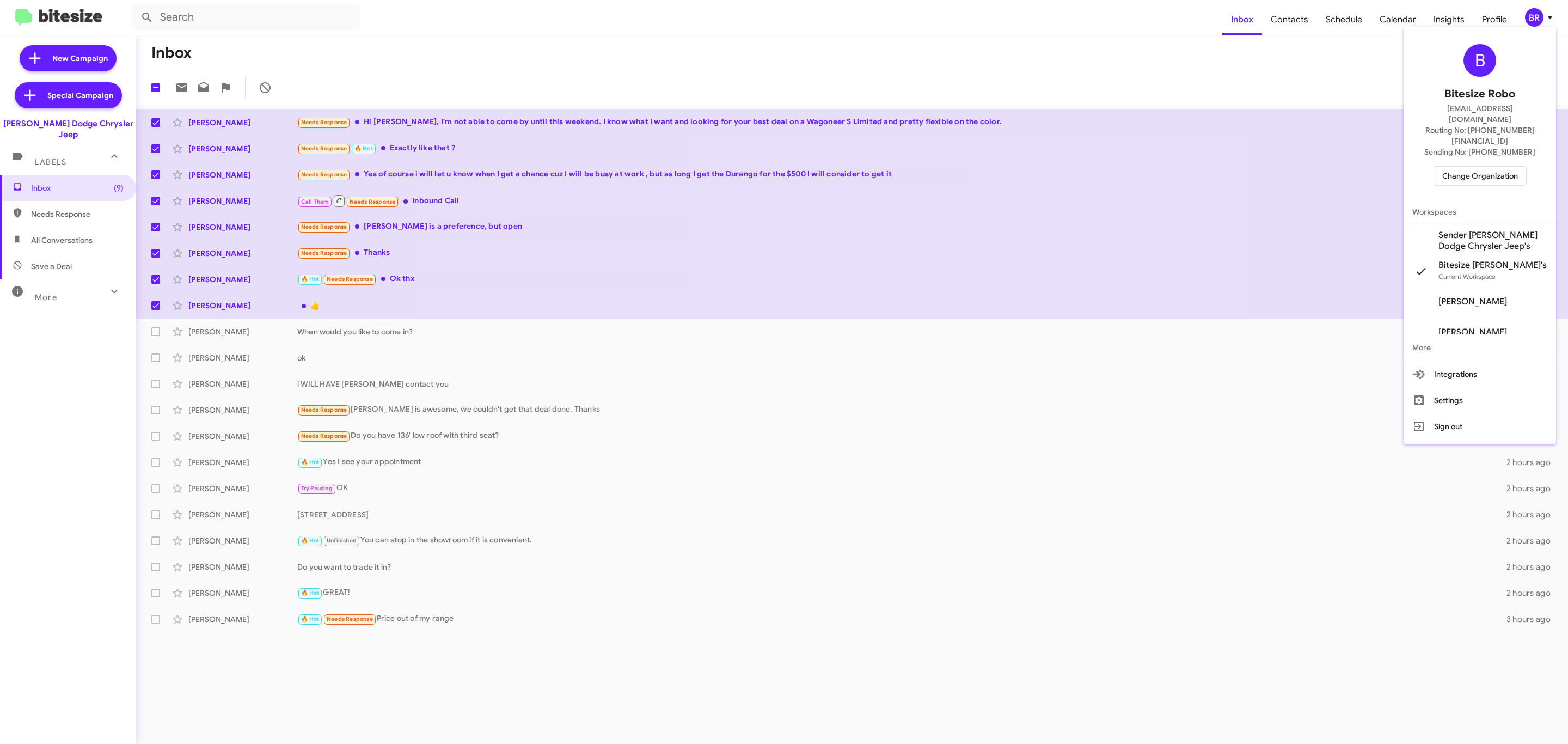
click at [1448, 167] on span "Change Organization" at bounding box center [1480, 176] width 76 height 19
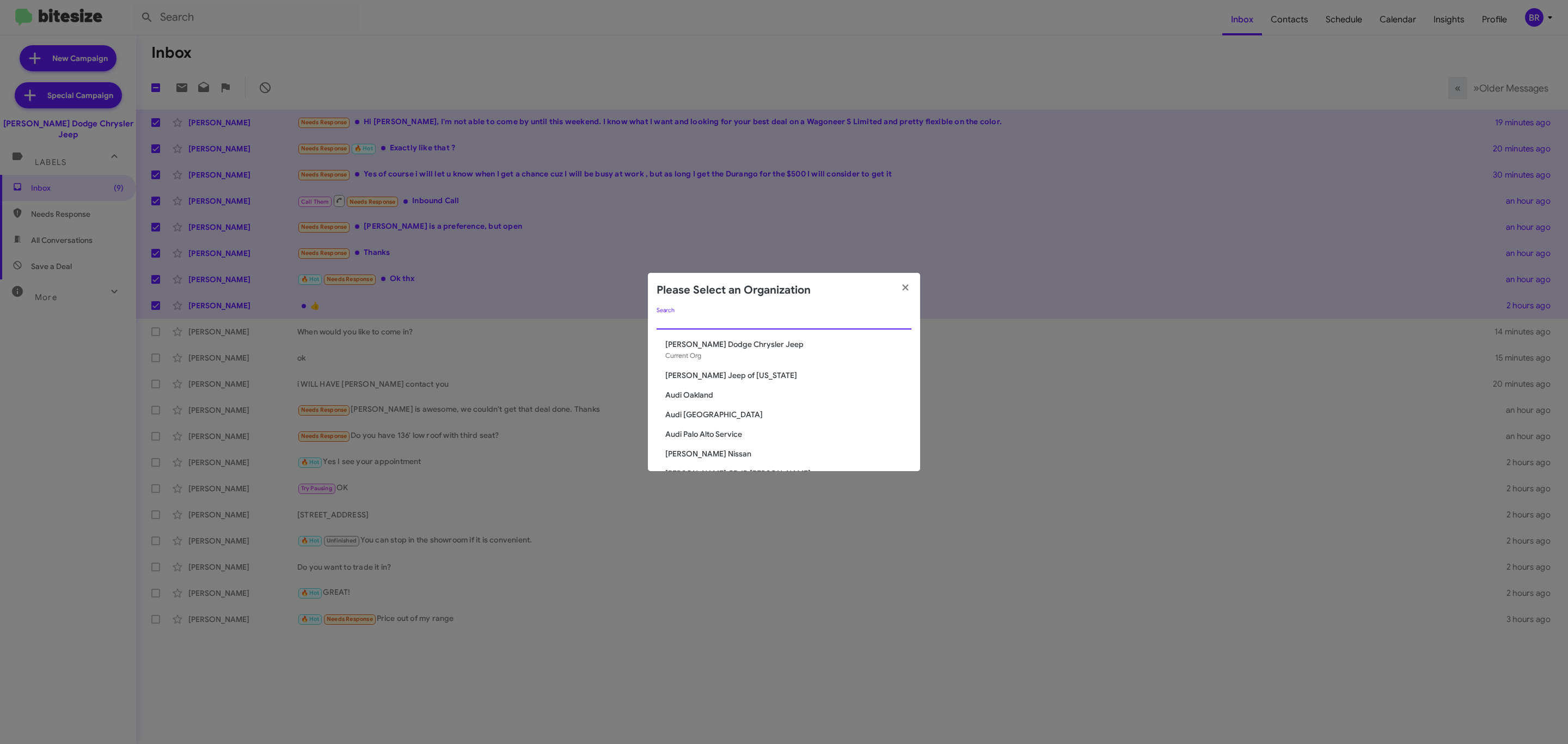
click at [732, 320] on input "Search" at bounding box center [784, 320] width 254 height 8
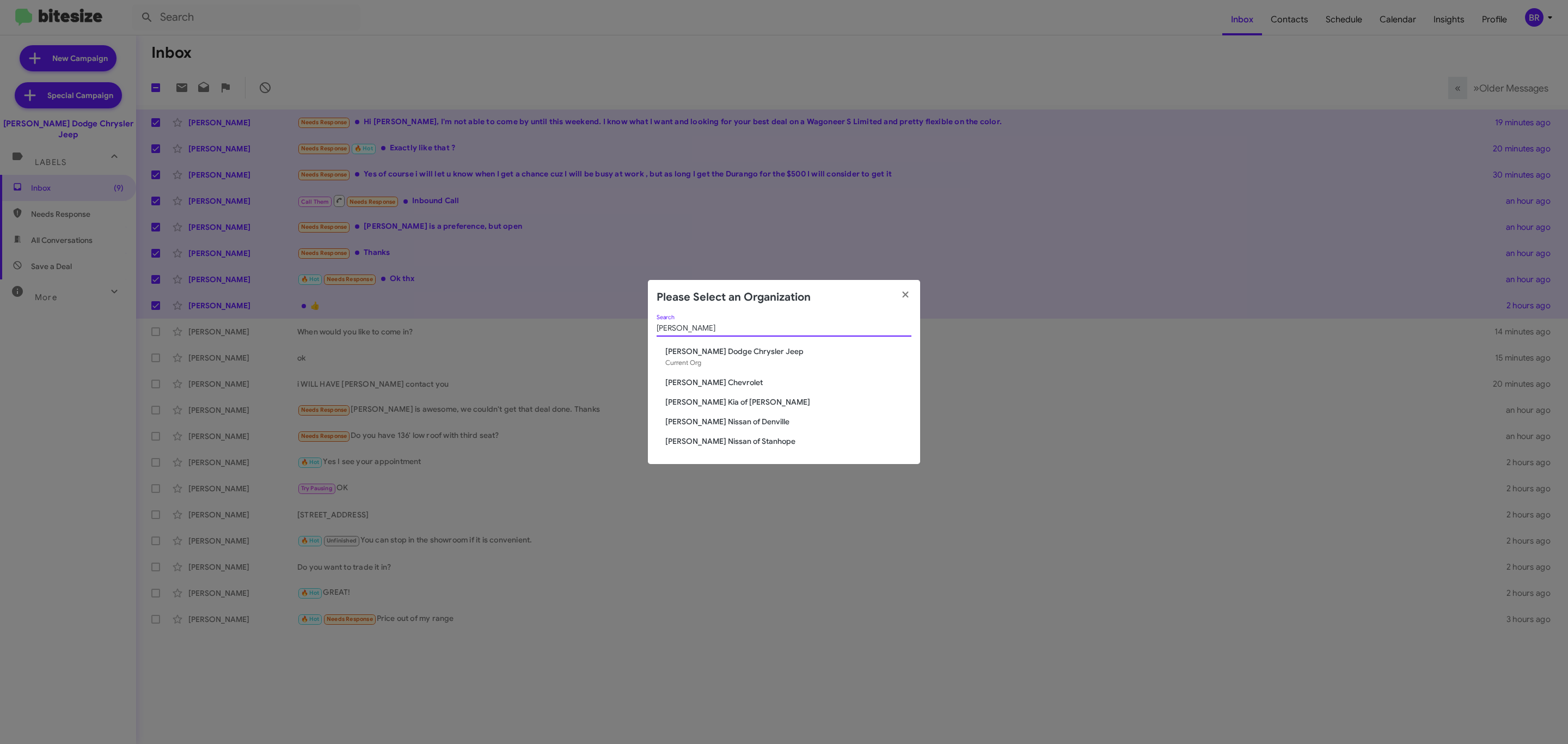
type input "nielsen"
click at [716, 421] on span "Nielsen Nissan of Denville" at bounding box center [788, 422] width 246 height 11
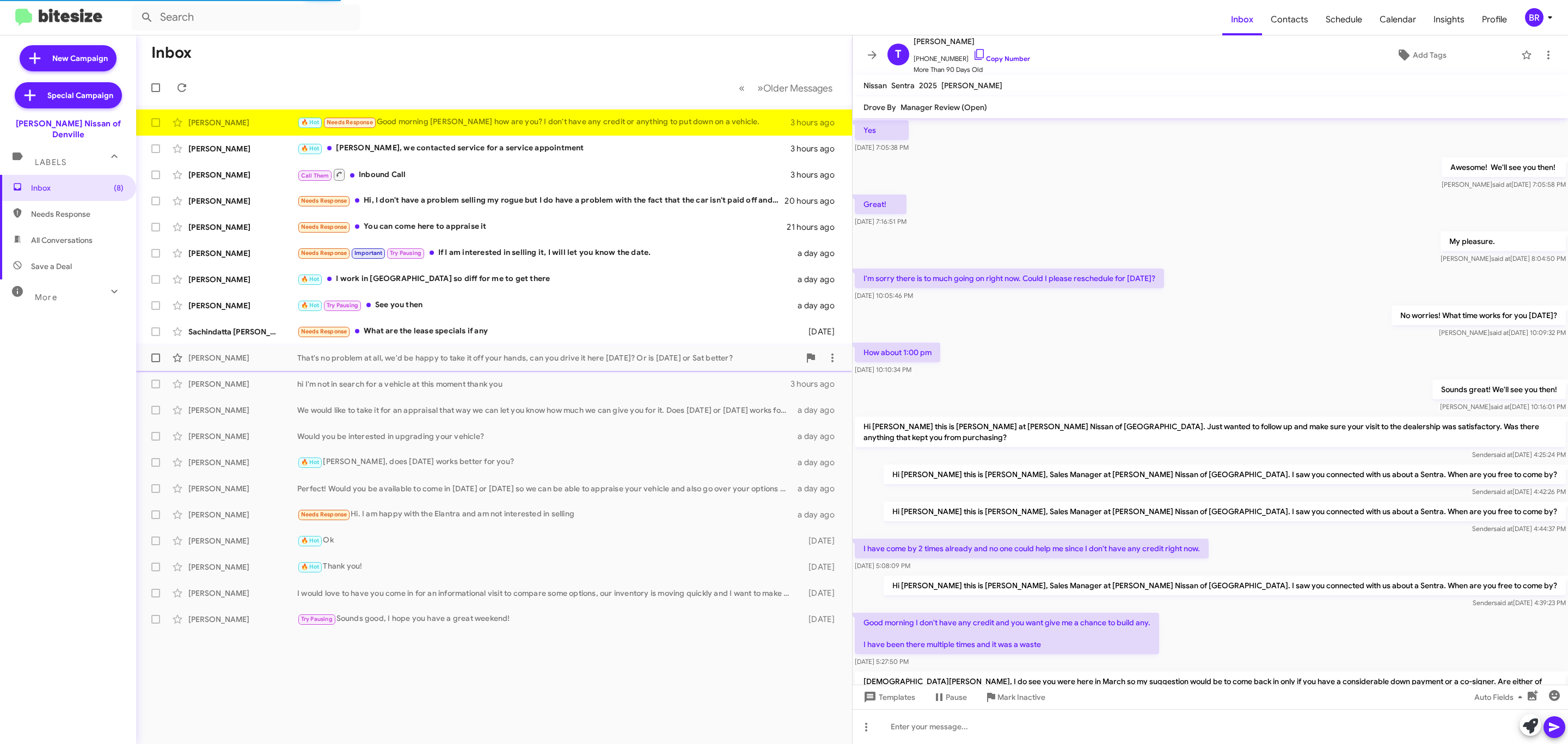
scroll to position [271, 0]
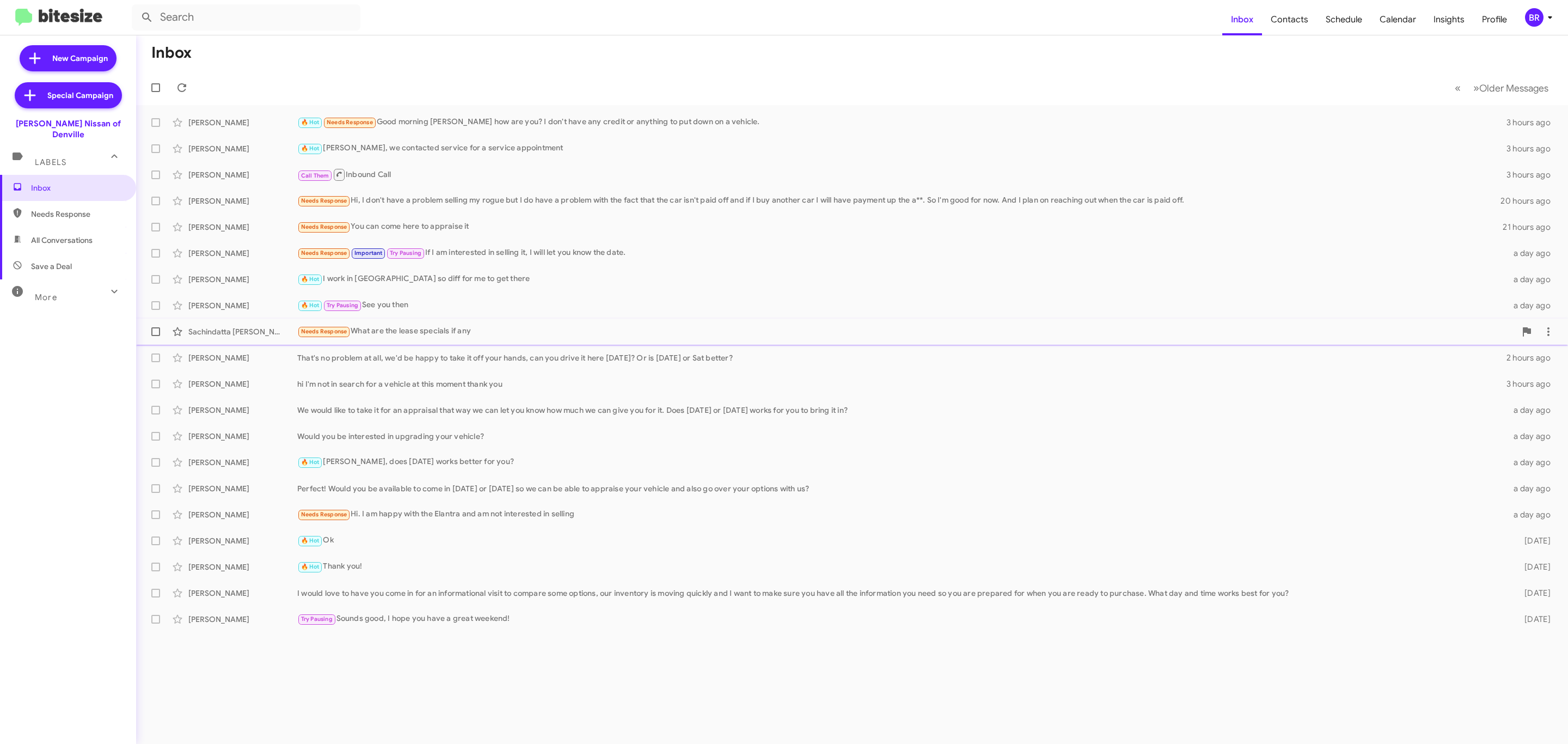
click at [147, 332] on label at bounding box center [156, 332] width 22 height 22
click at [155, 336] on input "checkbox" at bounding box center [155, 336] width 1 height 1
checkbox input "true"
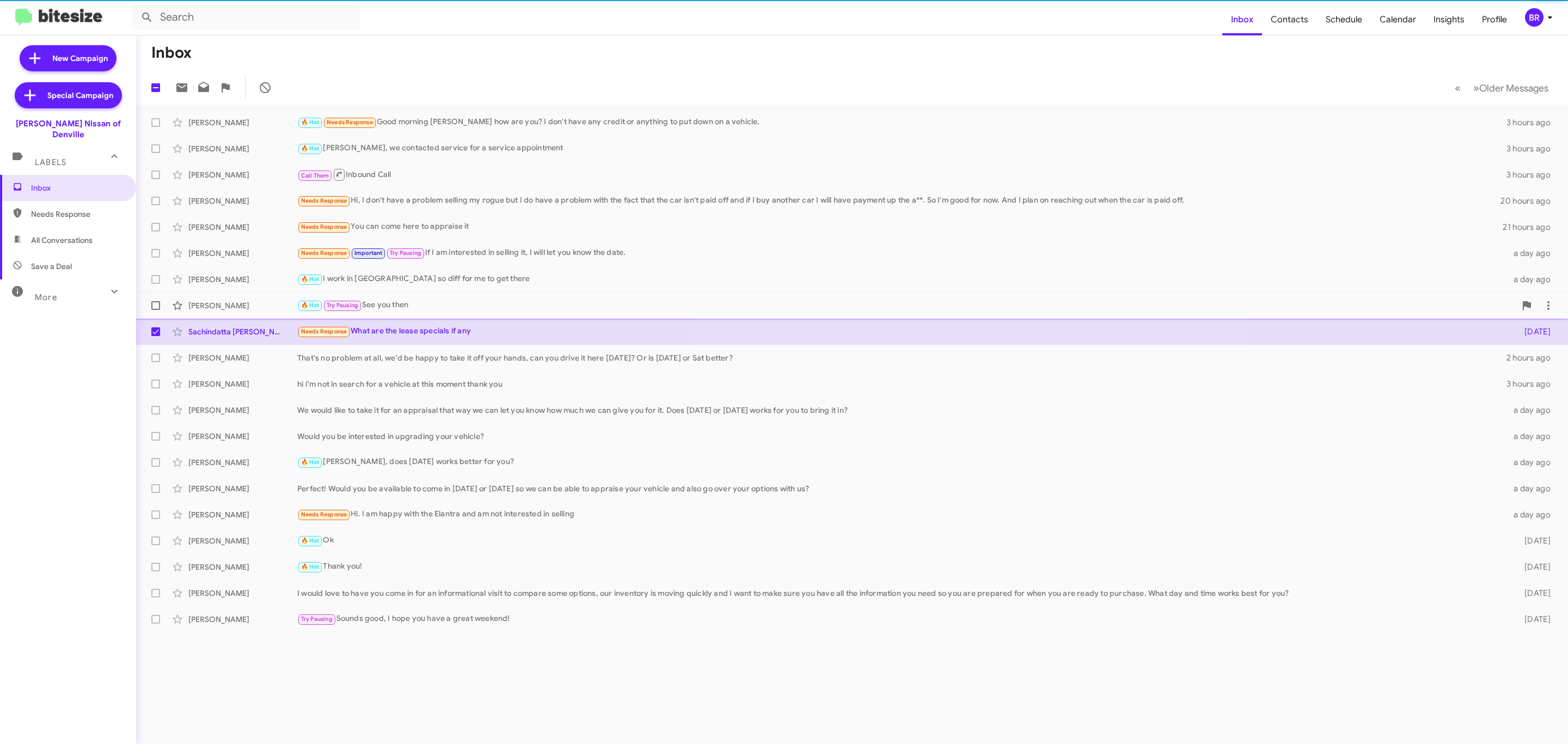
click at [157, 303] on span at bounding box center [155, 304] width 8 height 8
click at [155, 310] on input "checkbox" at bounding box center [155, 310] width 1 height 1
checkbox input "true"
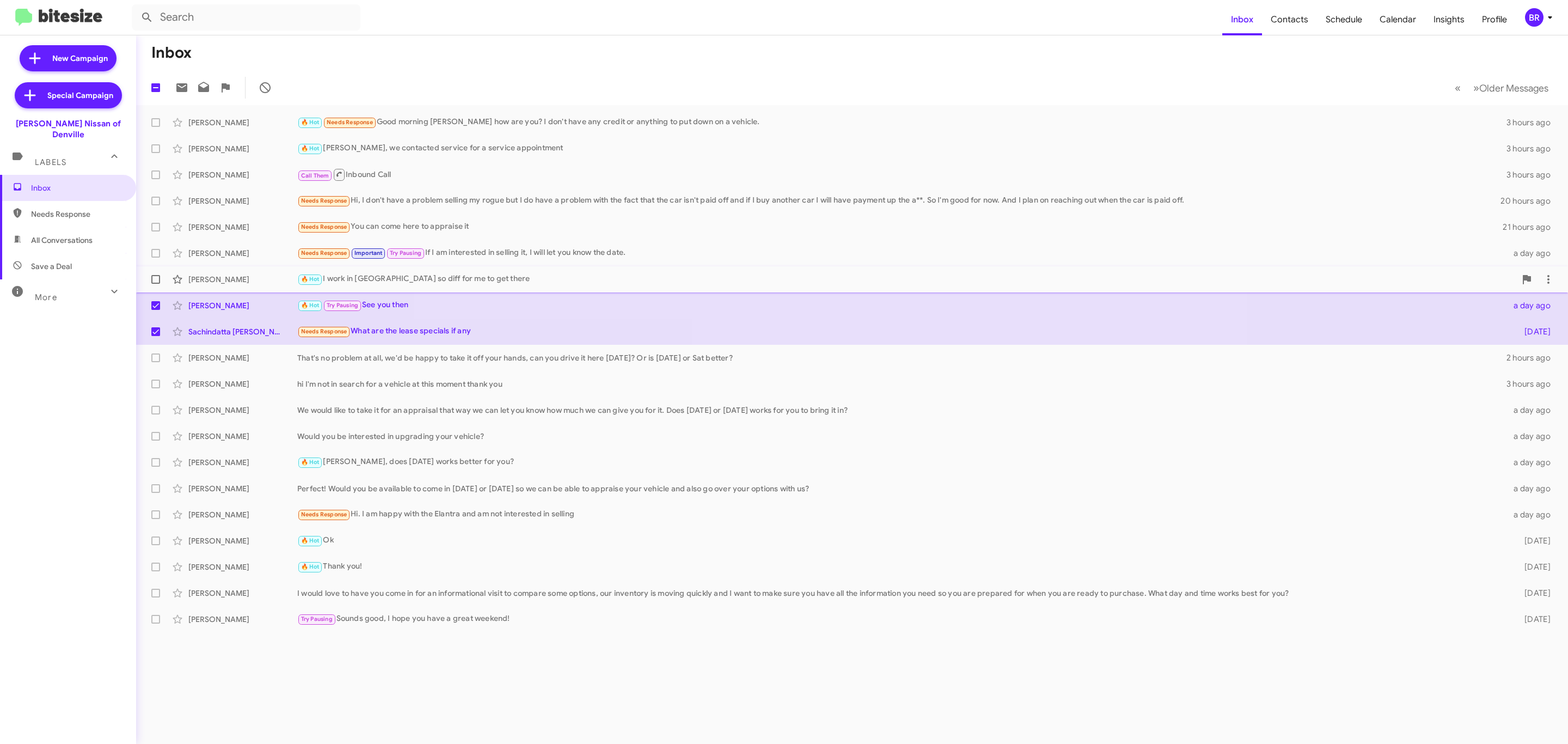
click at [154, 278] on span at bounding box center [155, 279] width 8 height 8
click at [155, 284] on input "checkbox" at bounding box center [155, 284] width 1 height 1
checkbox input "true"
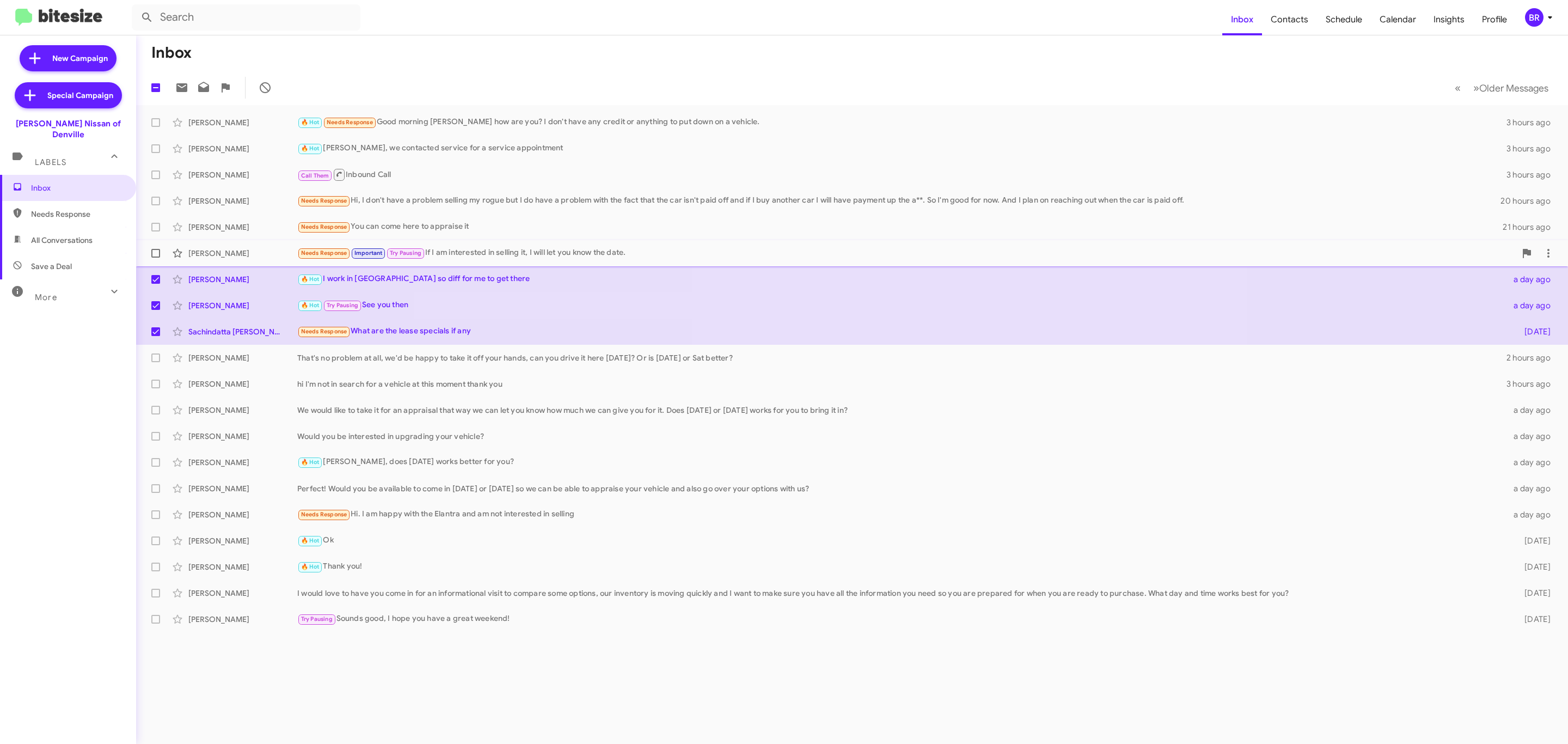
click at [149, 255] on label at bounding box center [156, 254] width 22 height 22
click at [155, 257] on input "checkbox" at bounding box center [155, 257] width 1 height 1
checkbox input "true"
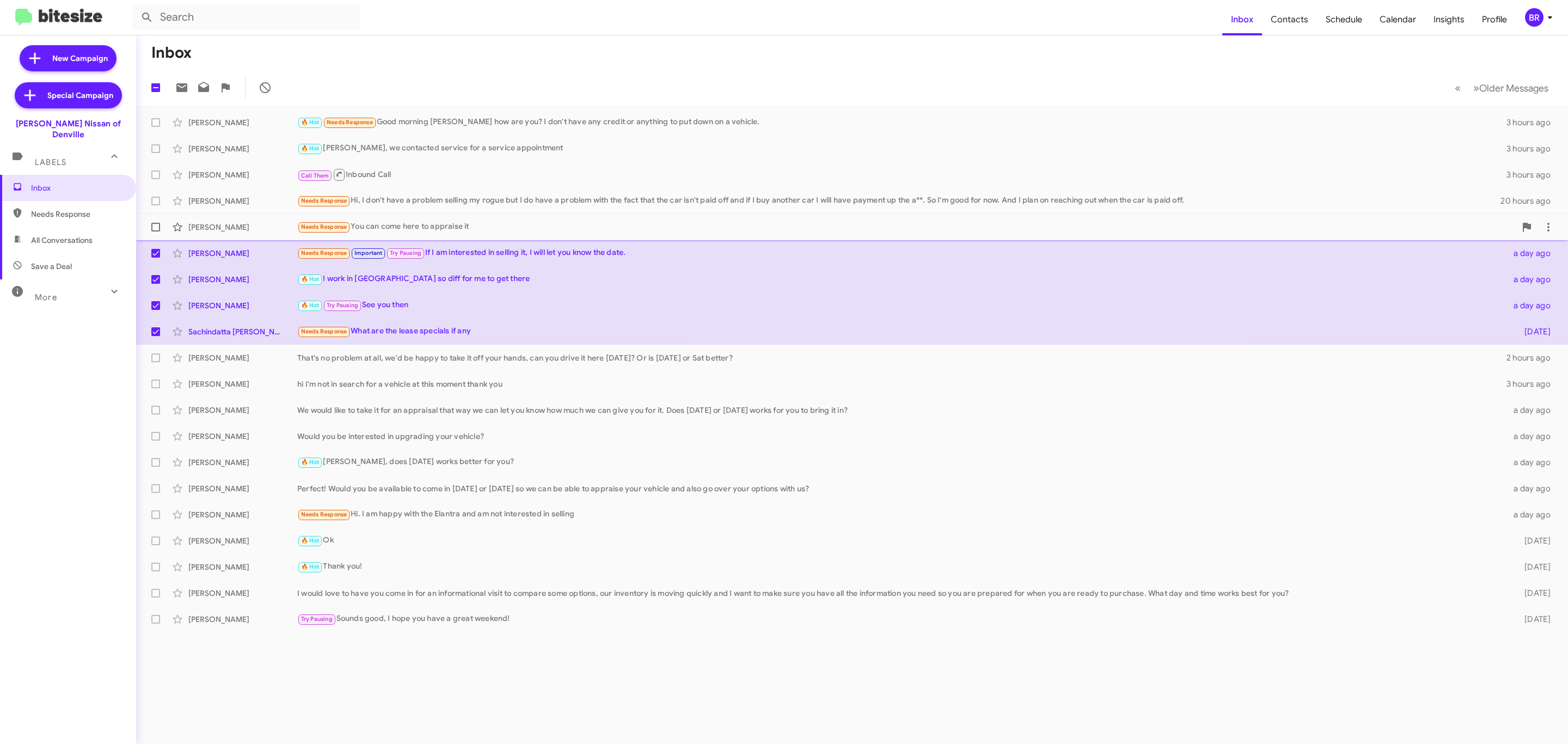
click at [154, 226] on span at bounding box center [155, 227] width 8 height 8
click at [155, 231] on input "checkbox" at bounding box center [155, 231] width 1 height 1
checkbox input "true"
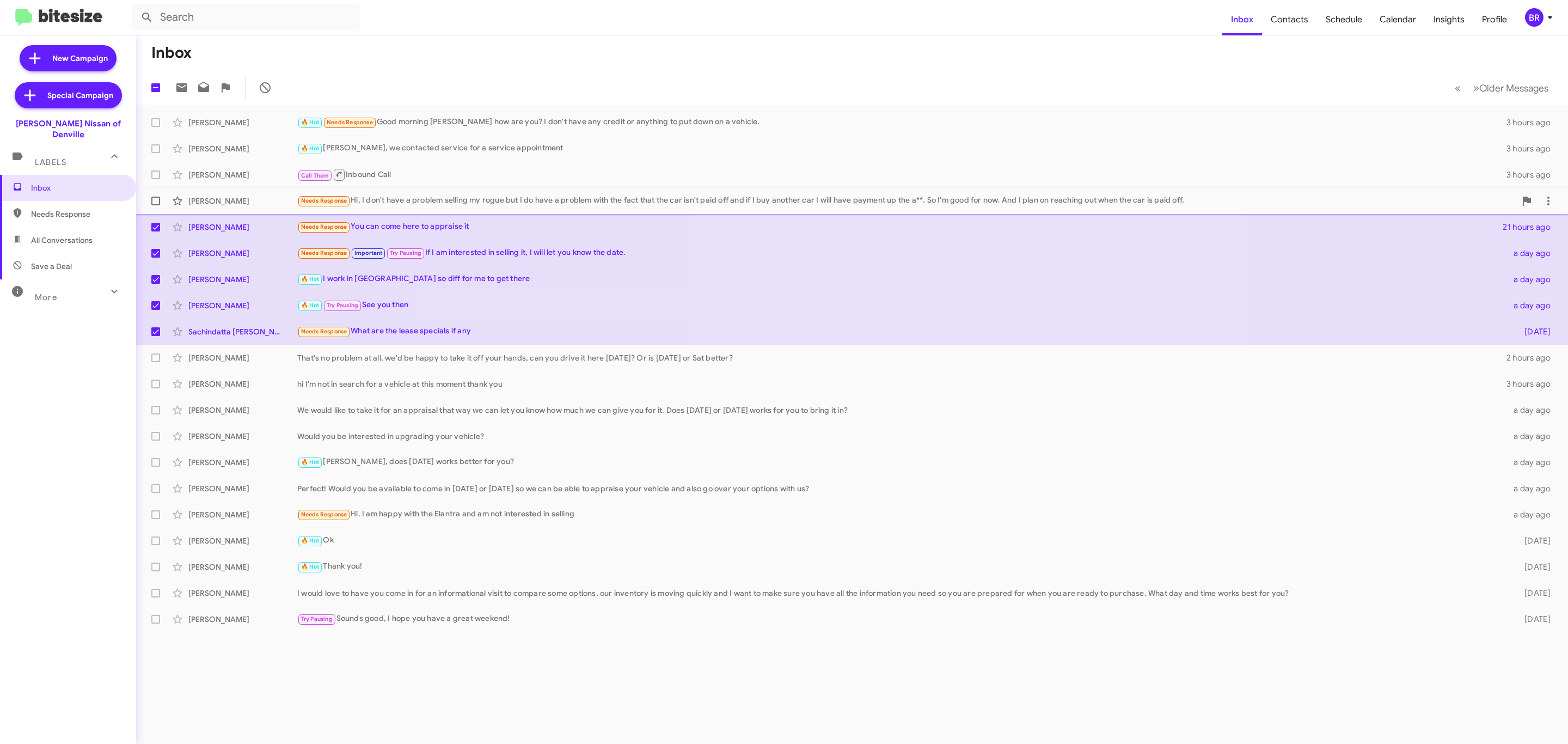
click at [151, 198] on label at bounding box center [156, 201] width 22 height 22
click at [155, 205] on input "checkbox" at bounding box center [155, 205] width 1 height 1
checkbox input "true"
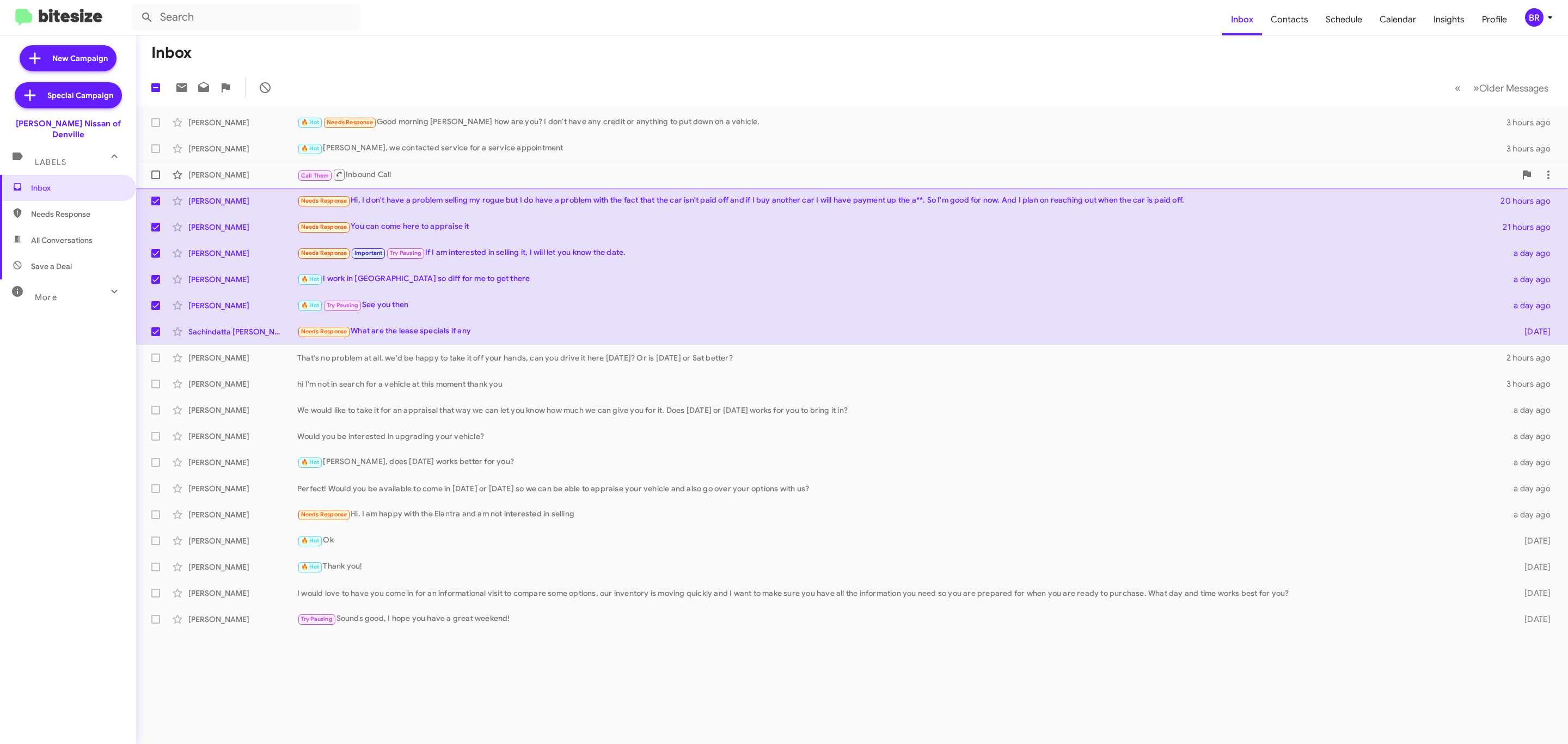
click at [147, 170] on label at bounding box center [156, 175] width 22 height 22
click at [155, 180] on input "checkbox" at bounding box center [155, 180] width 1 height 1
checkbox input "true"
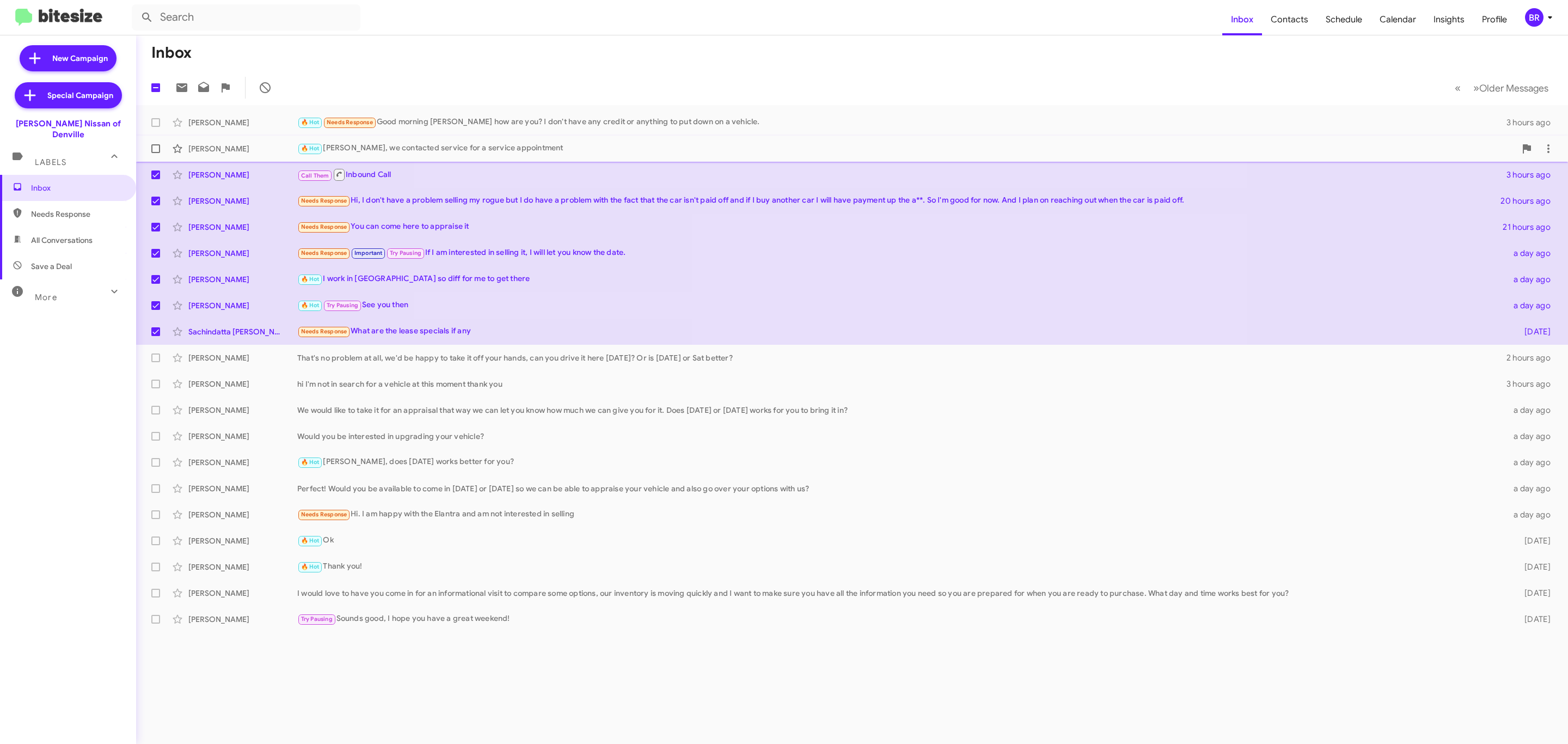
click at [147, 144] on label at bounding box center [156, 149] width 22 height 22
click at [155, 153] on input "checkbox" at bounding box center [155, 153] width 1 height 1
checkbox input "true"
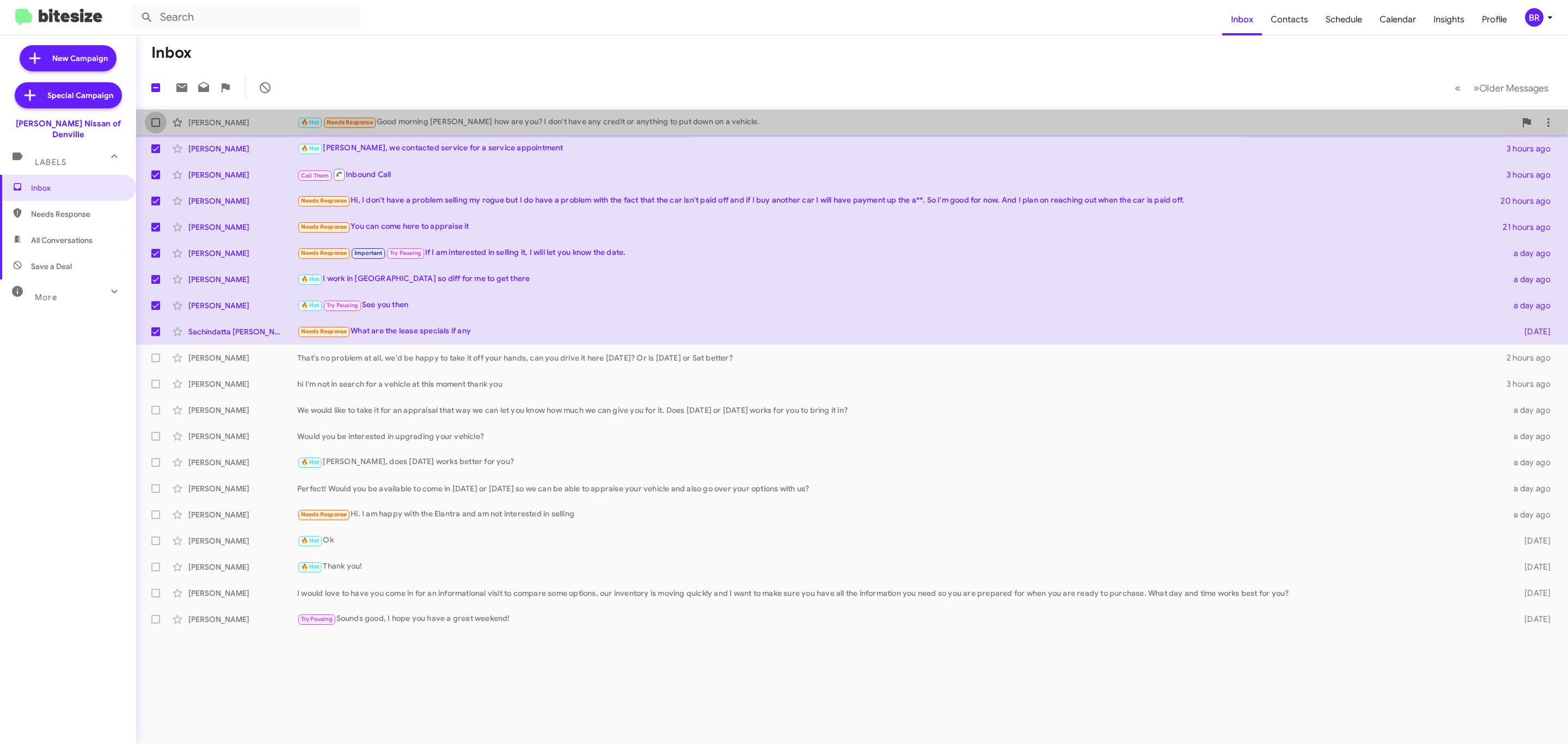
click at [154, 122] on span at bounding box center [155, 122] width 8 height 8
click at [155, 127] on input "checkbox" at bounding box center [155, 127] width 1 height 1
checkbox input "true"
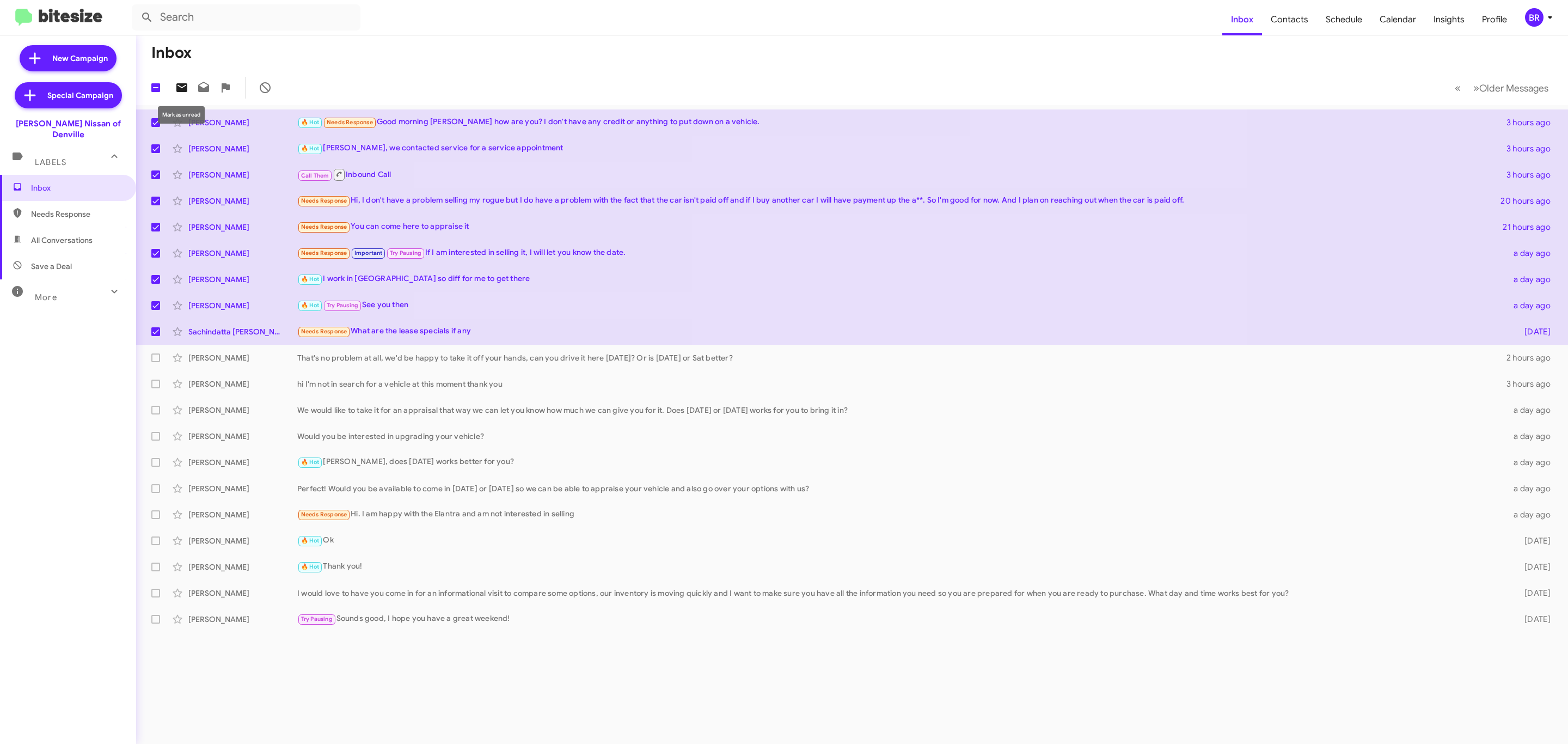
click at [177, 88] on icon at bounding box center [182, 87] width 11 height 8
click at [1538, 18] on div "BR" at bounding box center [1534, 18] width 19 height 19
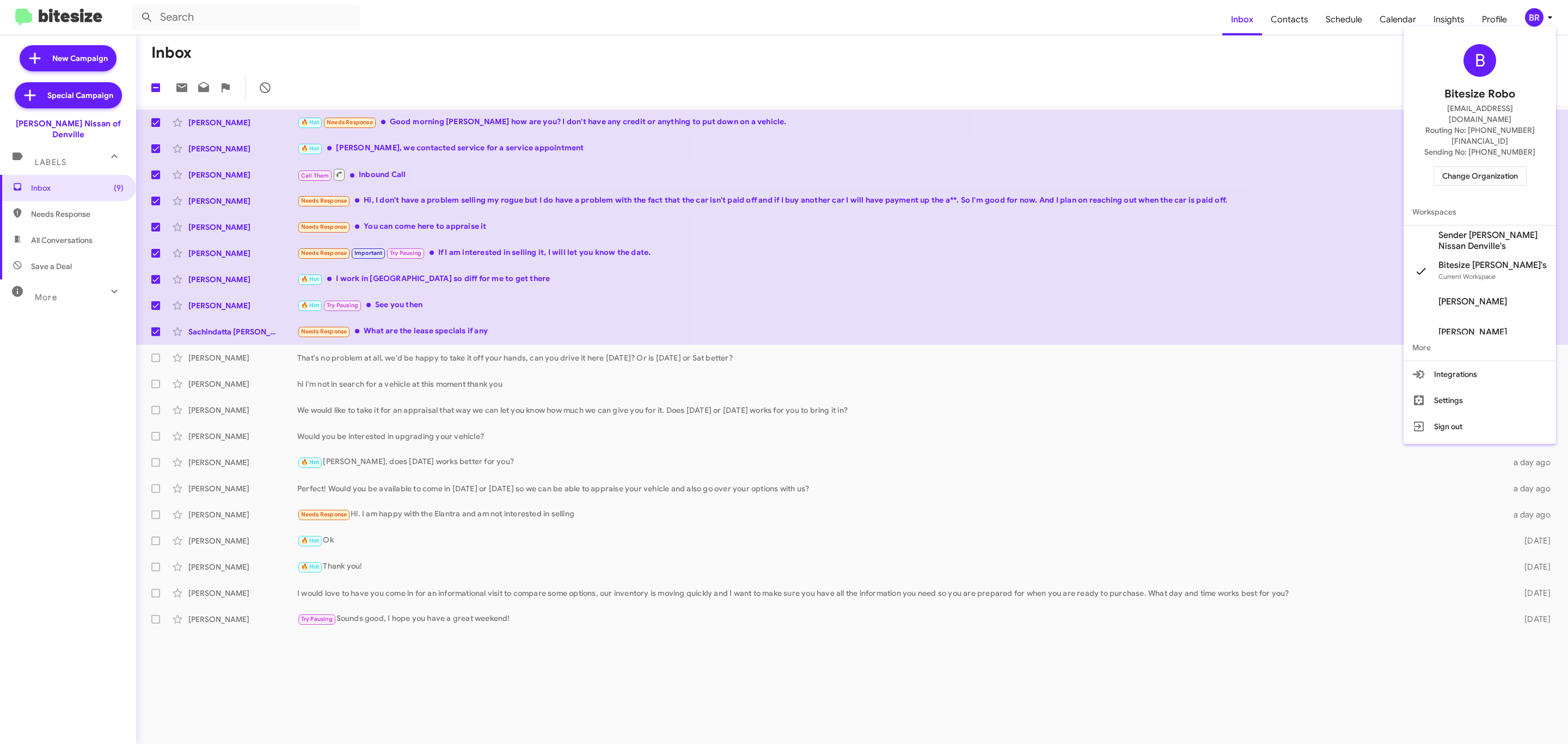
click at [1464, 167] on span "Change Organization" at bounding box center [1480, 176] width 76 height 19
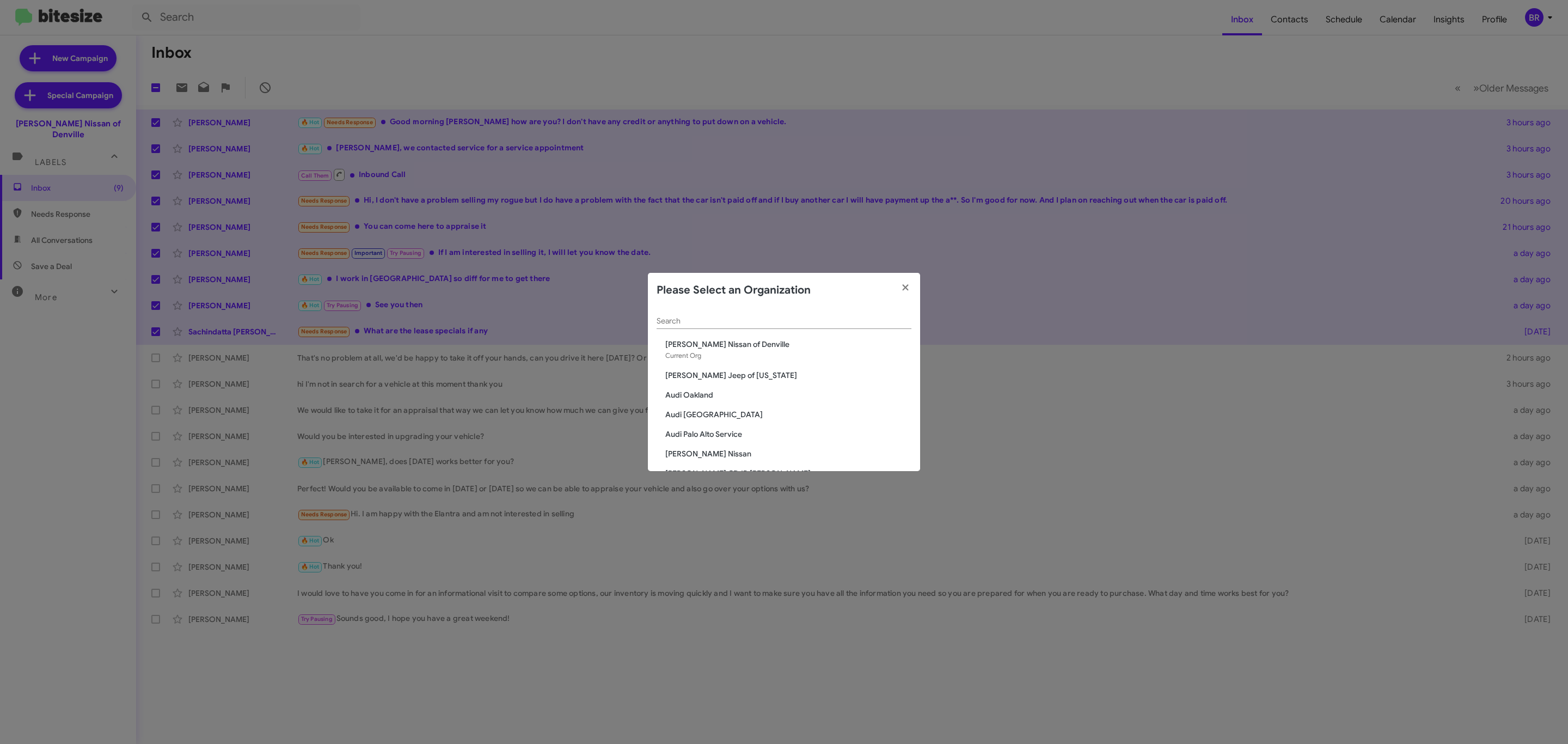
click at [767, 324] on input "Search" at bounding box center [784, 320] width 254 height 8
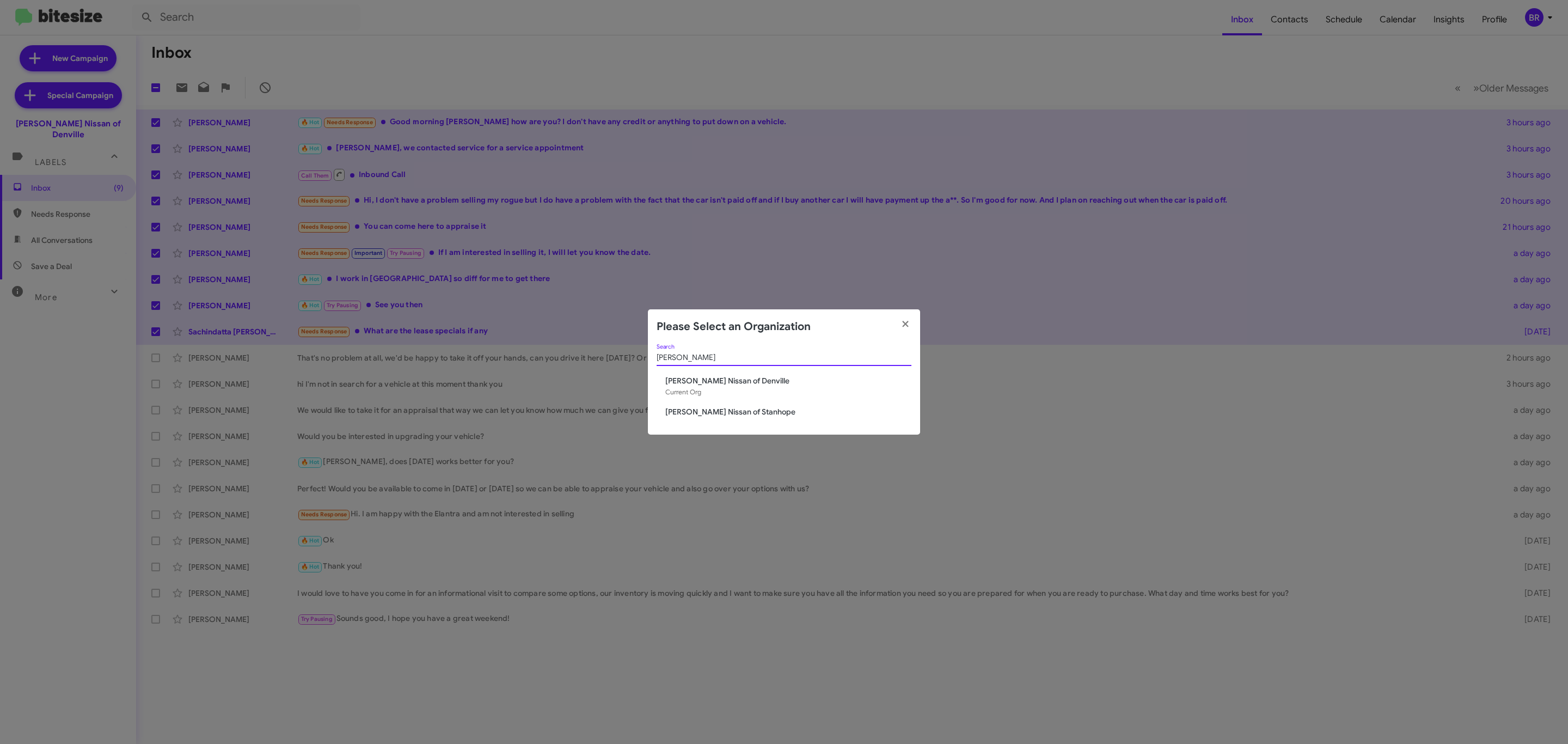
type input "nielsen nissa"
click at [708, 412] on span "[PERSON_NAME] Nissan of Stanhope" at bounding box center [788, 412] width 246 height 11
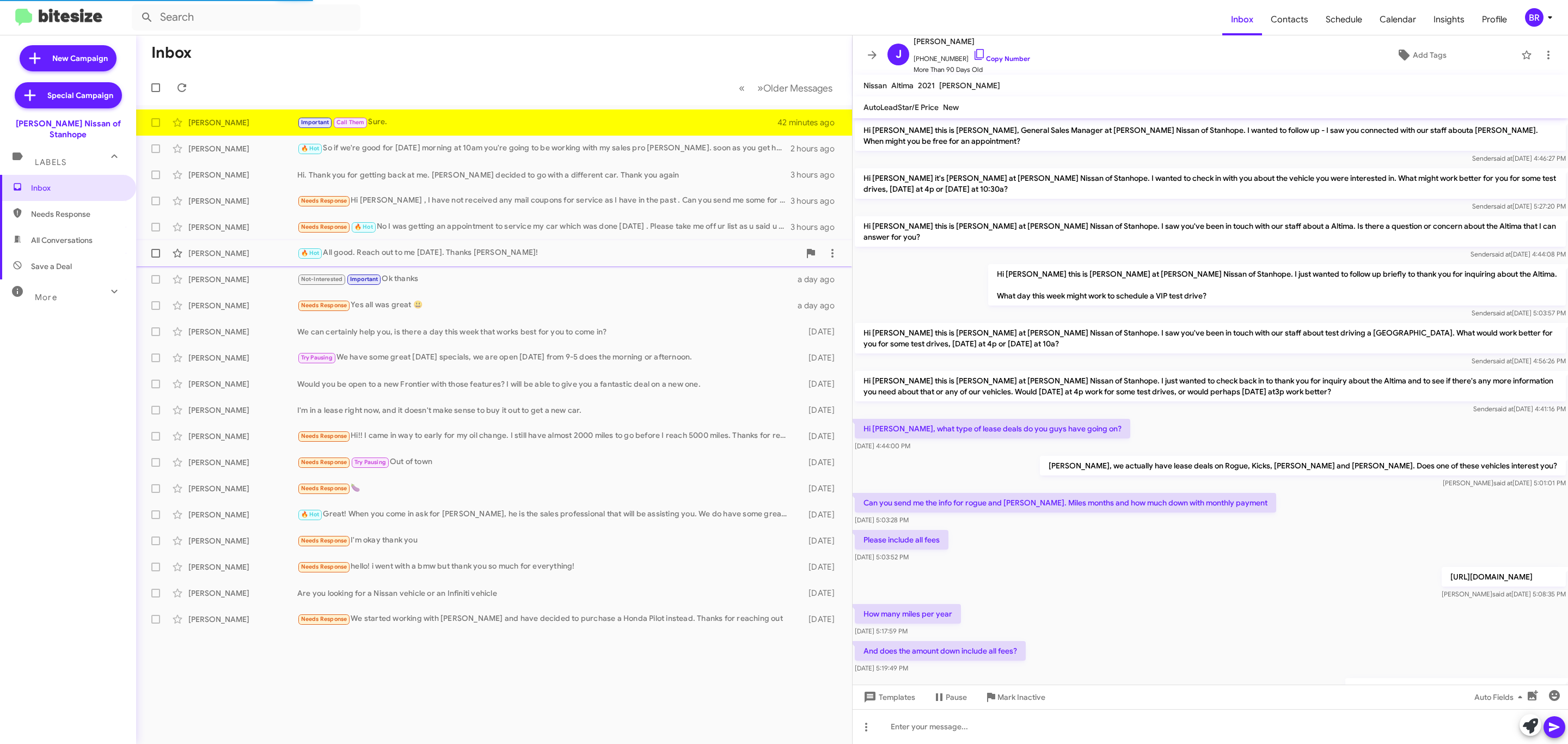
scroll to position [264, 0]
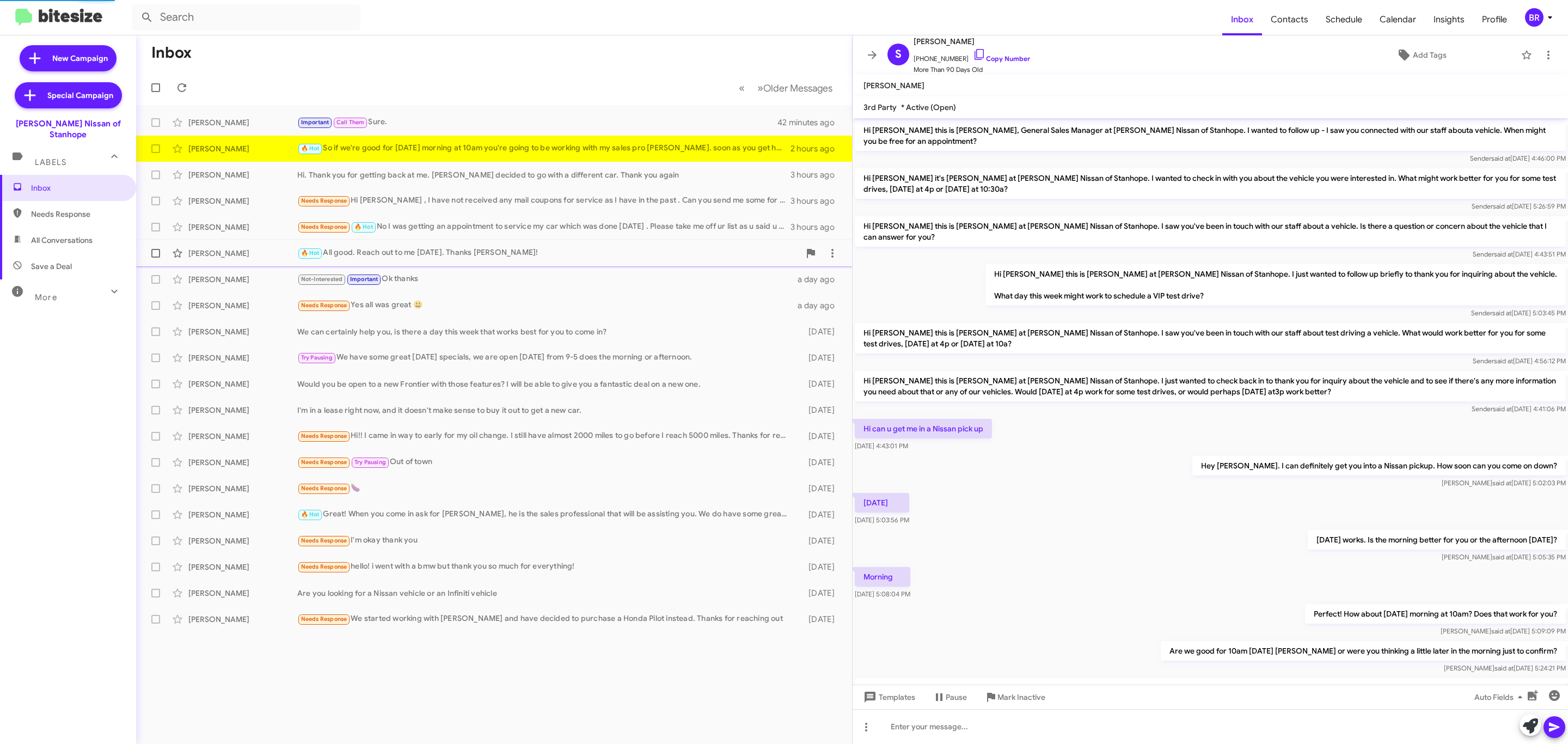
scroll to position [66, 0]
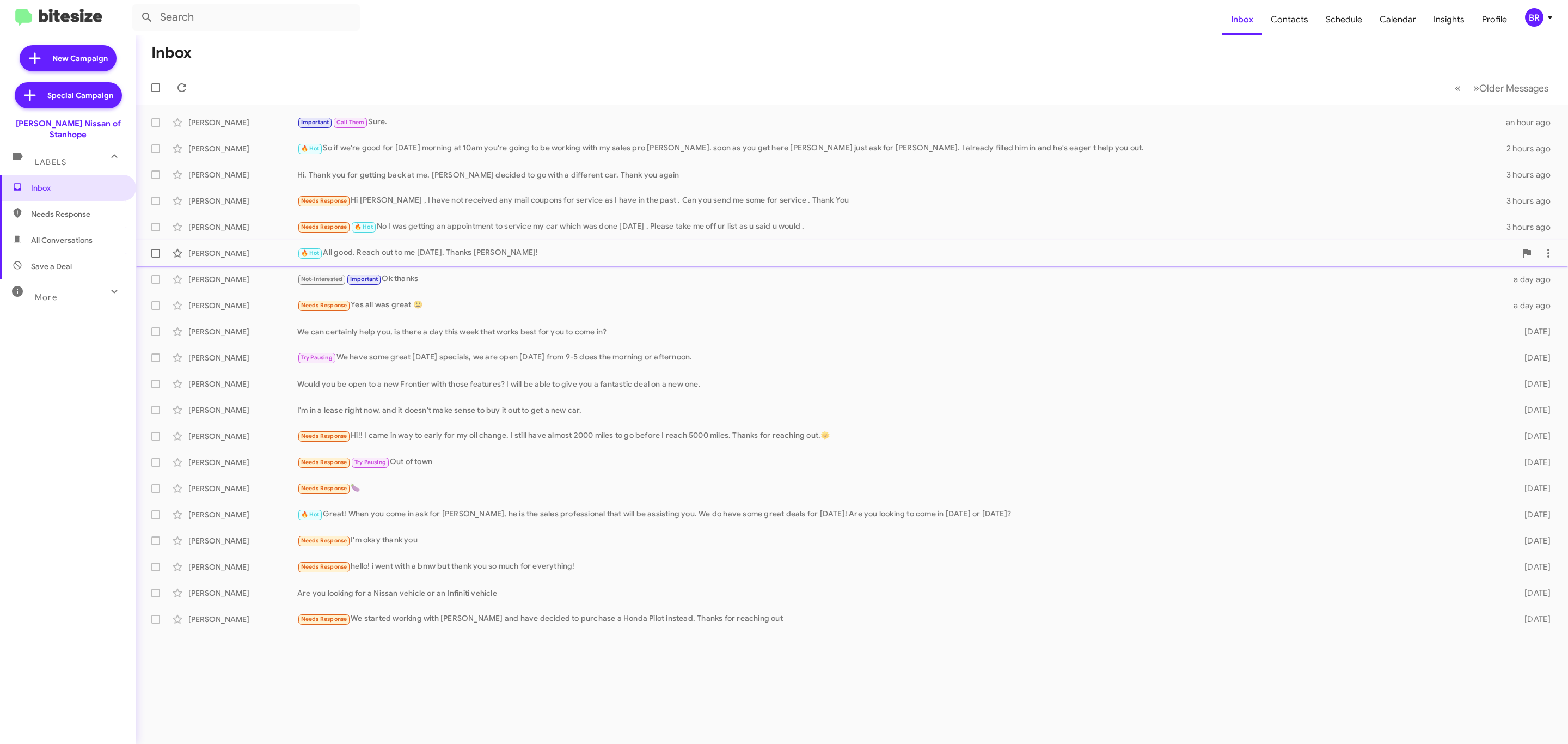
click at [400, 249] on div "🔥 Hot All good. Reach out to me [DATE]. Thanks [PERSON_NAME]!" at bounding box center [906, 254] width 1218 height 13
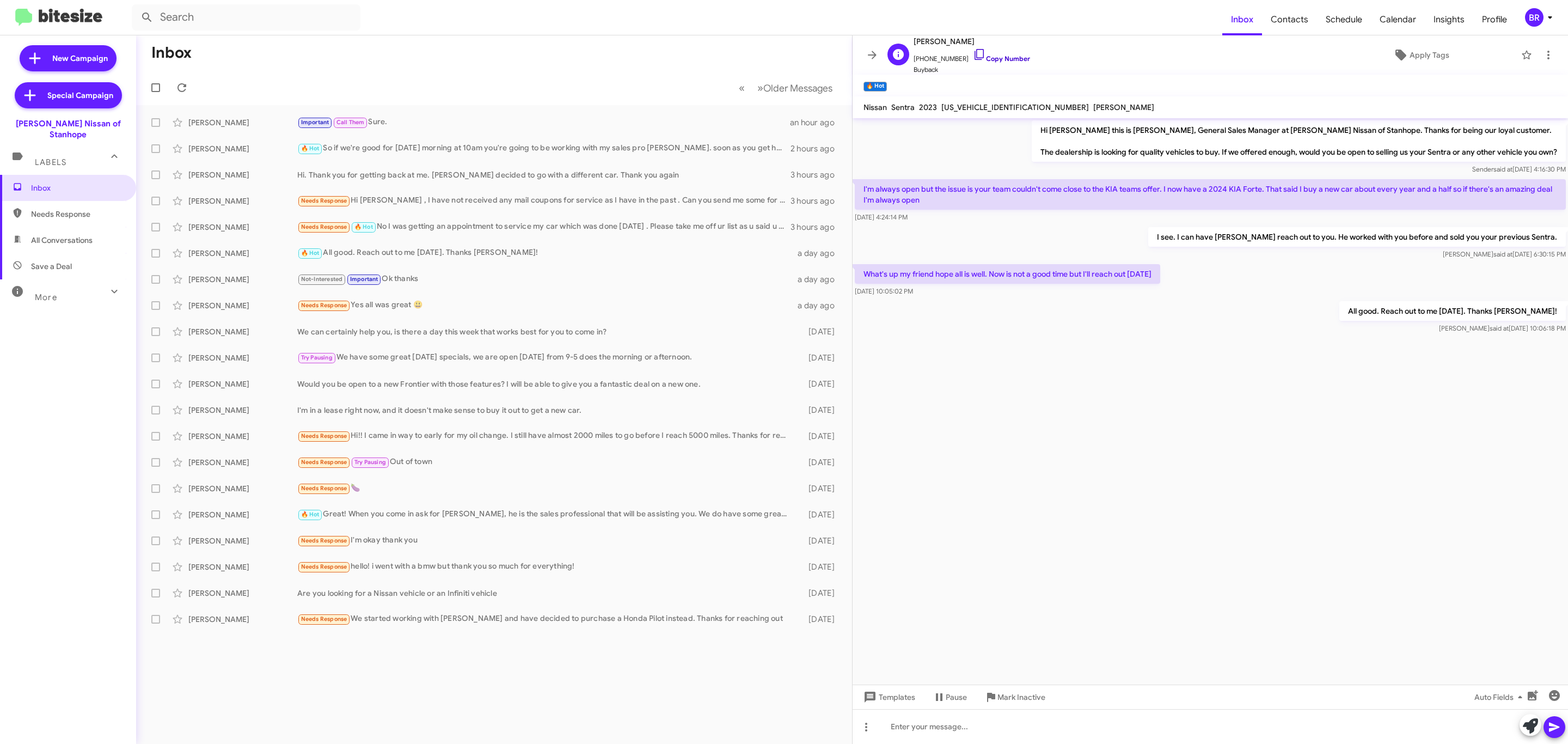
click at [1002, 60] on link "Copy Number" at bounding box center [1002, 58] width 57 height 8
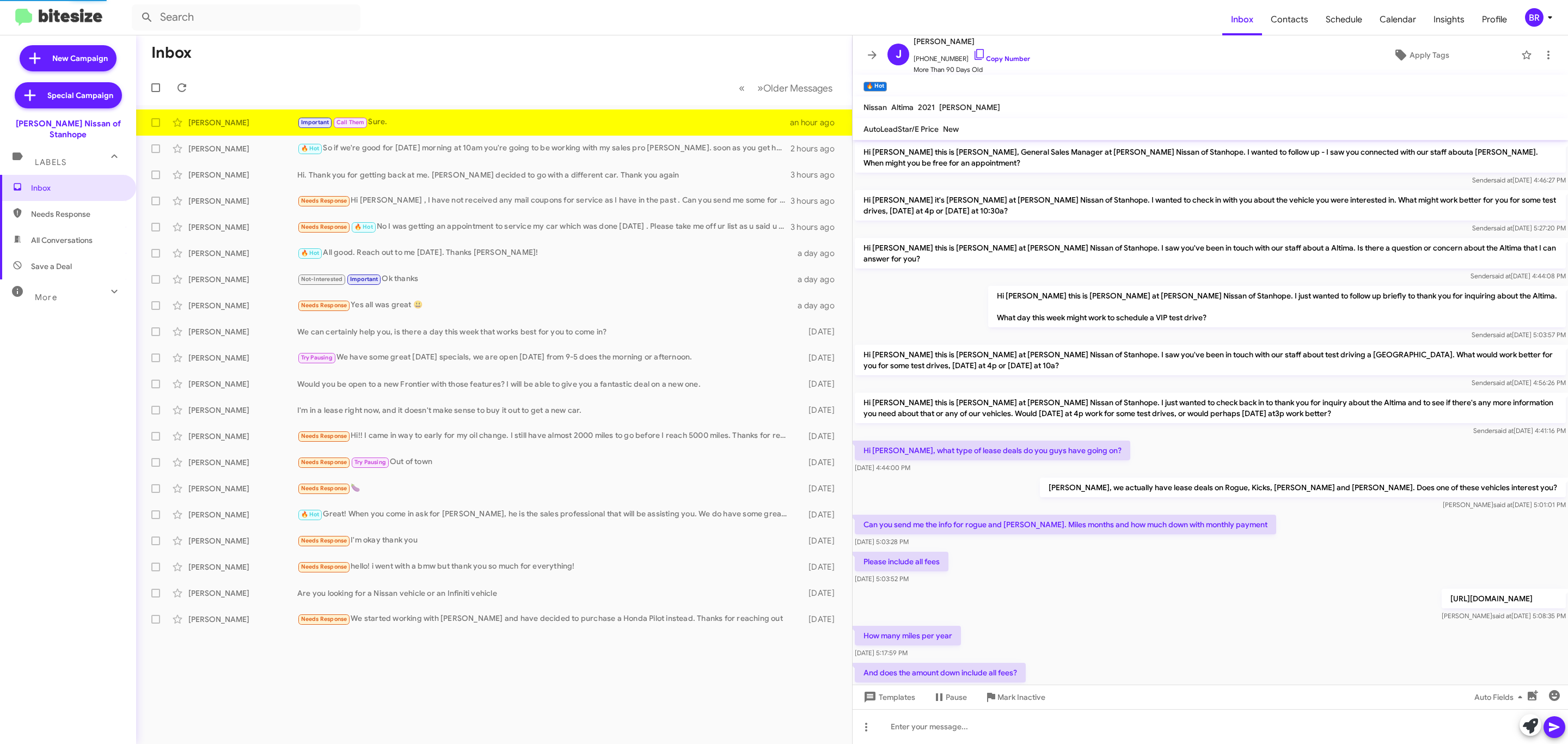
scroll to position [286, 0]
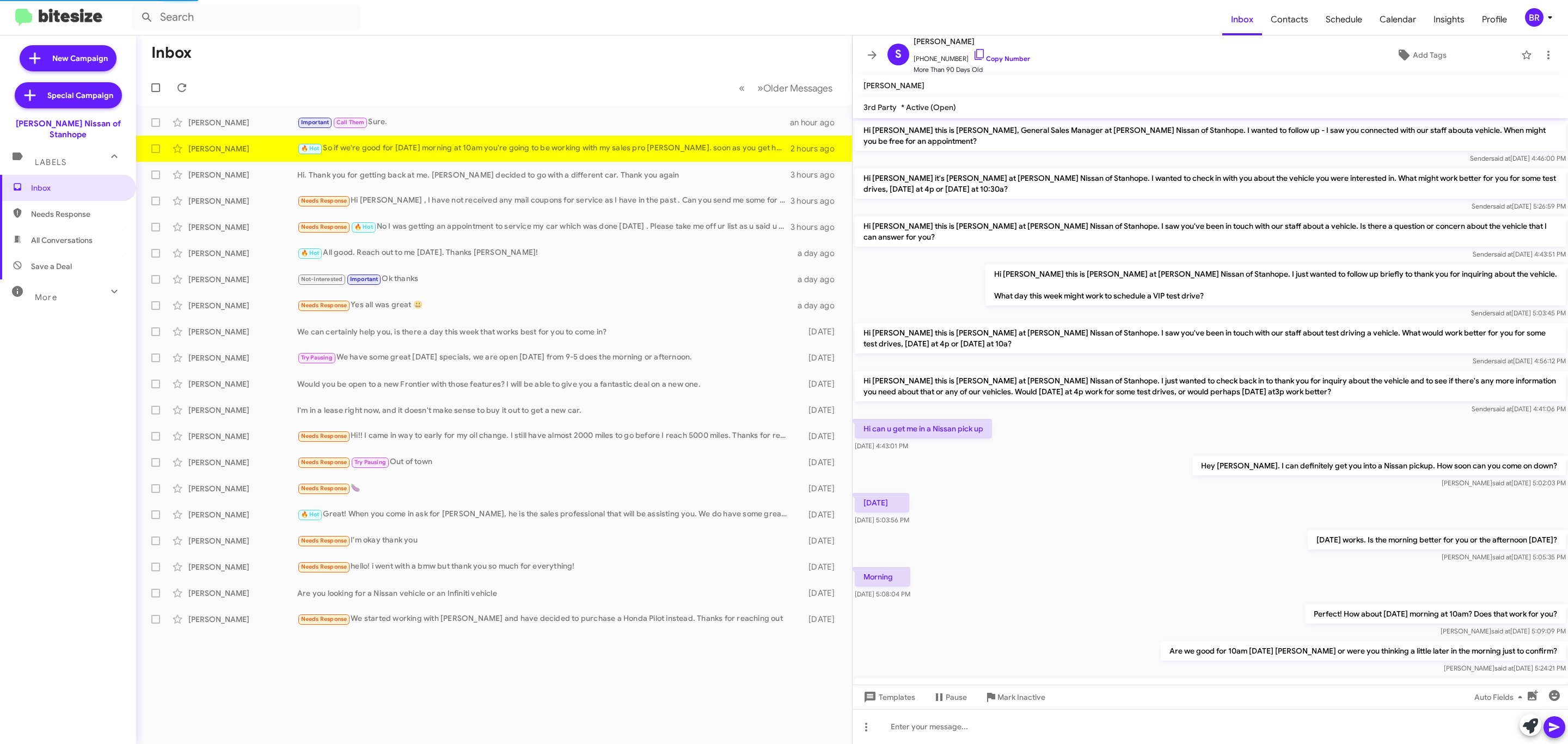
scroll to position [66, 0]
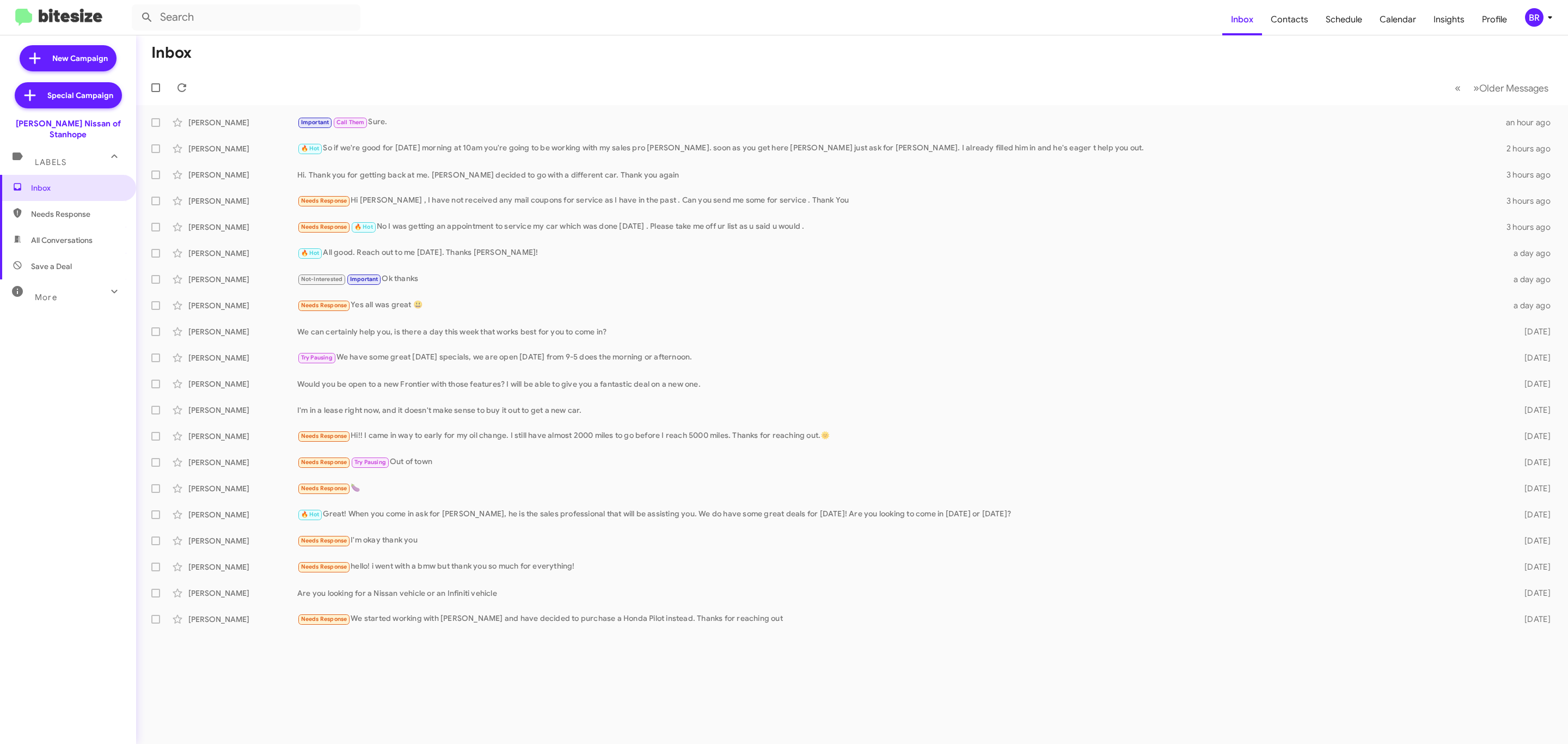
click at [1534, 20] on div "BR" at bounding box center [1534, 18] width 19 height 19
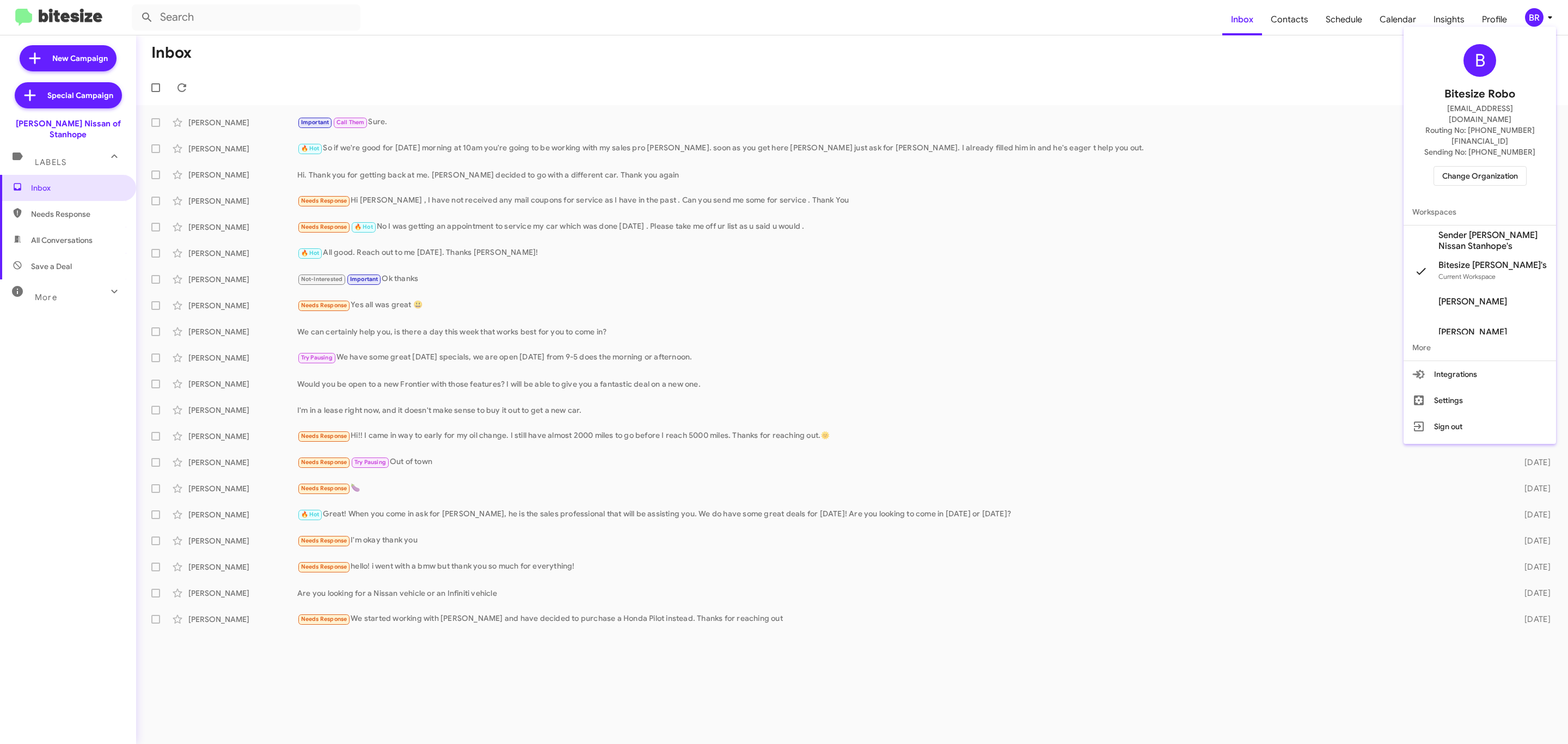
click at [1467, 167] on span "Change Organization" at bounding box center [1480, 176] width 76 height 19
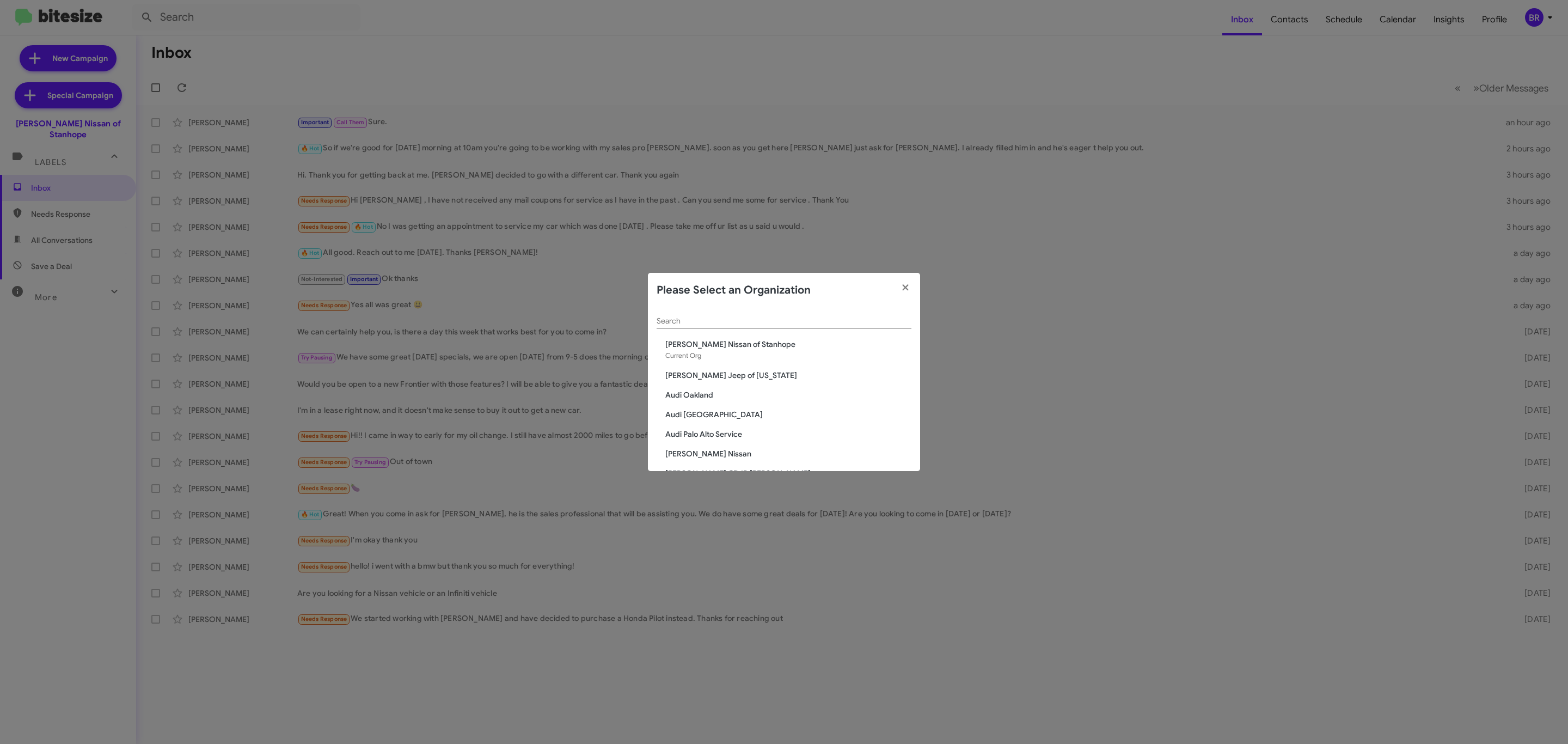
click at [841, 309] on div "Search" at bounding box center [784, 317] width 254 height 21
click at [836, 316] on div "Search" at bounding box center [784, 317] width 254 height 21
type input "ba"
click at [712, 379] on span "[PERSON_NAME] Ford" at bounding box center [788, 383] width 246 height 11
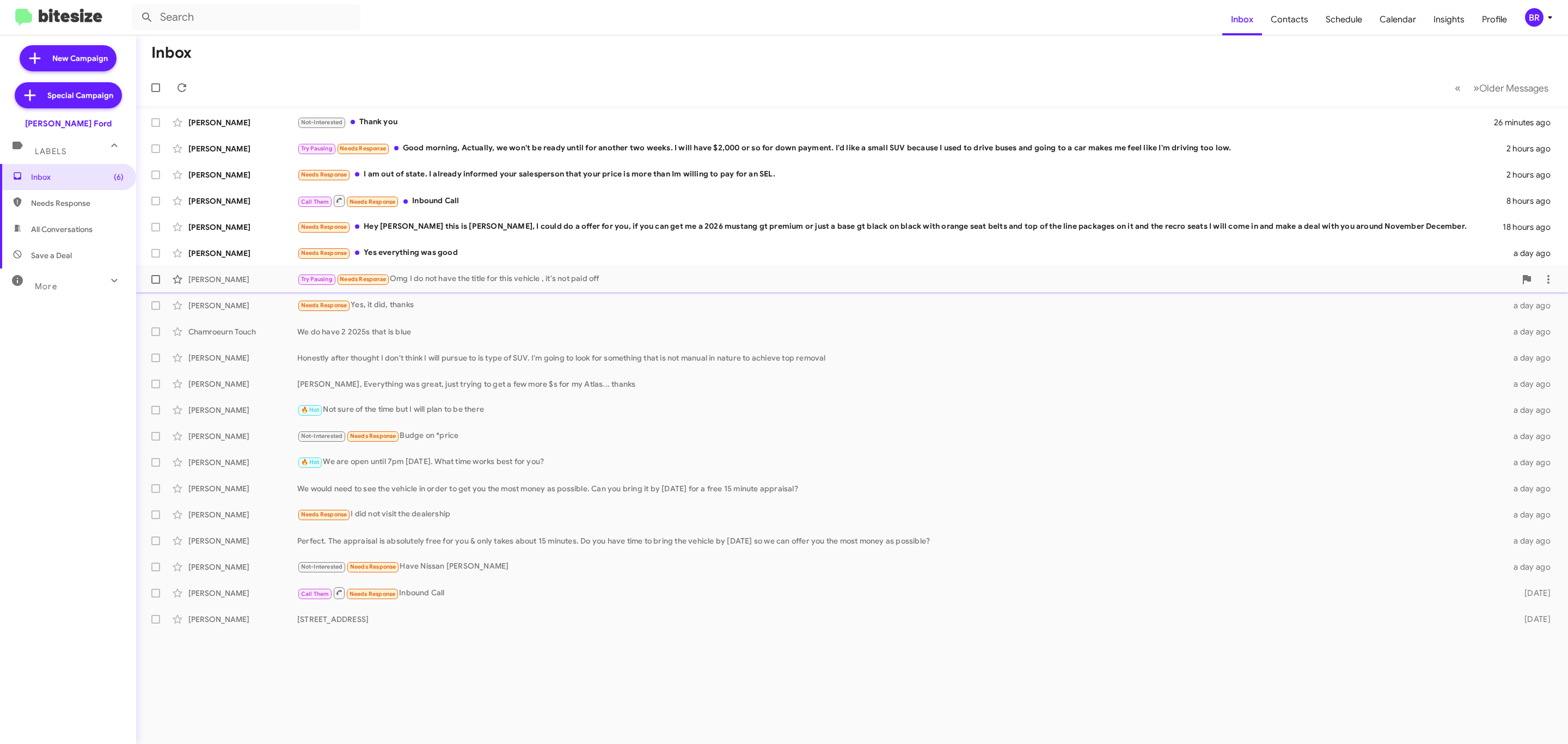
click at [510, 283] on div "Try Pausing Needs Response Omg I do not have the title for this vehicle , it's …" at bounding box center [906, 279] width 1218 height 13
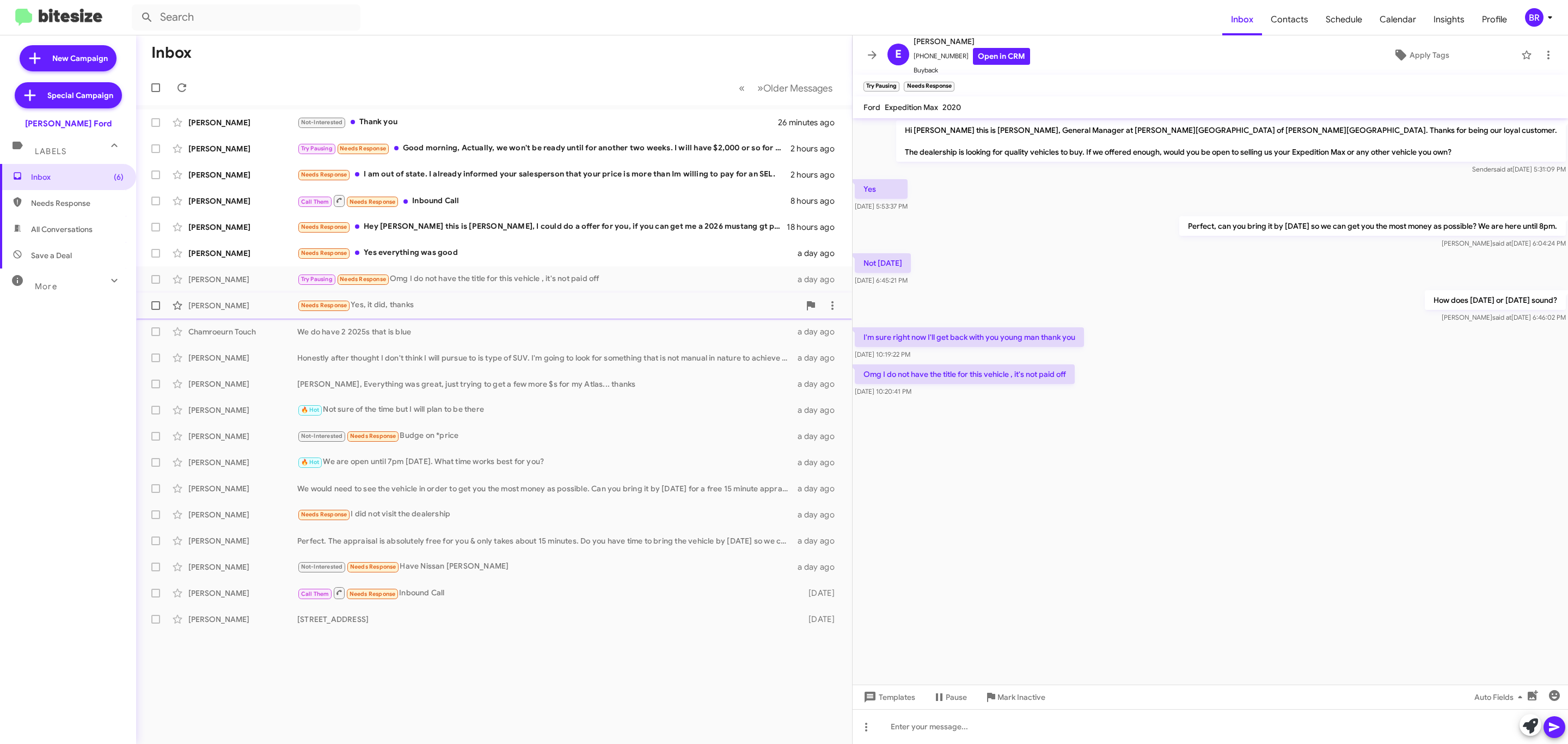
click at [423, 300] on div "Needs Response Yes, it did, thanks" at bounding box center [548, 305] width 502 height 13
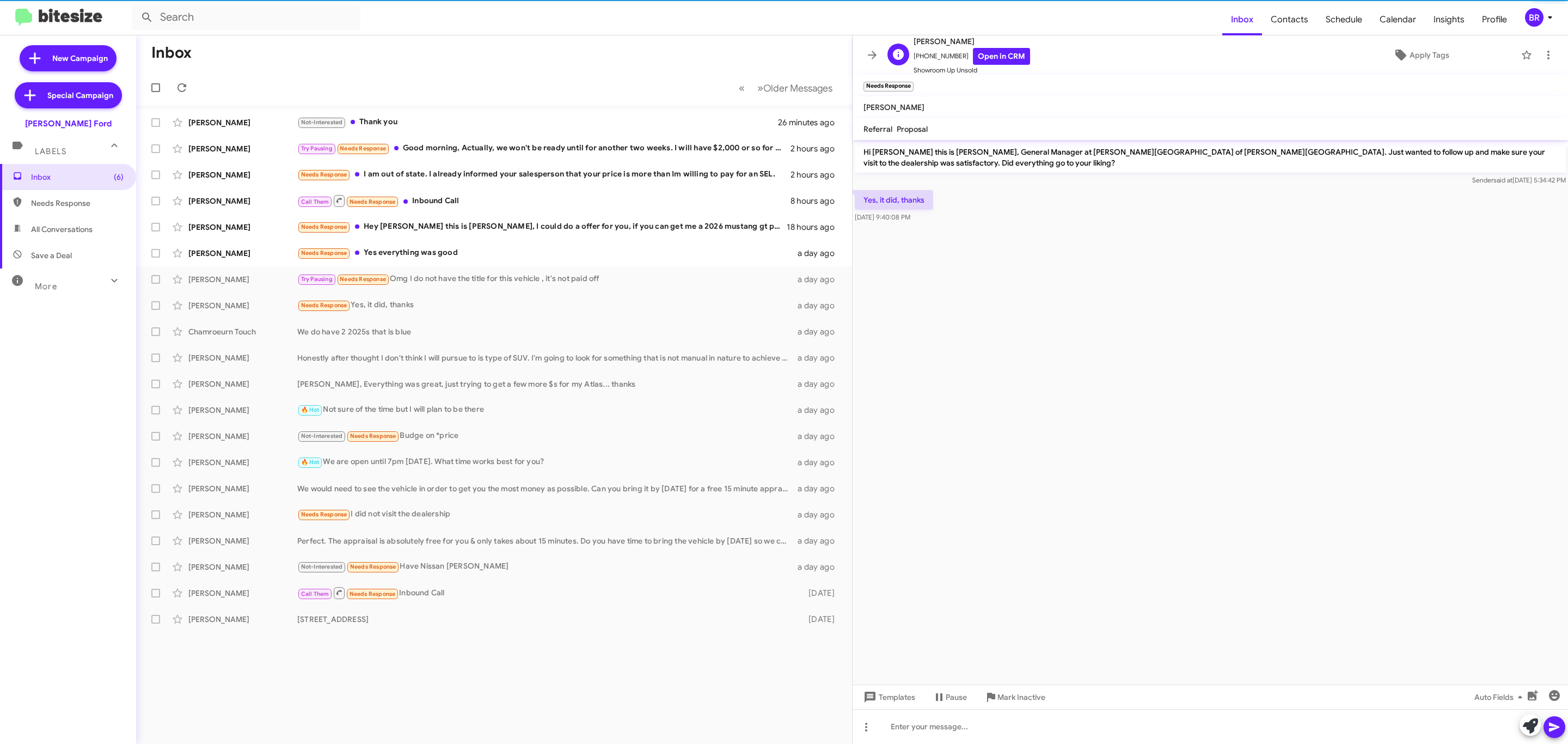
click at [930, 38] on span "[PERSON_NAME]" at bounding box center [971, 42] width 117 height 13
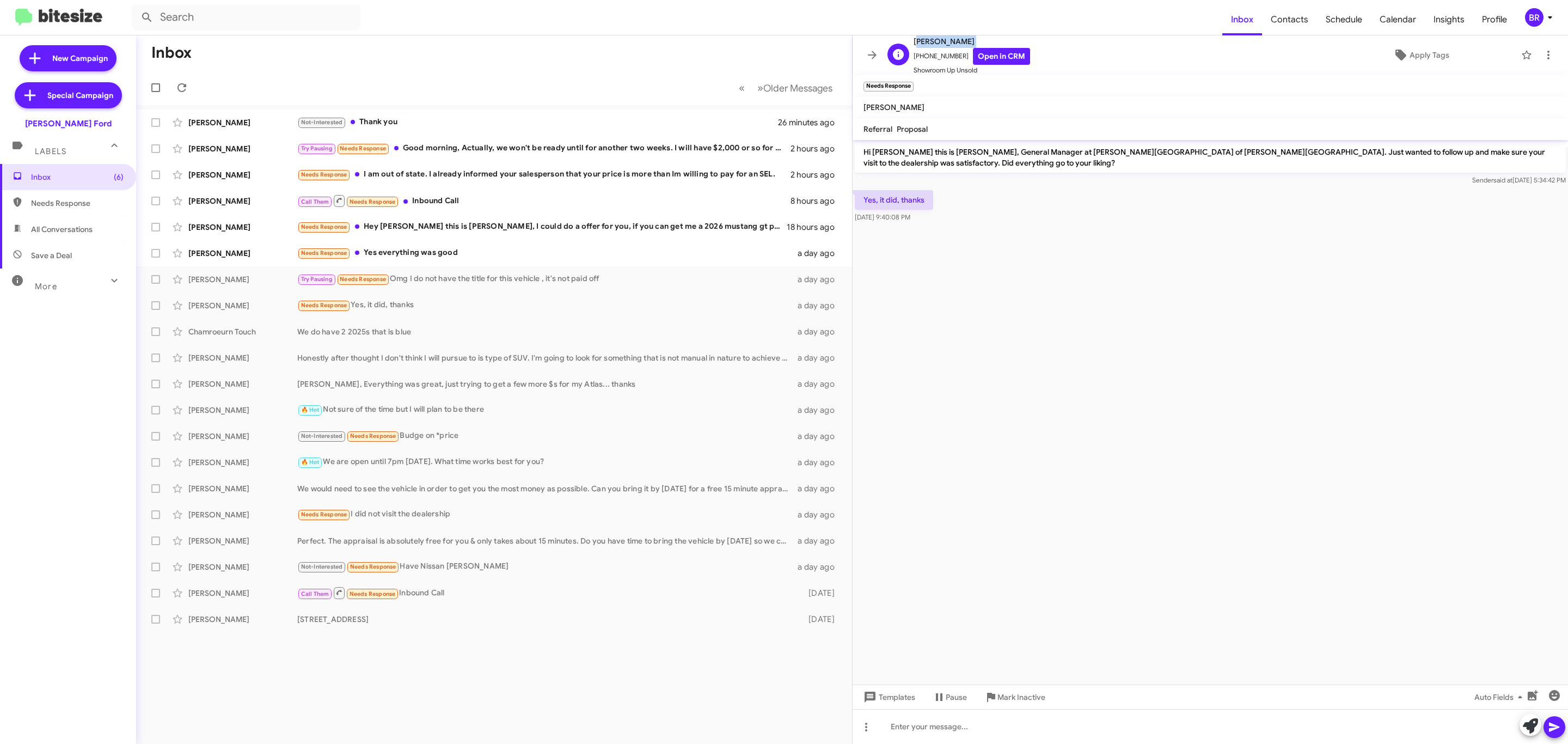
click at [930, 38] on span "[PERSON_NAME]" at bounding box center [971, 42] width 117 height 13
copy span "[PERSON_NAME]"
click at [463, 310] on div "Needs Response Yes, it did, thanks" at bounding box center [548, 305] width 502 height 13
click at [269, 330] on div "Chamroeurn Touch" at bounding box center [243, 331] width 109 height 11
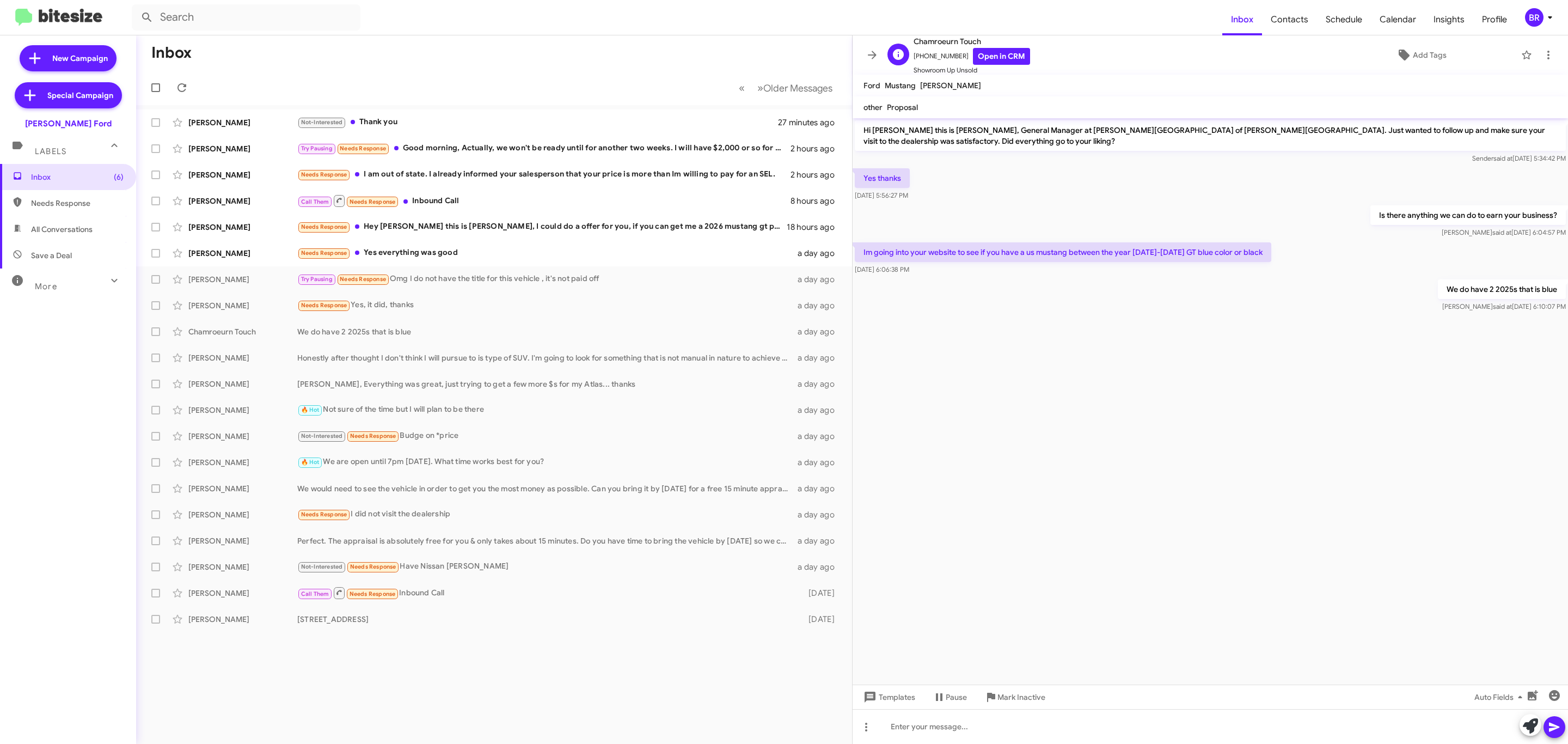
click at [936, 40] on span "Chamroeurn Touch" at bounding box center [971, 42] width 117 height 13
copy span "Chamroeurn Touch"
click at [863, 57] on span at bounding box center [872, 55] width 22 height 13
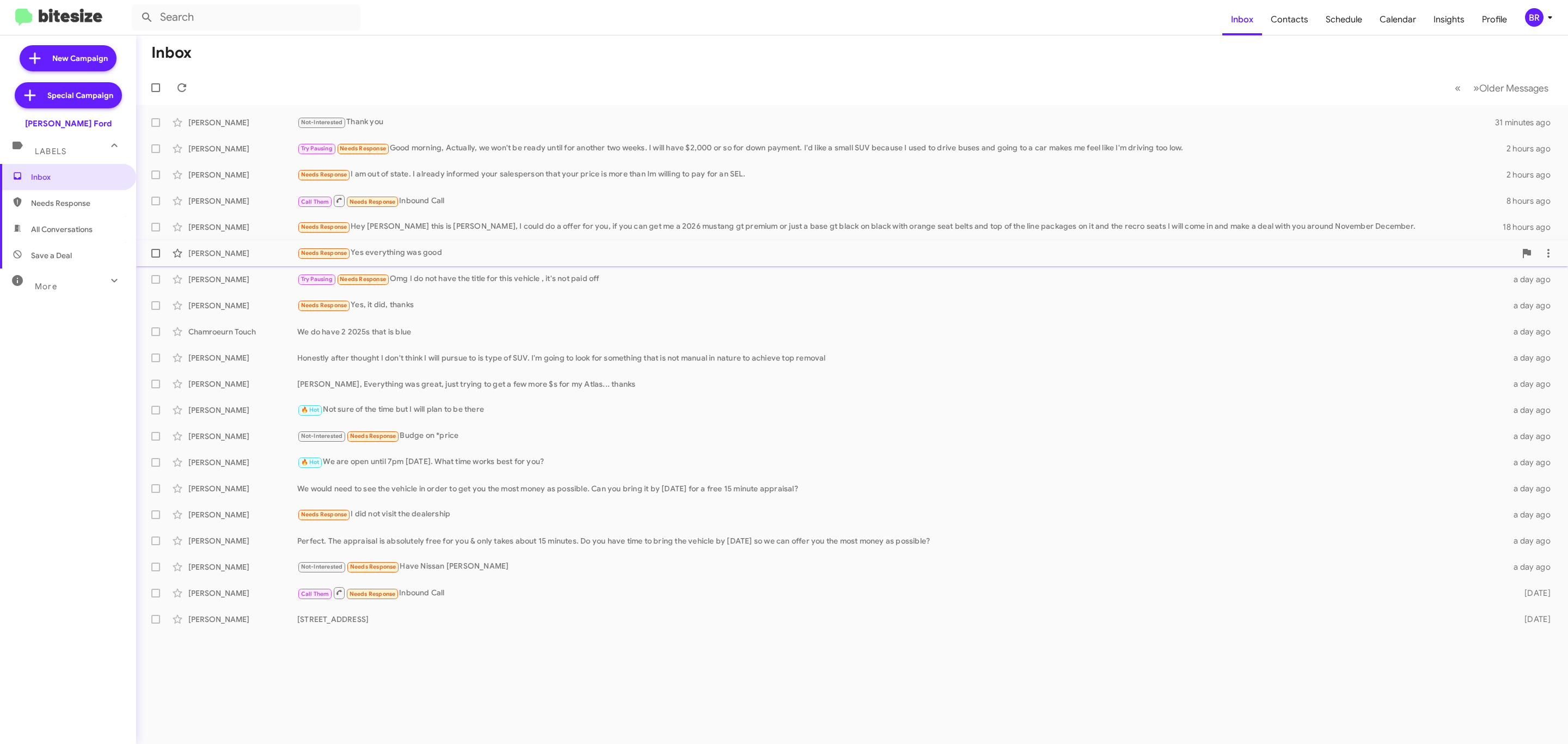
click at [149, 249] on label at bounding box center [156, 254] width 22 height 22
click at [155, 257] on input "checkbox" at bounding box center [155, 257] width 1 height 1
checkbox input "true"
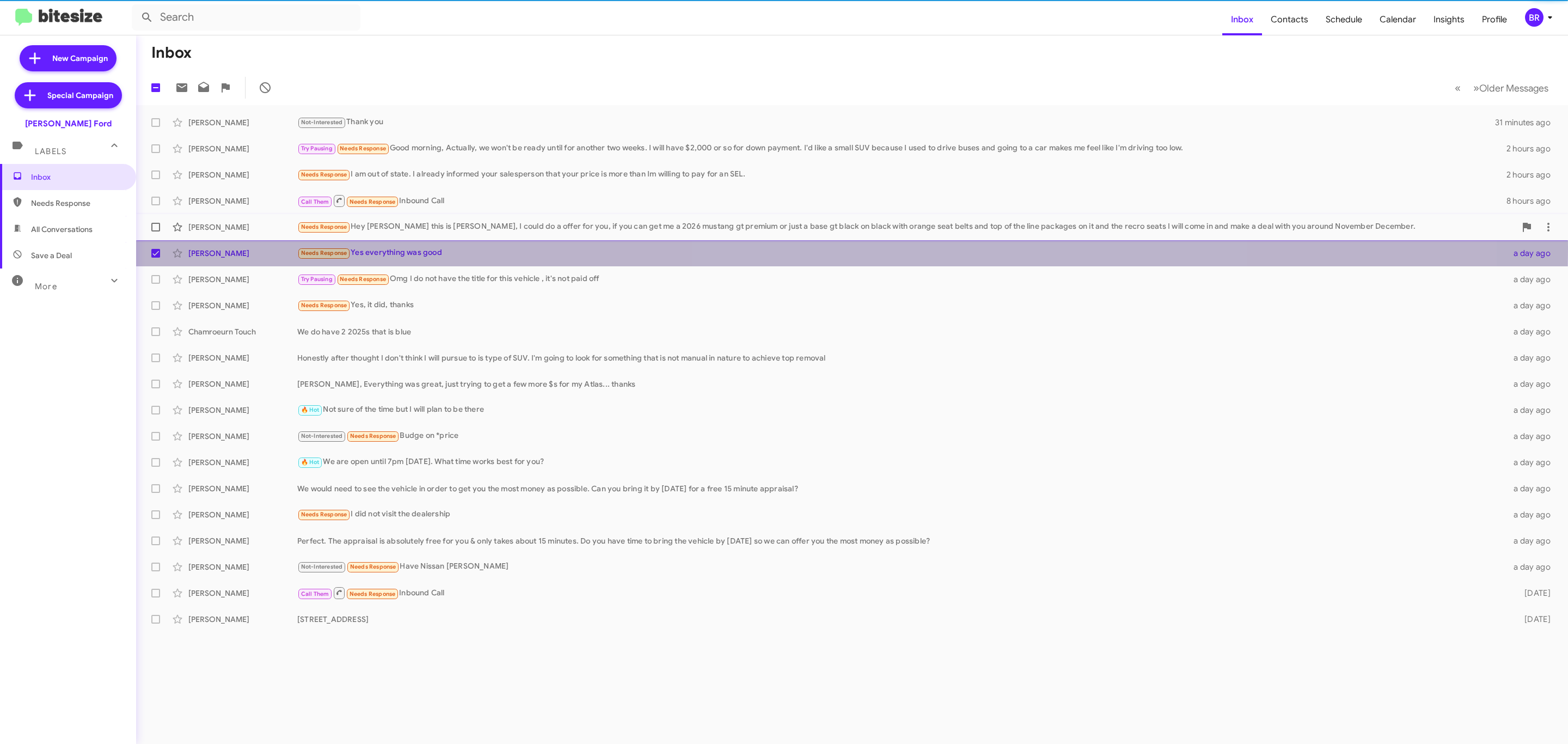
click at [154, 220] on label at bounding box center [156, 228] width 22 height 22
click at [155, 231] on input "checkbox" at bounding box center [155, 231] width 1 height 1
checkbox input "true"
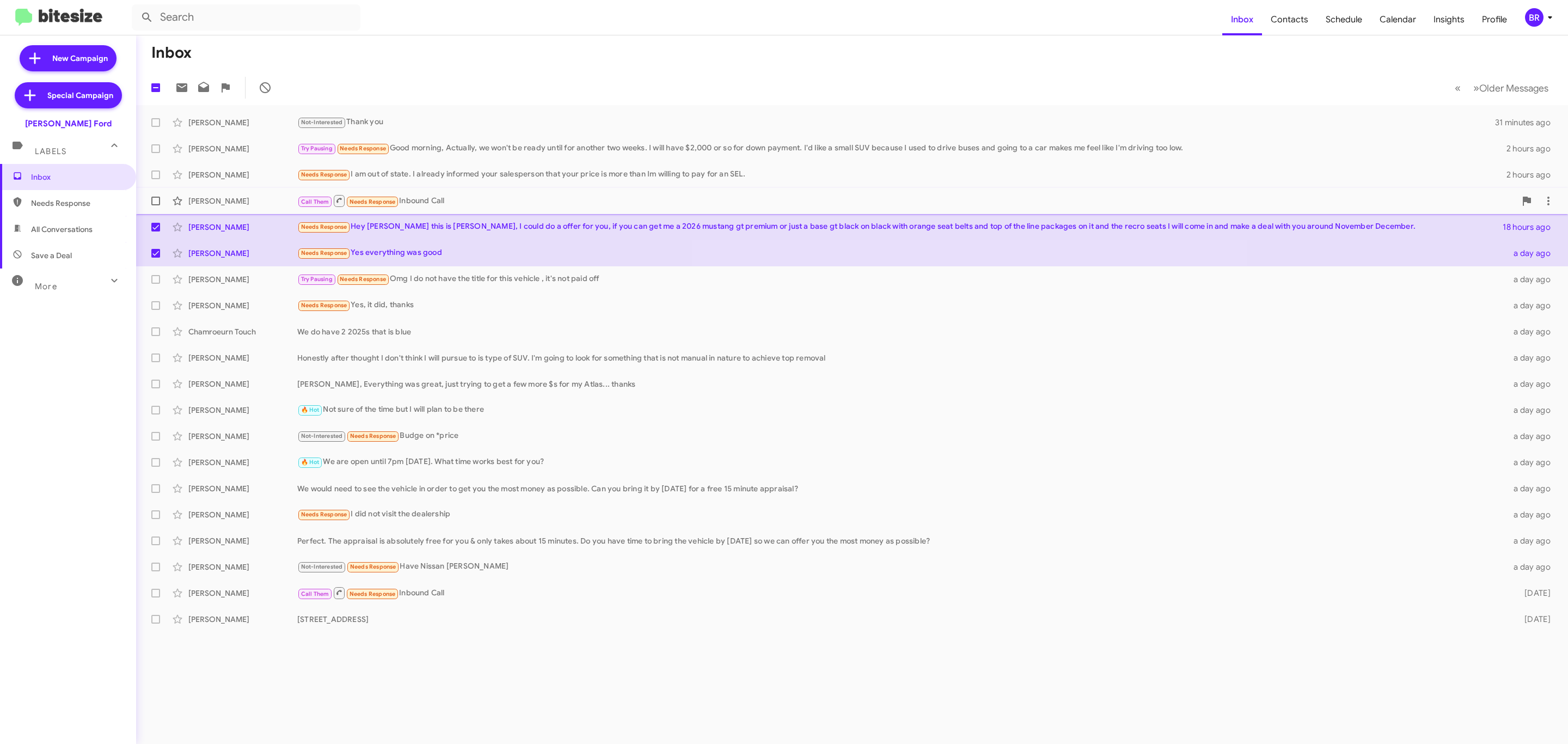
click at [160, 198] on label at bounding box center [156, 201] width 22 height 22
click at [155, 205] on input "checkbox" at bounding box center [155, 205] width 1 height 1
checkbox input "true"
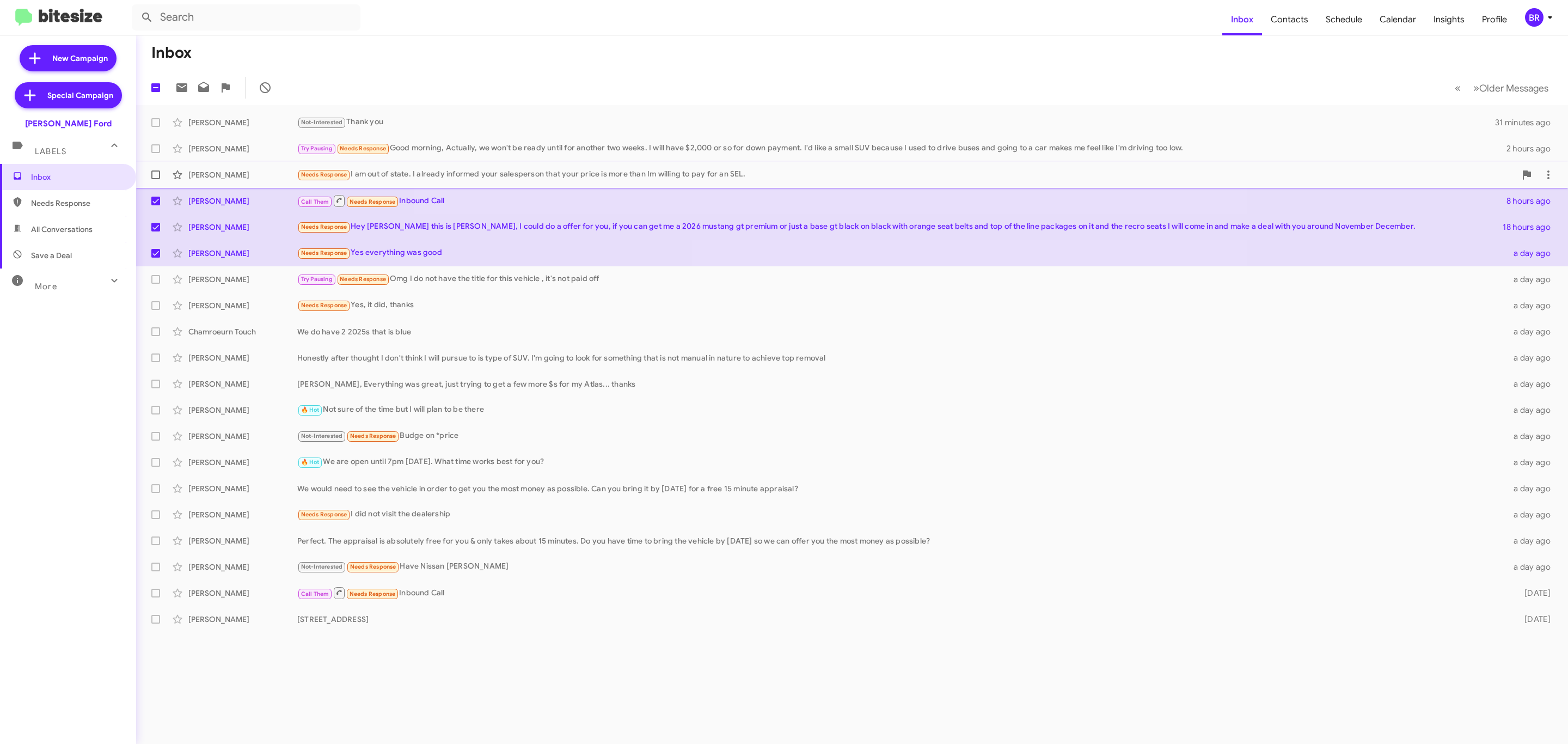
click at [159, 170] on span at bounding box center [155, 174] width 8 height 8
click at [155, 180] on input "checkbox" at bounding box center [155, 180] width 1 height 1
checkbox input "true"
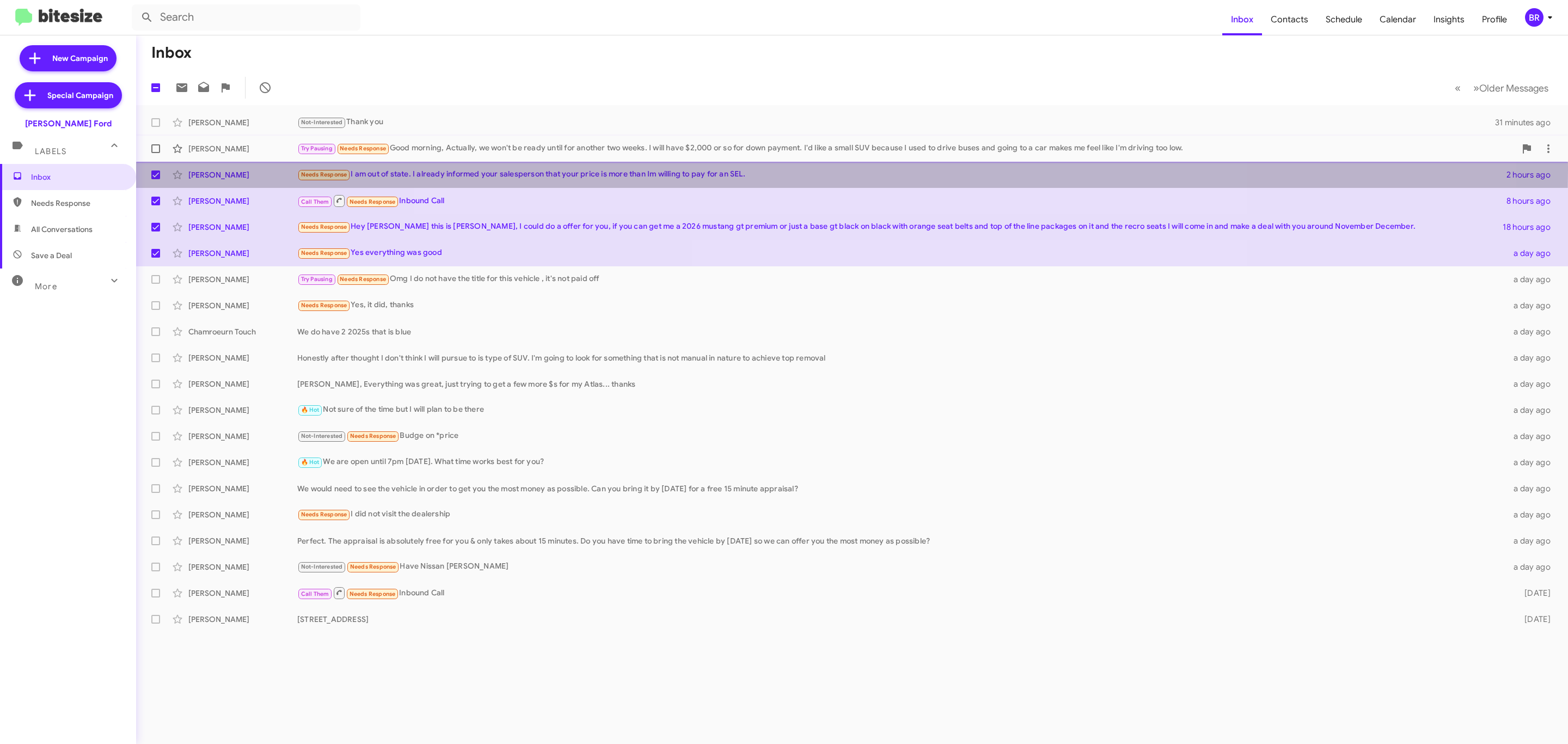
click at [157, 145] on span at bounding box center [155, 148] width 8 height 8
click at [155, 153] on input "checkbox" at bounding box center [155, 153] width 1 height 1
checkbox input "true"
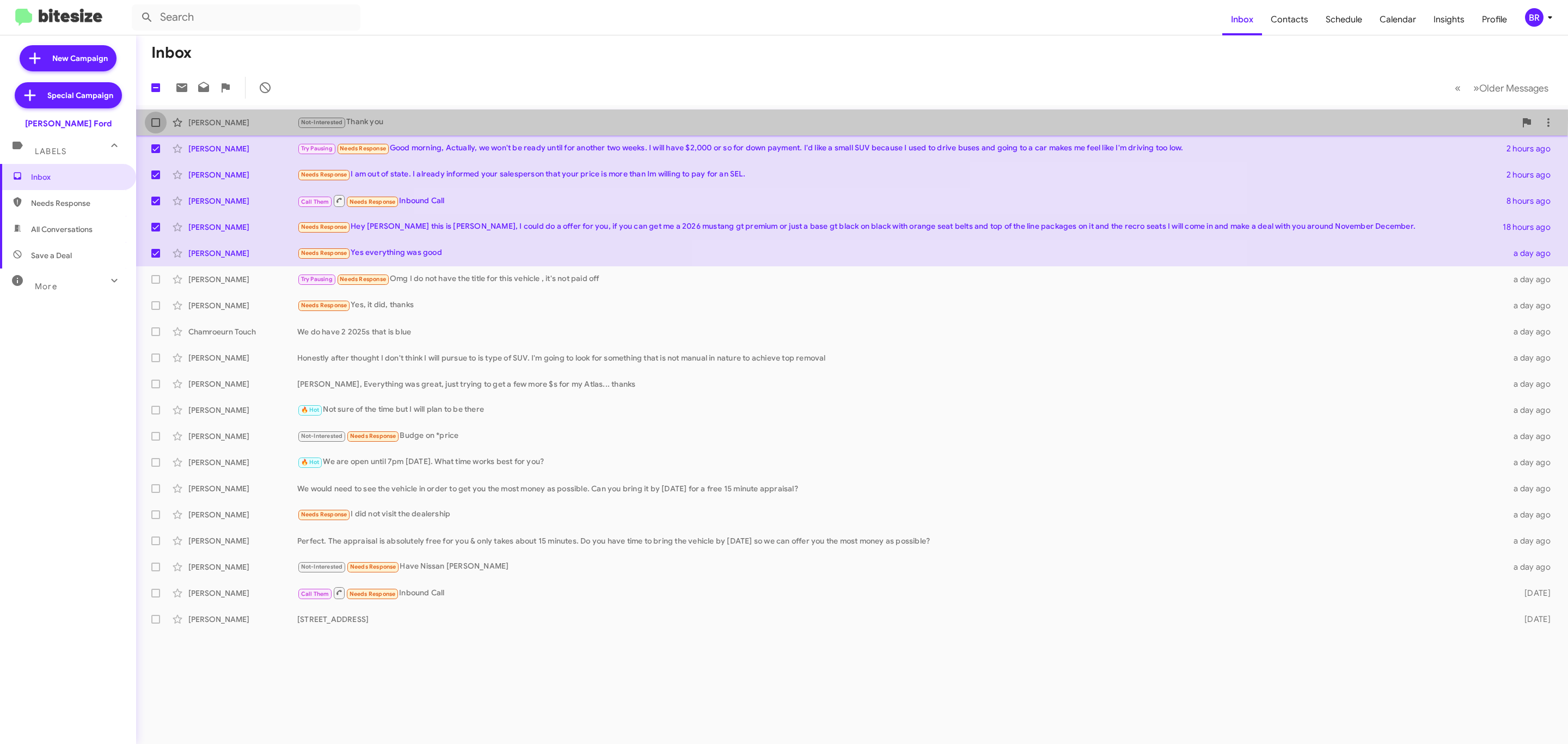
click at [155, 119] on span at bounding box center [155, 122] width 8 height 8
click at [155, 127] on input "checkbox" at bounding box center [155, 127] width 1 height 1
checkbox input "true"
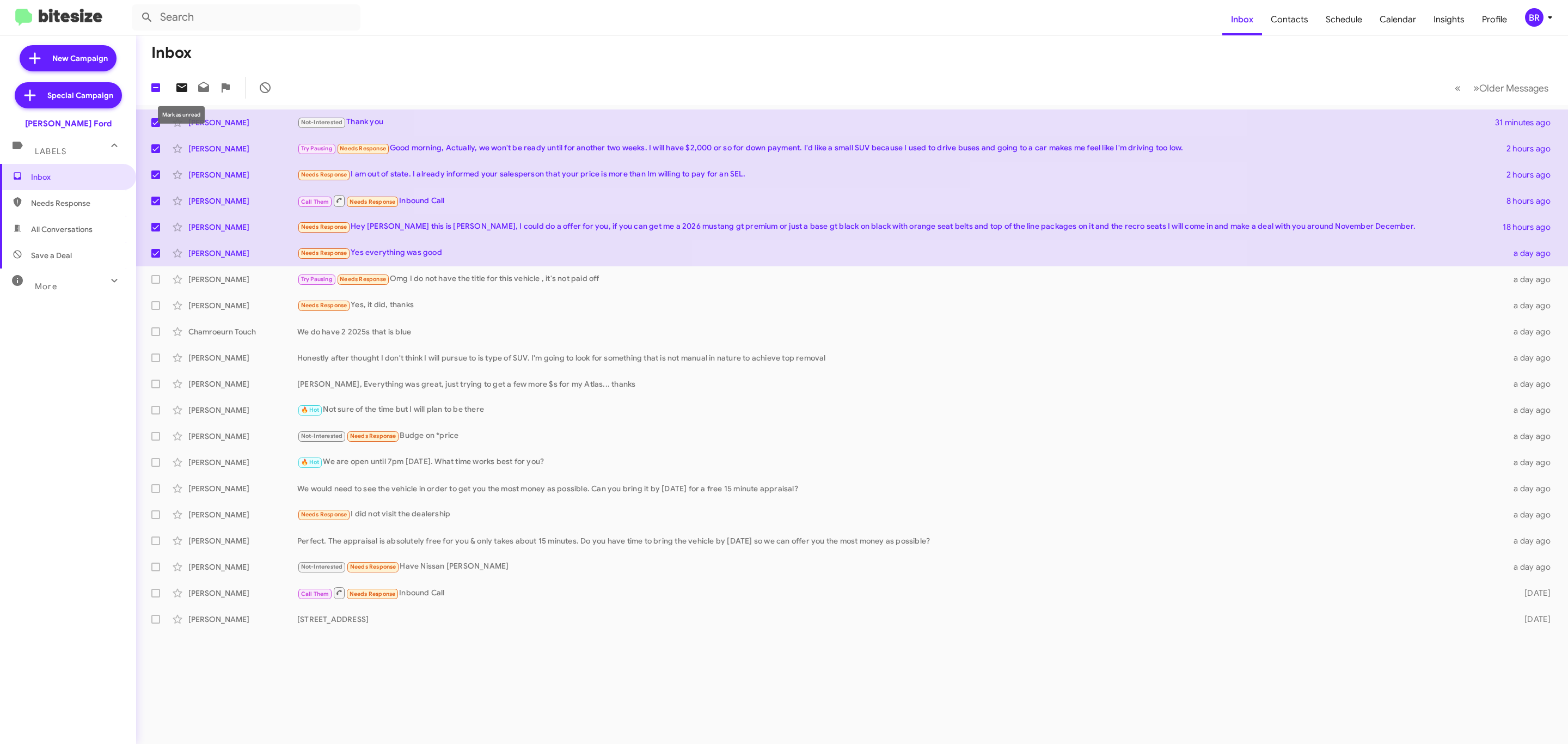
click at [185, 83] on icon at bounding box center [181, 88] width 13 height 13
click at [1515, 17] on button "BR" at bounding box center [1536, 18] width 41 height 19
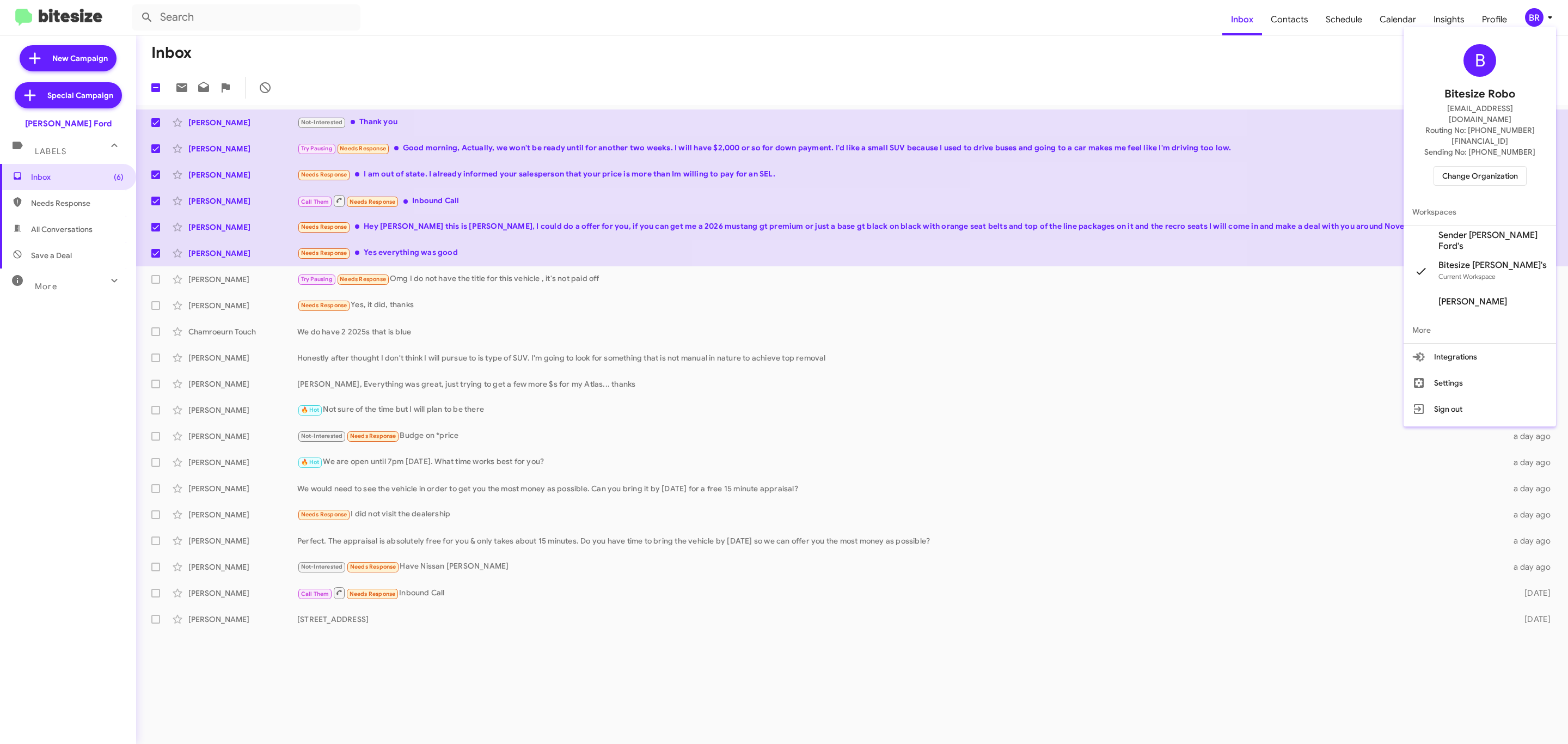
click at [1470, 167] on span "Change Organization" at bounding box center [1480, 176] width 76 height 19
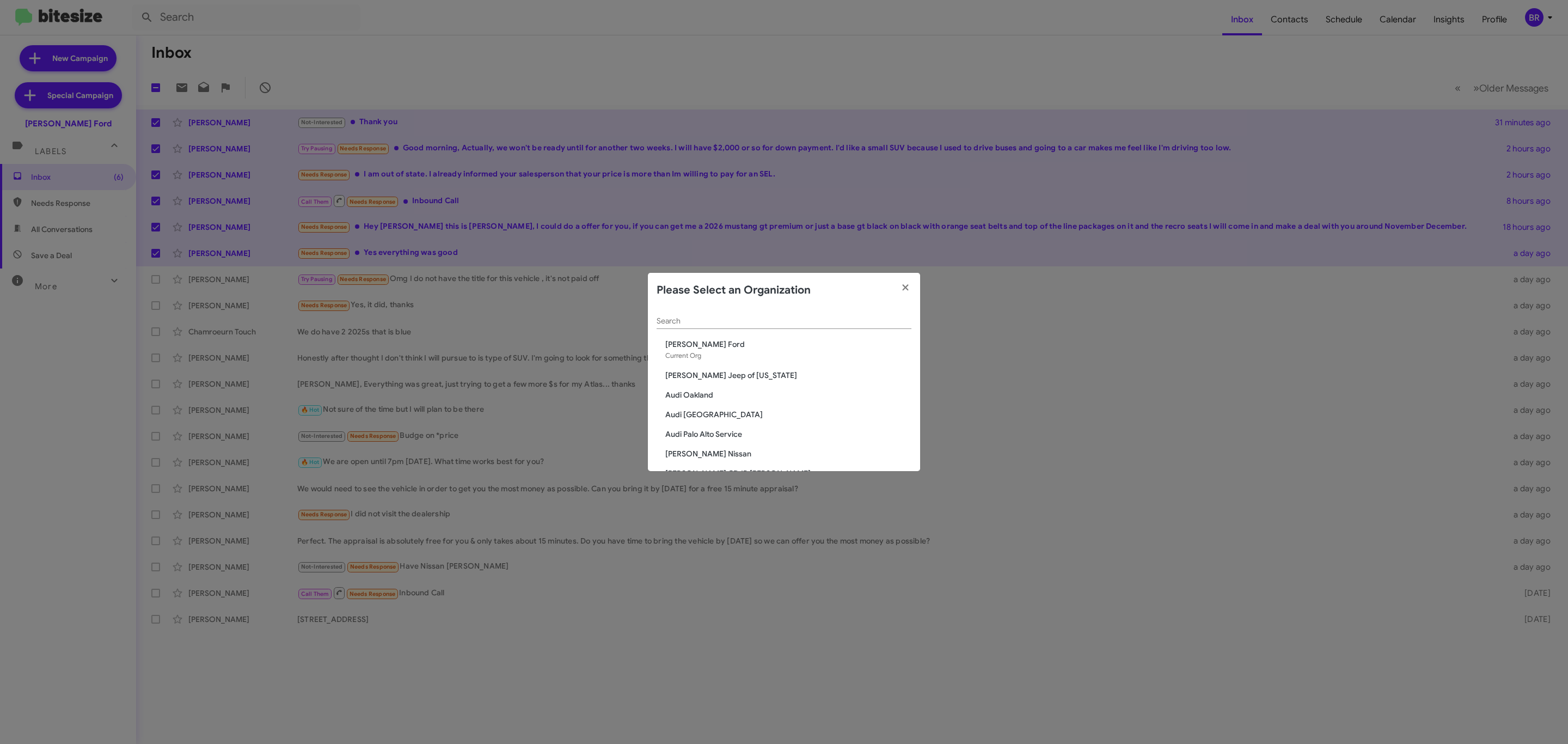
click at [826, 326] on div "Search" at bounding box center [784, 317] width 254 height 21
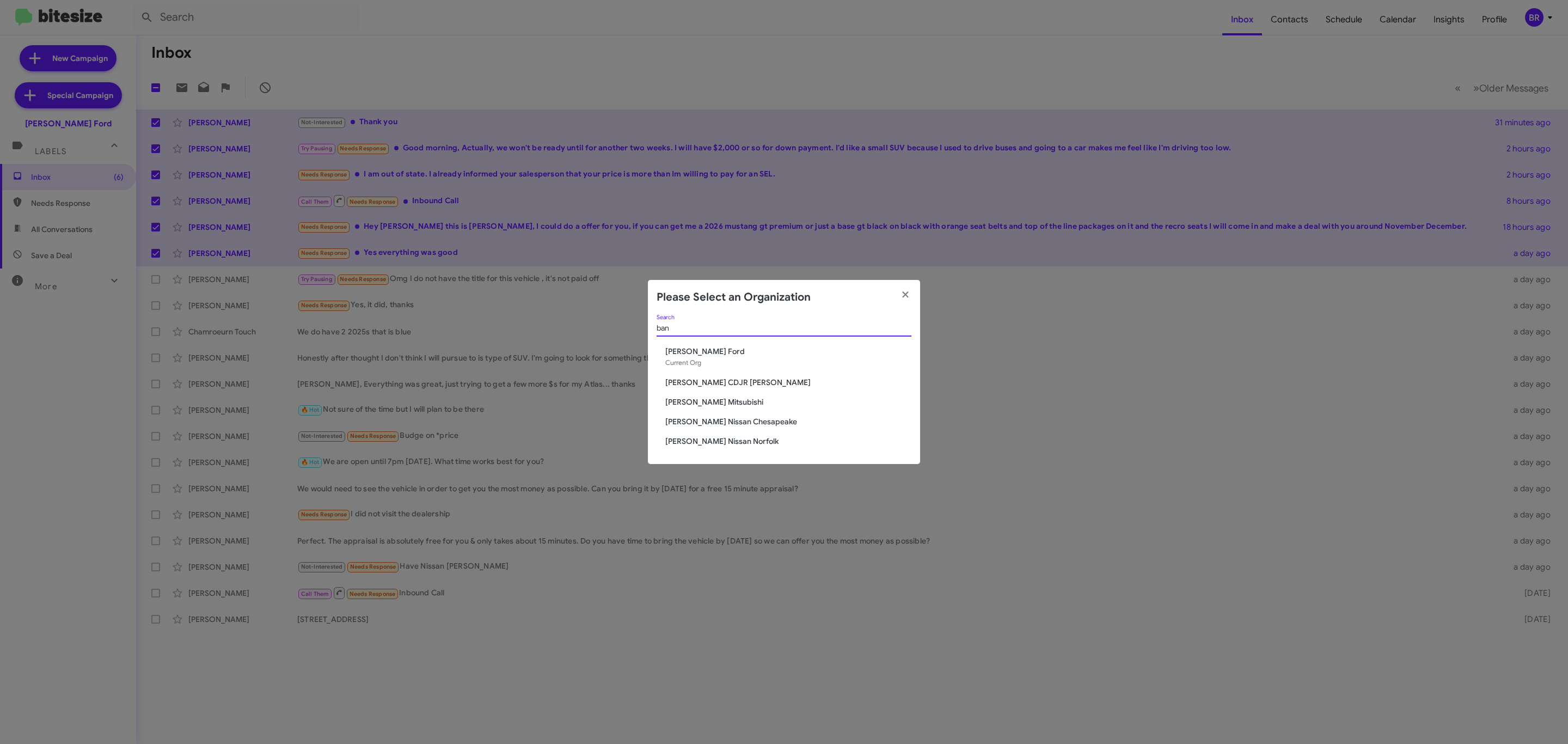
type input "ban"
drag, startPoint x: 725, startPoint y: 371, endPoint x: 725, endPoint y: 378, distance: 7.0
click at [725, 378] on div "ban Search Banister Ford Current Org Banister CDJR Hampton Banister Mitsubishi …" at bounding box center [784, 389] width 272 height 149
drag, startPoint x: 723, startPoint y: 380, endPoint x: 725, endPoint y: 330, distance: 50.0
click at [722, 380] on span "[PERSON_NAME] CDJR [PERSON_NAME]" at bounding box center [788, 382] width 246 height 11
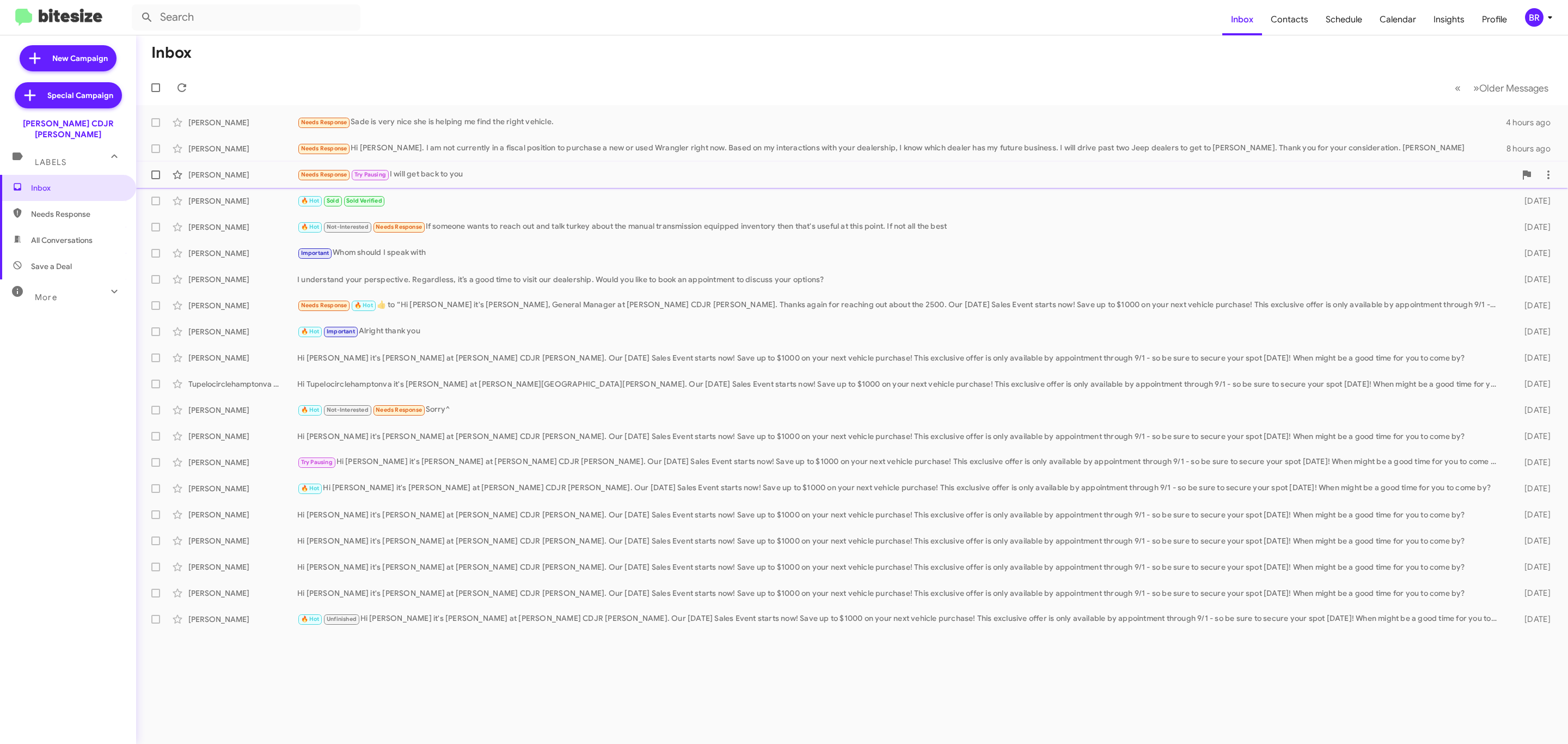
click at [156, 174] on span at bounding box center [155, 174] width 8 height 8
click at [155, 180] on input "checkbox" at bounding box center [155, 180] width 1 height 1
checkbox input "true"
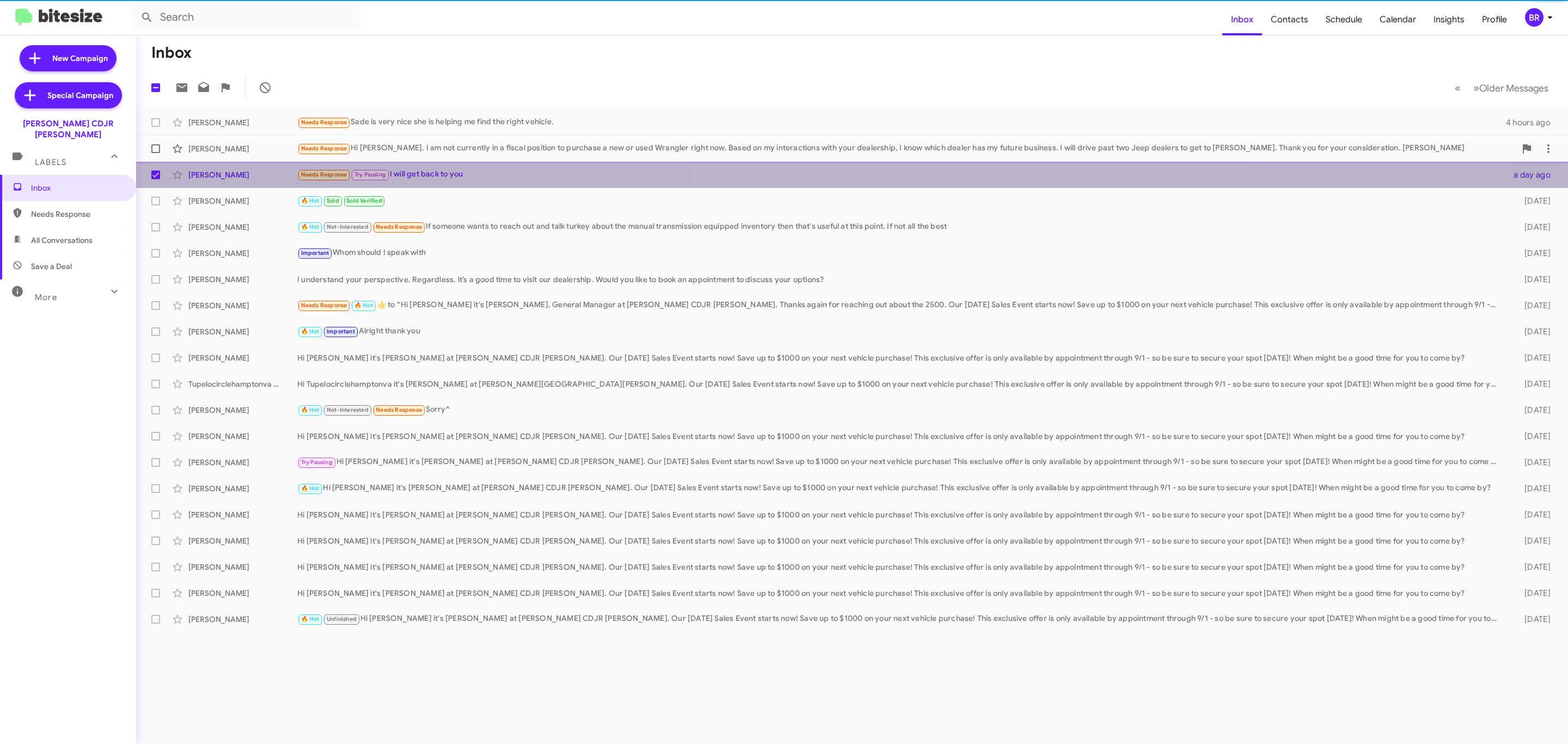
click at [149, 144] on label at bounding box center [156, 149] width 22 height 22
click at [155, 153] on input "checkbox" at bounding box center [155, 153] width 1 height 1
checkbox input "true"
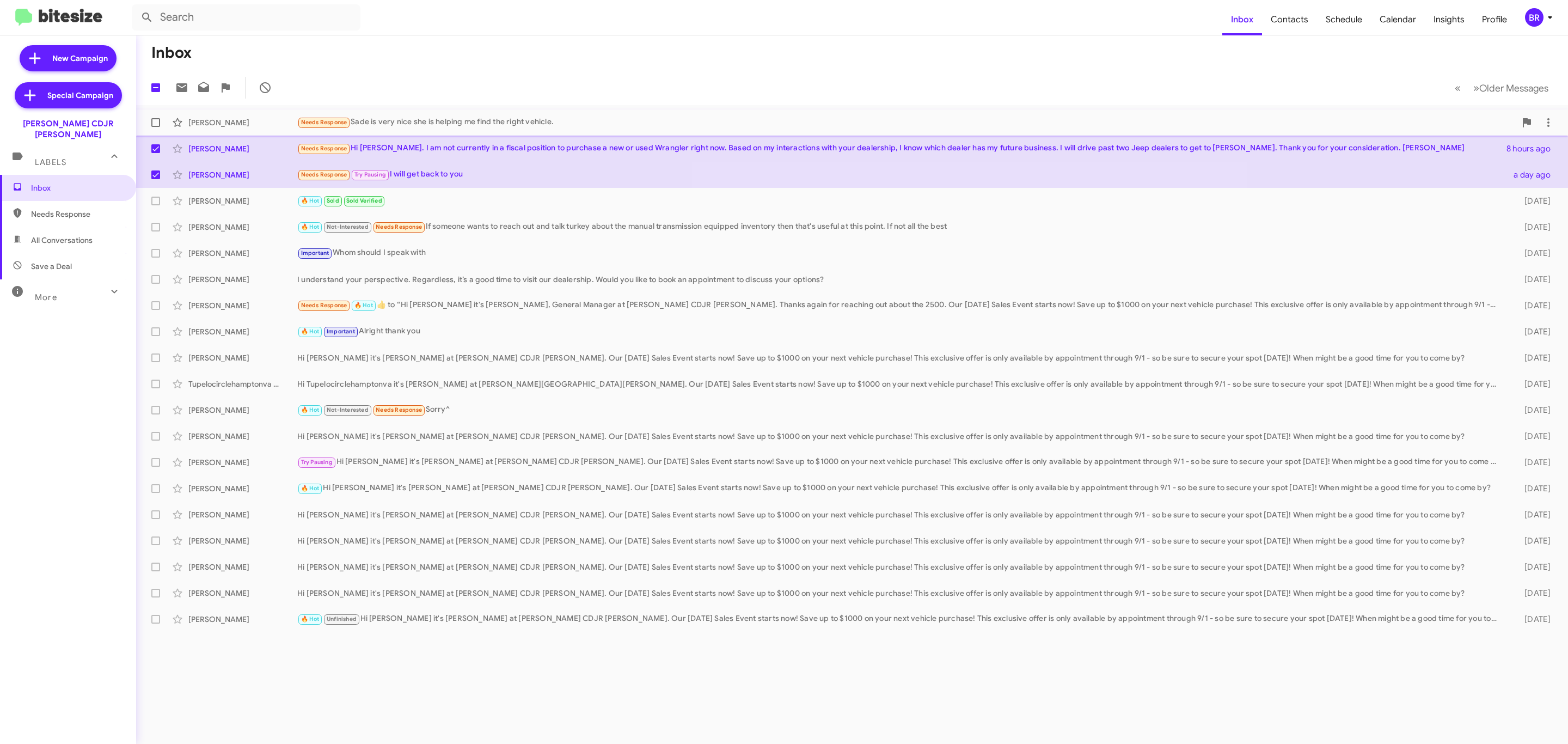
click at [147, 123] on label at bounding box center [156, 123] width 22 height 22
click at [155, 127] on input "checkbox" at bounding box center [155, 127] width 1 height 1
checkbox input "true"
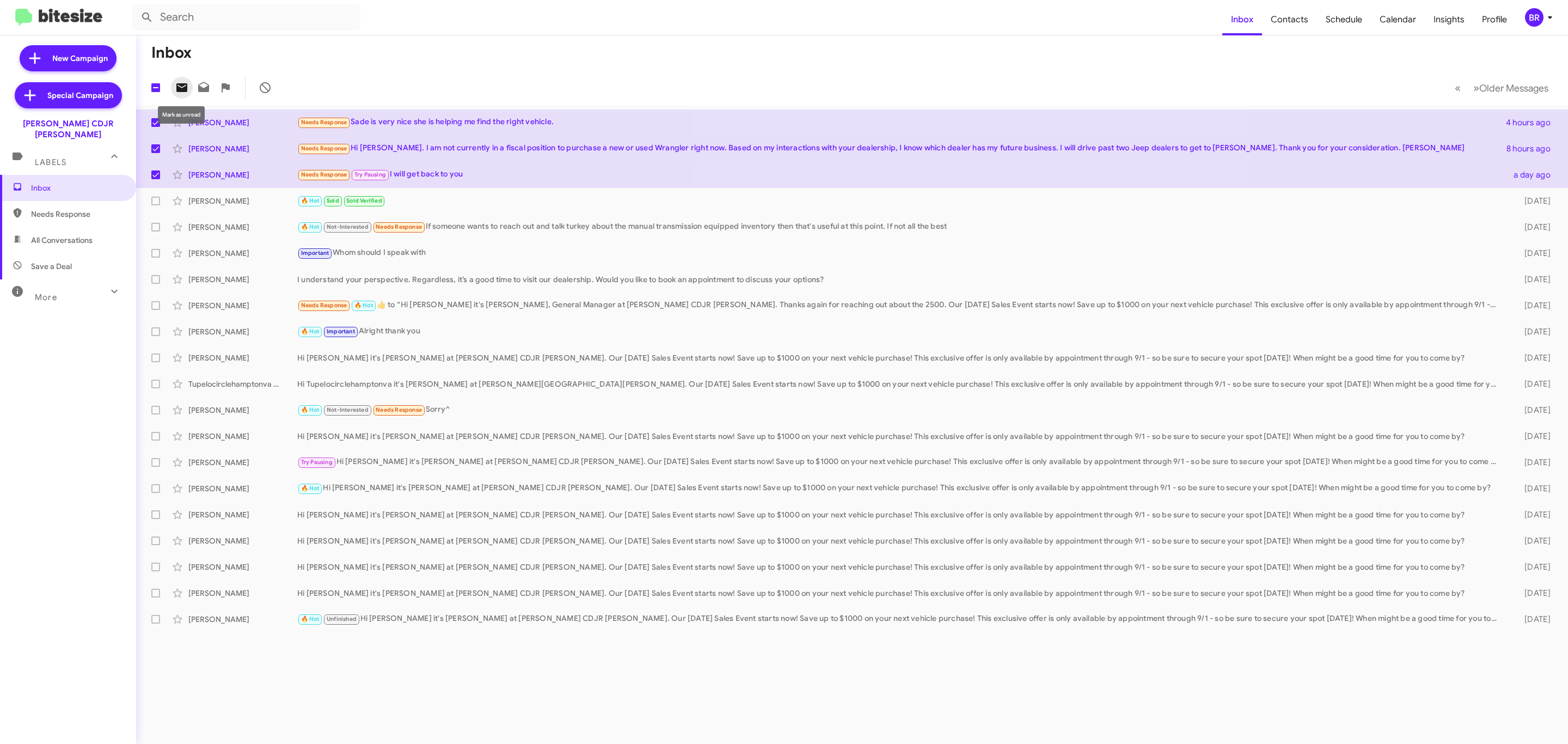
click at [181, 84] on icon at bounding box center [182, 87] width 11 height 8
click at [1529, 17] on div "BR" at bounding box center [1534, 18] width 19 height 19
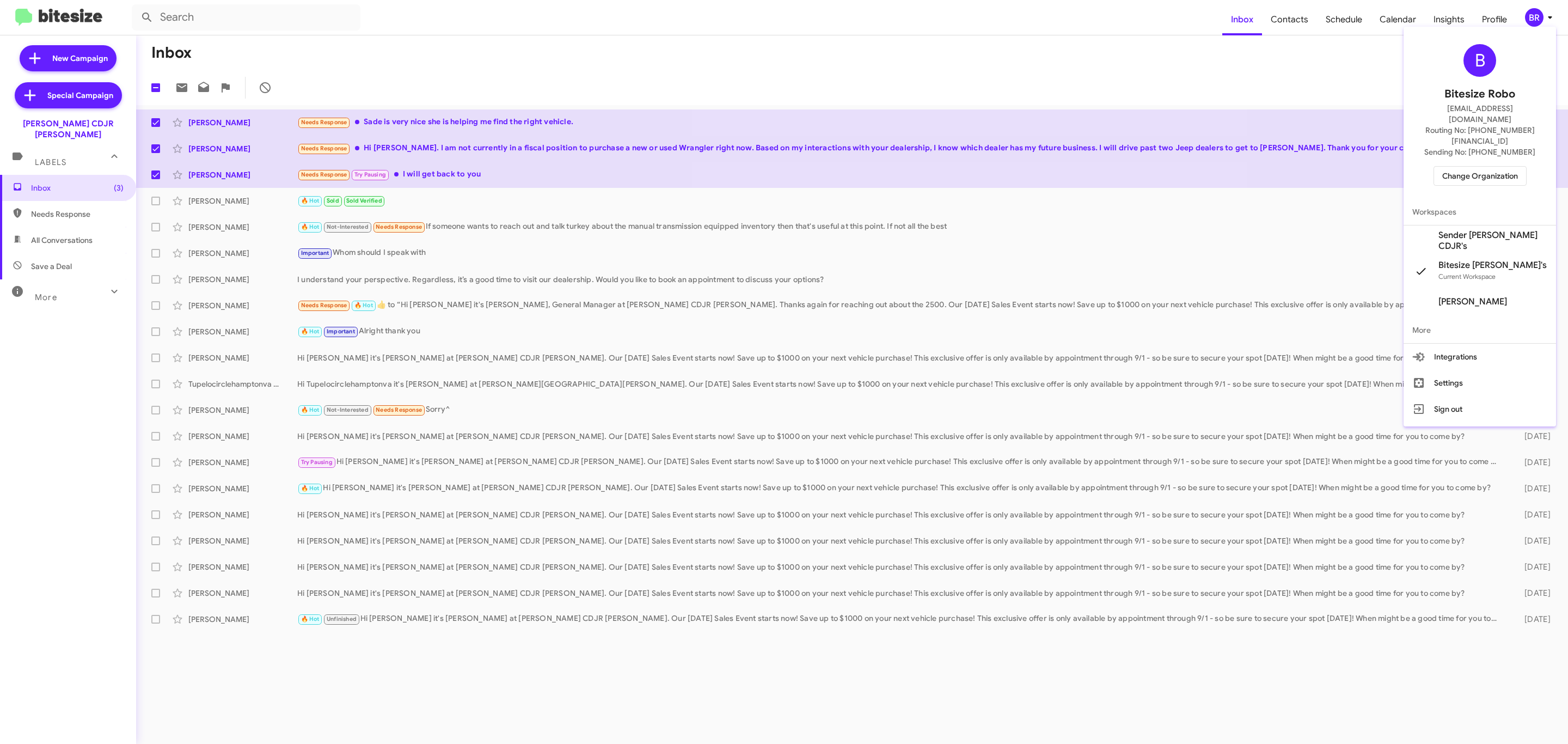
click at [1476, 167] on span "Change Organization" at bounding box center [1480, 176] width 76 height 19
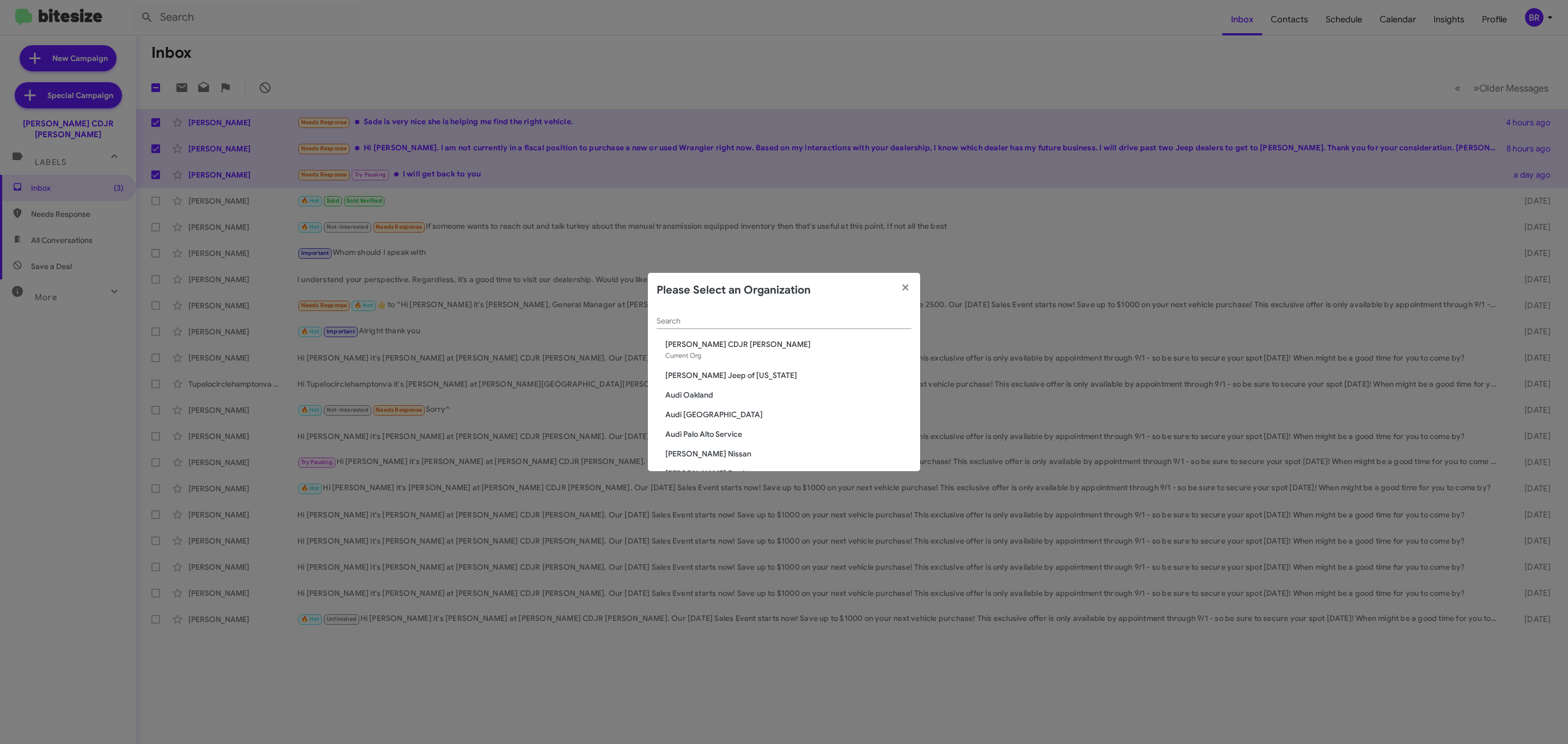
click at [725, 330] on div "Search" at bounding box center [784, 323] width 254 height 31
drag, startPoint x: 729, startPoint y: 328, endPoint x: 735, endPoint y: 324, distance: 7.2
click at [732, 326] on div "Search" at bounding box center [784, 317] width 254 height 21
click at [735, 322] on input "Search" at bounding box center [784, 320] width 254 height 8
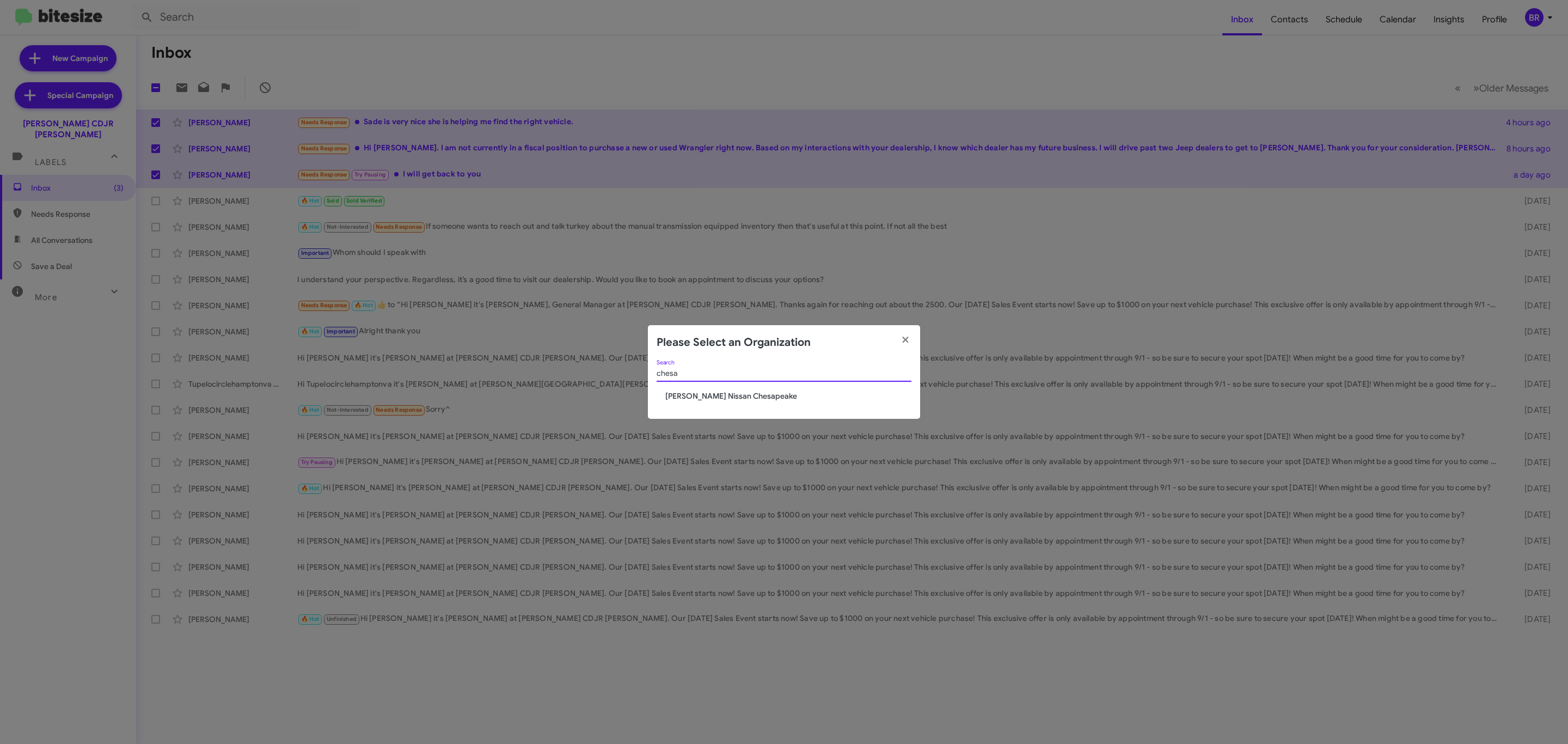
type input "chesa"
click at [729, 396] on span "[PERSON_NAME] Nissan Chesapeake" at bounding box center [788, 396] width 246 height 11
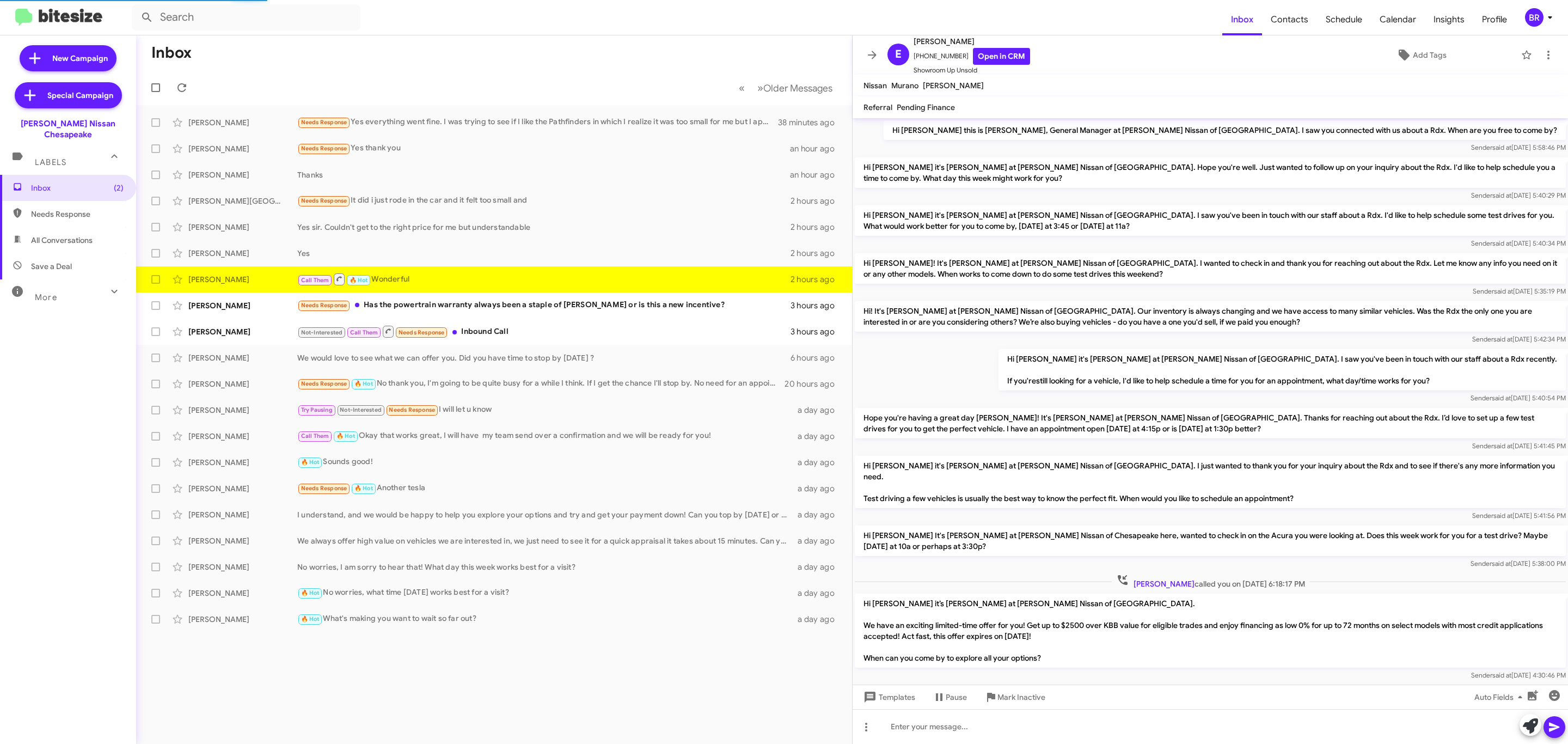
scroll to position [192, 0]
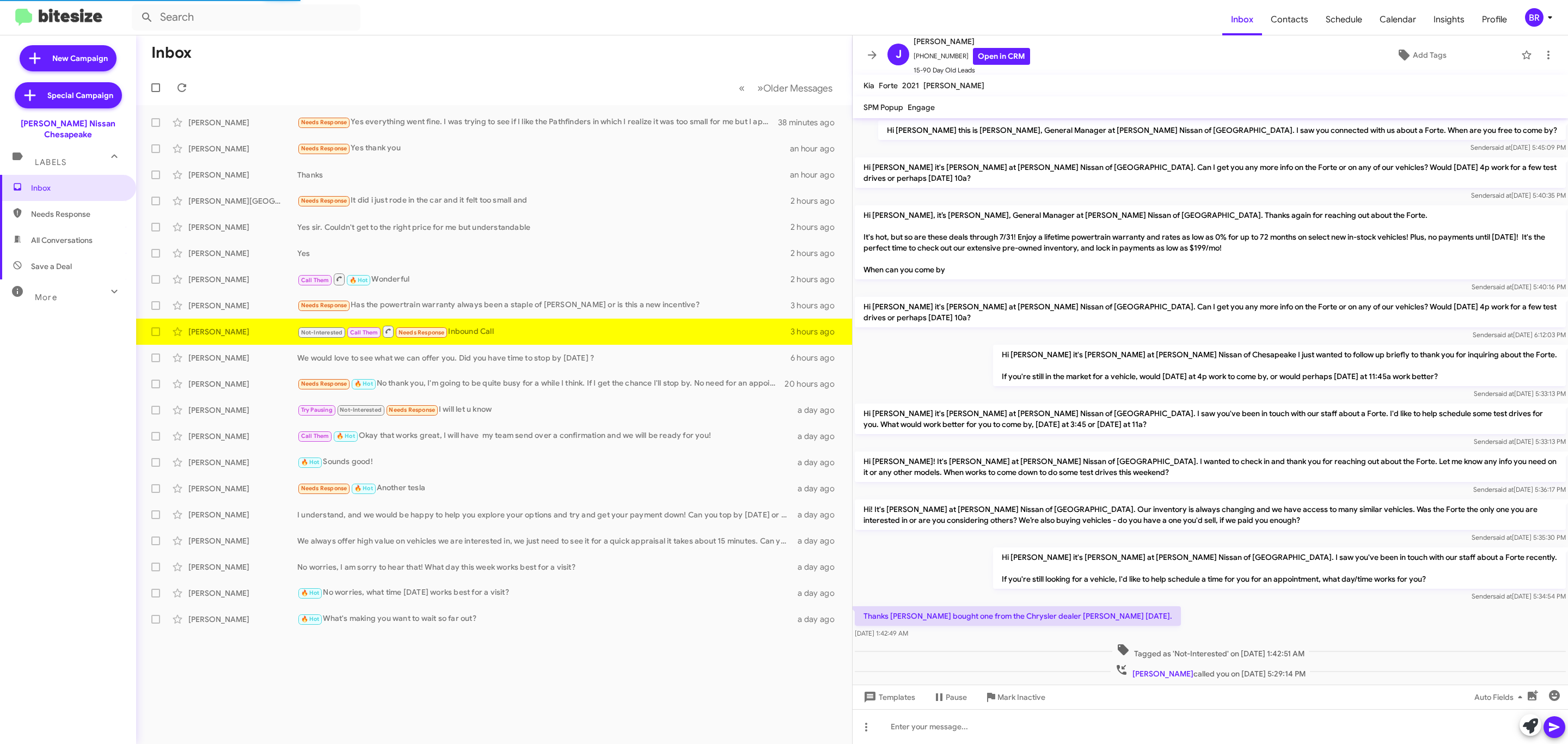
scroll to position [30, 0]
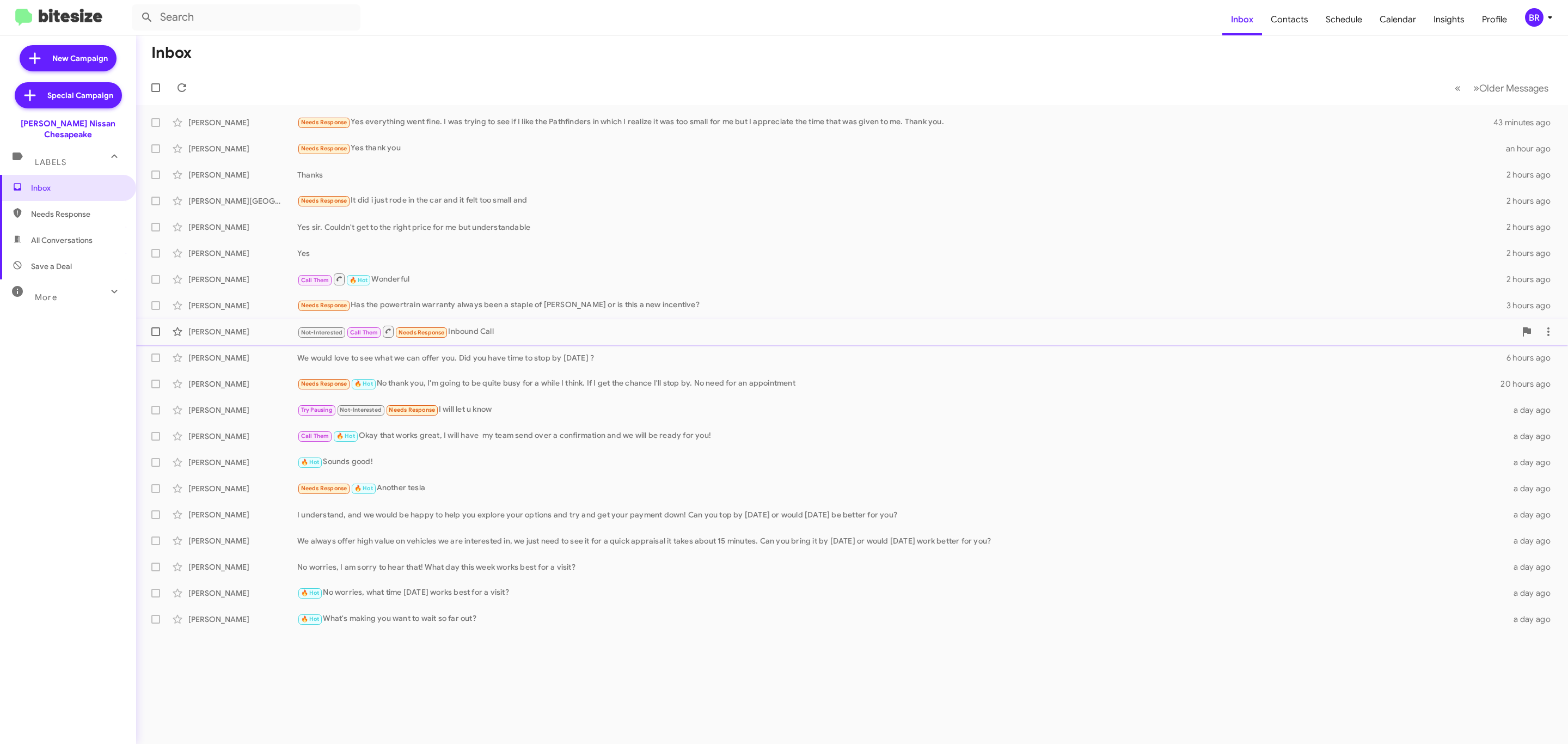
click at [156, 334] on span at bounding box center [155, 331] width 8 height 8
click at [155, 336] on input "checkbox" at bounding box center [155, 336] width 1 height 1
checkbox input "true"
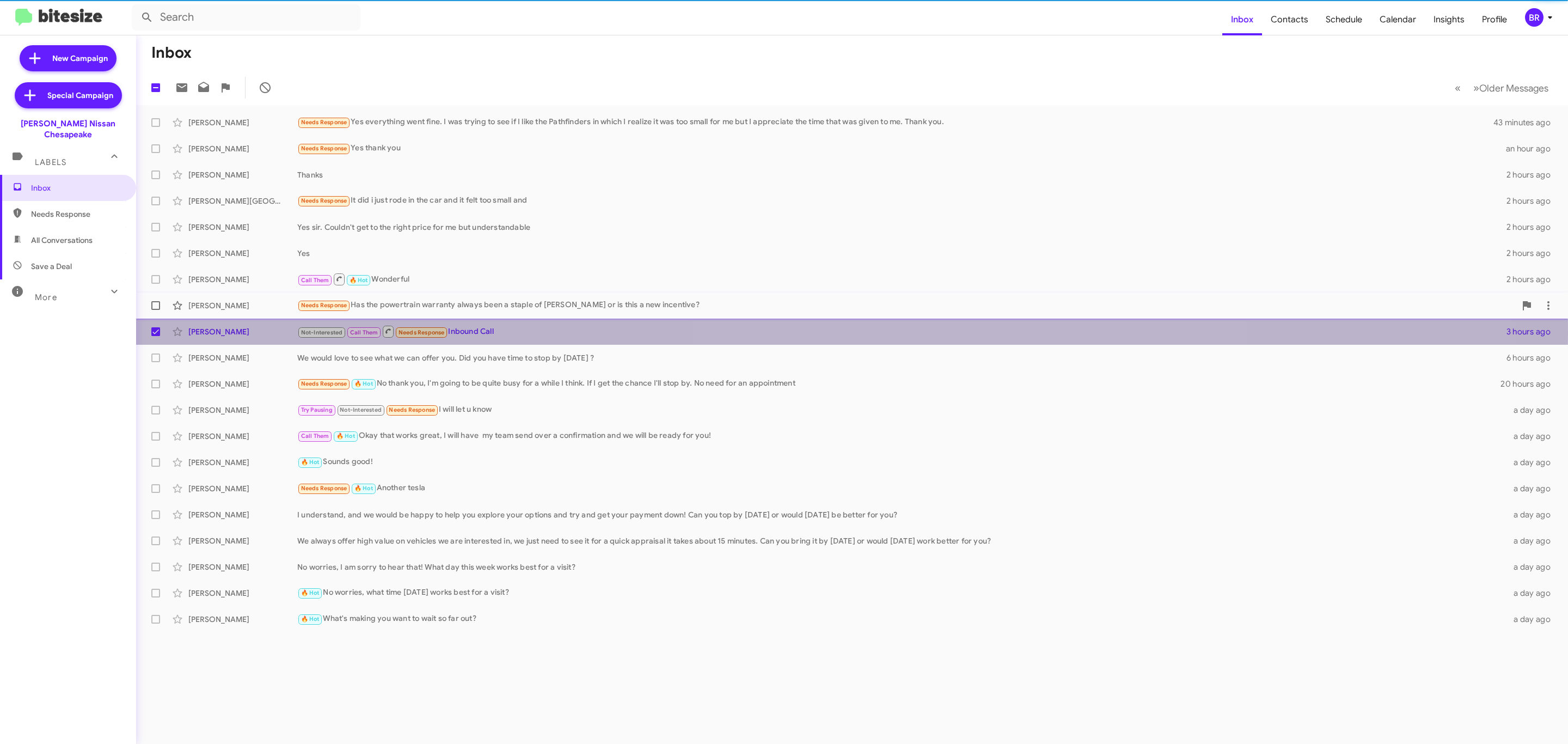
click at [154, 311] on label at bounding box center [156, 305] width 22 height 22
click at [155, 310] on input "checkbox" at bounding box center [155, 310] width 1 height 1
checkbox input "true"
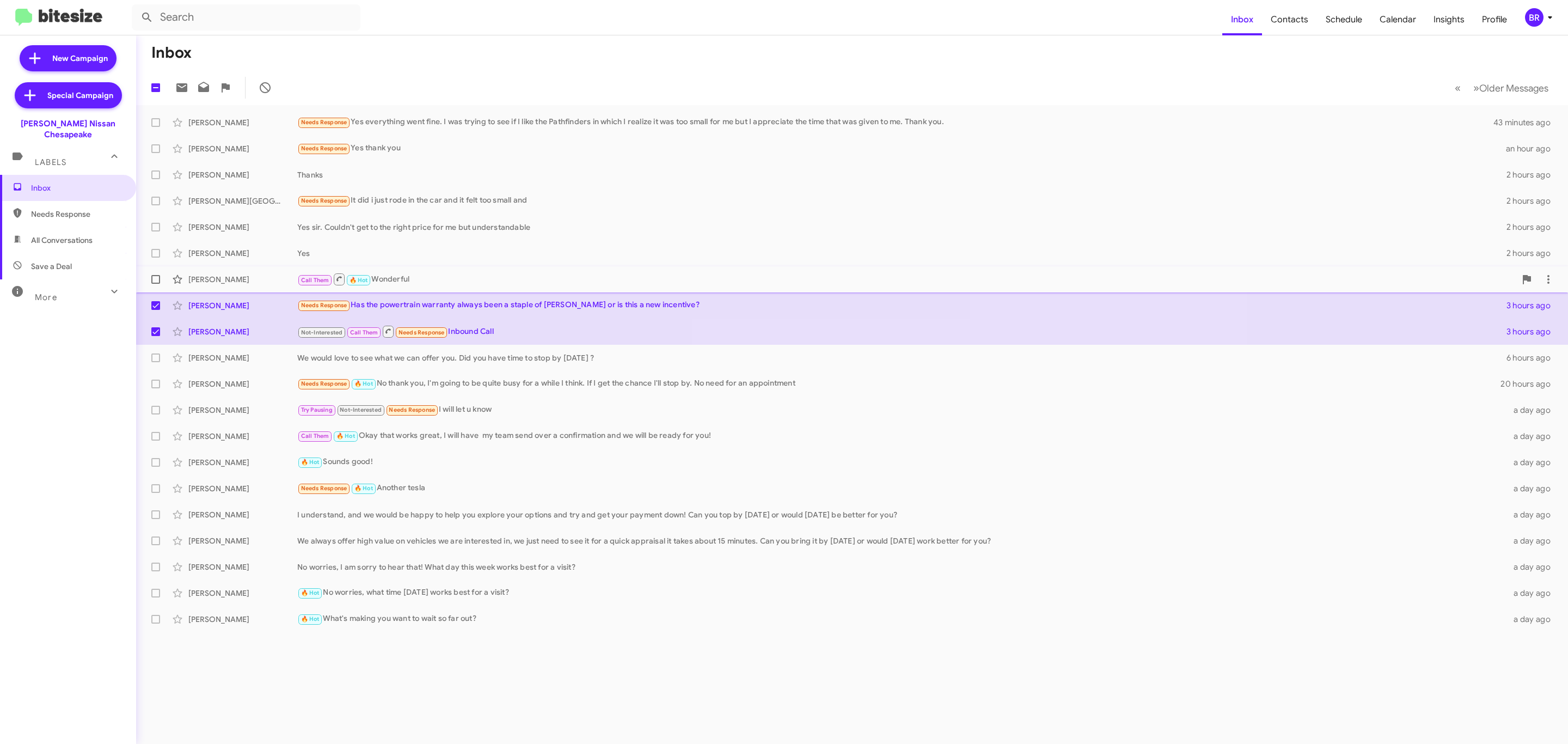
click at [150, 279] on label at bounding box center [156, 279] width 22 height 22
click at [155, 284] on input "checkbox" at bounding box center [155, 284] width 1 height 1
checkbox input "true"
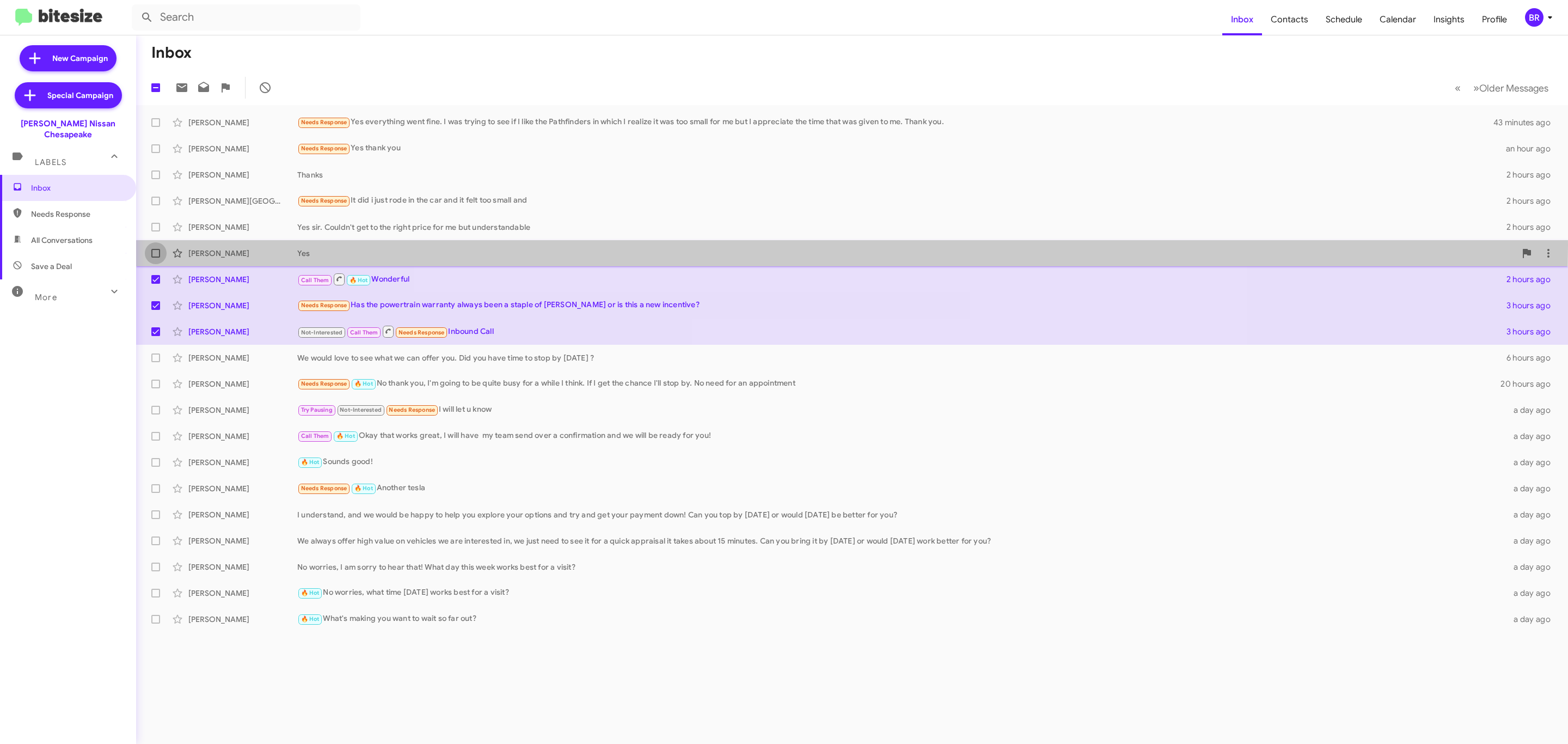
click at [155, 245] on label at bounding box center [156, 254] width 22 height 22
click at [155, 257] on input "checkbox" at bounding box center [155, 257] width 1 height 1
checkbox input "true"
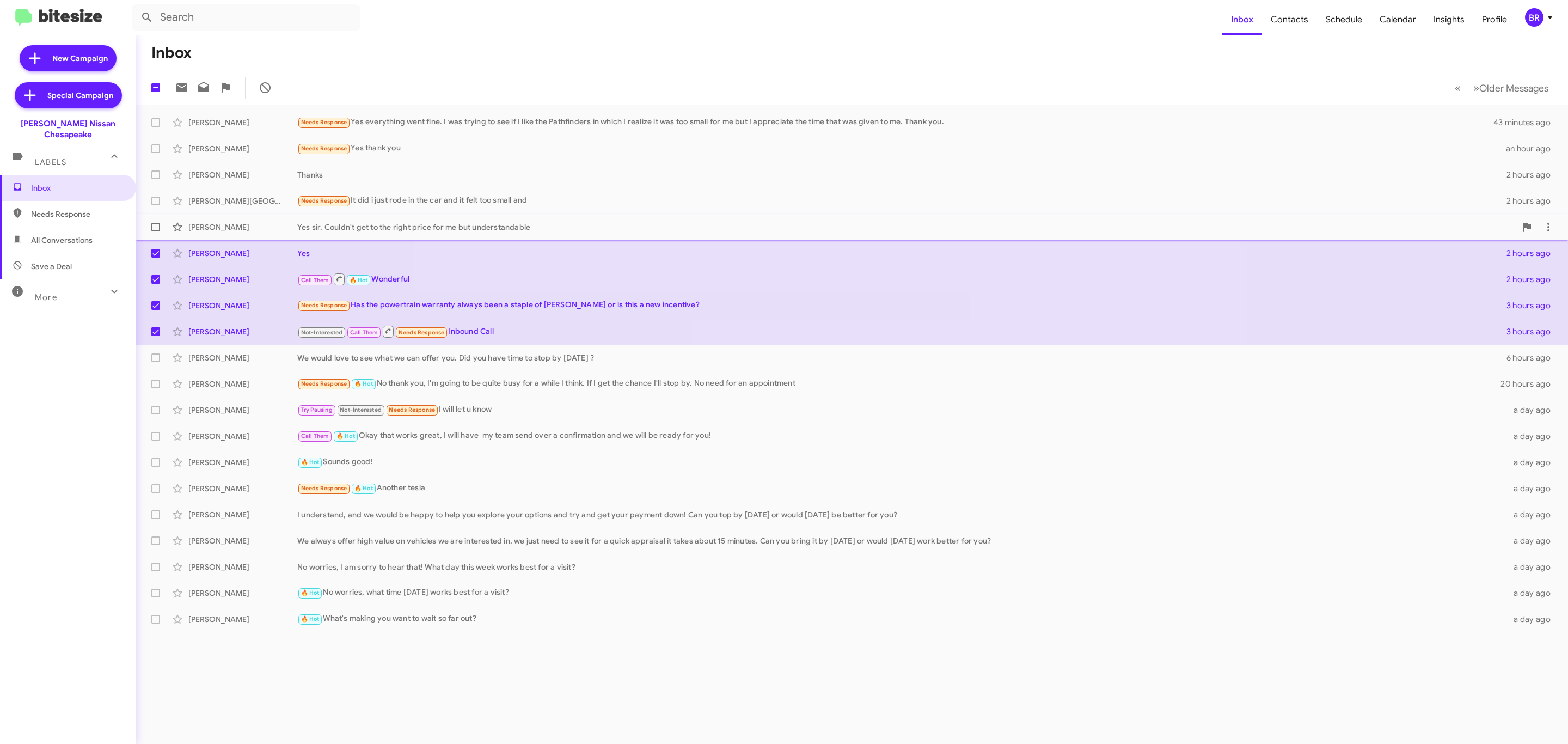
click at [154, 220] on label at bounding box center [156, 228] width 22 height 22
click at [155, 231] on input "checkbox" at bounding box center [155, 231] width 1 height 1
checkbox input "true"
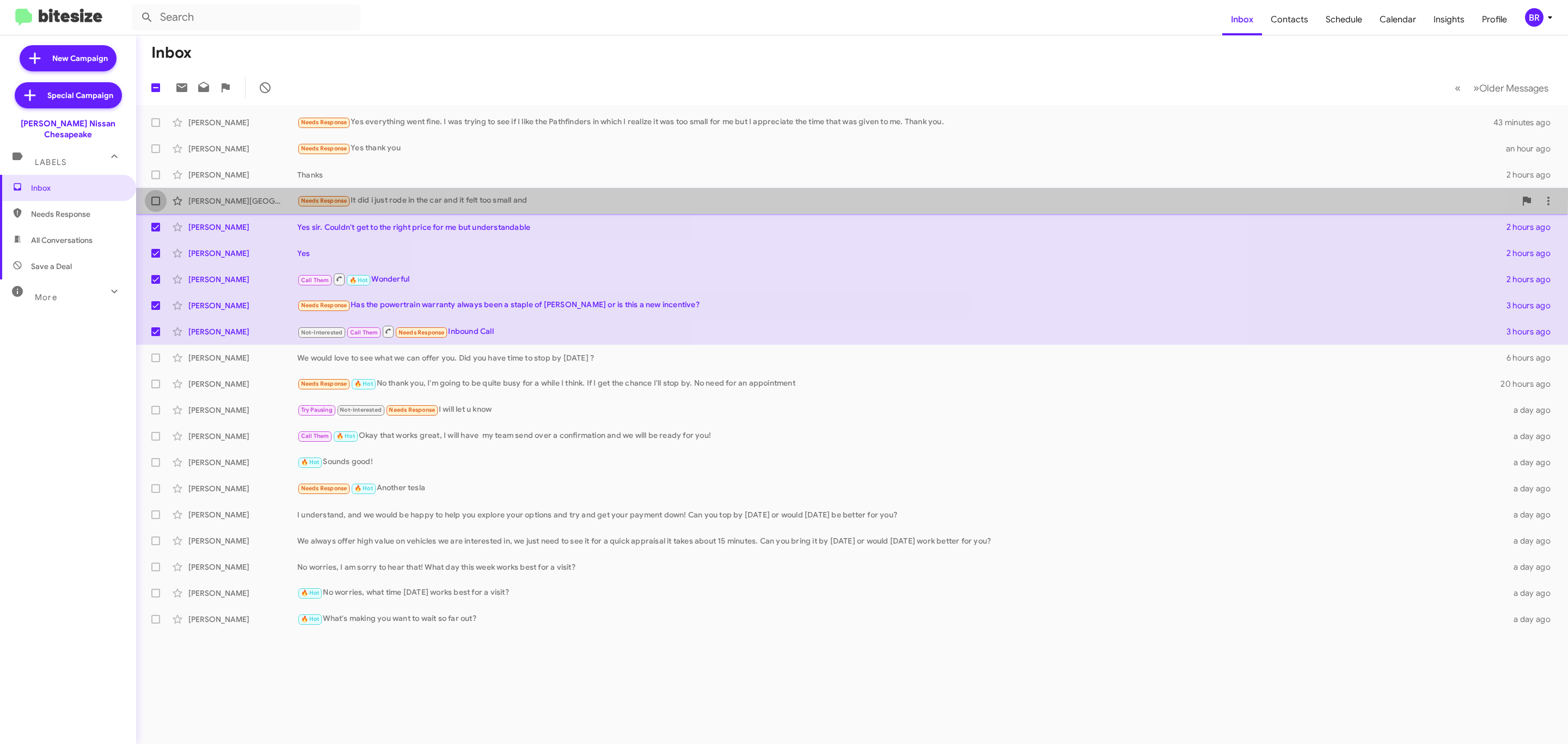
click at [154, 198] on span at bounding box center [155, 200] width 8 height 8
click at [155, 205] on input "checkbox" at bounding box center [155, 205] width 1 height 1
checkbox input "true"
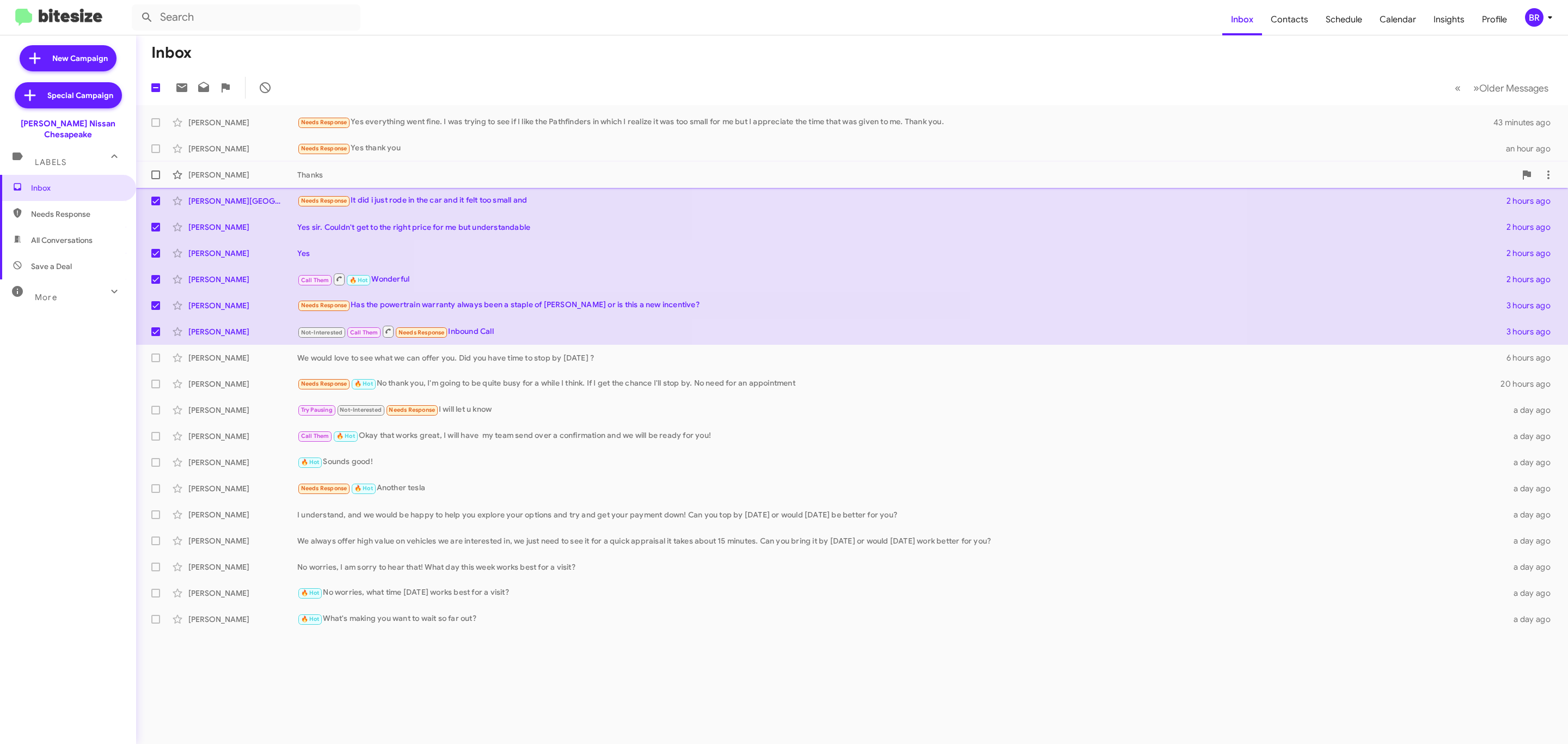
click at [154, 180] on label at bounding box center [156, 175] width 22 height 22
click at [155, 180] on input "checkbox" at bounding box center [155, 180] width 1 height 1
checkbox input "true"
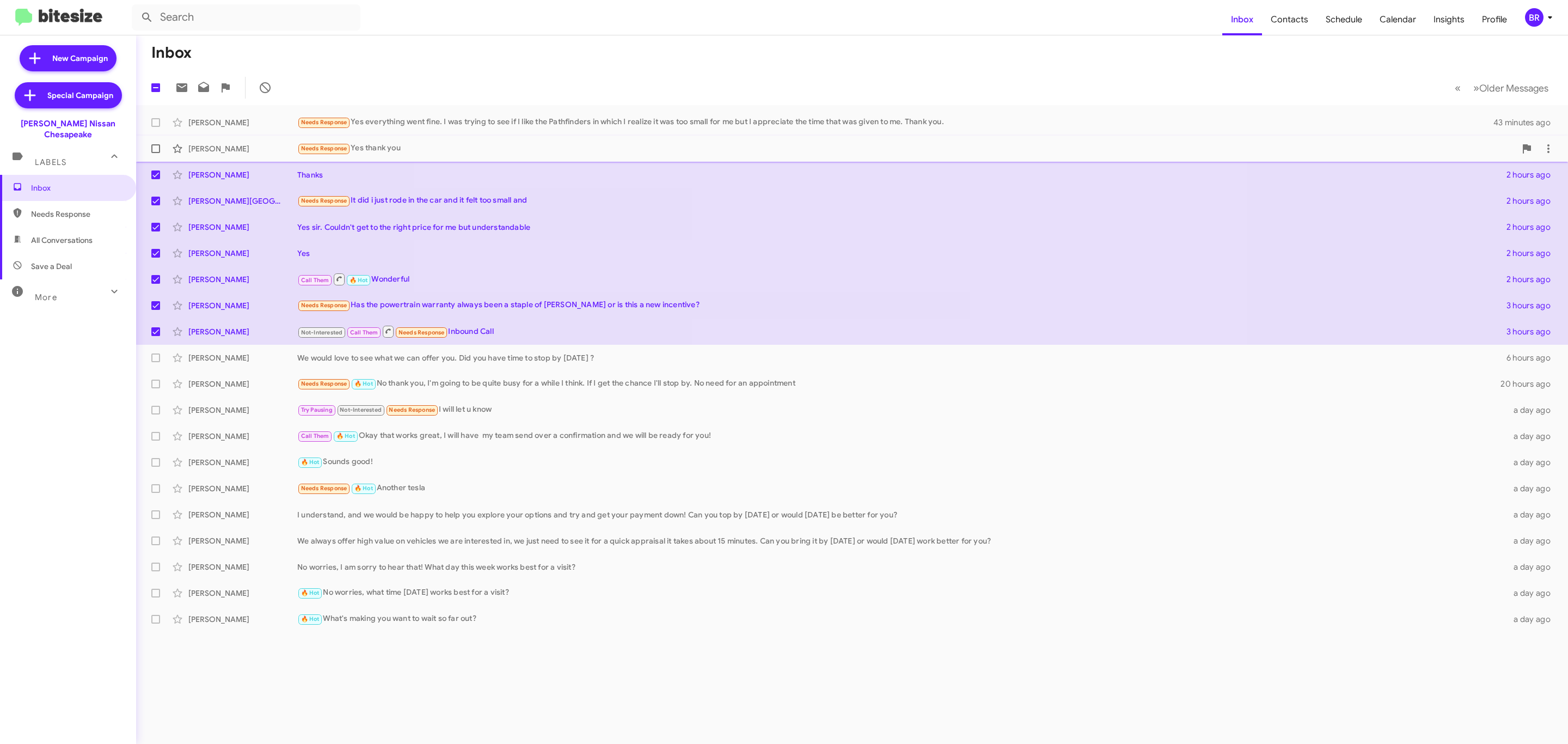
click at [150, 153] on label at bounding box center [156, 149] width 22 height 22
click at [155, 153] on input "checkbox" at bounding box center [155, 153] width 1 height 1
checkbox input "true"
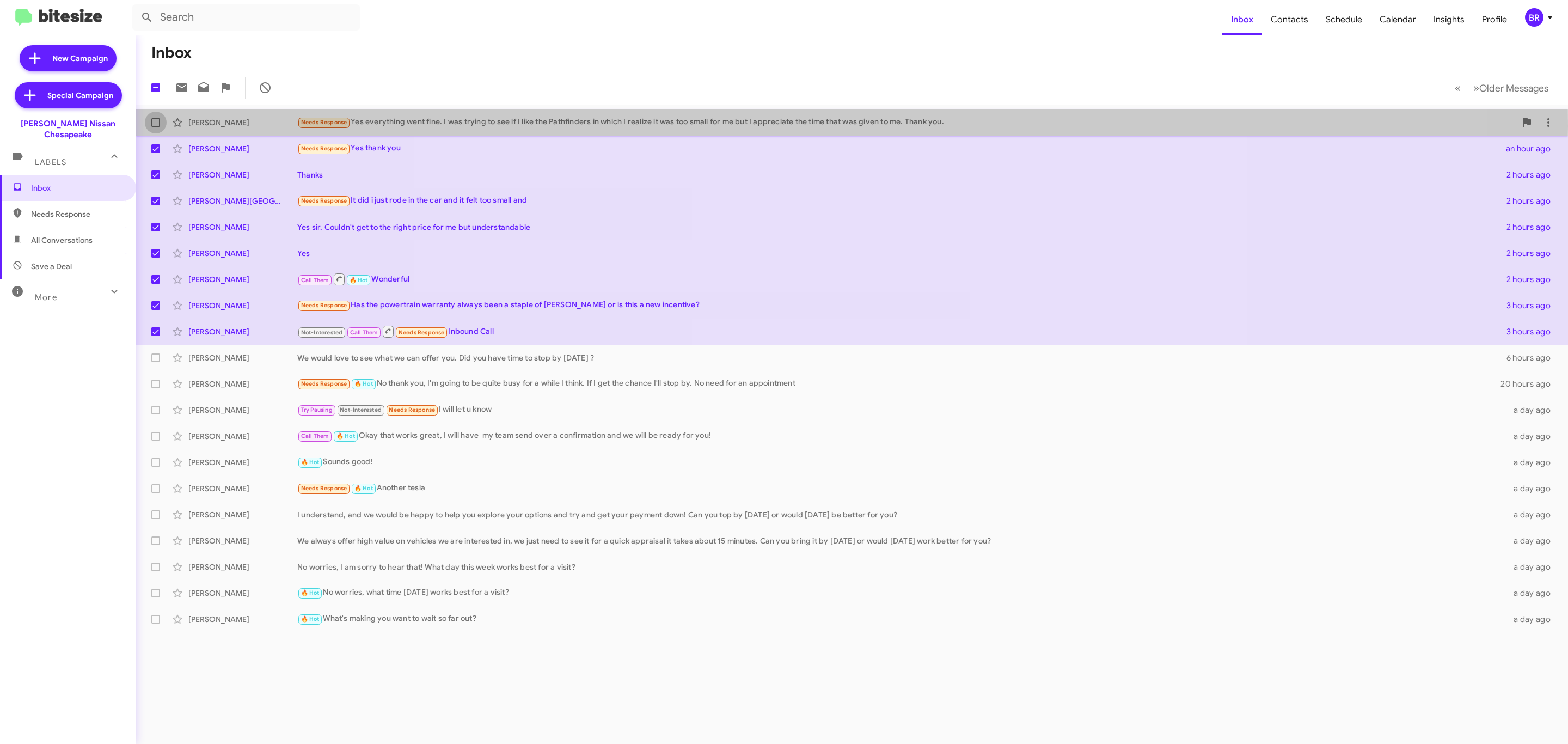
click at [145, 127] on label at bounding box center [156, 123] width 22 height 22
click at [155, 127] on input "checkbox" at bounding box center [155, 127] width 1 height 1
checkbox input "true"
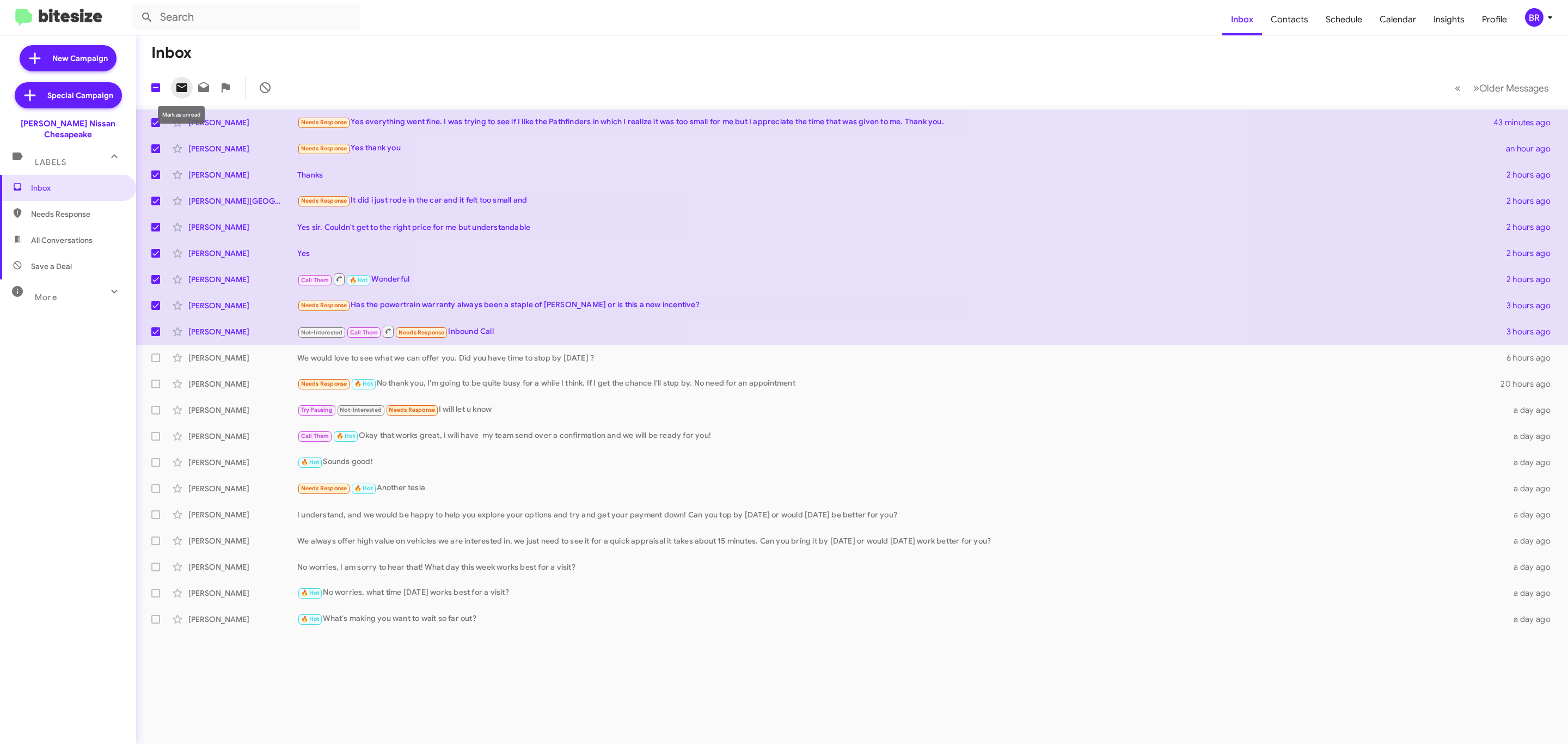
click at [185, 92] on icon at bounding box center [182, 87] width 11 height 8
drag, startPoint x: 1536, startPoint y: 23, endPoint x: 1529, endPoint y: 23, distance: 7.0
click at [1530, 23] on div "BR" at bounding box center [1534, 18] width 19 height 19
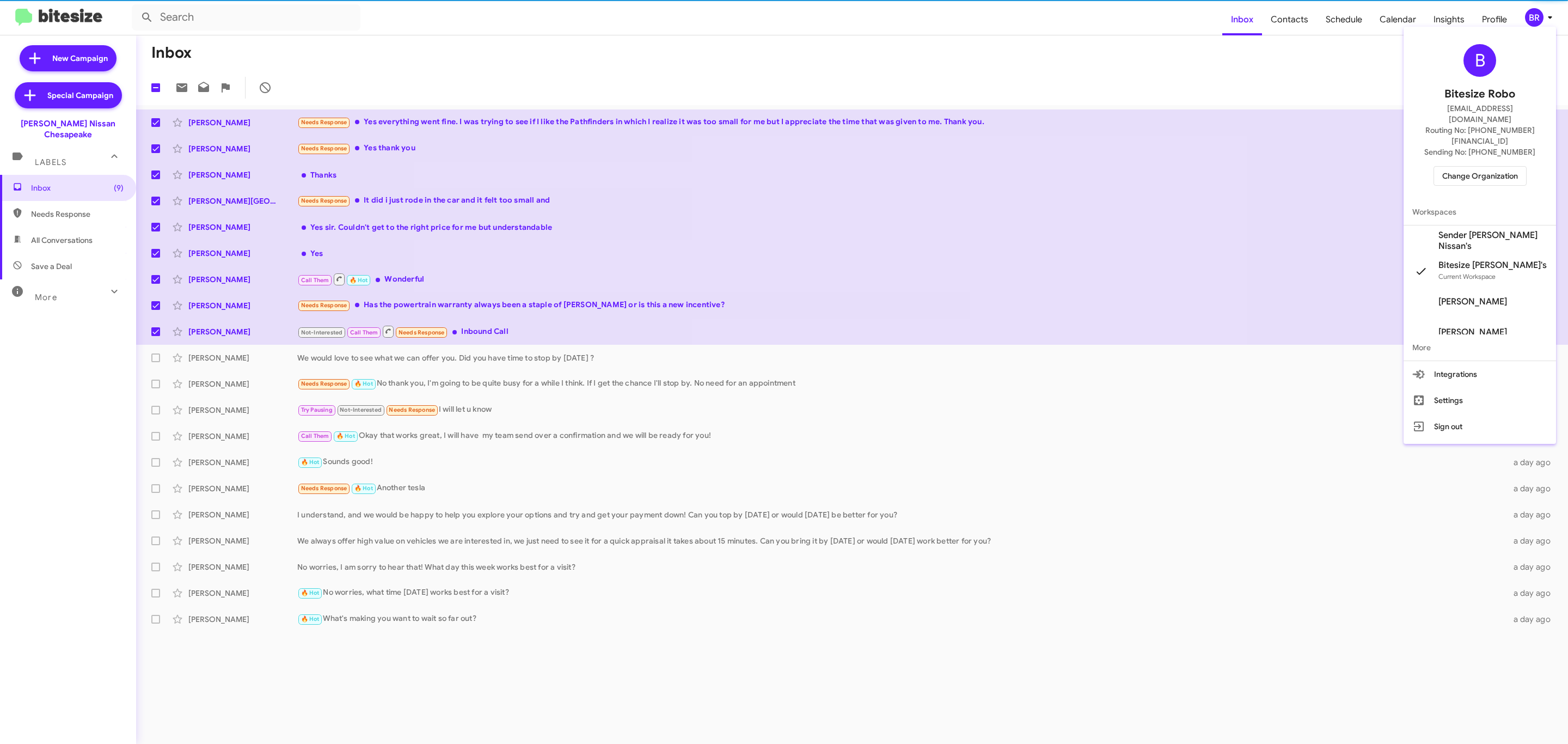
click at [1470, 167] on span "Change Organization" at bounding box center [1480, 176] width 76 height 19
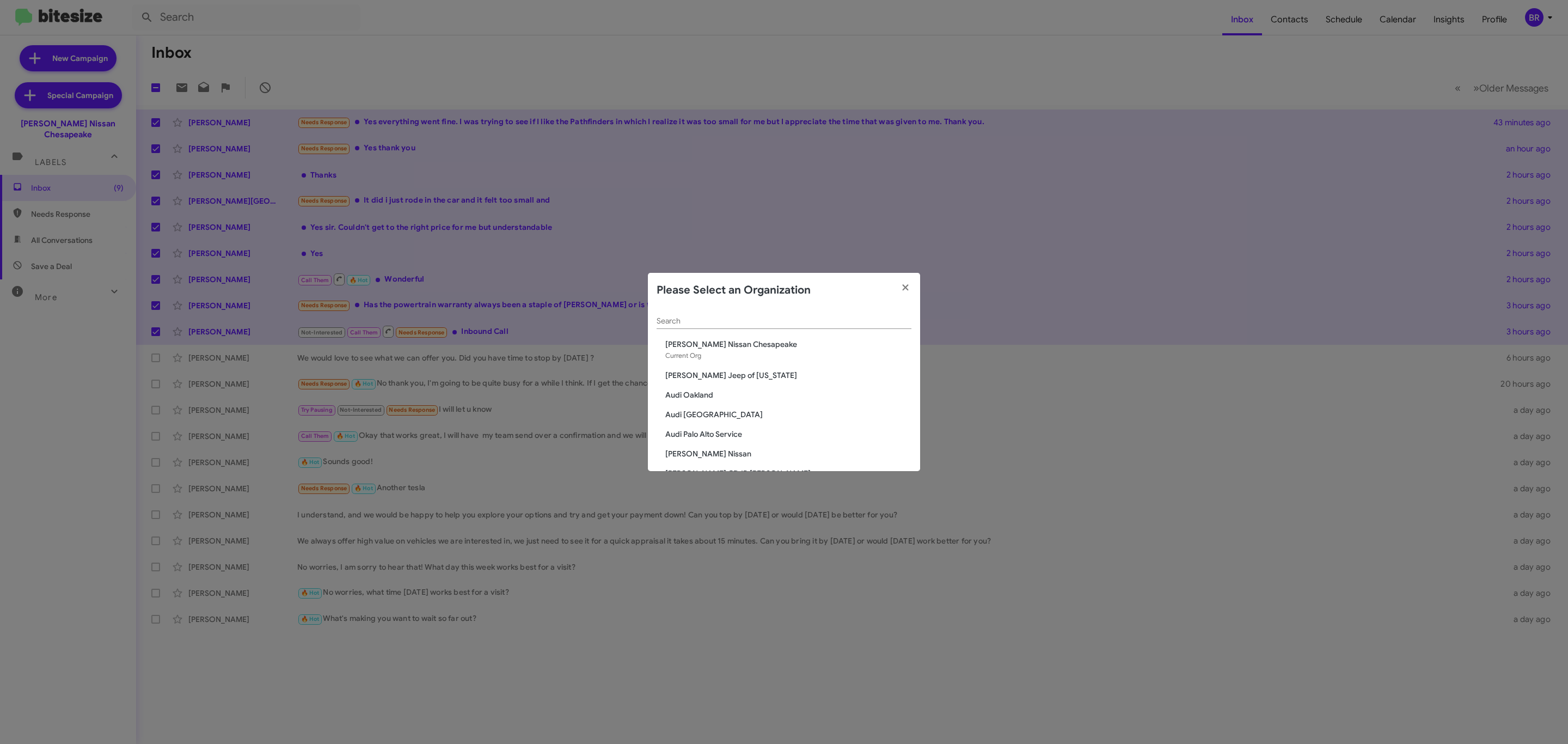
click at [810, 316] on div "Search" at bounding box center [784, 317] width 254 height 21
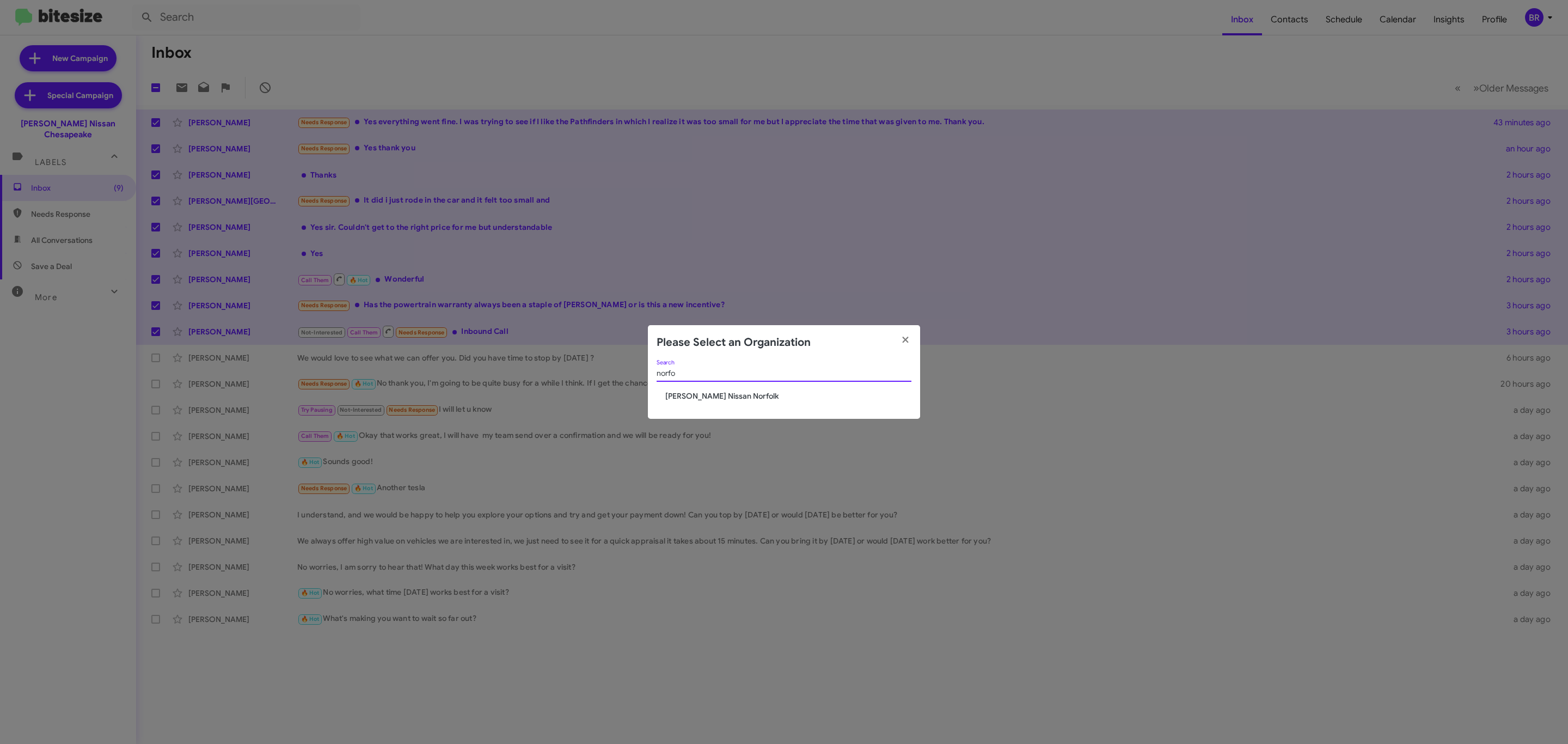
type input "norfo"
click at [729, 390] on div "norfo Search" at bounding box center [784, 376] width 254 height 31
click at [722, 398] on span "[PERSON_NAME] Nissan Norfolk" at bounding box center [788, 396] width 246 height 11
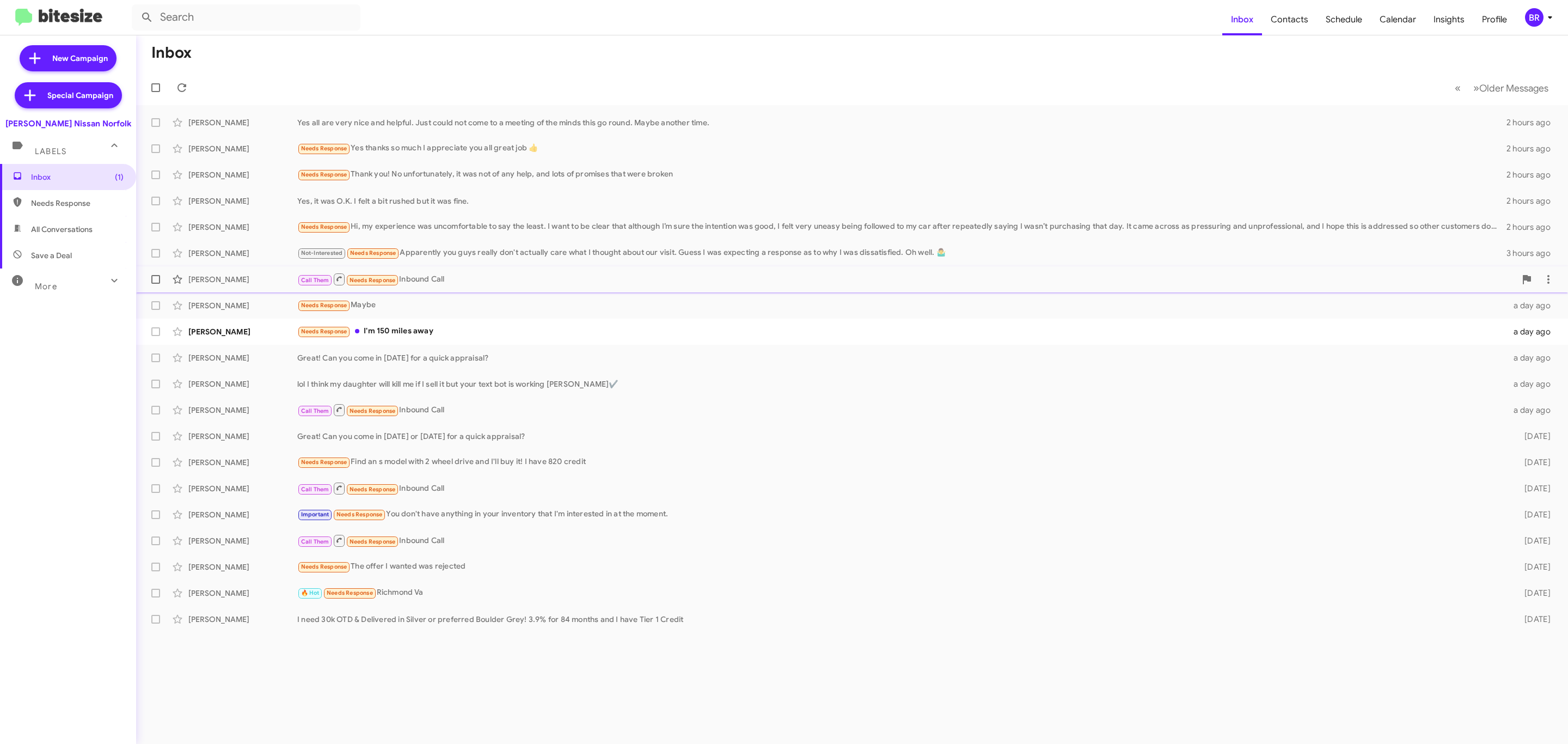
drag, startPoint x: 154, startPoint y: 307, endPoint x: 147, endPoint y: 287, distance: 21.2
click at [154, 307] on span at bounding box center [155, 304] width 8 height 8
click at [155, 310] on input "checkbox" at bounding box center [155, 310] width 1 height 1
checkbox input "true"
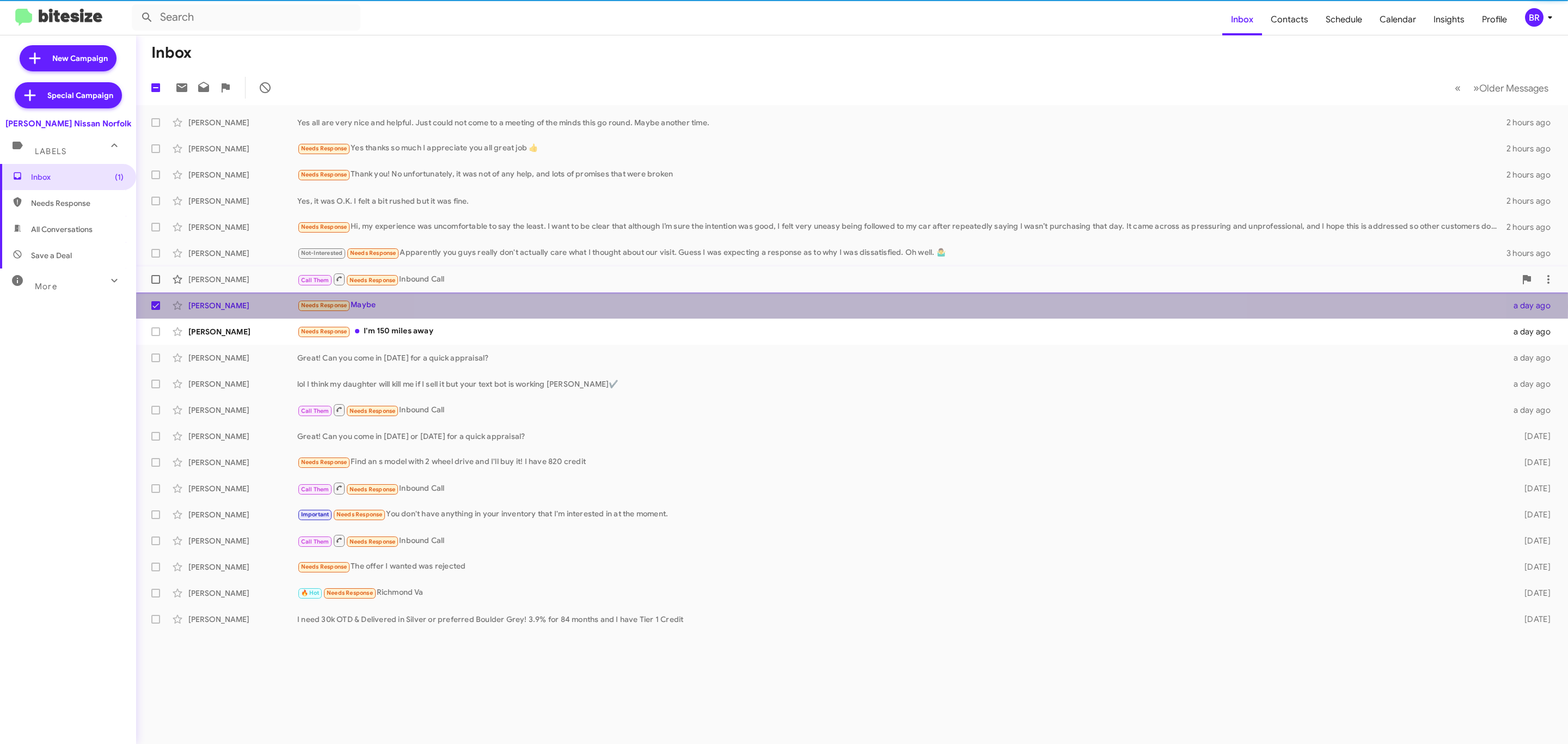
click at [146, 275] on label at bounding box center [156, 279] width 22 height 22
click at [155, 284] on input "checkbox" at bounding box center [155, 284] width 1 height 1
checkbox input "true"
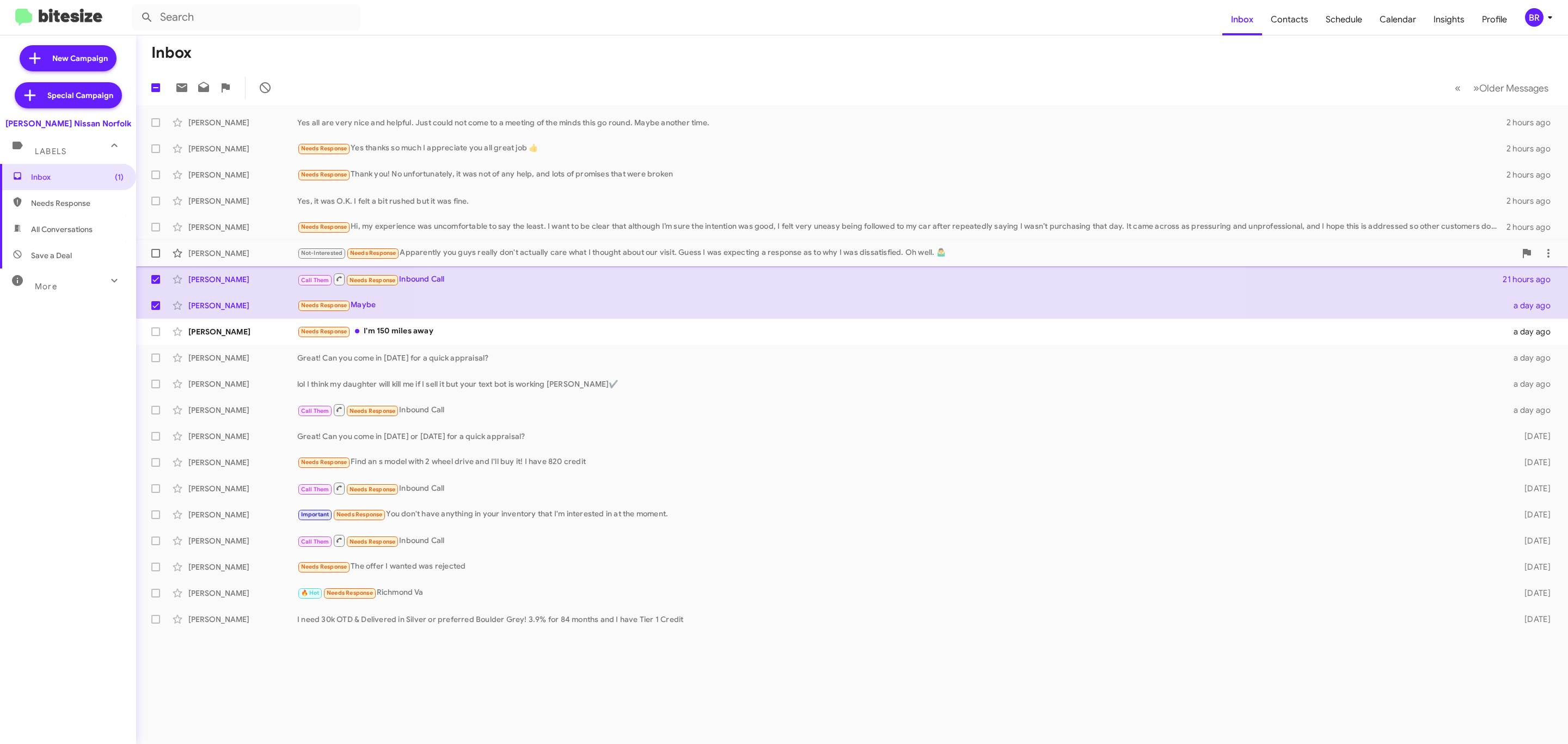
click at [147, 248] on label at bounding box center [156, 254] width 22 height 22
click at [155, 257] on input "checkbox" at bounding box center [155, 257] width 1 height 1
checkbox input "true"
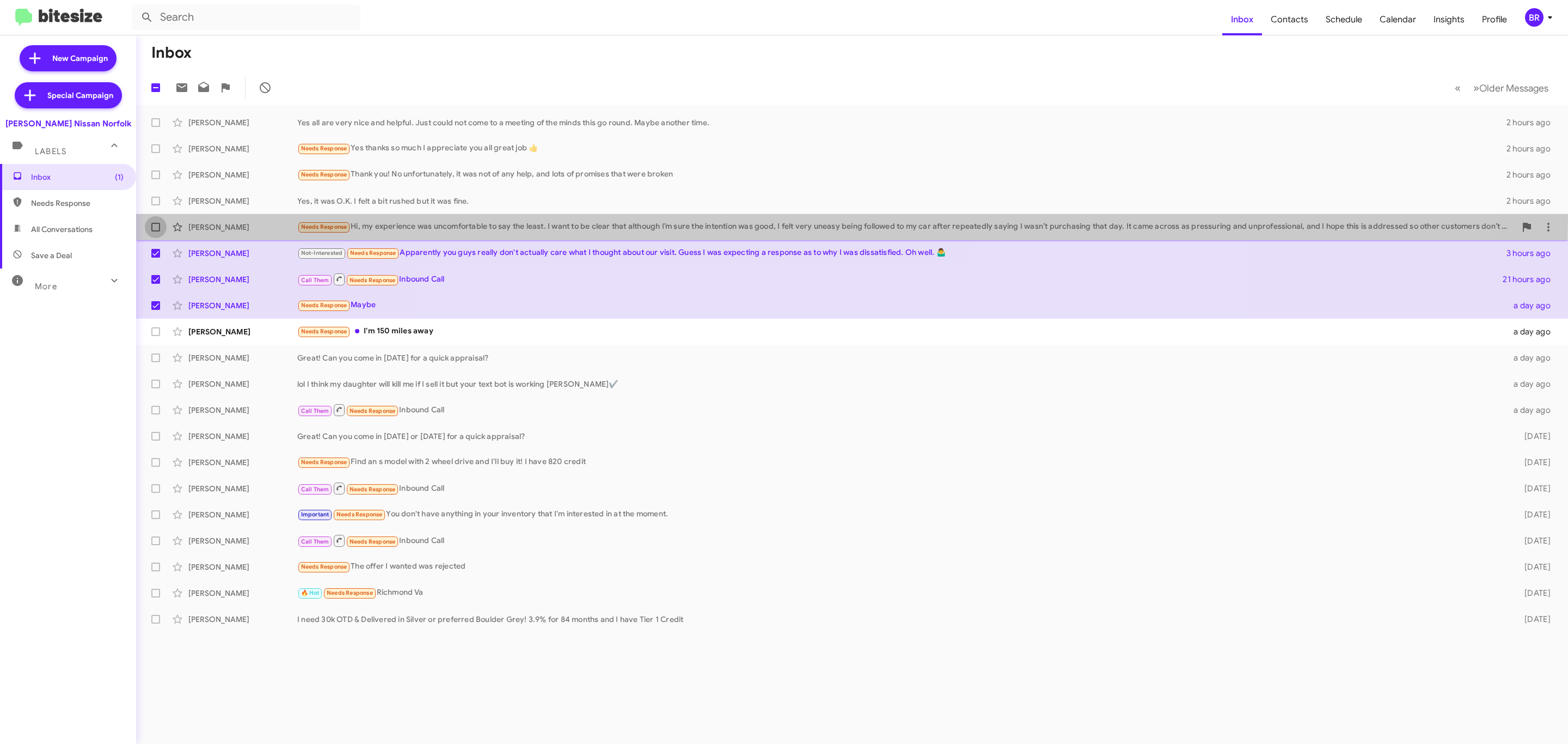
click at [149, 217] on label at bounding box center [156, 228] width 22 height 22
click at [155, 231] on input "checkbox" at bounding box center [155, 231] width 1 height 1
checkbox input "true"
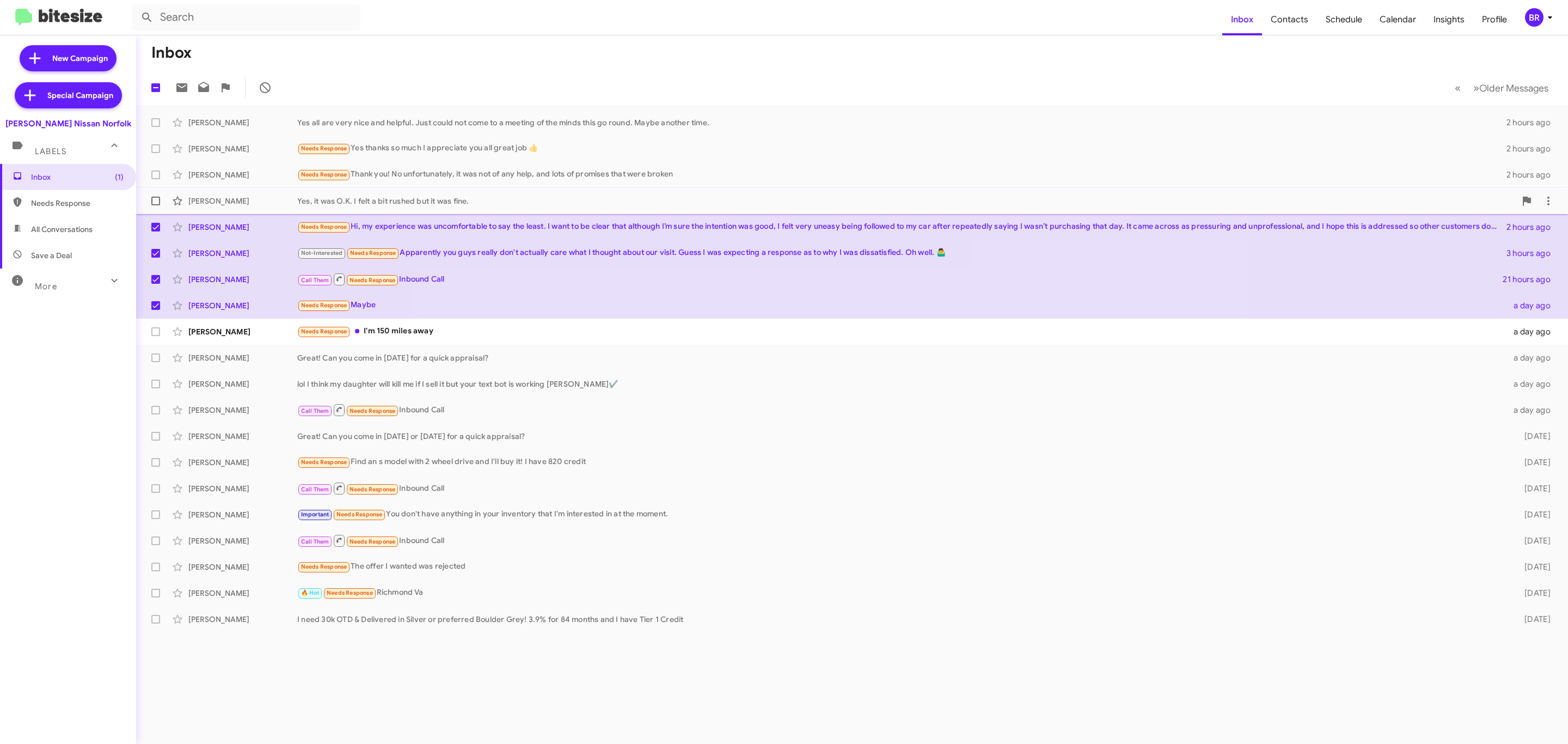
click at [151, 192] on label at bounding box center [156, 201] width 22 height 22
click at [155, 205] on input "checkbox" at bounding box center [155, 205] width 1 height 1
checkbox input "true"
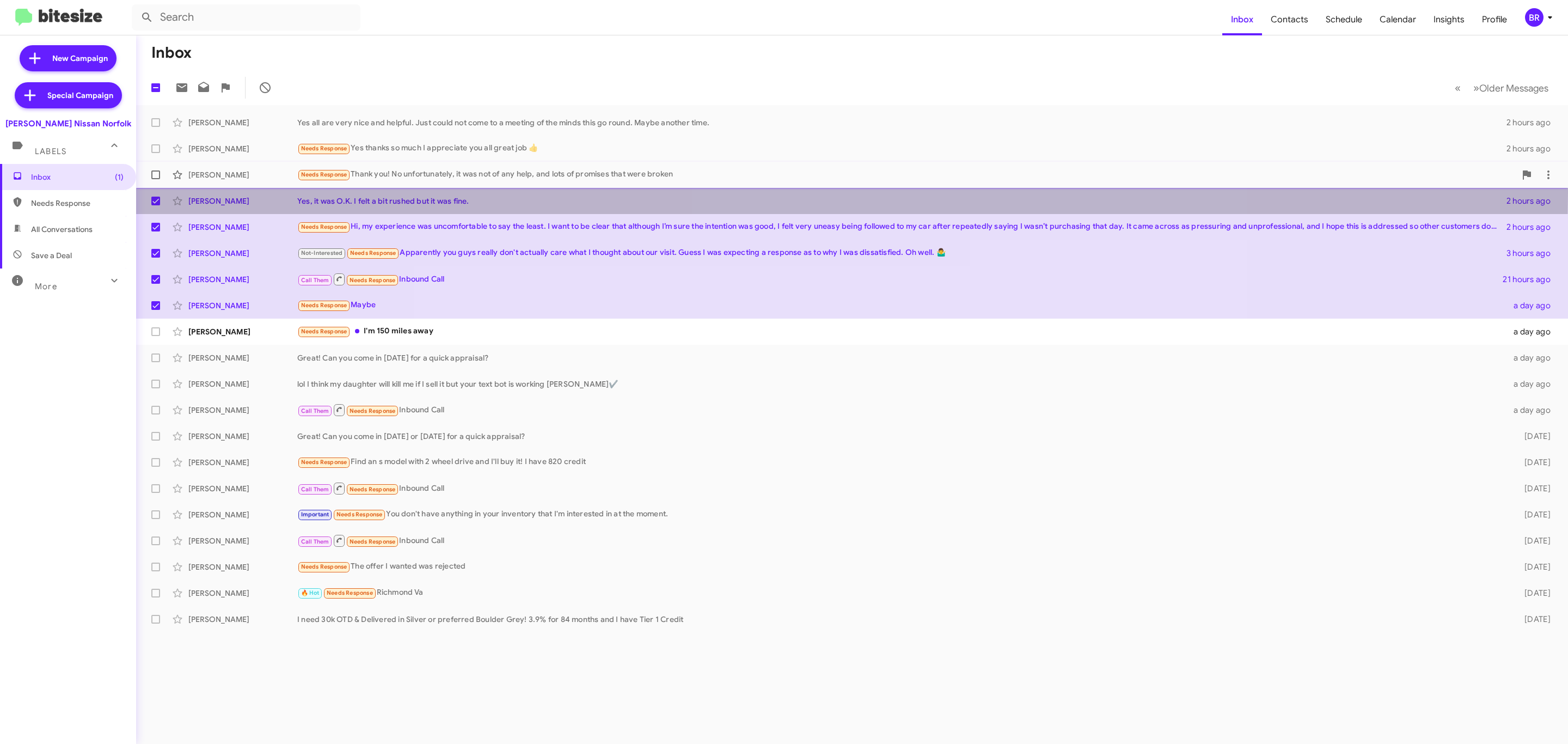
click at [152, 170] on span at bounding box center [155, 174] width 8 height 8
click at [155, 180] on input "checkbox" at bounding box center [155, 180] width 1 height 1
checkbox input "true"
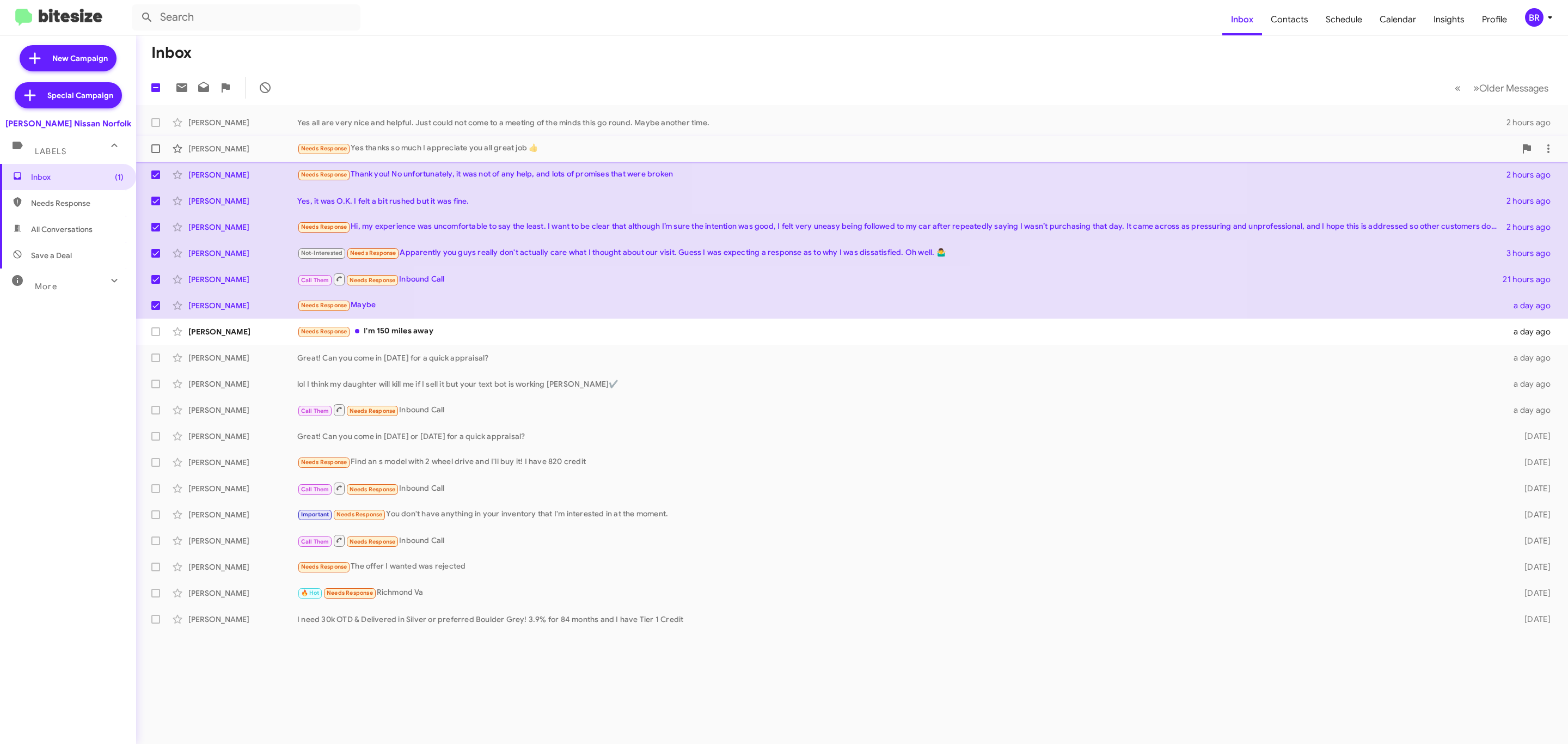
click at [150, 146] on label at bounding box center [156, 149] width 22 height 22
click at [155, 153] on input "checkbox" at bounding box center [155, 153] width 1 height 1
checkbox input "true"
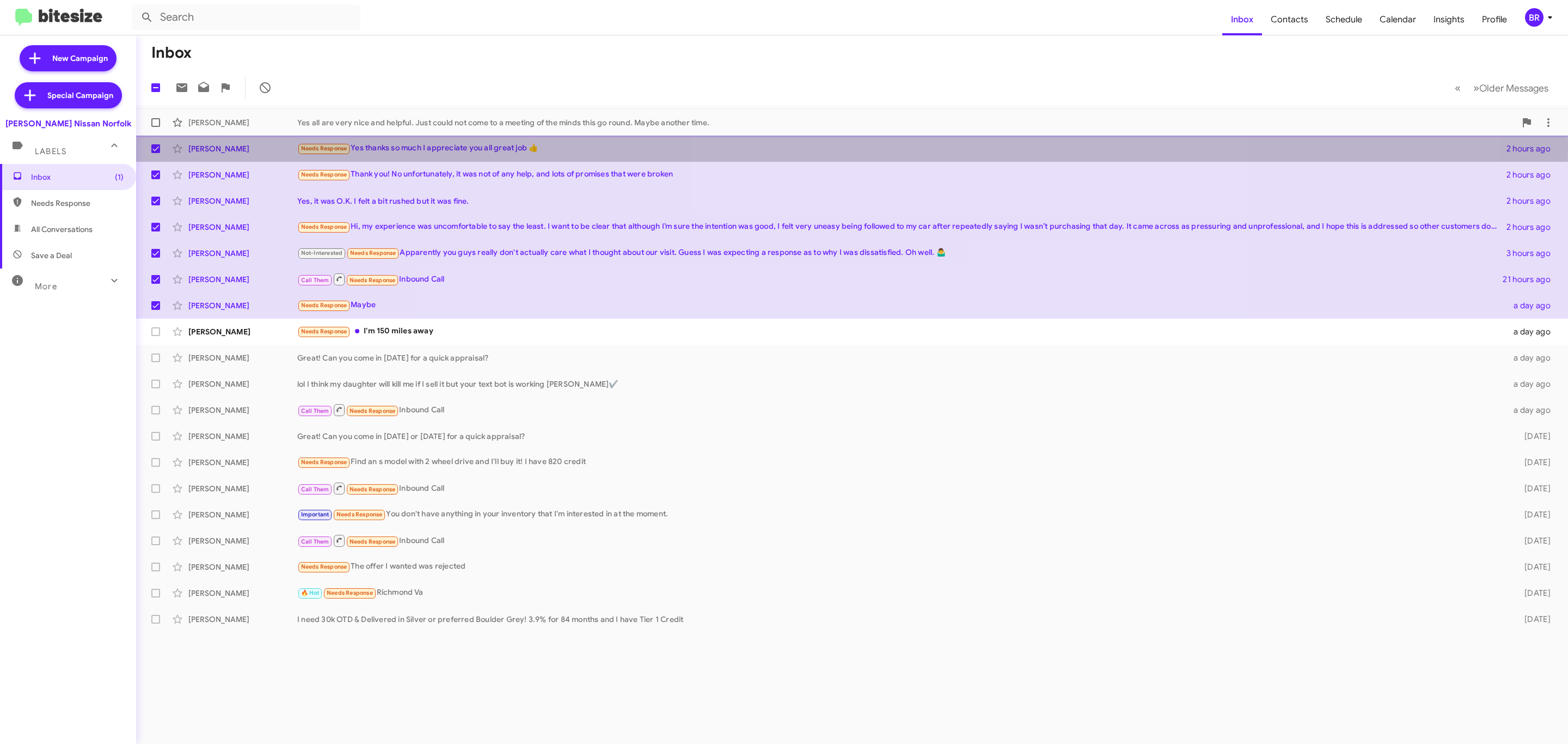
click at [153, 117] on label at bounding box center [156, 123] width 22 height 22
click at [155, 127] on input "checkbox" at bounding box center [155, 127] width 1 height 1
checkbox input "true"
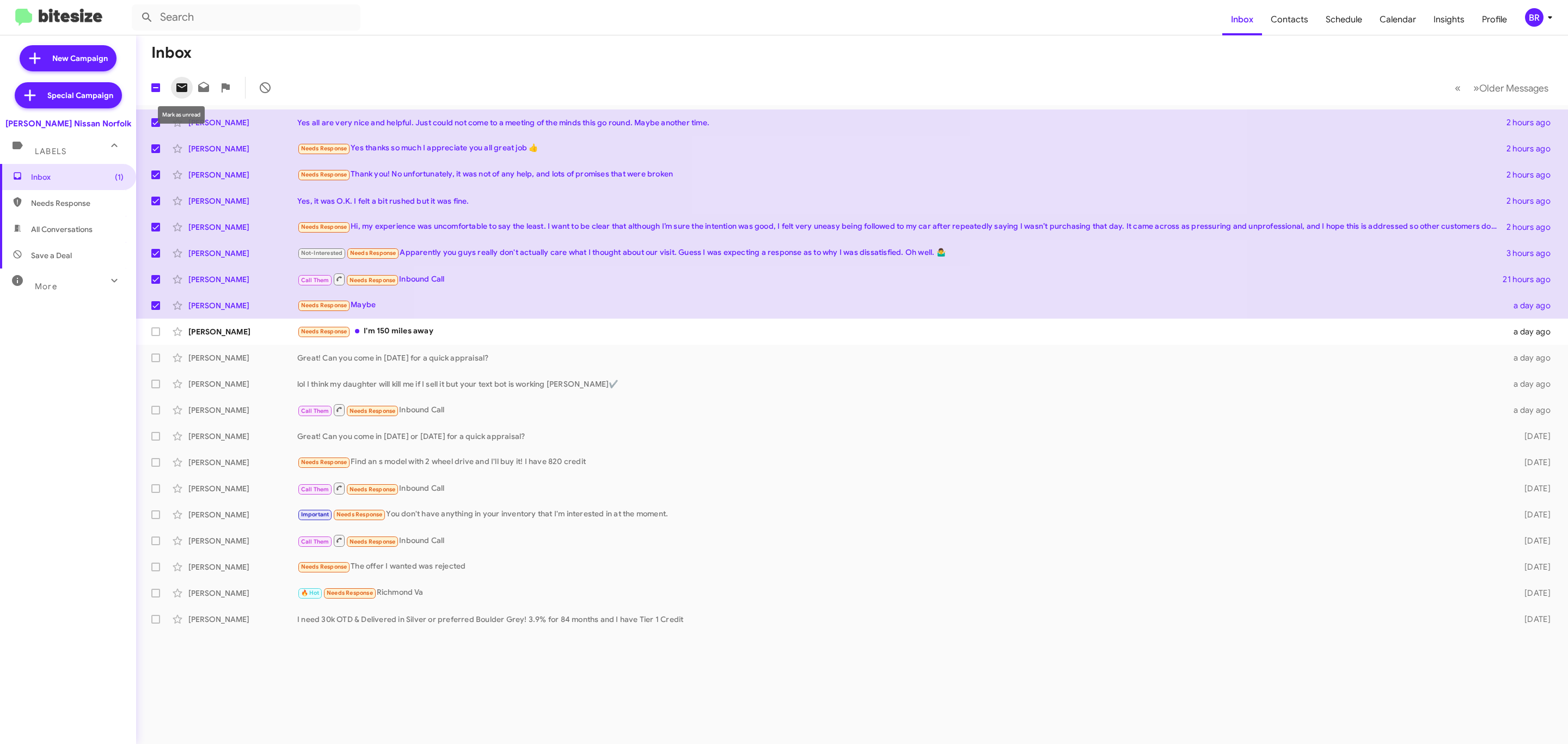
click at [177, 89] on icon at bounding box center [182, 87] width 11 height 8
click at [1534, 18] on div "BR" at bounding box center [1534, 18] width 19 height 19
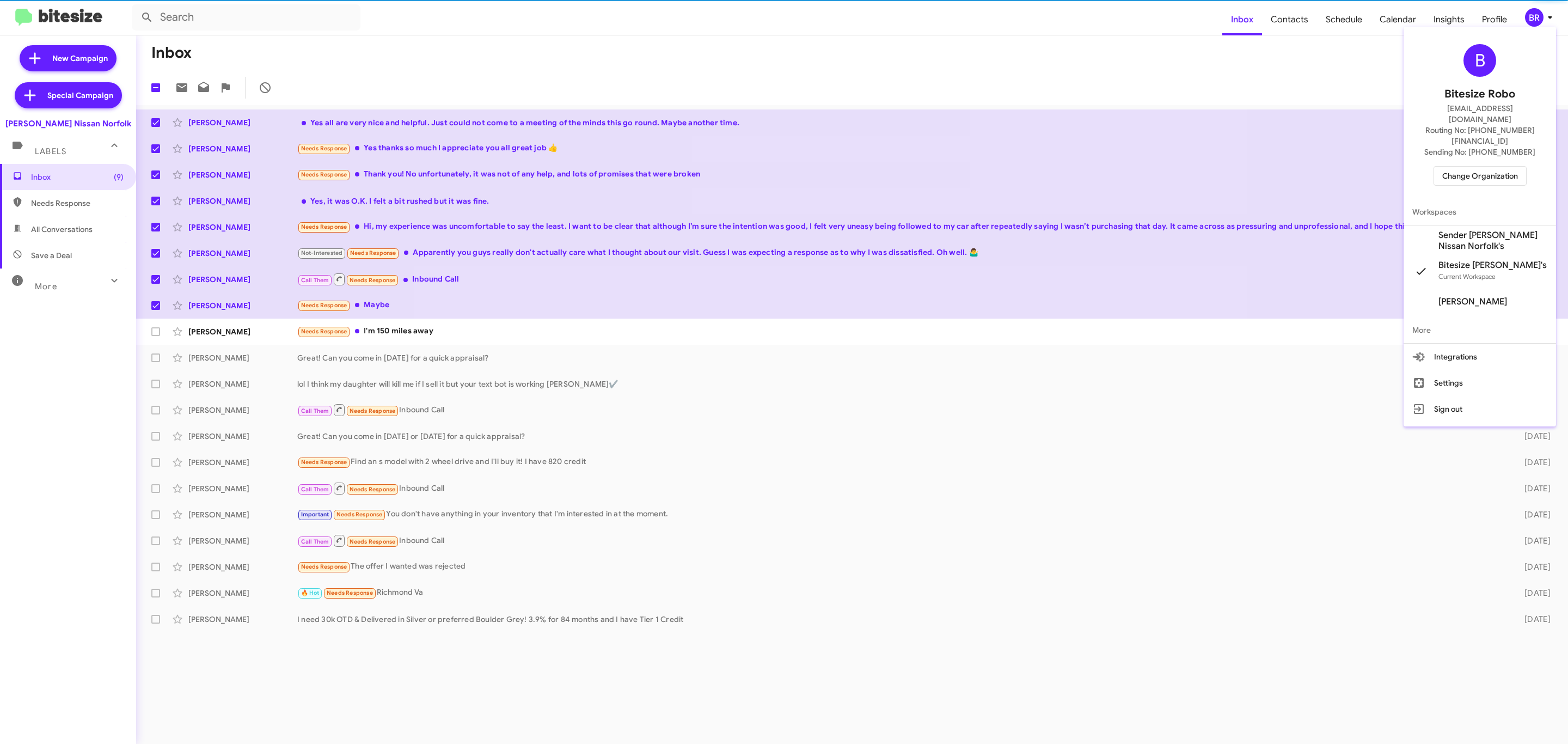
click at [1445, 146] on span "Sending No: +1 (804) 568-9331" at bounding box center [1479, 152] width 111 height 11
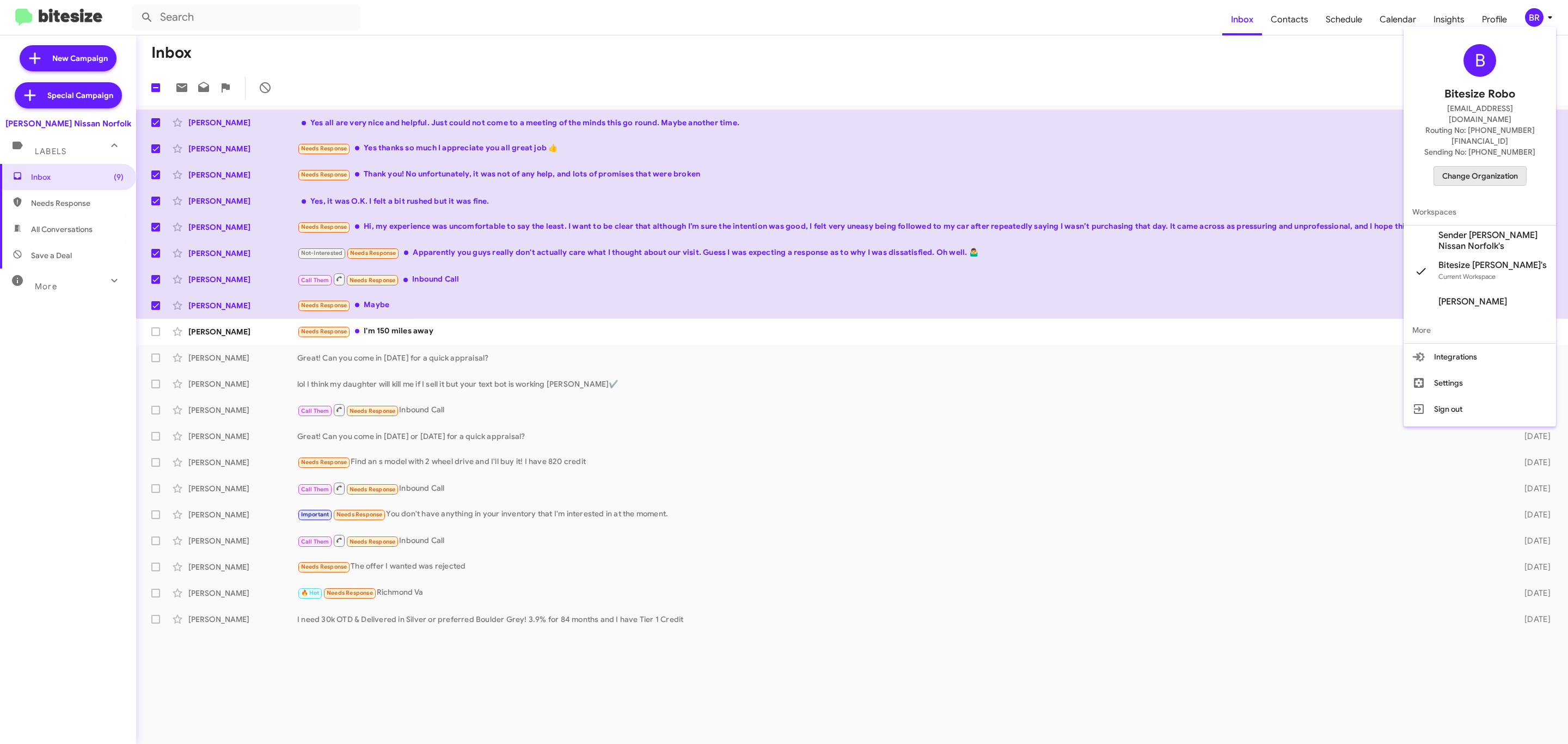
click at [1449, 167] on span "Change Organization" at bounding box center [1480, 176] width 76 height 19
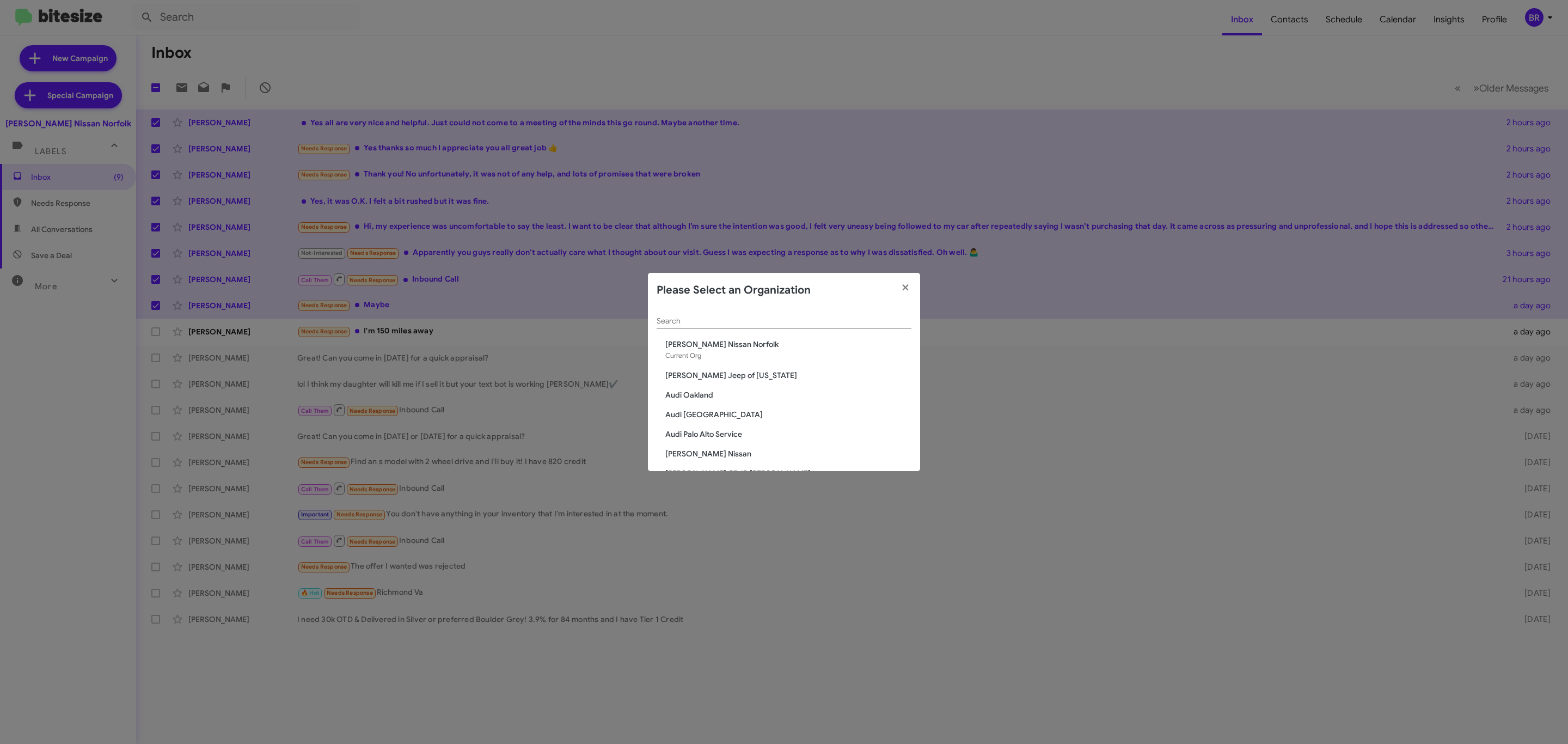
drag, startPoint x: 779, startPoint y: 307, endPoint x: 783, endPoint y: 318, distance: 11.7
click at [783, 316] on div "Search" at bounding box center [784, 317] width 254 height 21
click at [776, 328] on div "Search" at bounding box center [784, 317] width 254 height 21
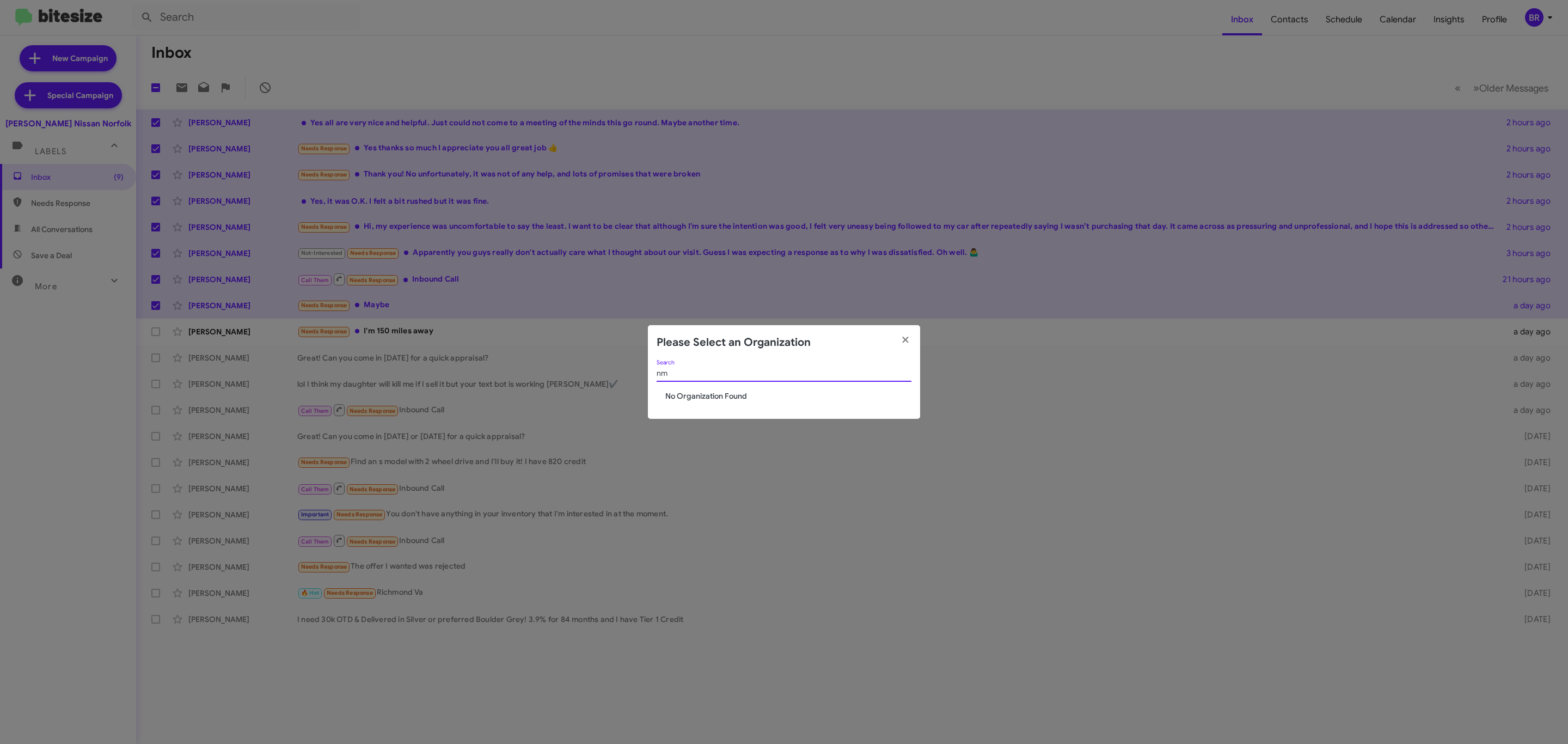
type input "n"
type input "mits"
click at [708, 398] on span "[PERSON_NAME] Mitsubishi" at bounding box center [788, 396] width 246 height 11
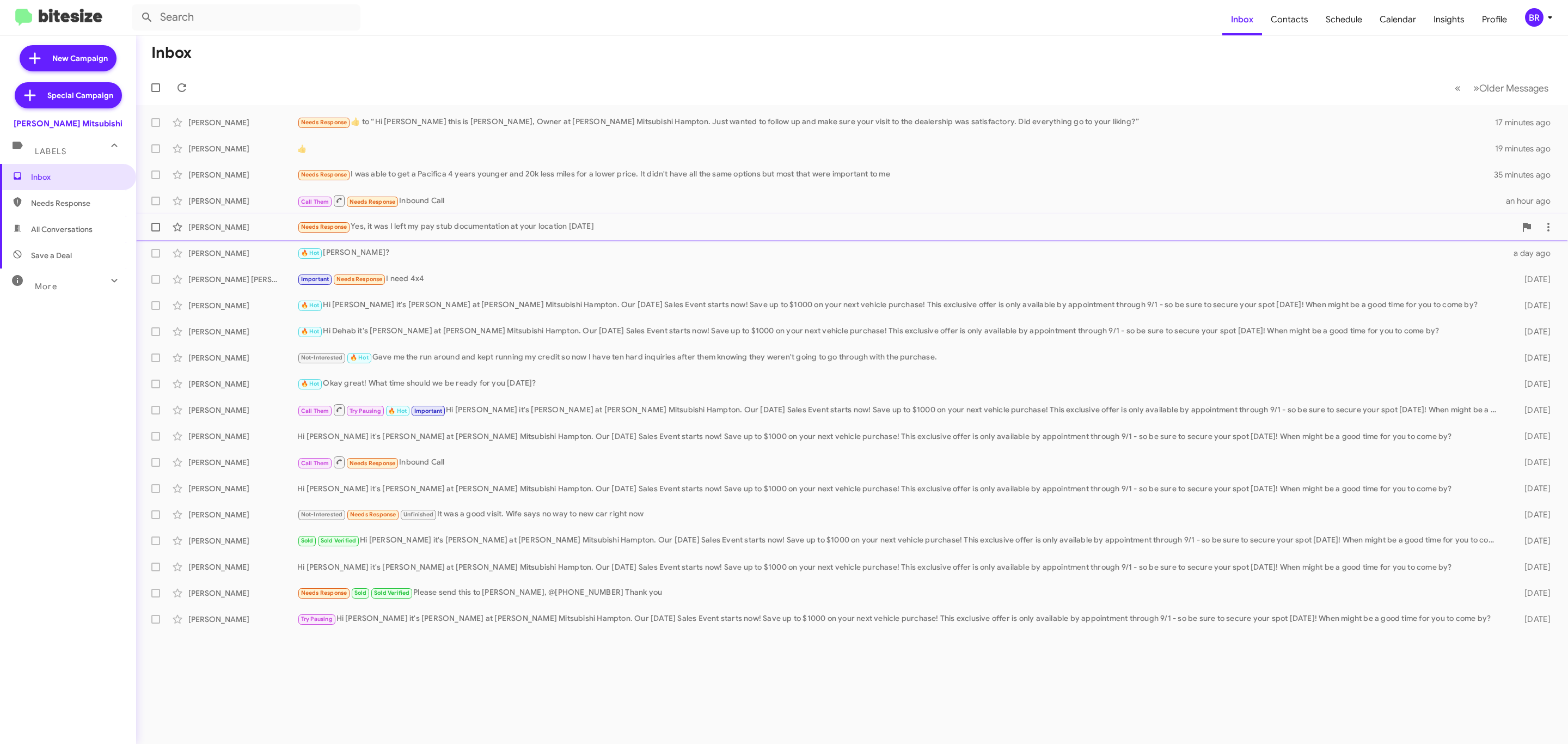
click at [154, 232] on label at bounding box center [156, 228] width 22 height 22
click at [155, 232] on input "checkbox" at bounding box center [155, 231] width 1 height 1
checkbox input "true"
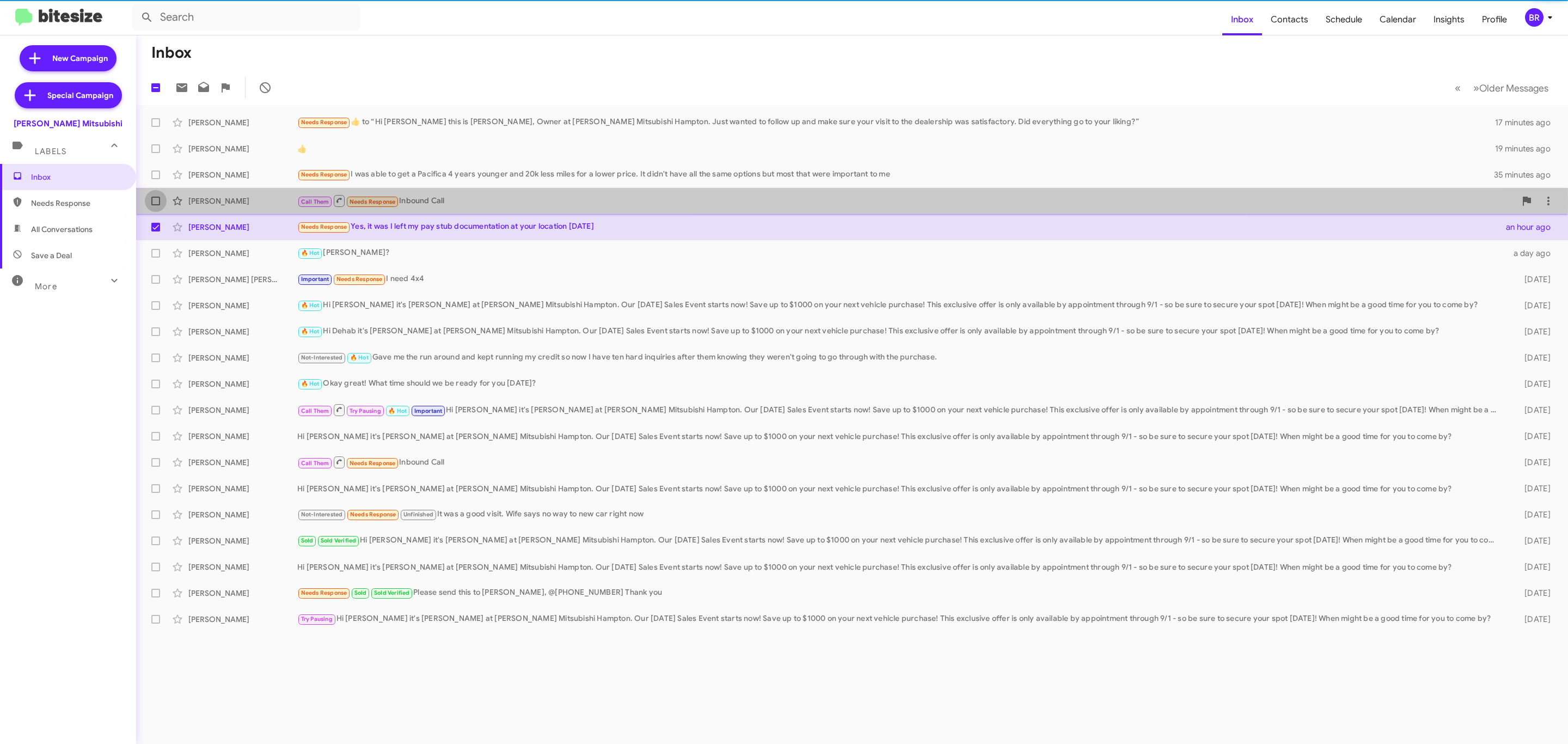
click at [154, 205] on span at bounding box center [155, 200] width 8 height 8
click at [155, 205] on input "checkbox" at bounding box center [155, 205] width 1 height 1
checkbox input "true"
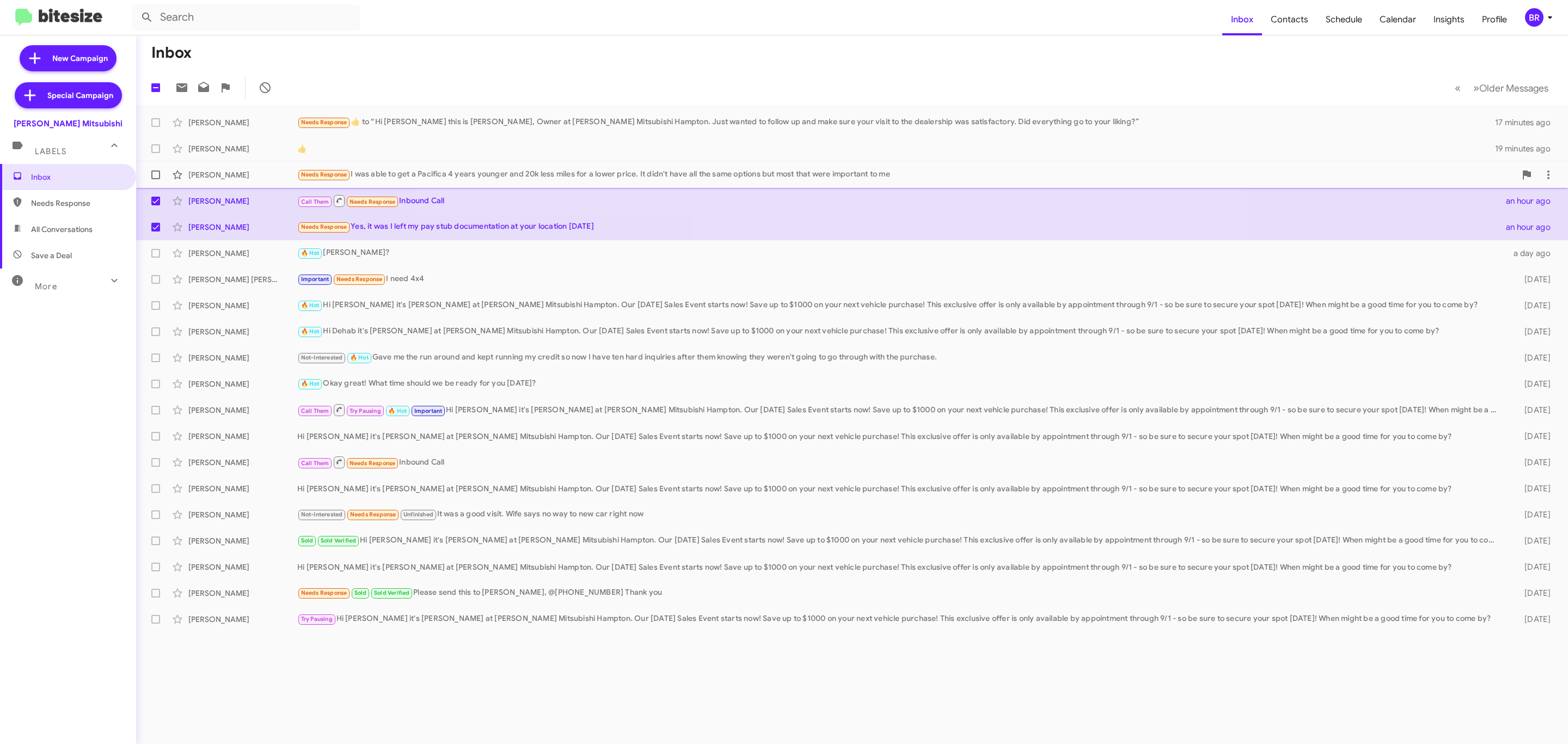
click at [153, 168] on label at bounding box center [156, 175] width 22 height 22
click at [155, 180] on input "checkbox" at bounding box center [155, 180] width 1 height 1
checkbox input "true"
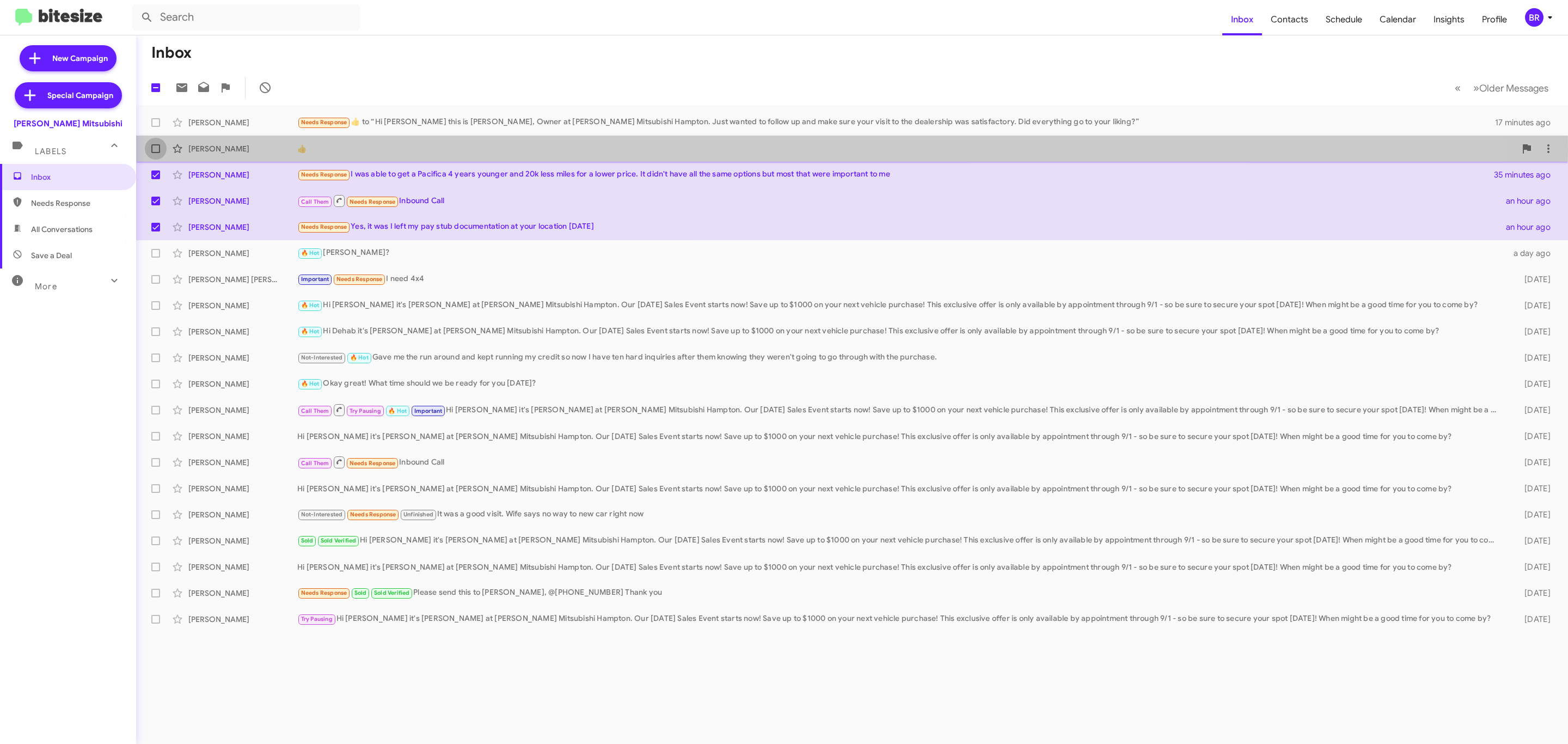
click at [154, 151] on span at bounding box center [155, 148] width 8 height 8
click at [155, 153] on input "checkbox" at bounding box center [155, 153] width 1 height 1
checkbox input "true"
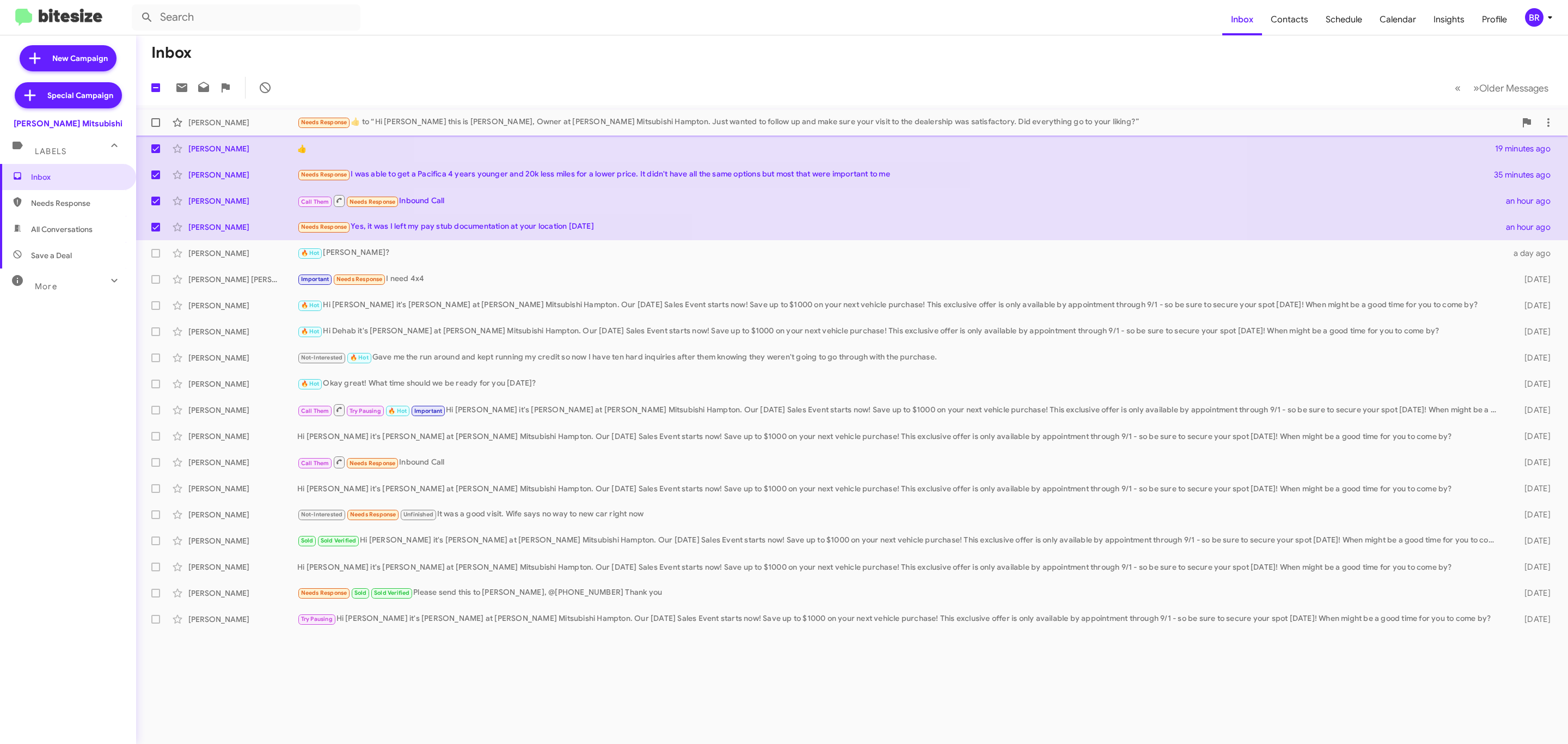
click at [154, 124] on span at bounding box center [155, 122] width 8 height 8
click at [155, 127] on input "checkbox" at bounding box center [155, 127] width 1 height 1
checkbox input "true"
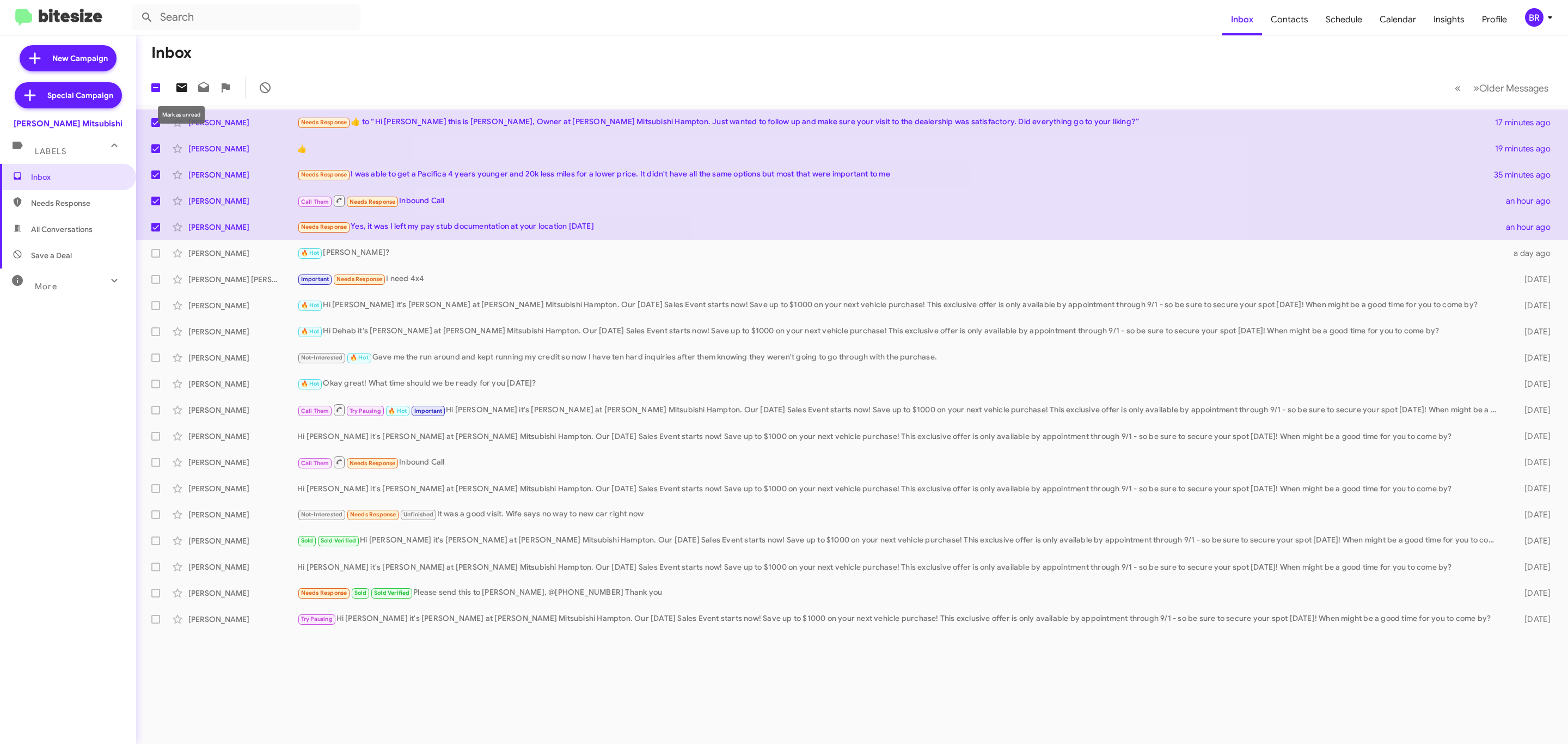
click at [189, 88] on span at bounding box center [182, 88] width 22 height 13
click at [1525, 17] on div "BR" at bounding box center [1534, 18] width 19 height 19
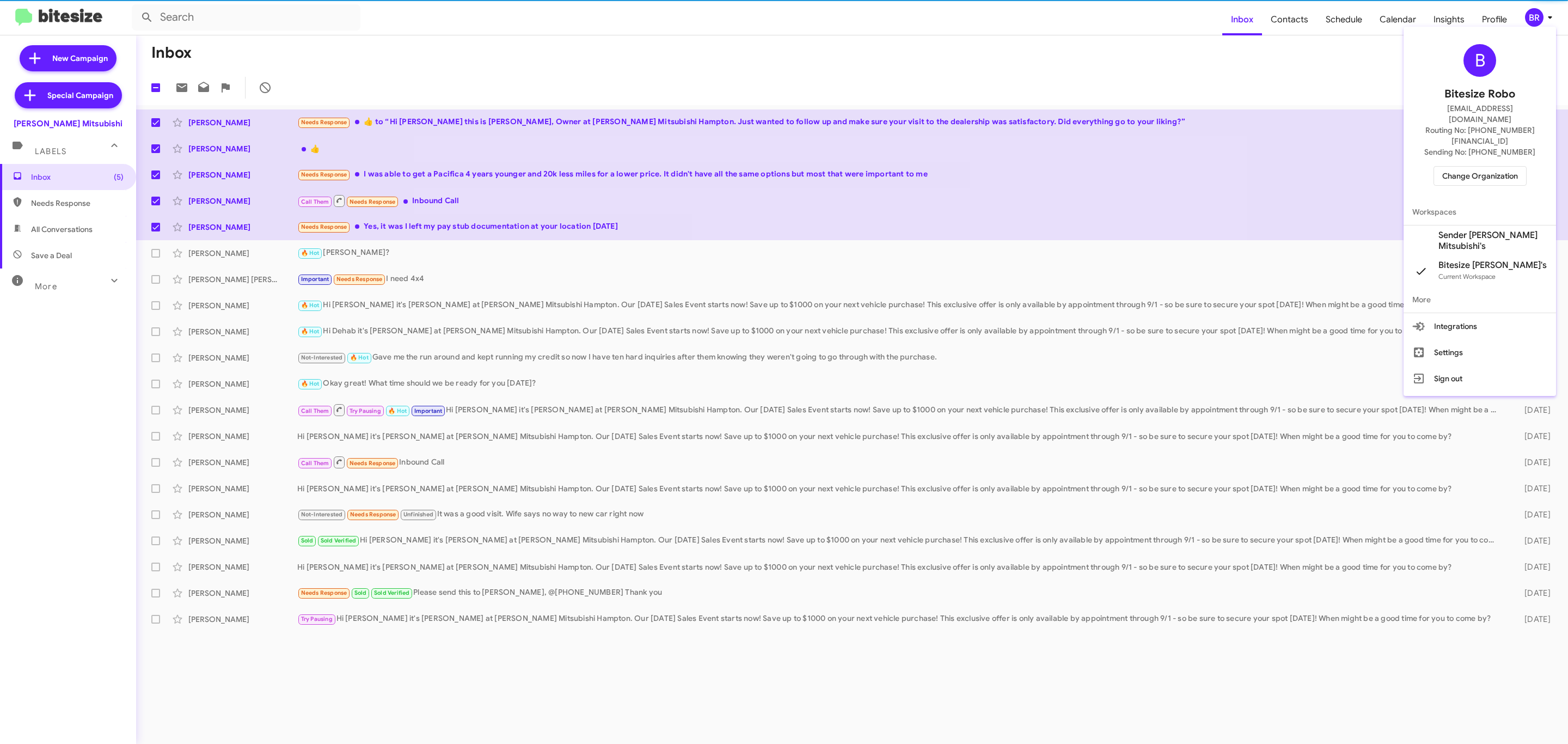
click at [1476, 167] on span "Change Organization" at bounding box center [1480, 176] width 76 height 19
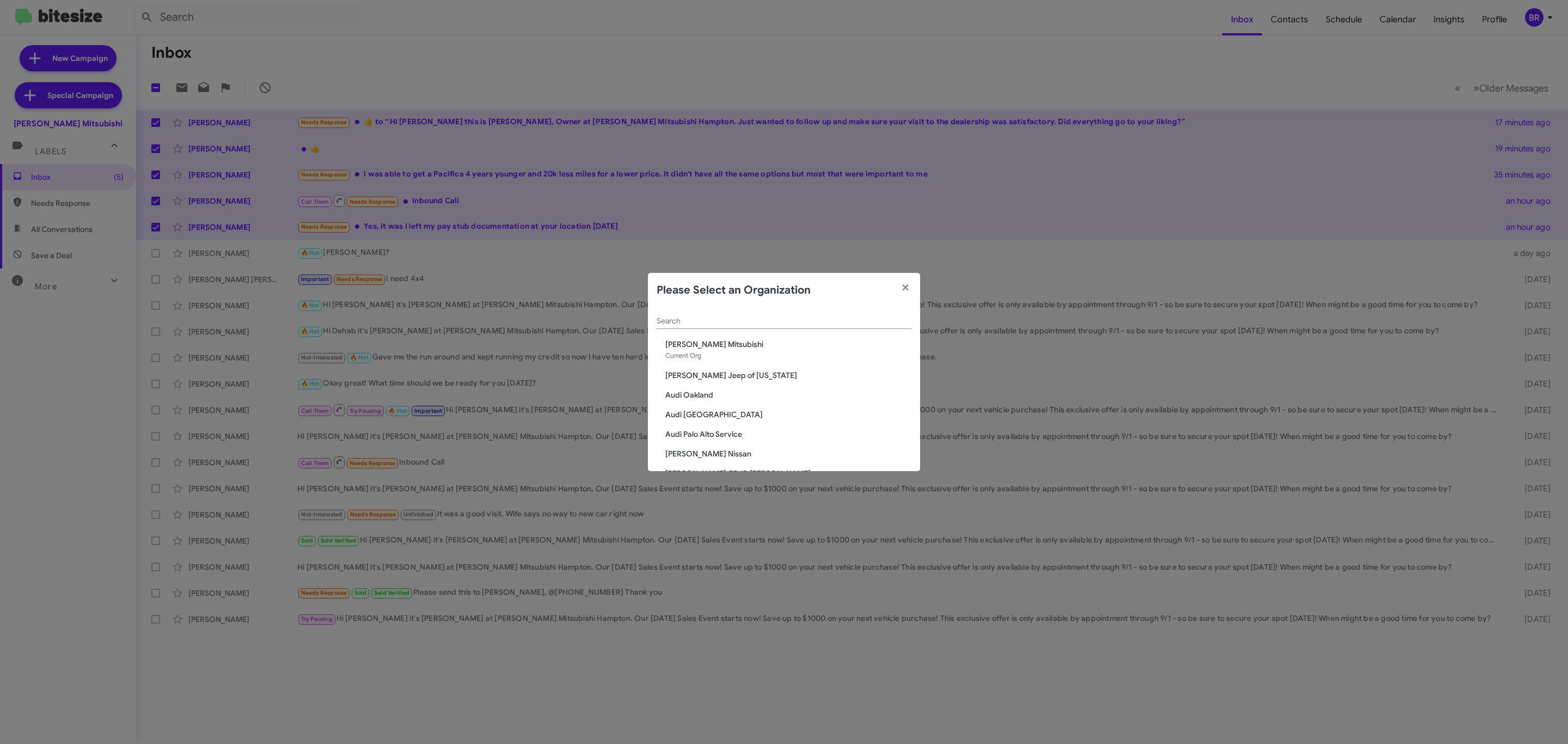
click at [810, 316] on div "Search" at bounding box center [784, 317] width 254 height 21
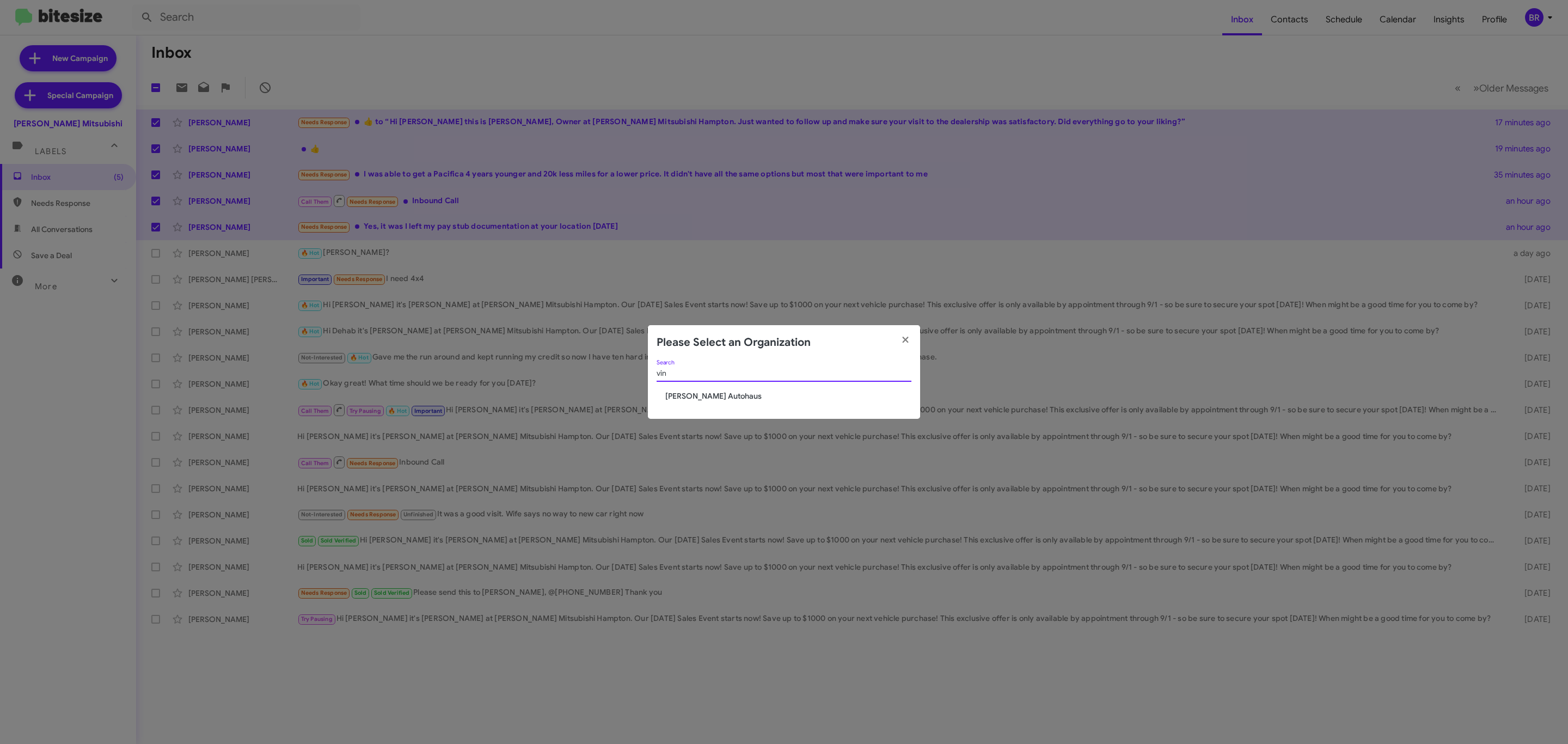
type input "vin"
click at [694, 392] on span "[PERSON_NAME] Autohaus" at bounding box center [788, 396] width 246 height 11
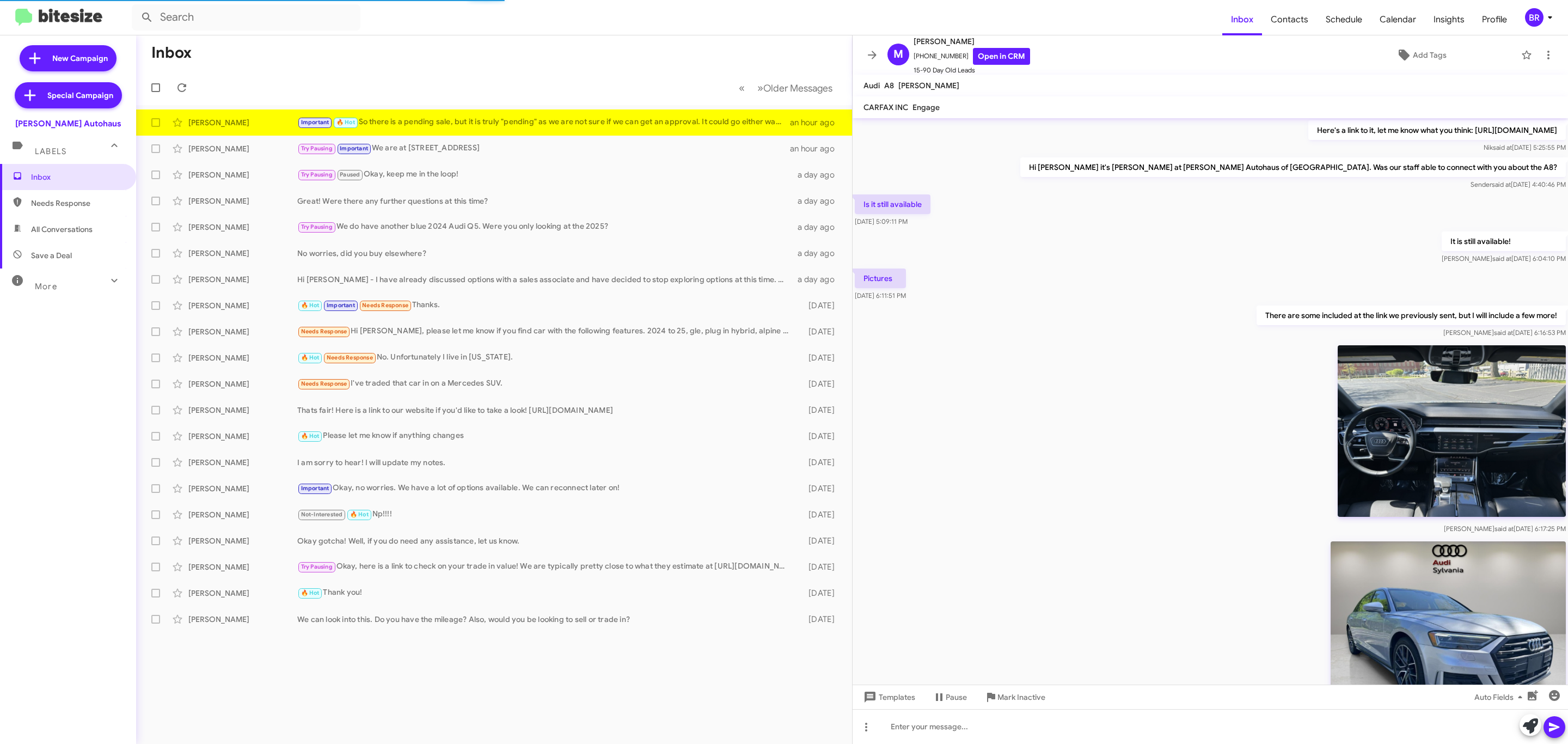
scroll to position [715, 0]
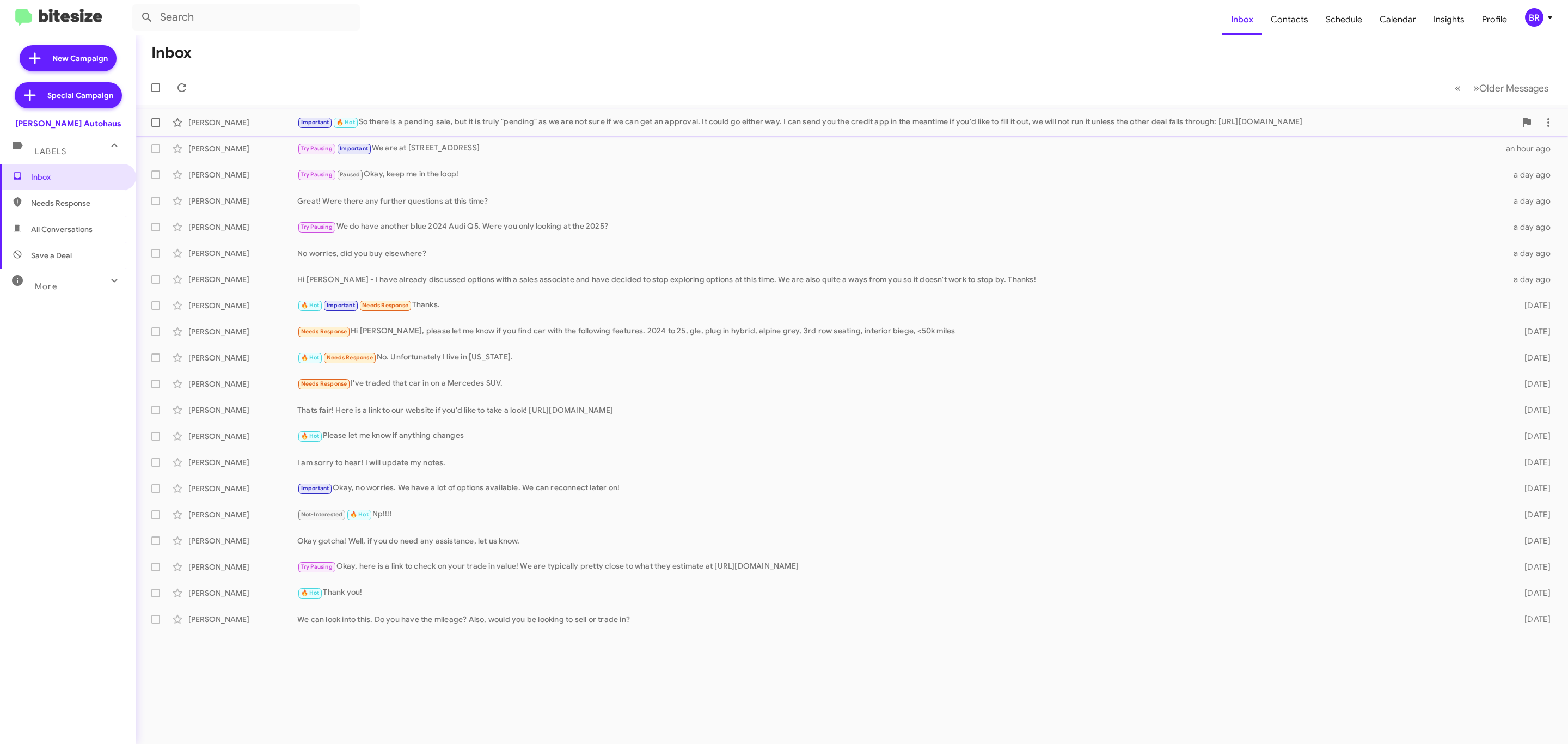
click at [436, 112] on div "[PERSON_NAME] Important 🔥 Hot So there is a pending sale, but it is truly "pend…" at bounding box center [852, 123] width 1414 height 22
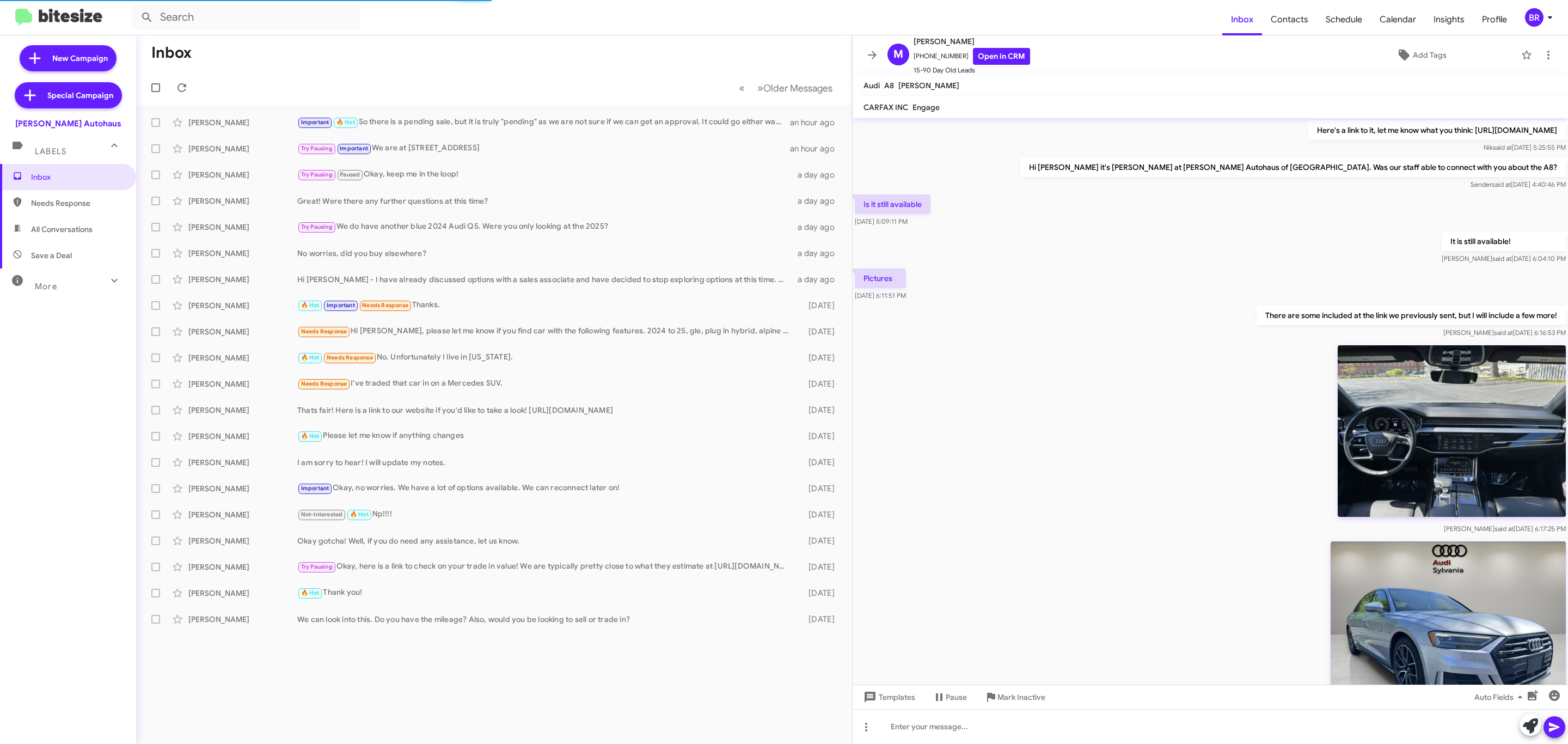
scroll to position [715, 0]
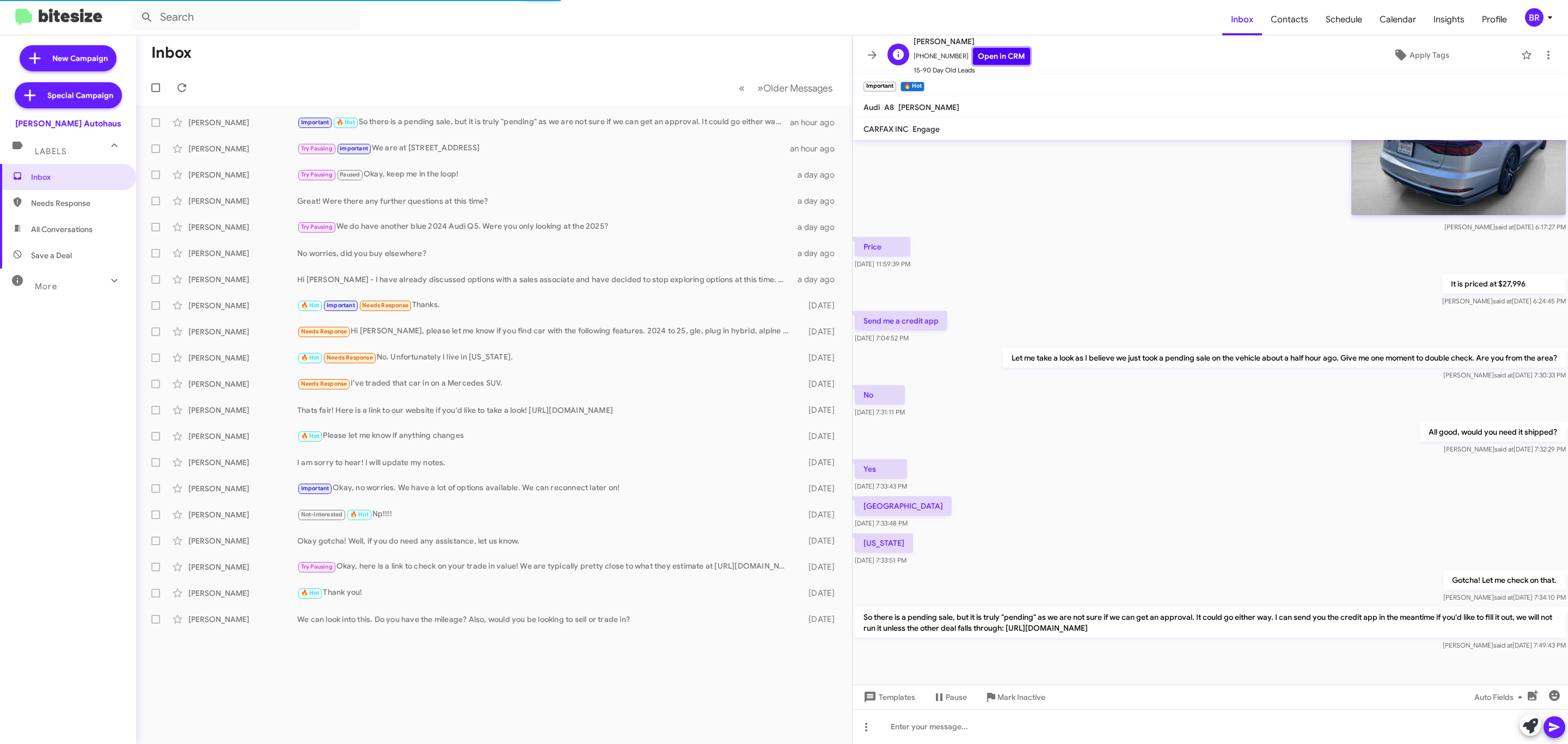
click at [988, 57] on link "Open in CRM" at bounding box center [1002, 56] width 57 height 17
click at [1531, 18] on div "BR" at bounding box center [1534, 18] width 19 height 19
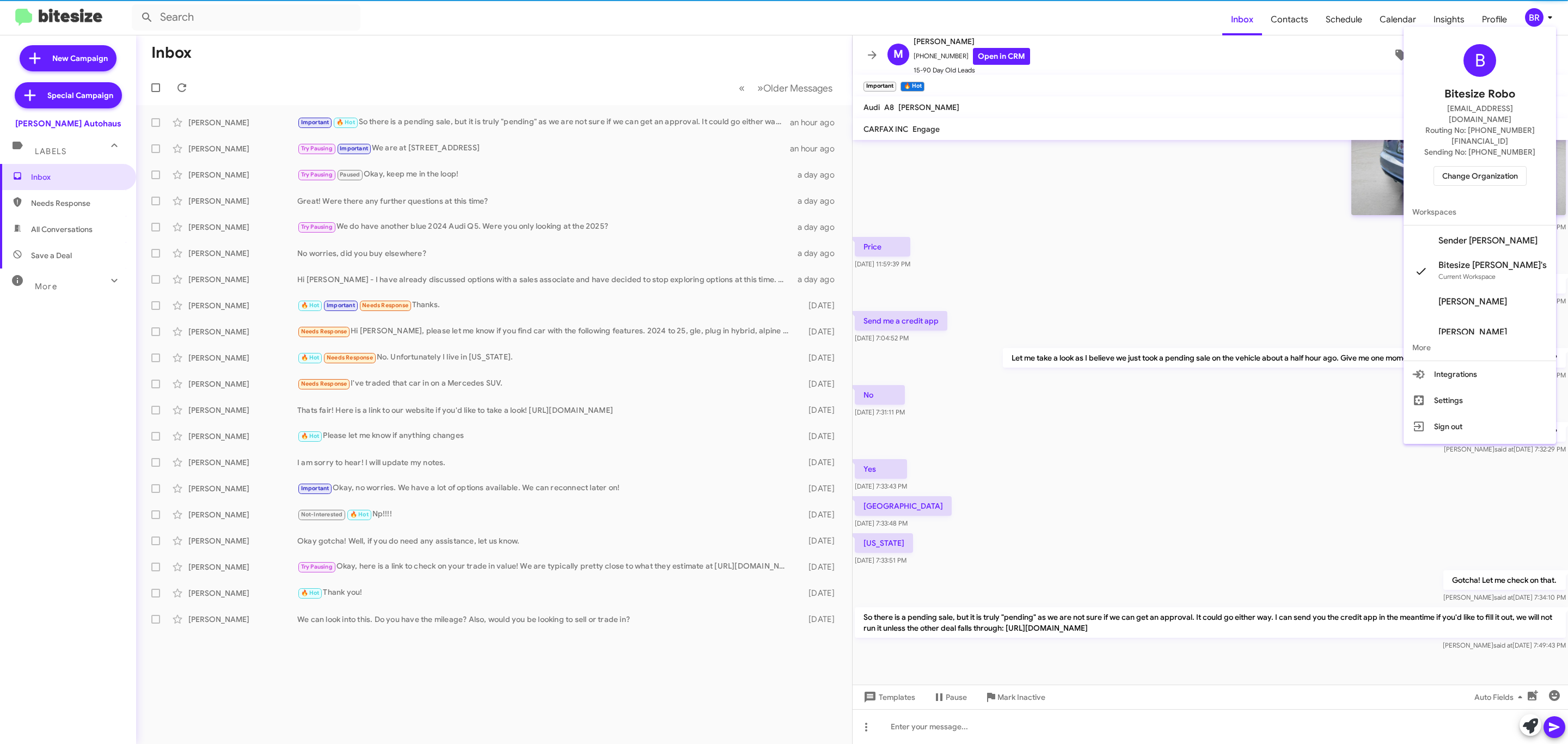
click at [1476, 167] on span "Change Organization" at bounding box center [1480, 176] width 76 height 19
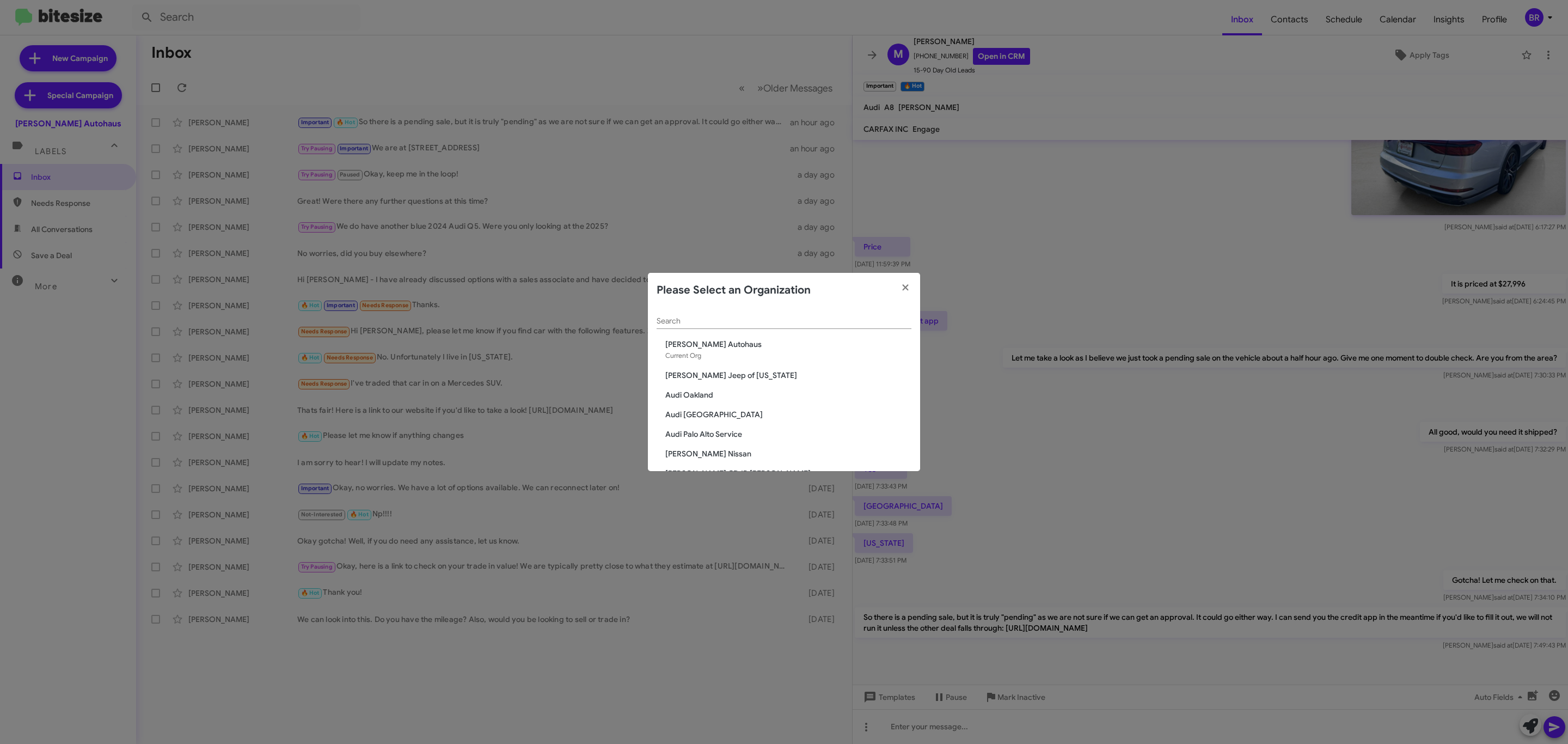
click at [817, 316] on div "Search" at bounding box center [784, 317] width 254 height 21
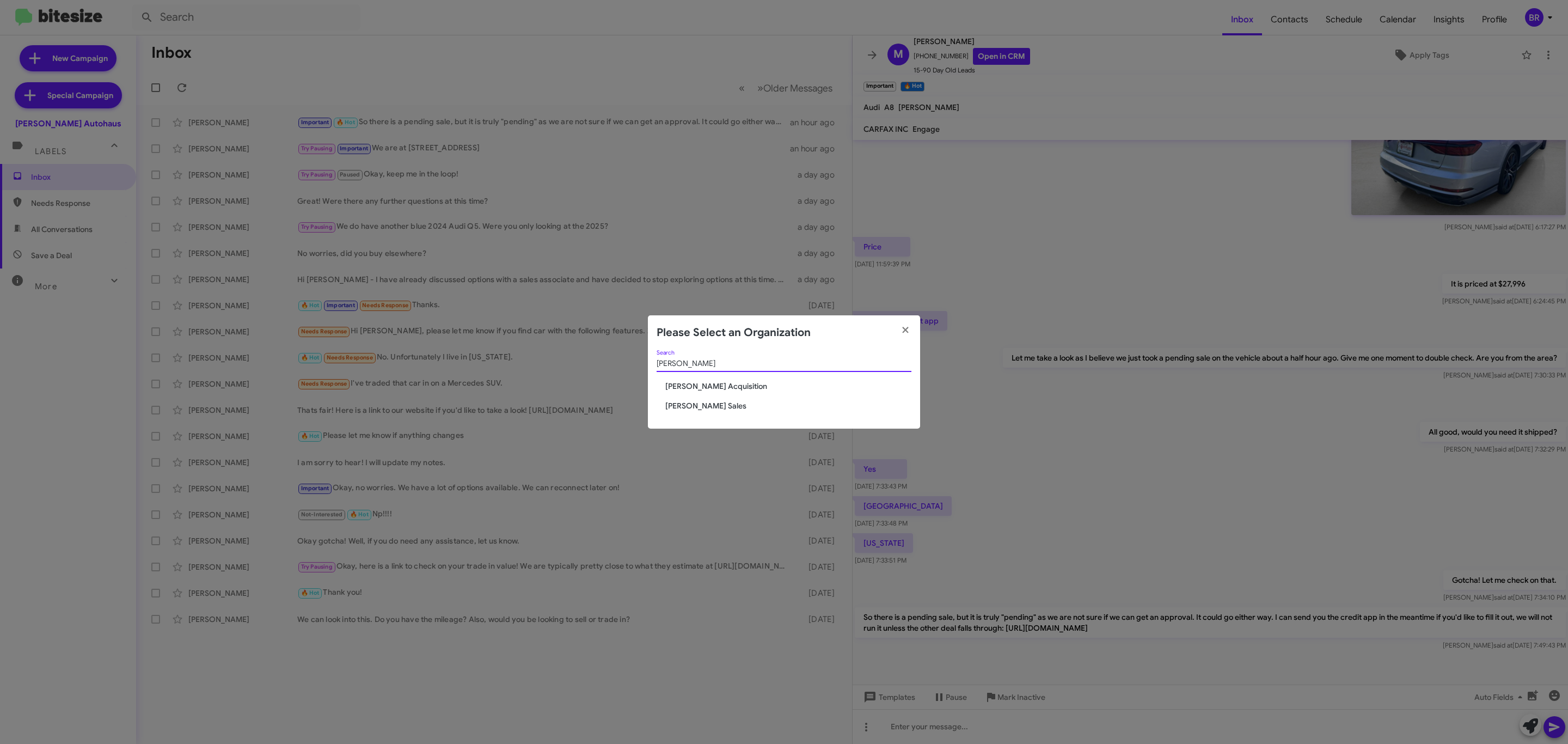
type input "tony"
click at [691, 402] on span "[PERSON_NAME] Sales" at bounding box center [788, 405] width 246 height 11
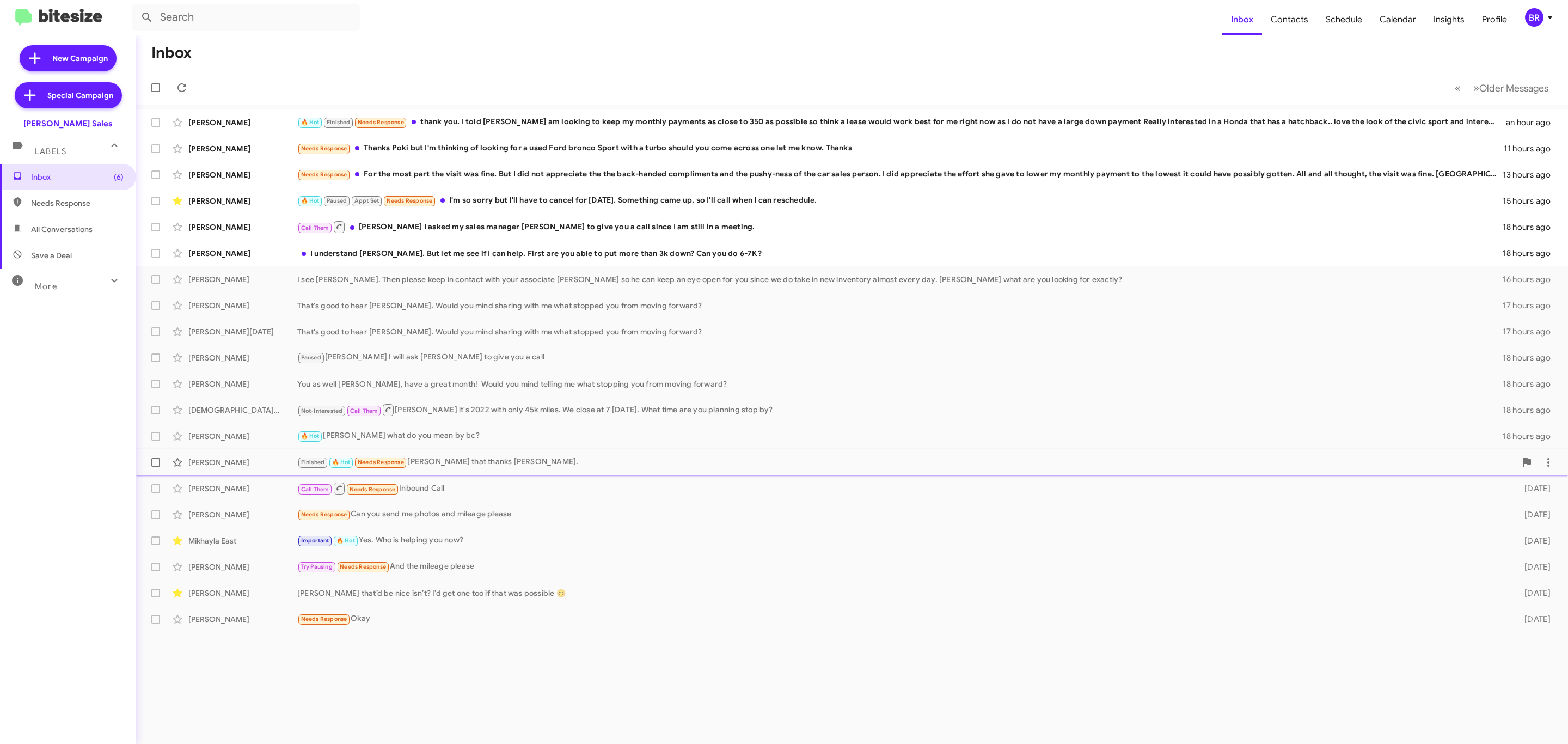
click at [755, 458] on div "Finished 🔥 Hot Needs Response [PERSON_NAME] that thanks [PERSON_NAME]." at bounding box center [906, 463] width 1218 height 13
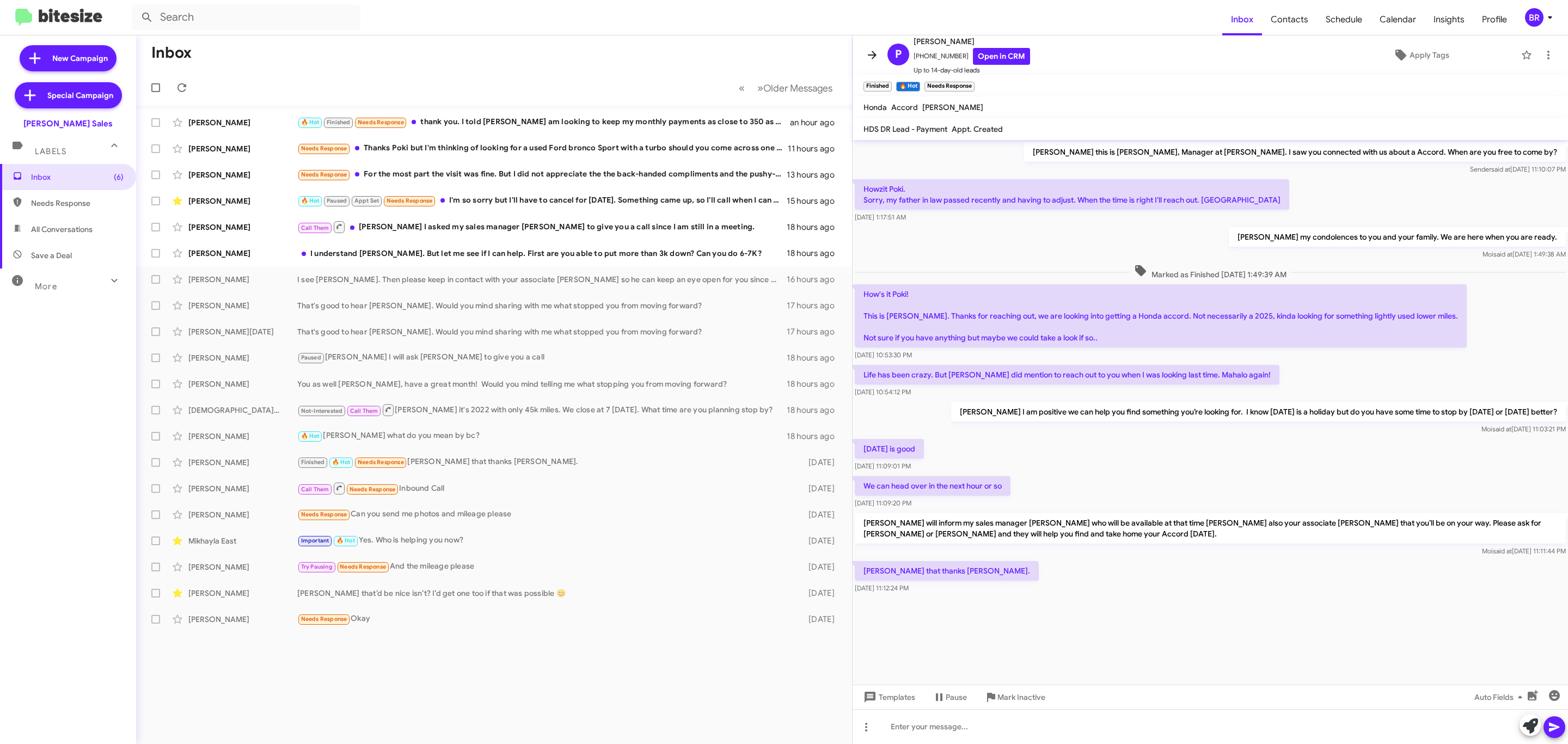
click at [870, 54] on icon at bounding box center [872, 55] width 13 height 13
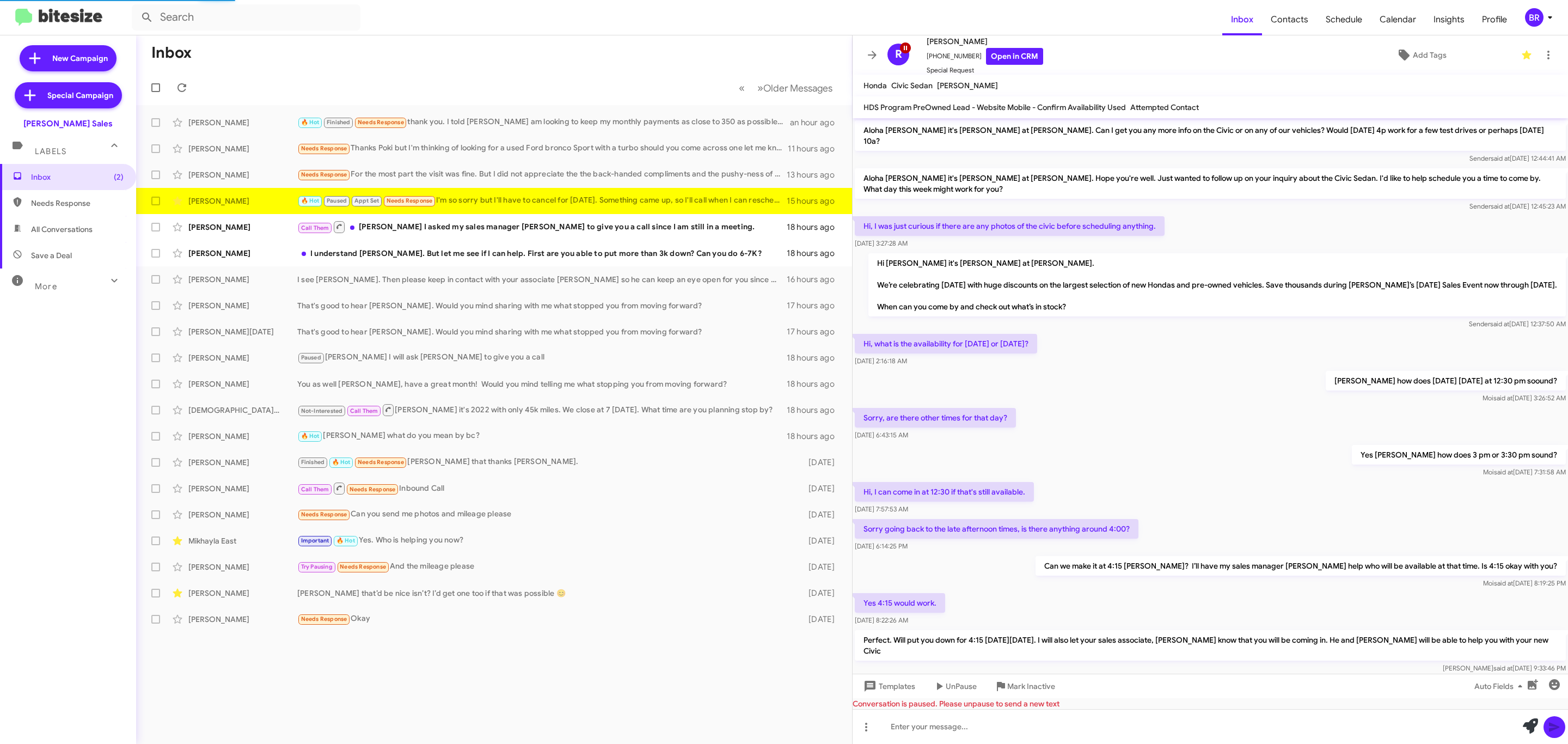
scroll to position [260, 0]
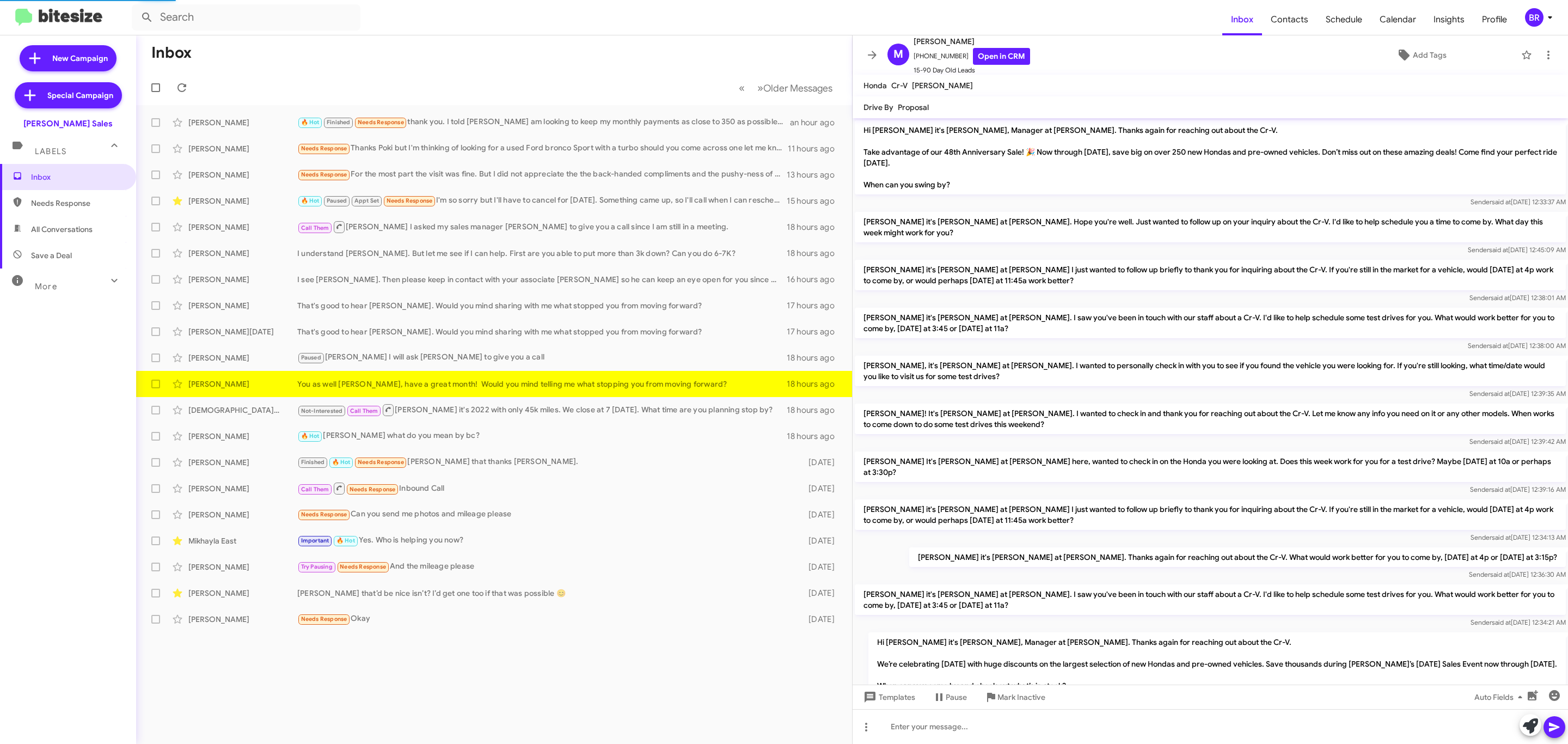
scroll to position [196, 0]
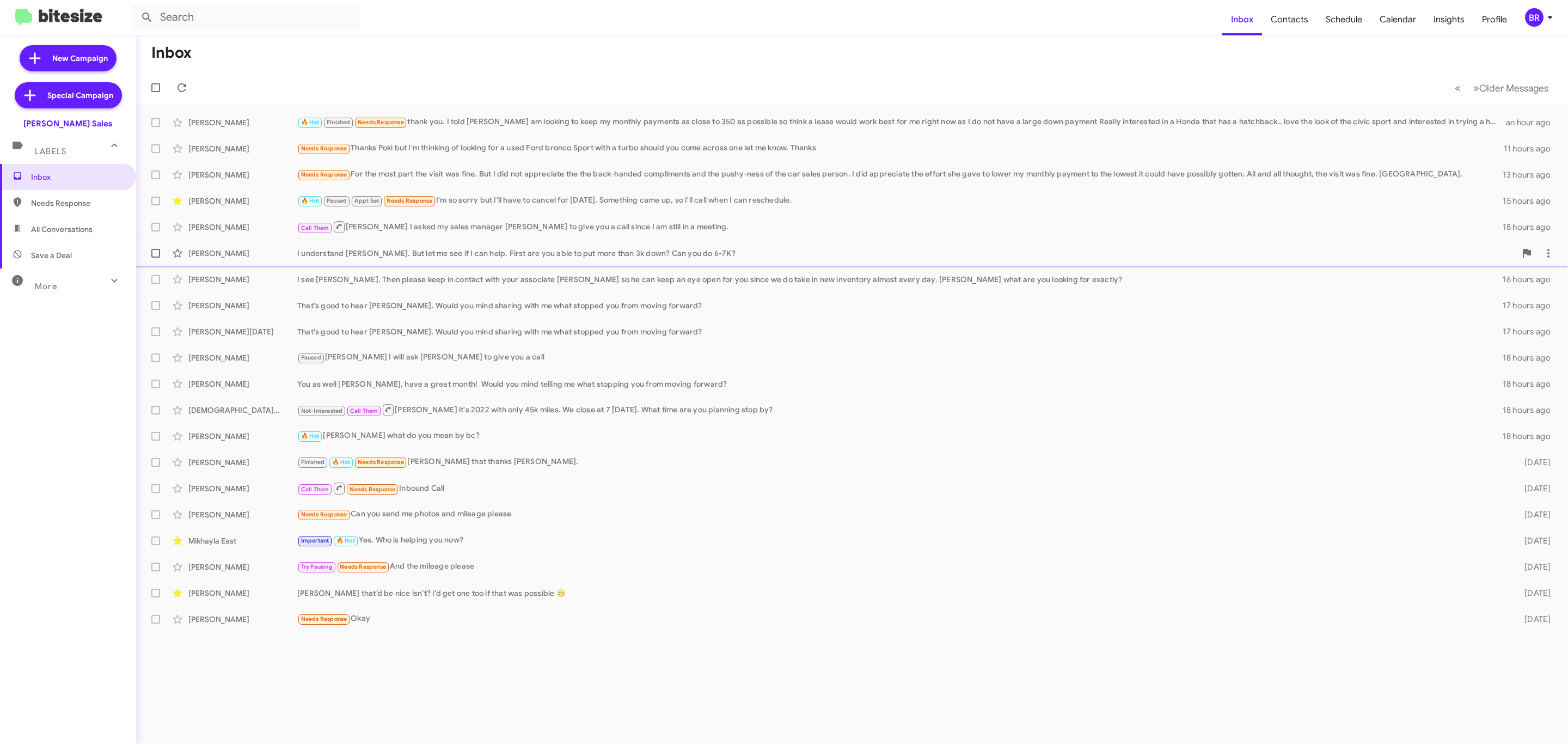
click at [156, 254] on span at bounding box center [155, 253] width 8 height 8
click at [155, 257] on input "checkbox" at bounding box center [155, 257] width 1 height 1
checkbox input "true"
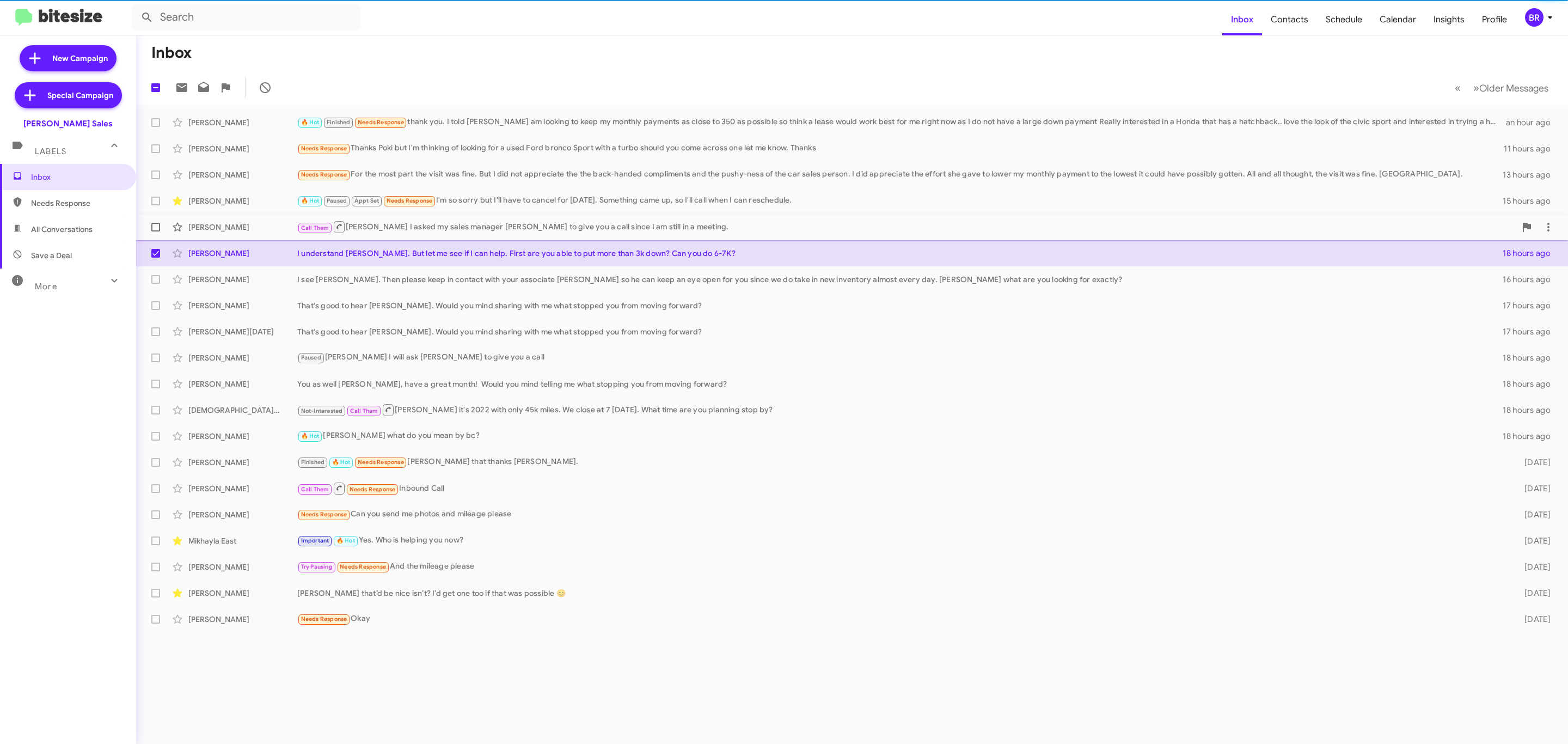
click at [155, 228] on span at bounding box center [155, 227] width 8 height 8
click at [155, 231] on input "checkbox" at bounding box center [155, 231] width 1 height 1
checkbox input "true"
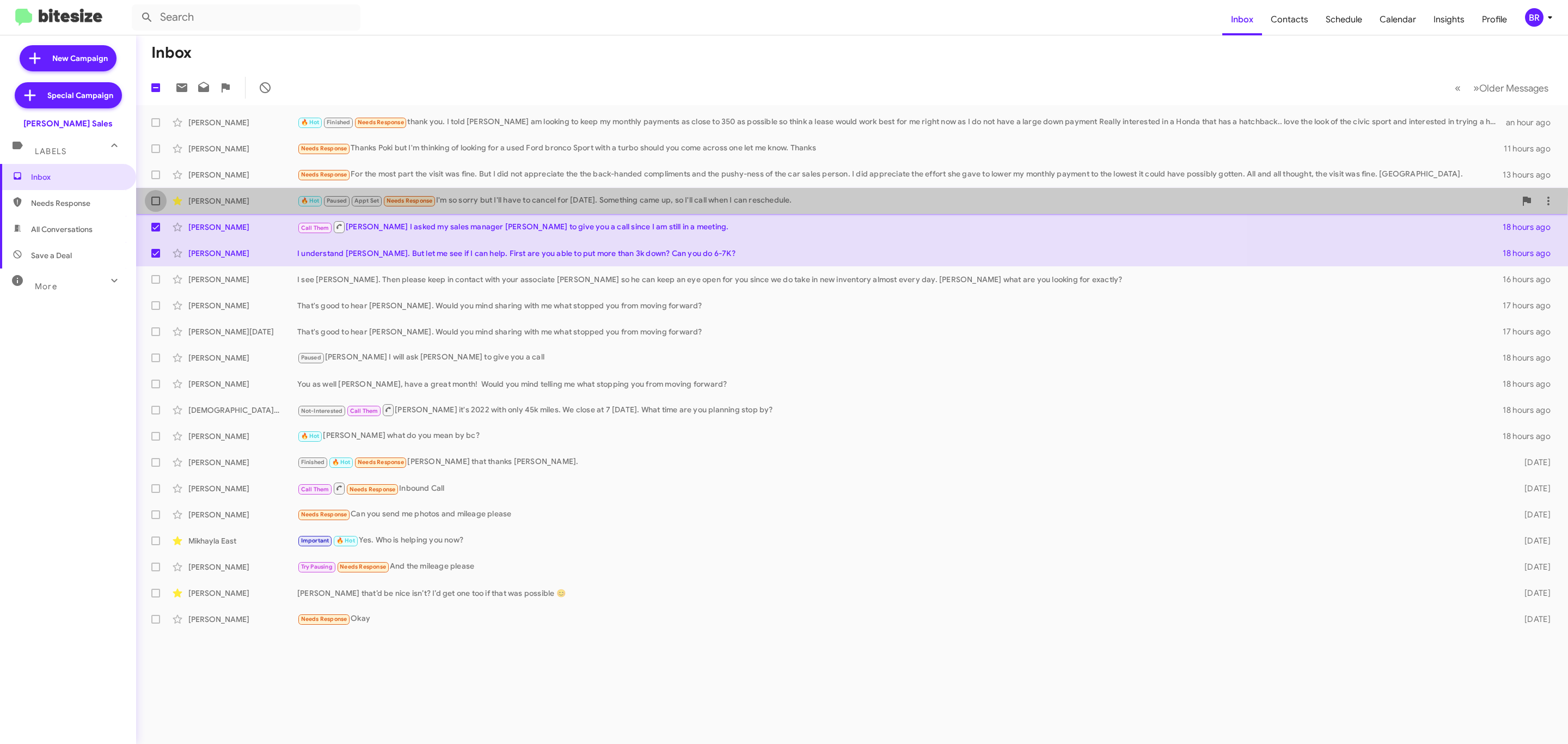
click at [151, 194] on label at bounding box center [156, 201] width 22 height 22
click at [155, 205] on input "checkbox" at bounding box center [155, 205] width 1 height 1
checkbox input "true"
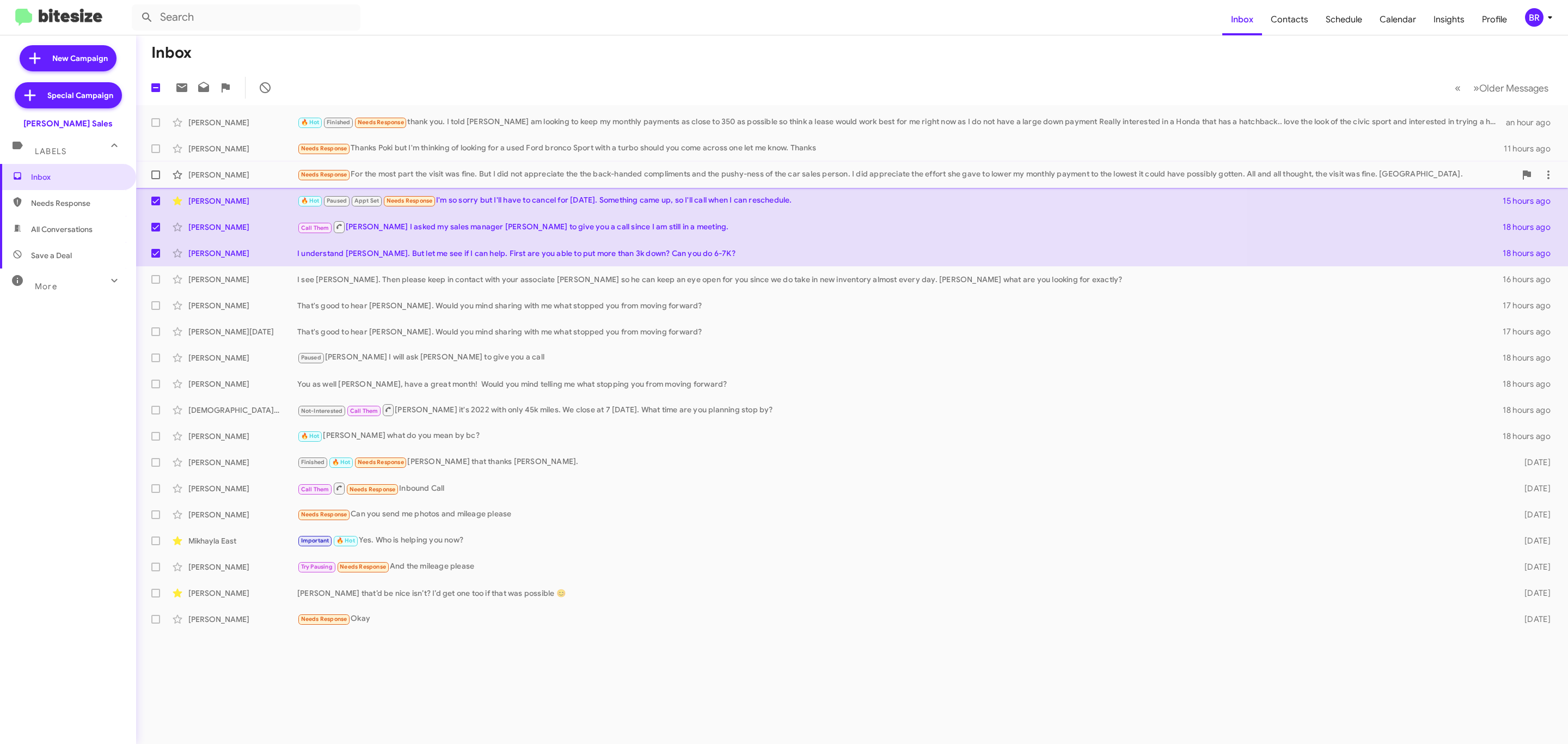
click at [153, 170] on span at bounding box center [155, 174] width 8 height 8
click at [155, 180] on input "checkbox" at bounding box center [155, 180] width 1 height 1
checkbox input "true"
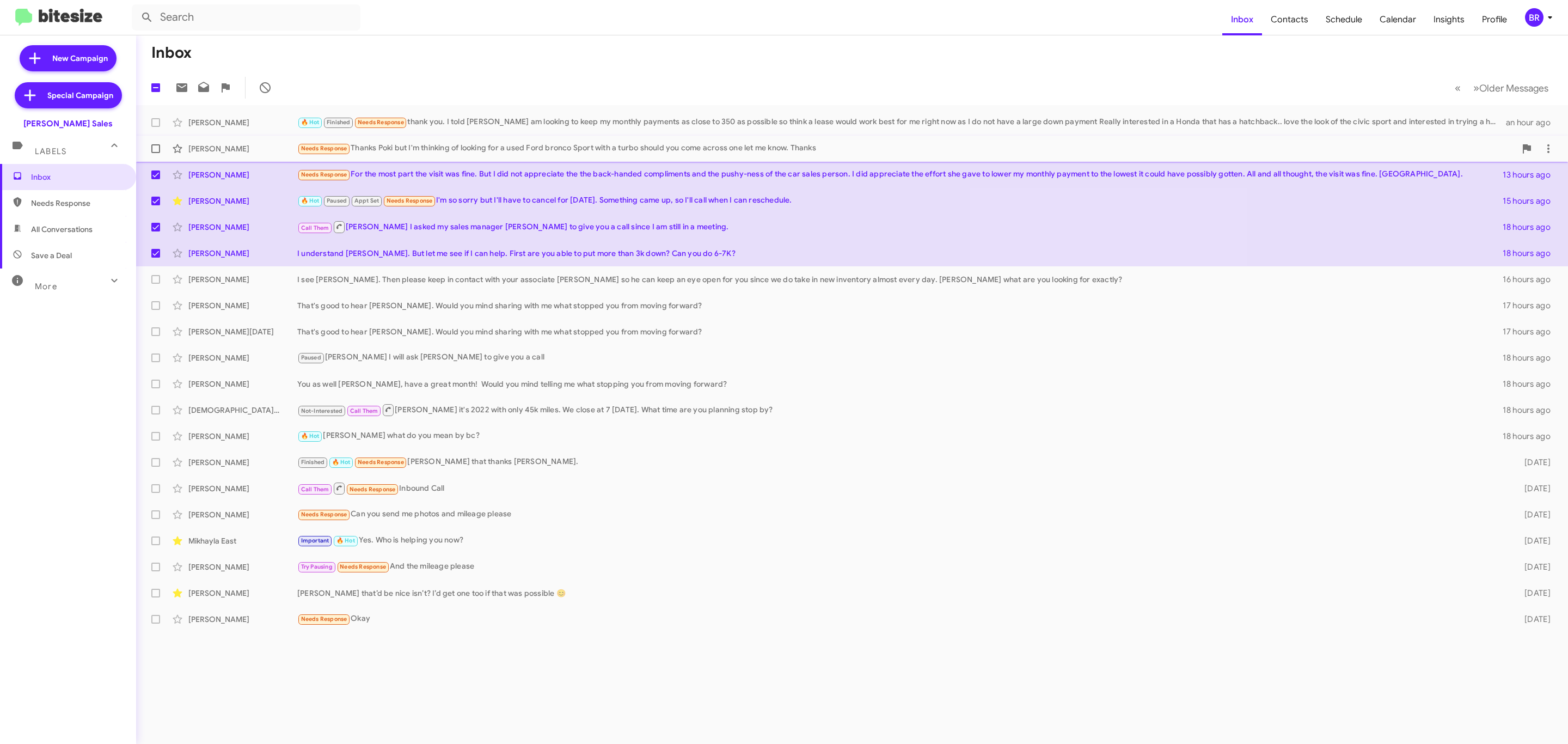
click at [156, 149] on span at bounding box center [155, 148] width 8 height 8
click at [155, 153] on input "checkbox" at bounding box center [155, 153] width 1 height 1
checkbox input "true"
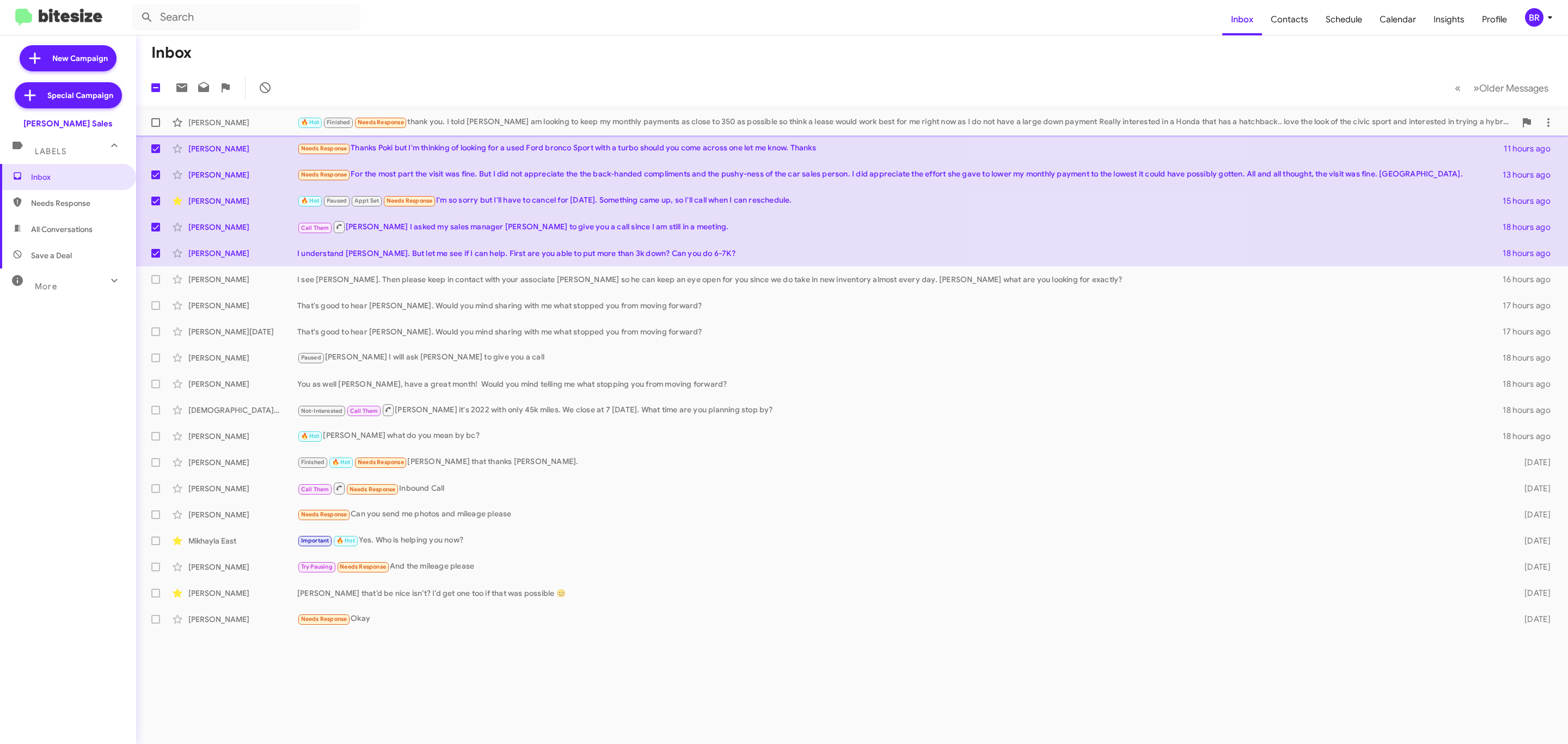
click at [152, 118] on span at bounding box center [155, 122] width 8 height 8
click at [155, 127] on input "checkbox" at bounding box center [155, 127] width 1 height 1
checkbox input "true"
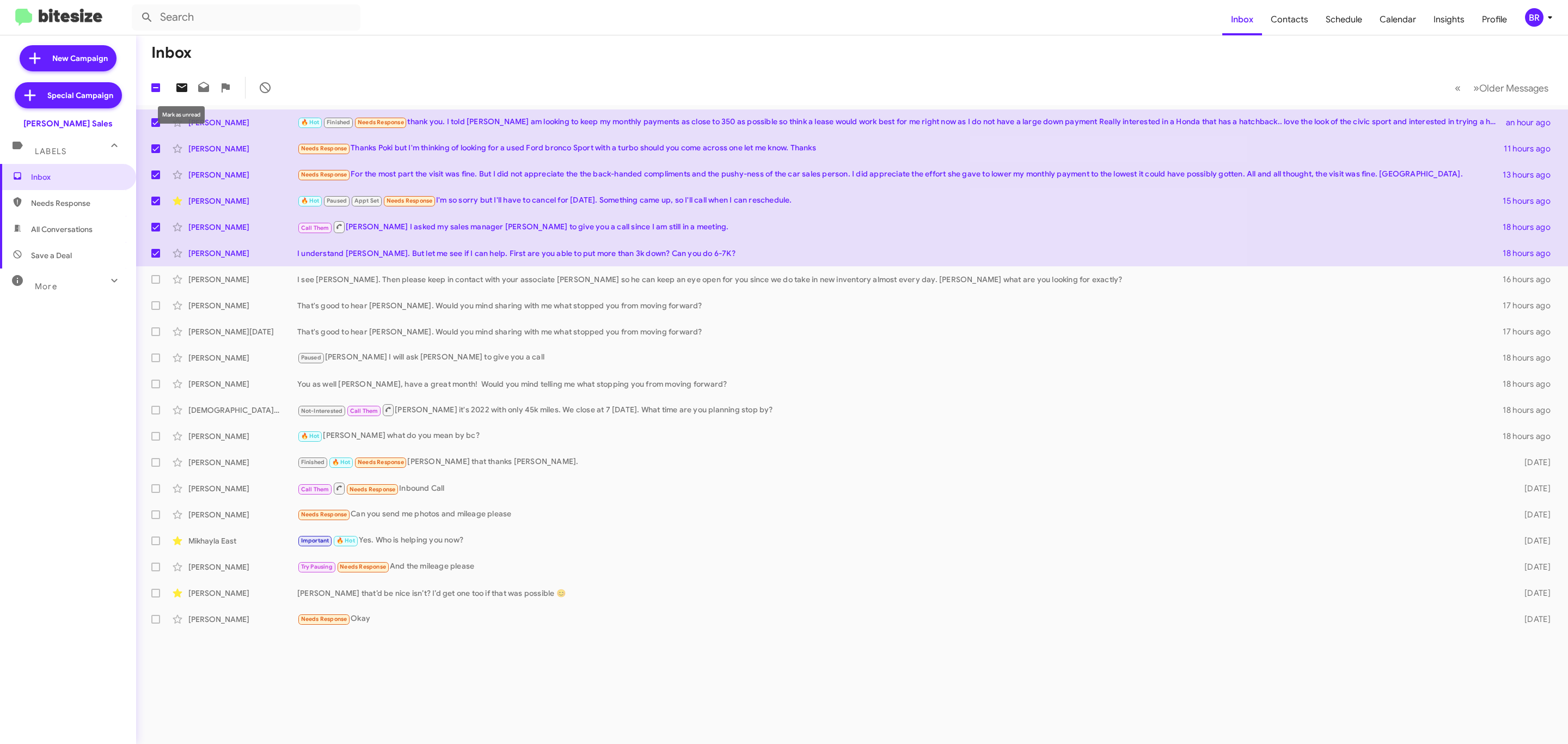
click at [175, 90] on icon at bounding box center [181, 88] width 13 height 13
click at [1552, 24] on span "BR" at bounding box center [1540, 18] width 32 height 19
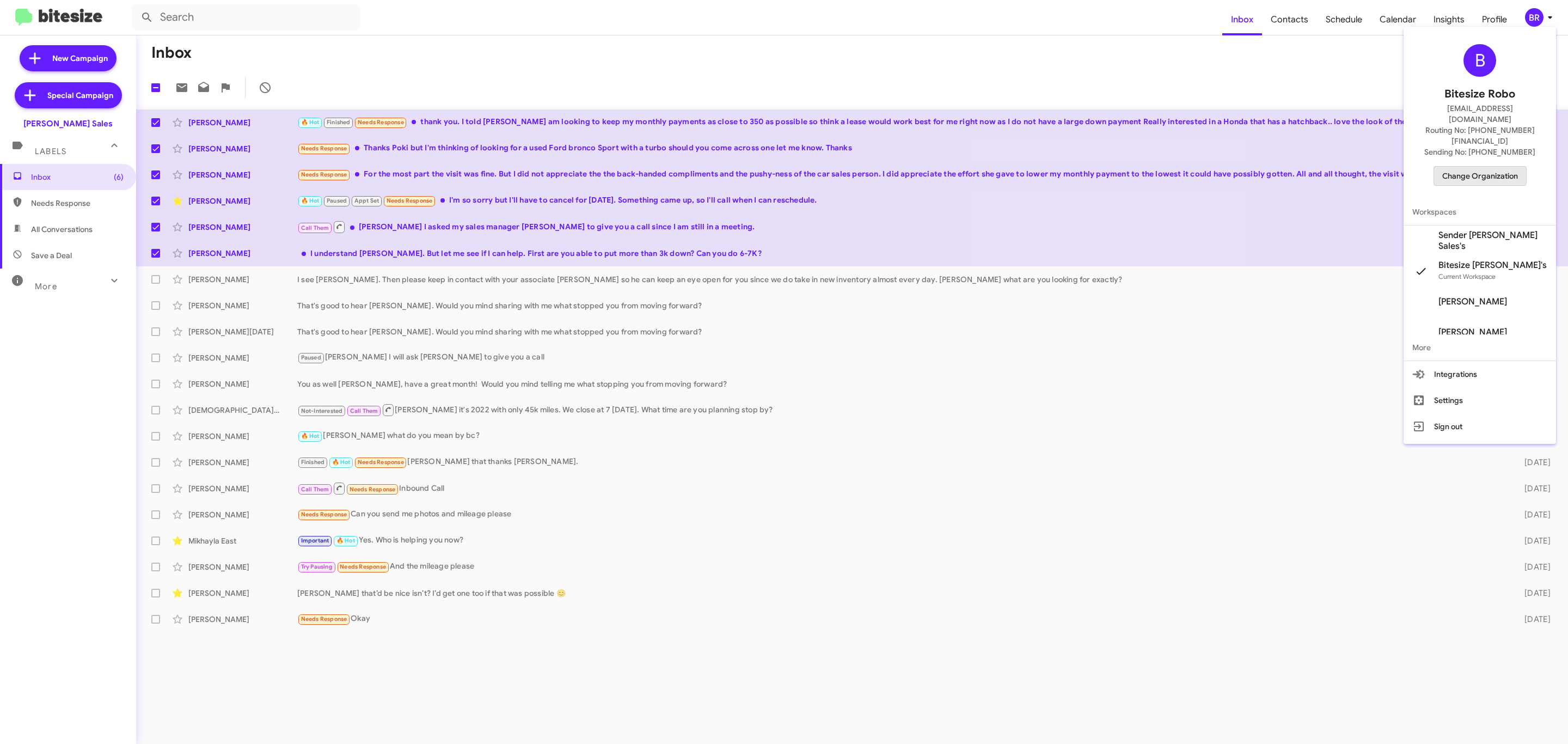
click at [1473, 167] on span "Change Organization" at bounding box center [1480, 176] width 76 height 19
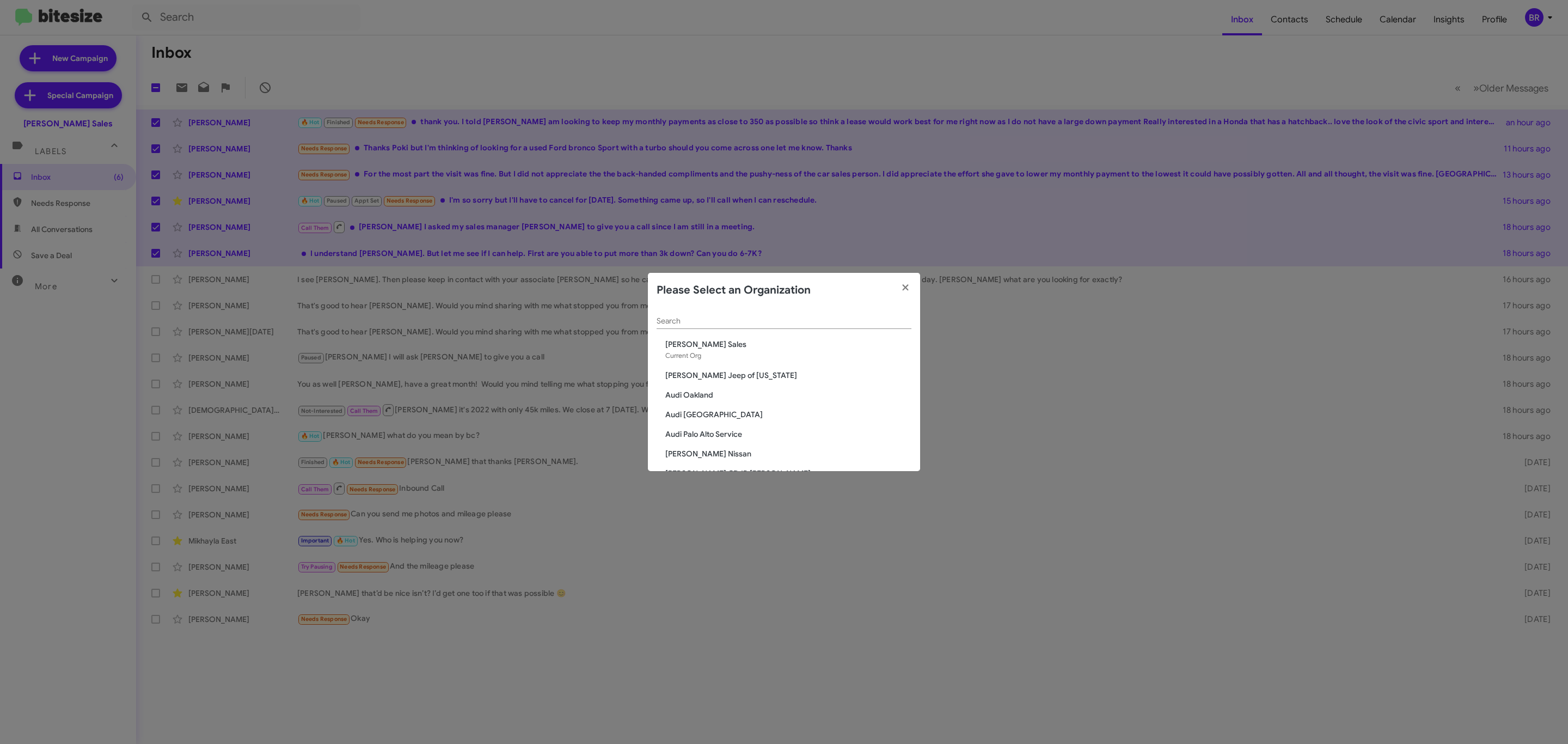
click at [815, 328] on div "Search" at bounding box center [784, 317] width 254 height 21
click at [812, 324] on input "Search" at bounding box center [784, 320] width 254 height 8
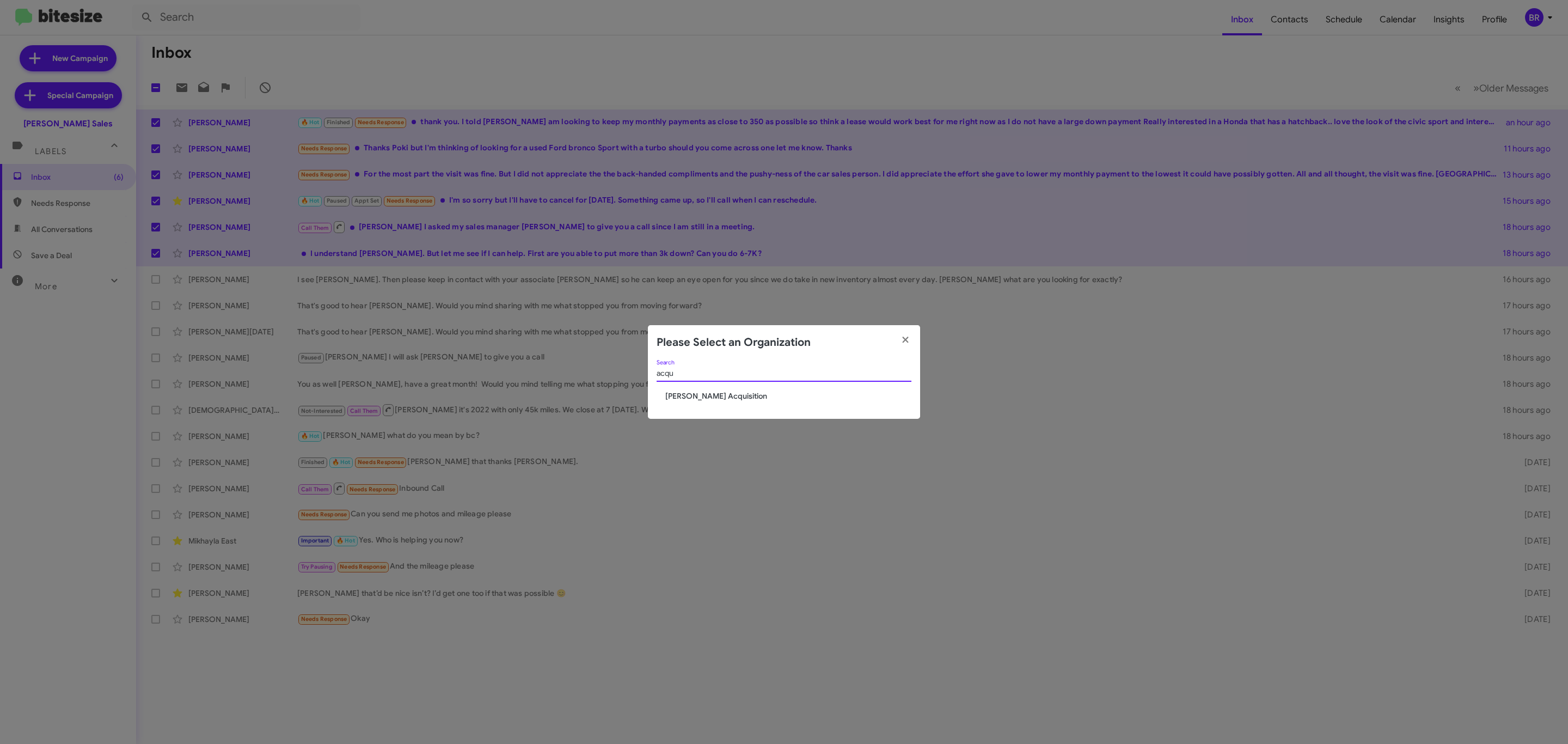
type input "acqu"
click at [735, 395] on span "[PERSON_NAME] Acquisition" at bounding box center [788, 396] width 246 height 11
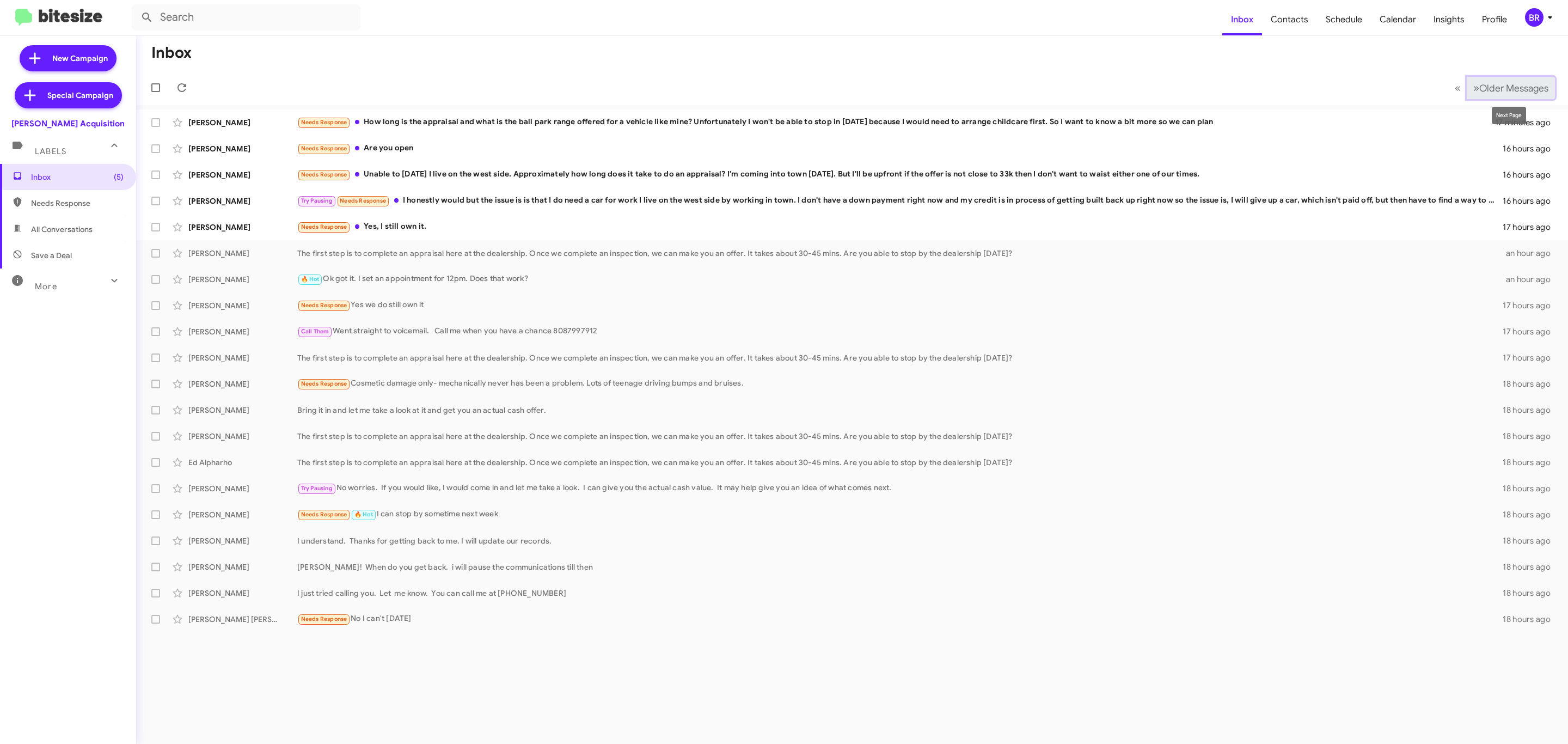
click at [1485, 92] on span "Older Messages" at bounding box center [1513, 88] width 69 height 12
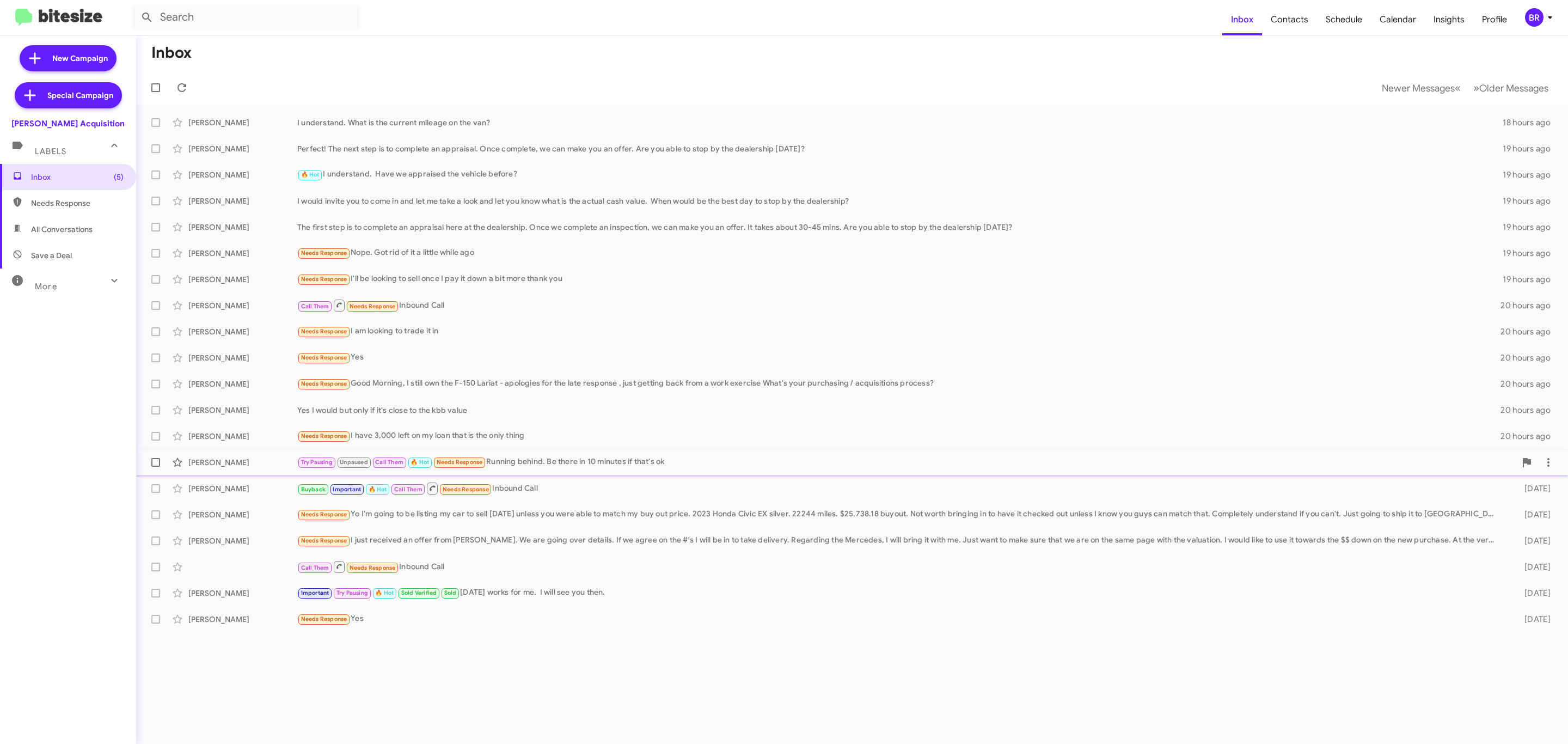
click at [574, 458] on div "Try Pausing Unpaused Call Them 🔥 Hot Needs Response Running behind. Be there in…" at bounding box center [906, 463] width 1218 height 13
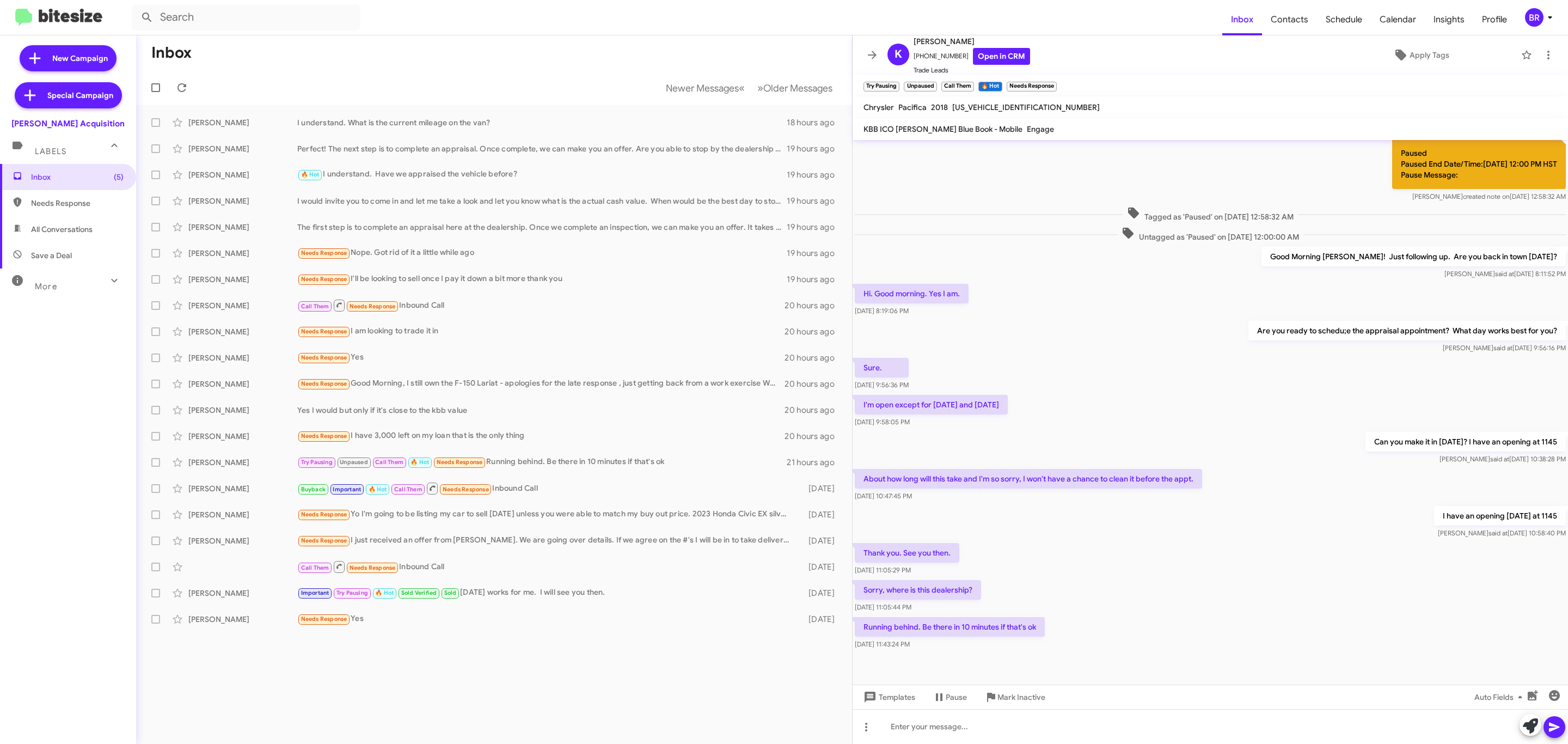
scroll to position [269, 0]
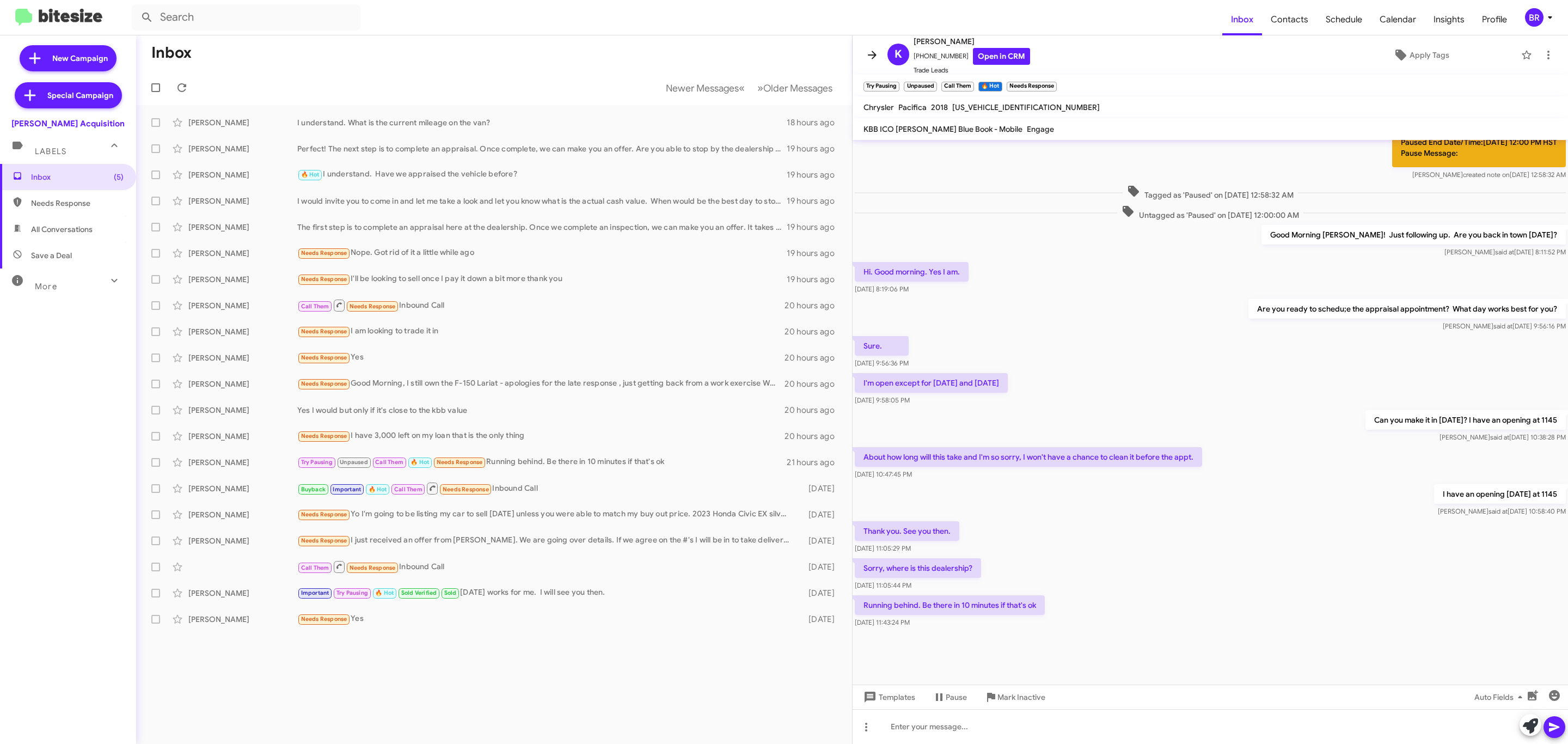
click at [875, 64] on button at bounding box center [872, 56] width 22 height 22
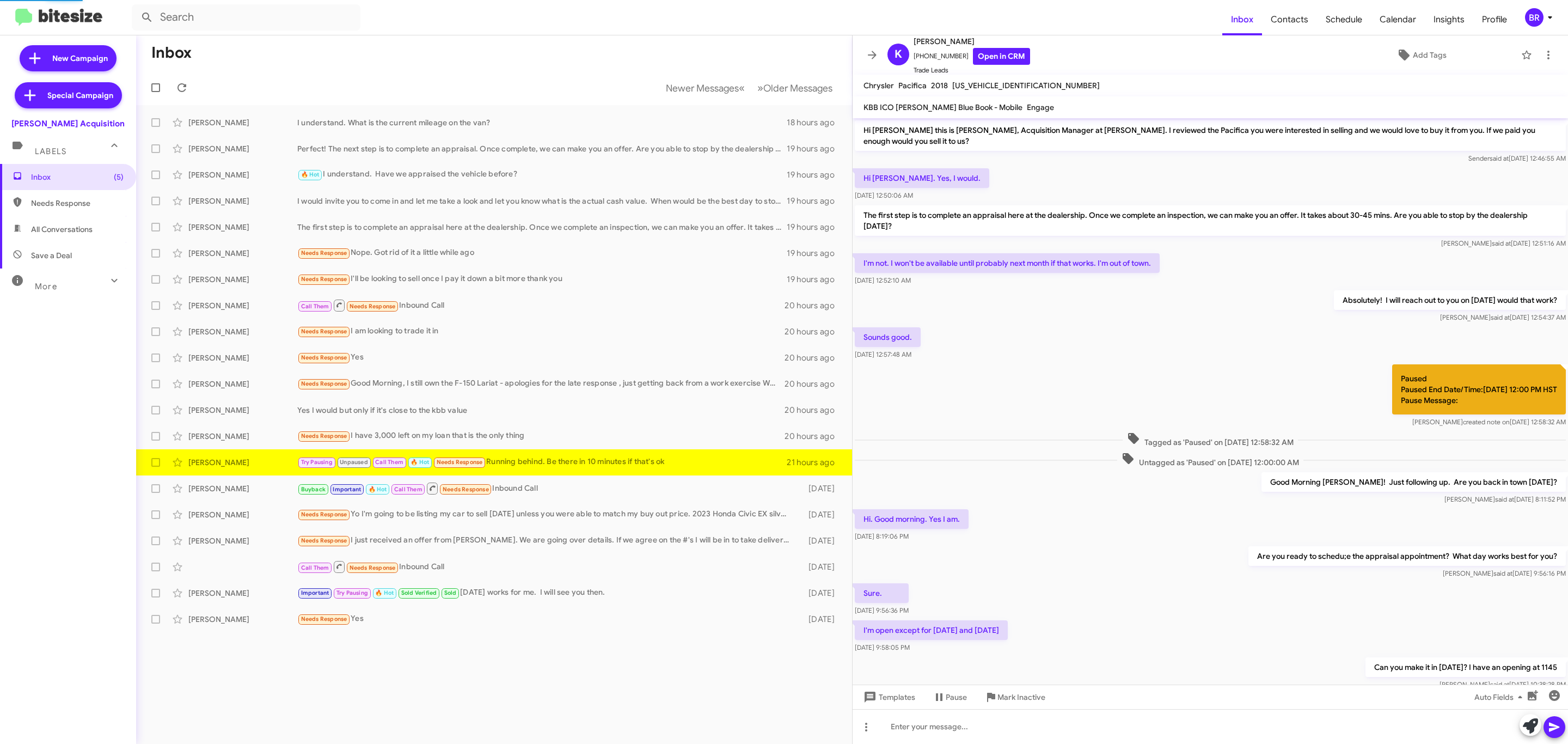
scroll to position [247, 0]
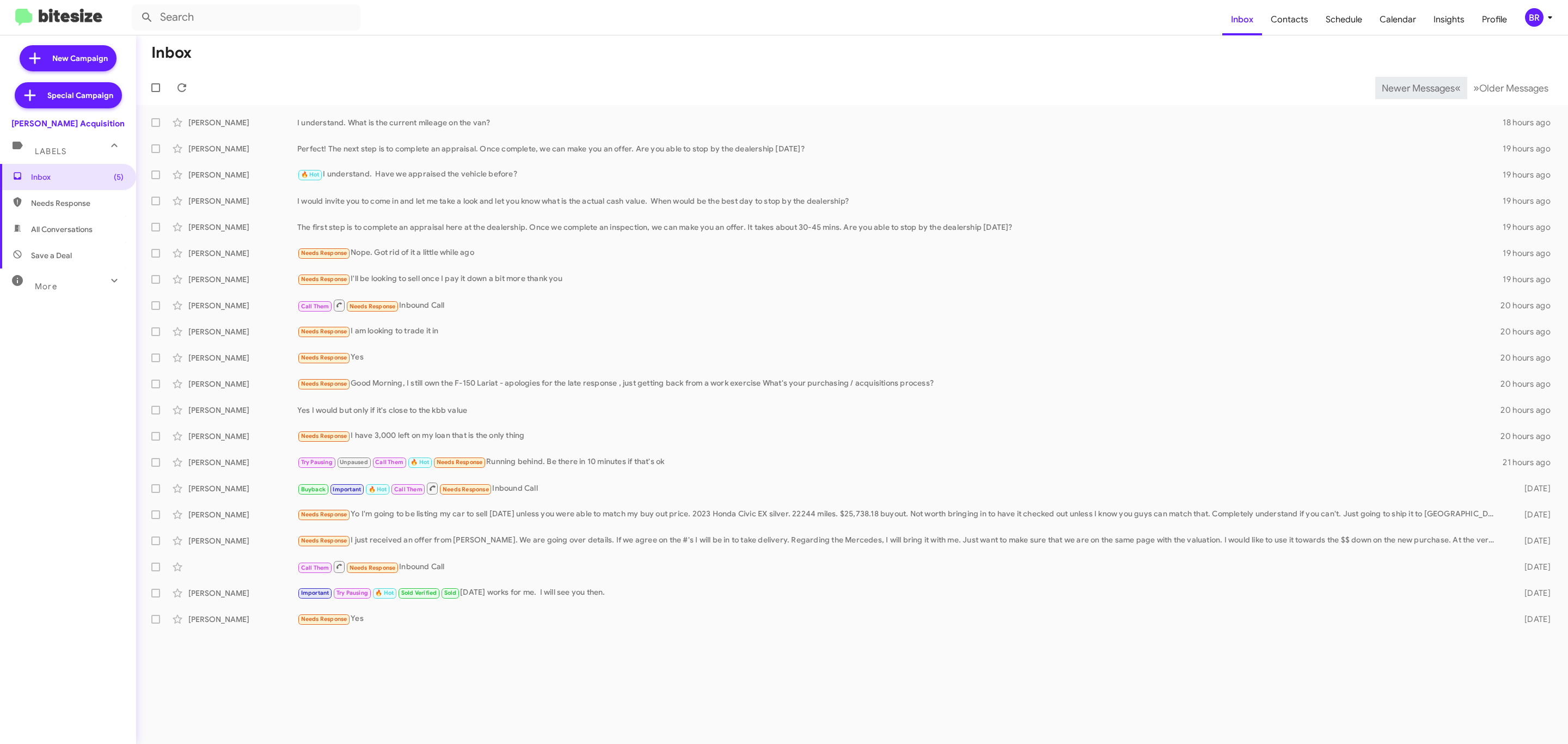
click at [1409, 87] on span "Newer Messages" at bounding box center [1417, 88] width 73 height 12
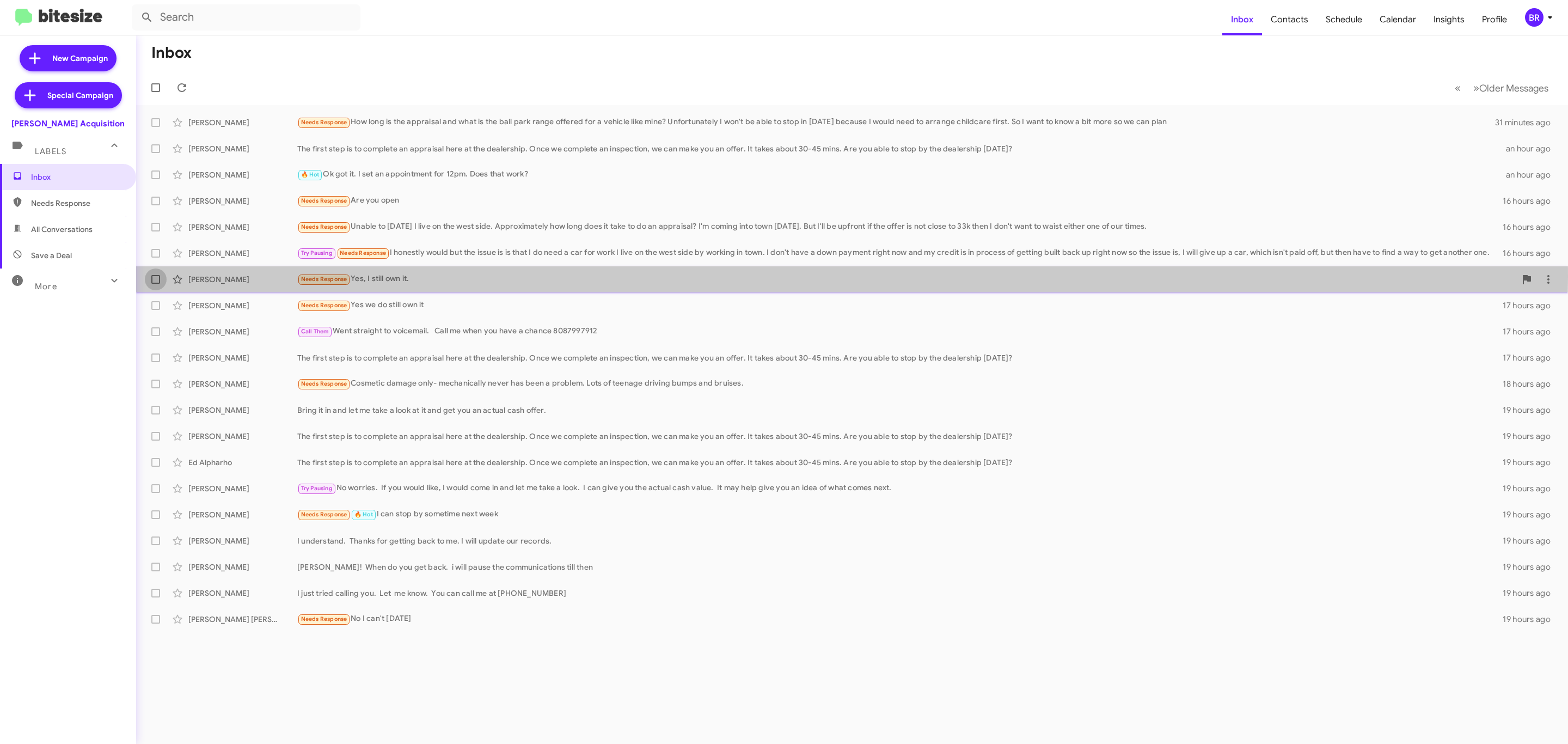
click at [155, 277] on span at bounding box center [155, 279] width 8 height 8
click at [155, 284] on input "checkbox" at bounding box center [155, 284] width 1 height 1
checkbox input "true"
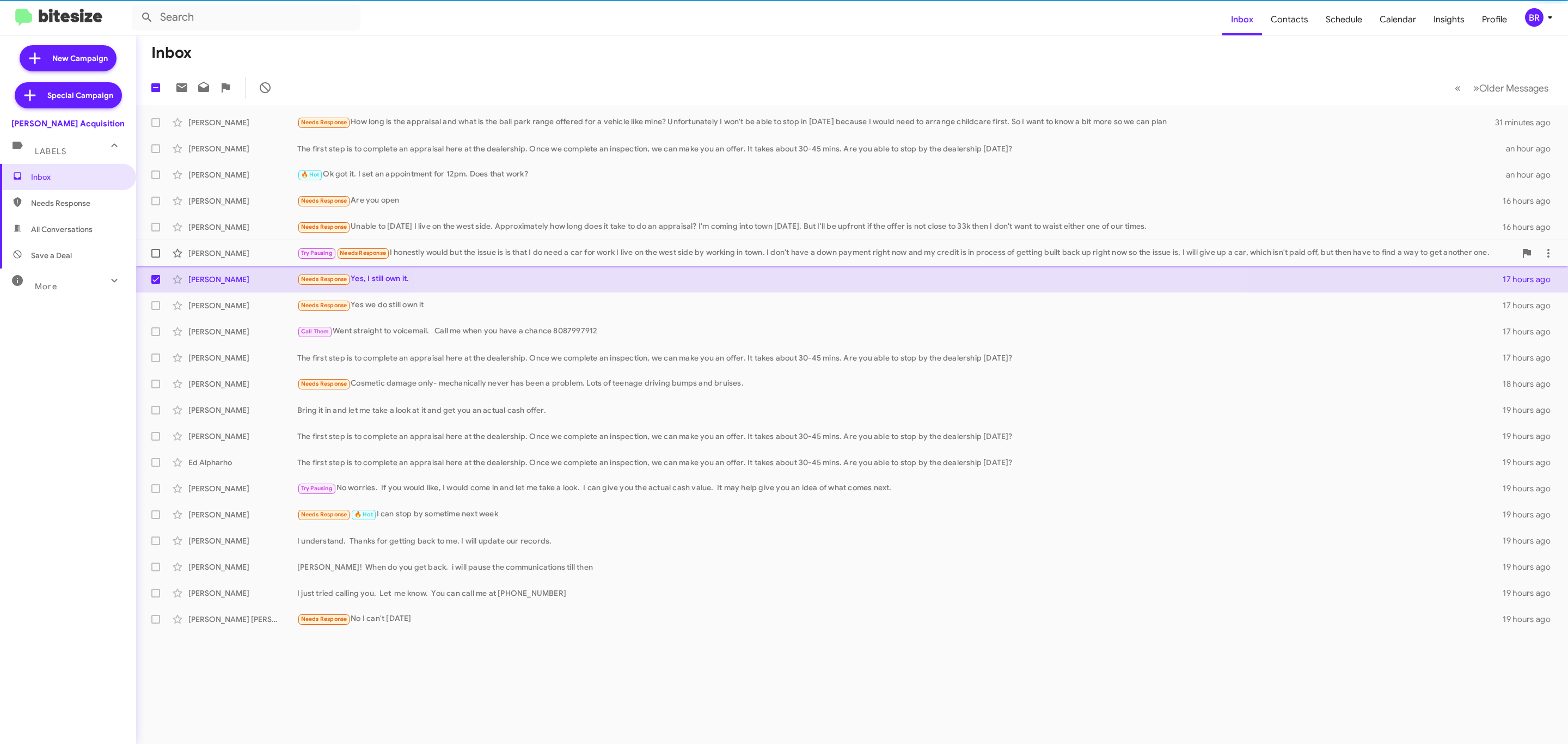
click at [156, 249] on span at bounding box center [155, 253] width 8 height 8
click at [155, 257] on input "checkbox" at bounding box center [155, 257] width 1 height 1
checkbox input "true"
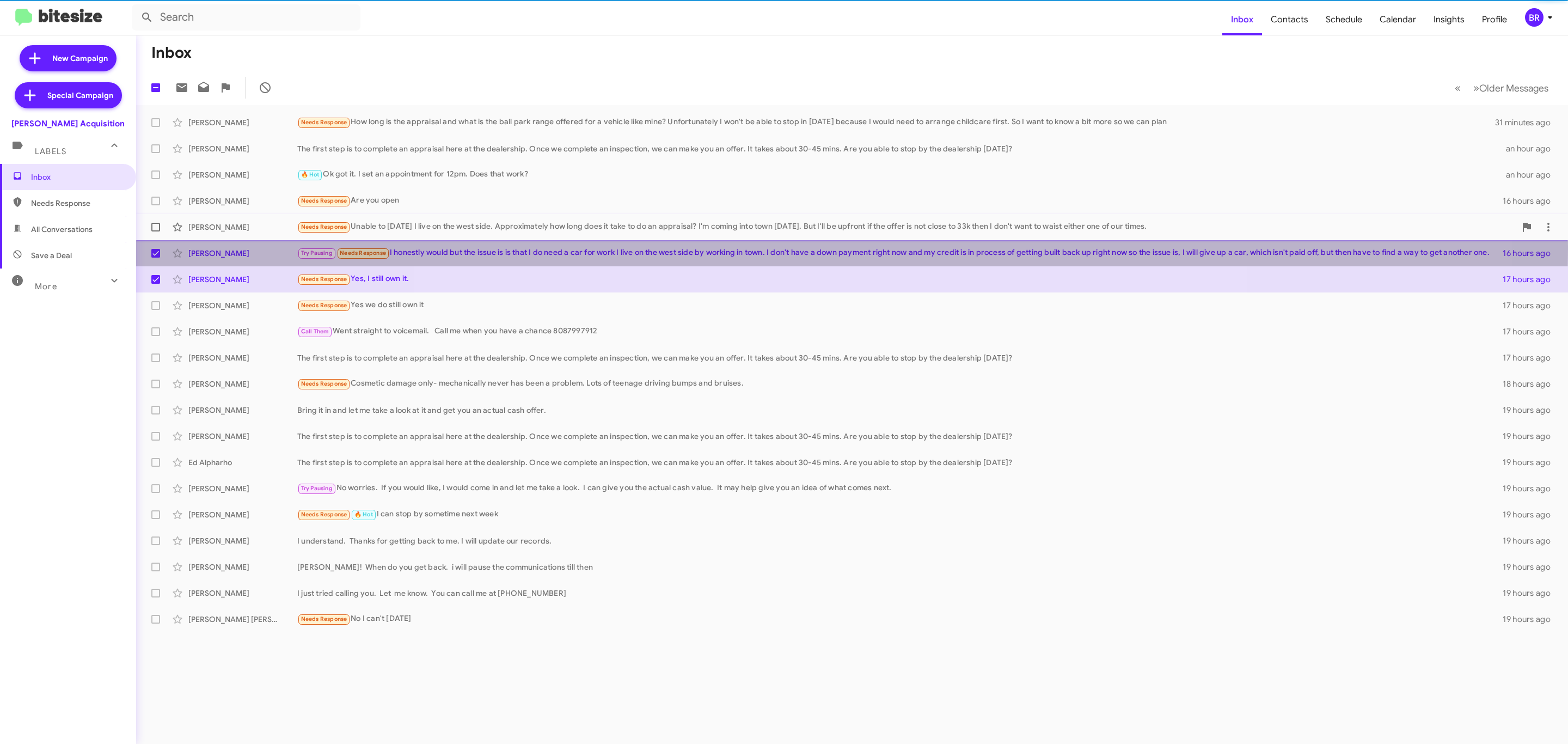
click at [154, 224] on span at bounding box center [155, 227] width 8 height 8
click at [155, 231] on input "checkbox" at bounding box center [155, 231] width 1 height 1
checkbox input "true"
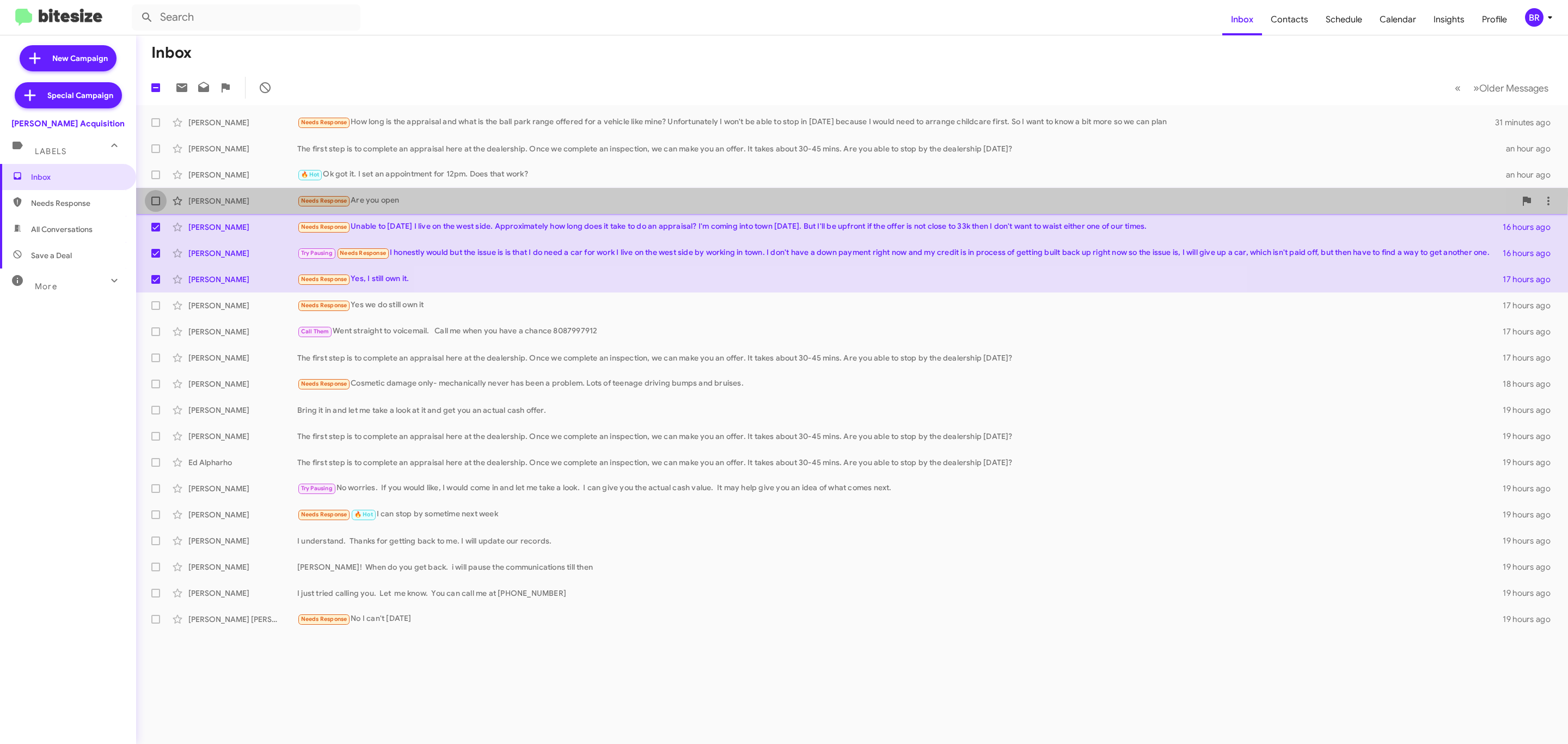
click at [154, 195] on label at bounding box center [156, 201] width 22 height 22
click at [155, 205] on input "checkbox" at bounding box center [155, 205] width 1 height 1
checkbox input "true"
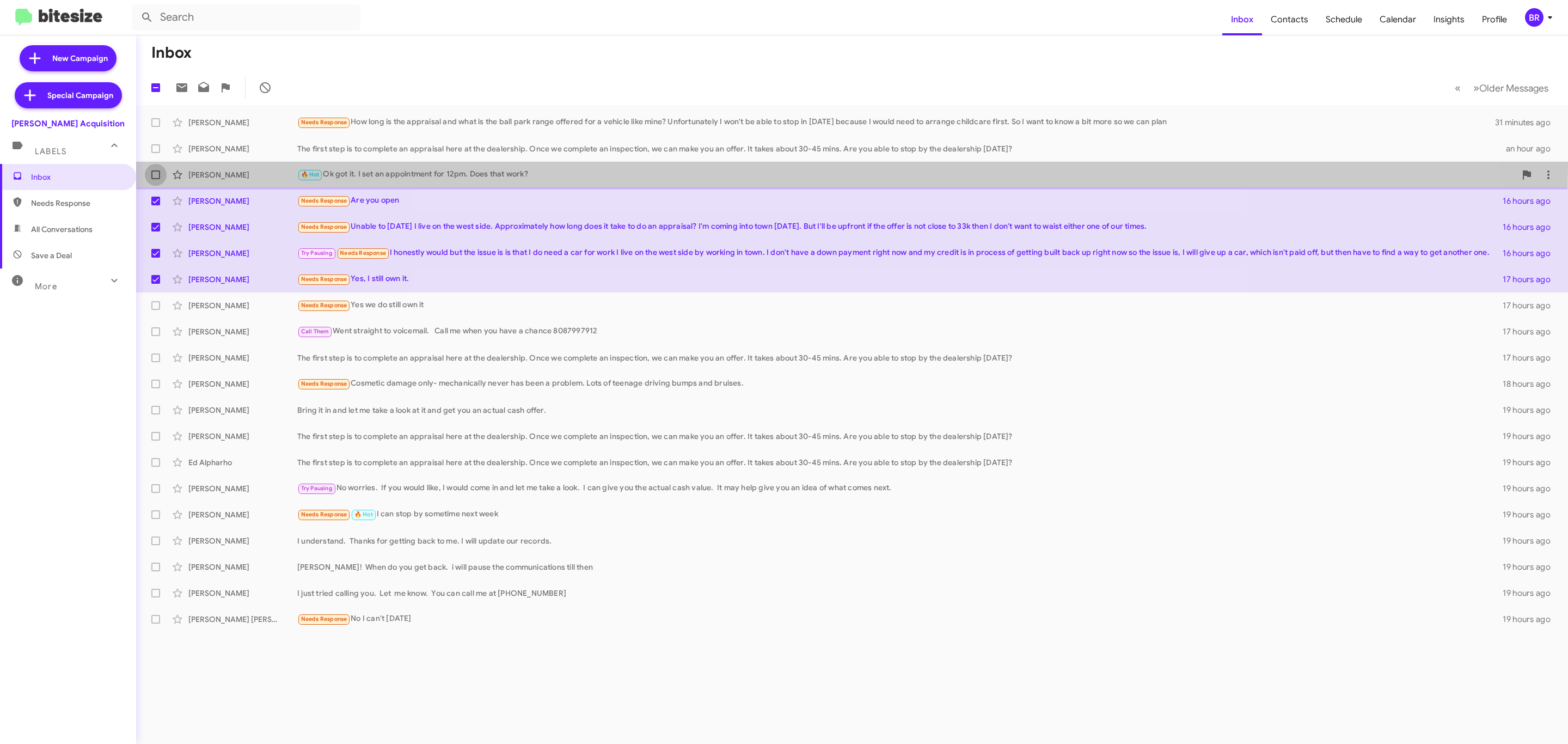
click at [151, 164] on label at bounding box center [156, 175] width 22 height 22
click at [155, 180] on input "checkbox" at bounding box center [155, 180] width 1 height 1
checkbox input "true"
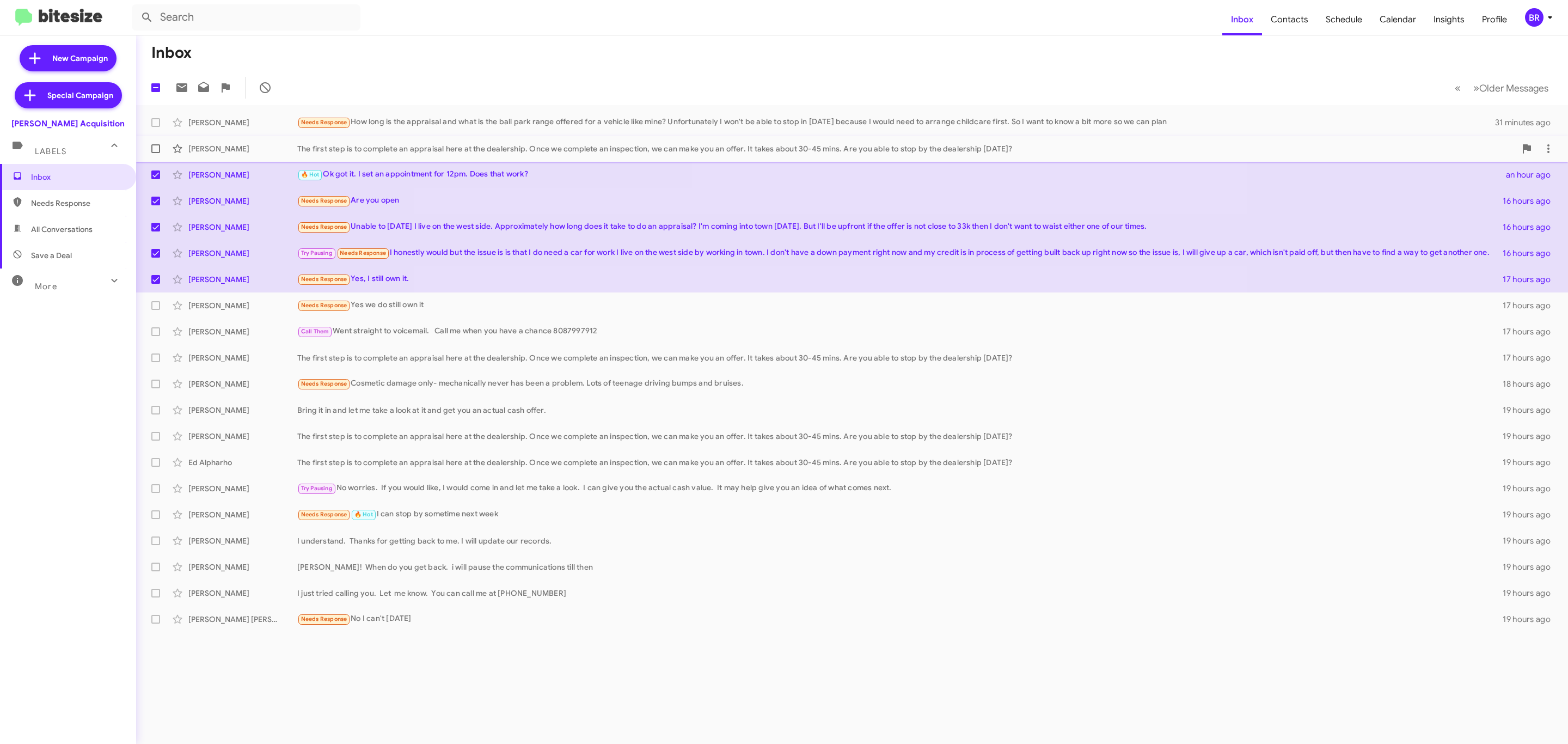
click at [149, 143] on label at bounding box center [156, 149] width 22 height 22
click at [155, 153] on input "checkbox" at bounding box center [155, 153] width 1 height 1
checkbox input "true"
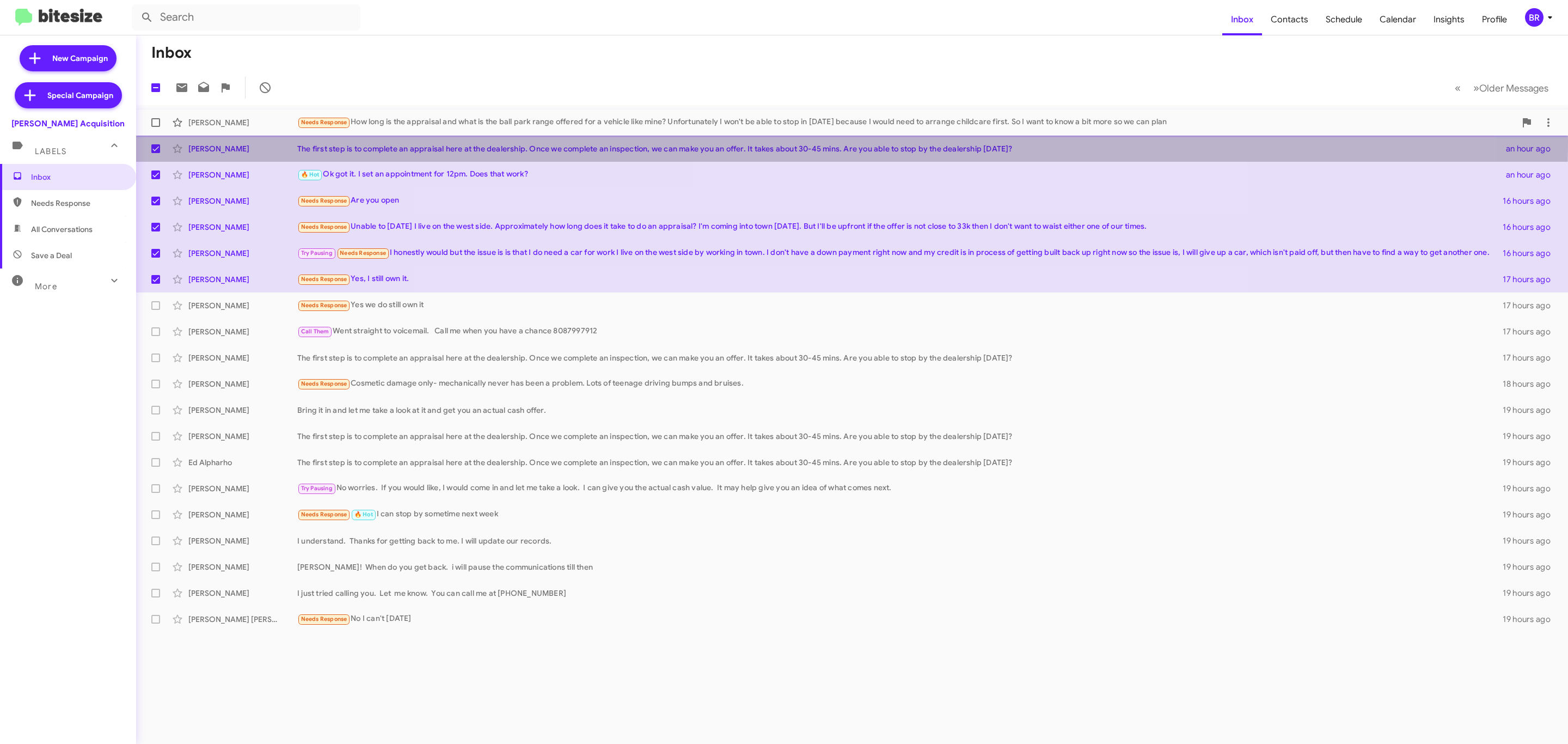
click at [149, 123] on label at bounding box center [156, 123] width 22 height 22
click at [155, 127] on input "checkbox" at bounding box center [155, 127] width 1 height 1
checkbox input "true"
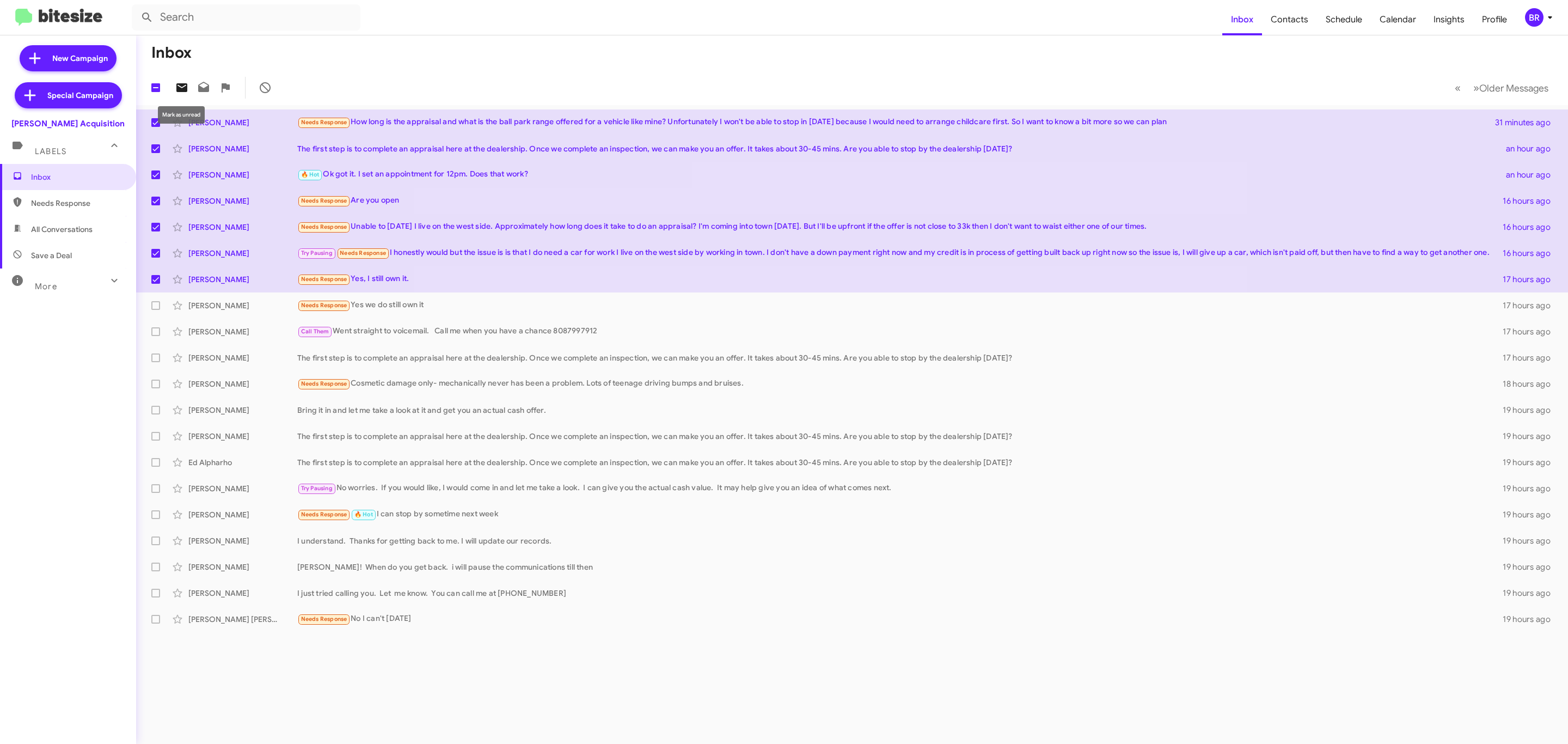
click at [181, 88] on icon at bounding box center [182, 87] width 11 height 8
click at [1530, 24] on div "BR" at bounding box center [1534, 18] width 19 height 19
